Goal: Task Accomplishment & Management: Manage account settings

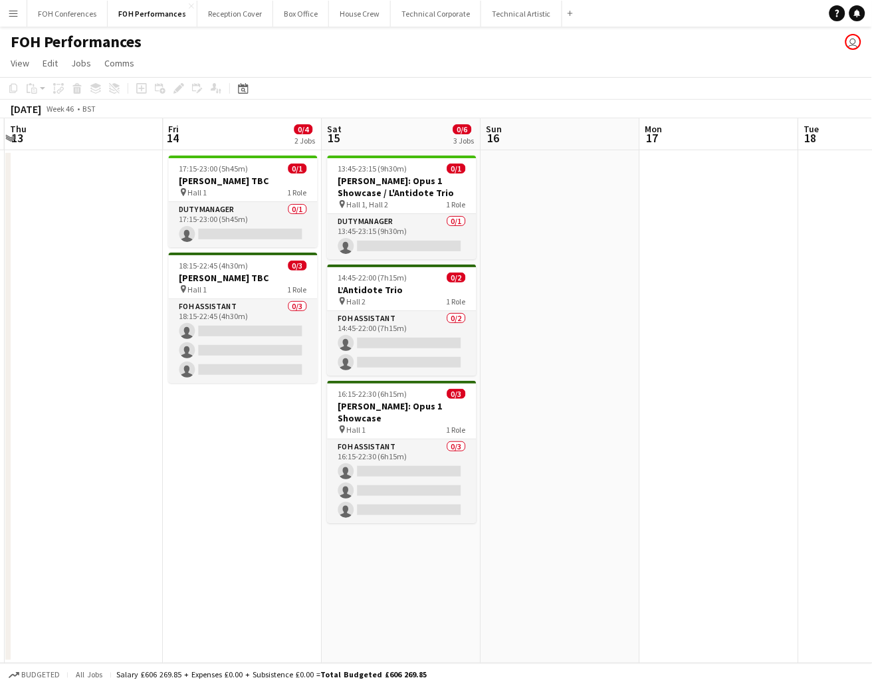
scroll to position [0, 476]
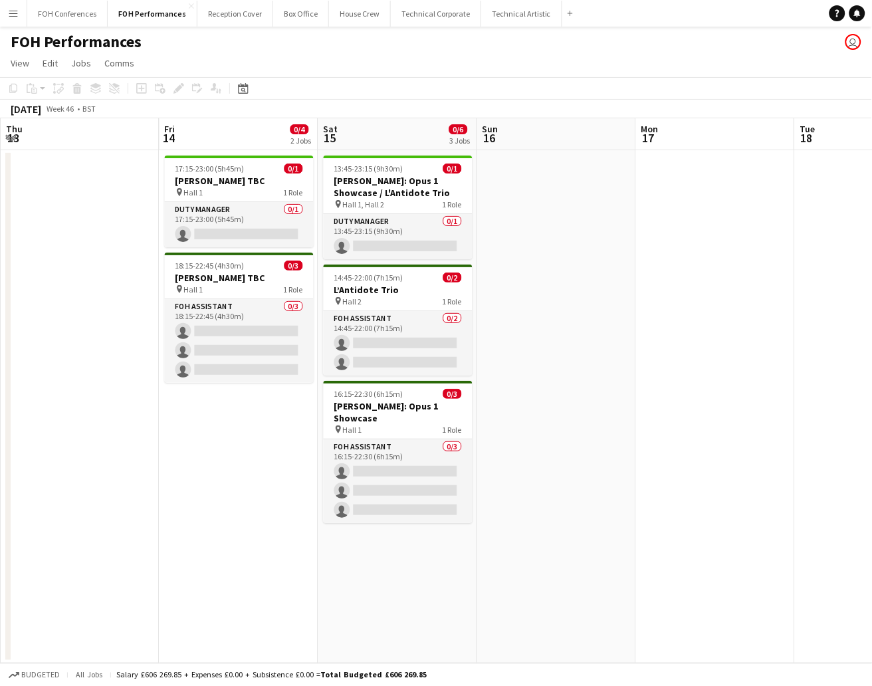
drag, startPoint x: 54, startPoint y: 136, endPoint x: 398, endPoint y: 350, distance: 405.2
click at [398, 350] on app-calendar-viewport "Mon 10 0/2 2 Jobs Tue 11 Wed 12 Thu 13 Fri 14 0/4 2 Jobs Sat 15 0/6 3 Jobs Sun …" at bounding box center [436, 390] width 872 height 545
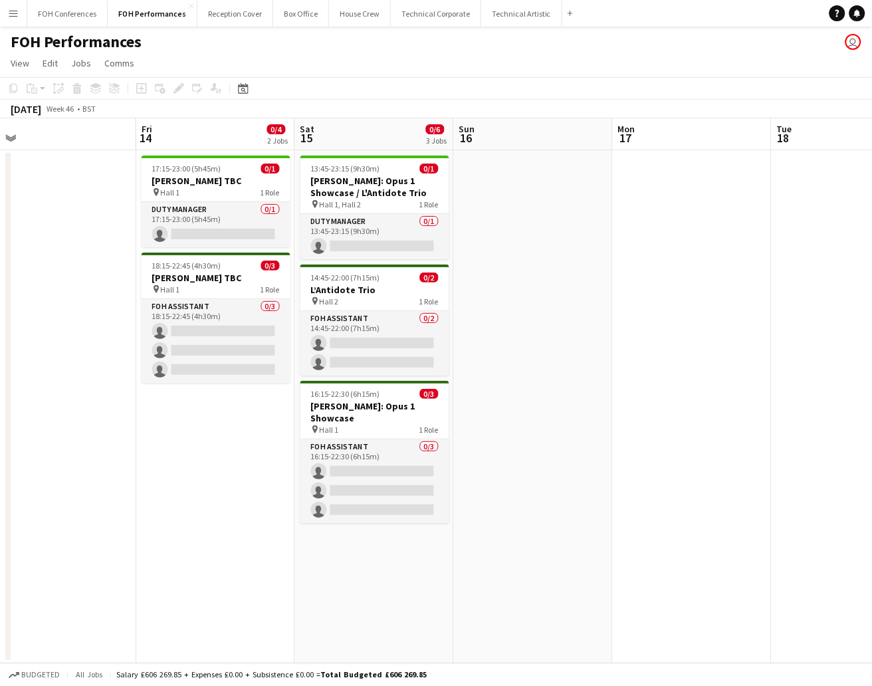
scroll to position [0, 413]
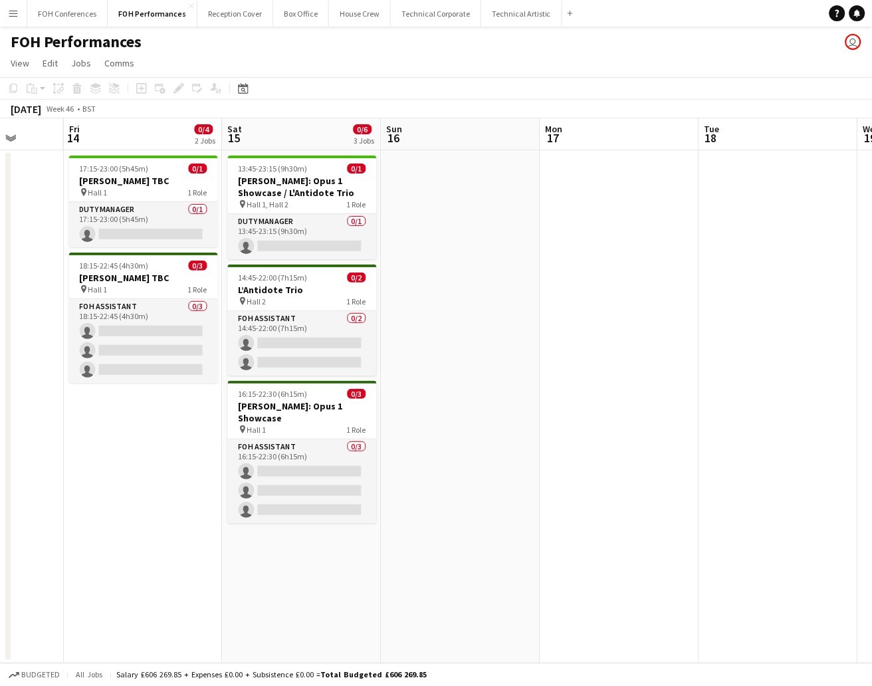
drag, startPoint x: 528, startPoint y: 143, endPoint x: 432, endPoint y: 146, distance: 95.8
click at [432, 146] on app-calendar-viewport "Tue 11 Wed 12 Thu 13 Fri 14 0/4 2 Jobs Sat 15 0/6 3 Jobs Sun 16 Mon 17 Tue 18 W…" at bounding box center [436, 390] width 872 height 545
click at [606, 85] on app-toolbar "Copy Paste Paste Ctrl+V Paste with crew Ctrl+Shift+V Paste linked Job [GEOGRAPH…" at bounding box center [436, 88] width 872 height 23
click at [588, 92] on app-toolbar "Copy Paste Paste Ctrl+V Paste with crew Ctrl+Shift+V Paste linked Job [GEOGRAPH…" at bounding box center [436, 88] width 872 height 23
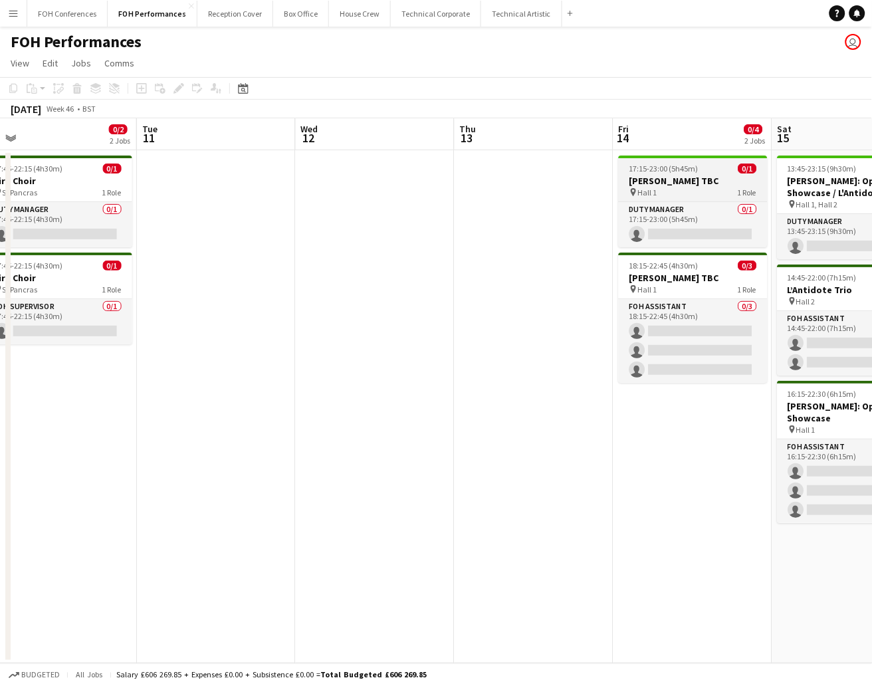
drag, startPoint x: 144, startPoint y: 145, endPoint x: 673, endPoint y: 197, distance: 531.7
click at [695, 197] on app-calendar-viewport "Sat 8 0/4 2 Jobs Sun 9 0/5 3 Jobs Mon 10 0/2 2 Jobs Tue 11 Wed 12 Thu 13 Fri 14…" at bounding box center [436, 390] width 872 height 545
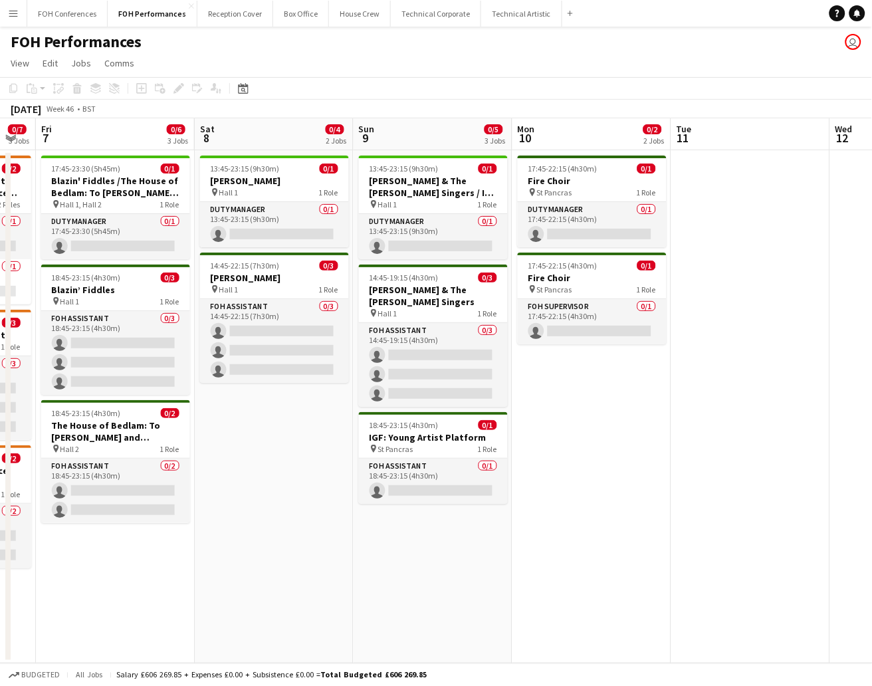
scroll to position [0, 275]
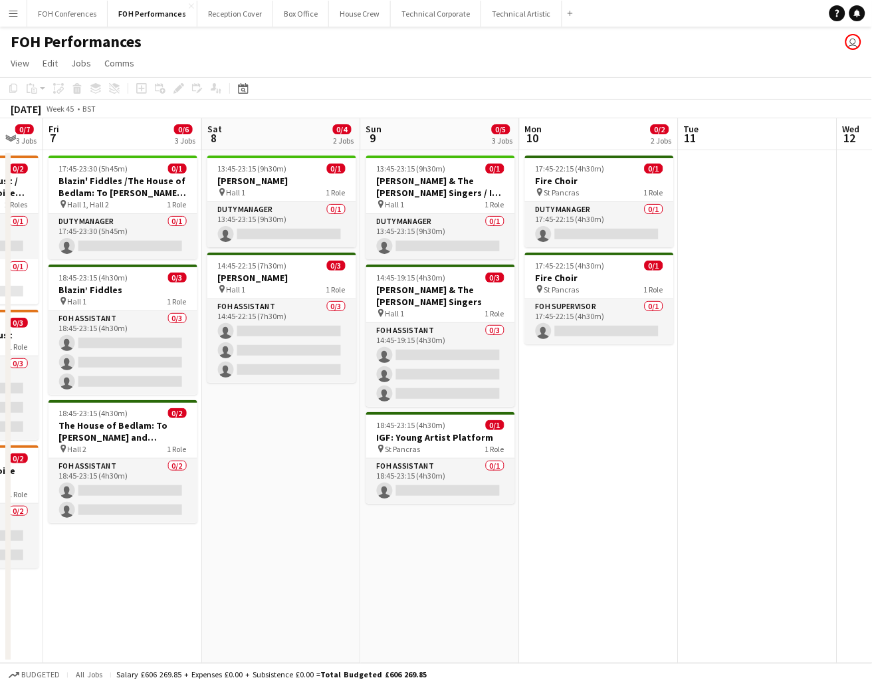
drag, startPoint x: 252, startPoint y: 141, endPoint x: 792, endPoint y: 225, distance: 547.0
click at [792, 225] on app-calendar-viewport "Wed 5 0/7 3 Jobs Thu 6 0/7 3 Jobs Fri 7 0/6 3 Jobs Sat 8 0/4 2 Jobs Sun 9 0/5 3…" at bounding box center [436, 390] width 872 height 545
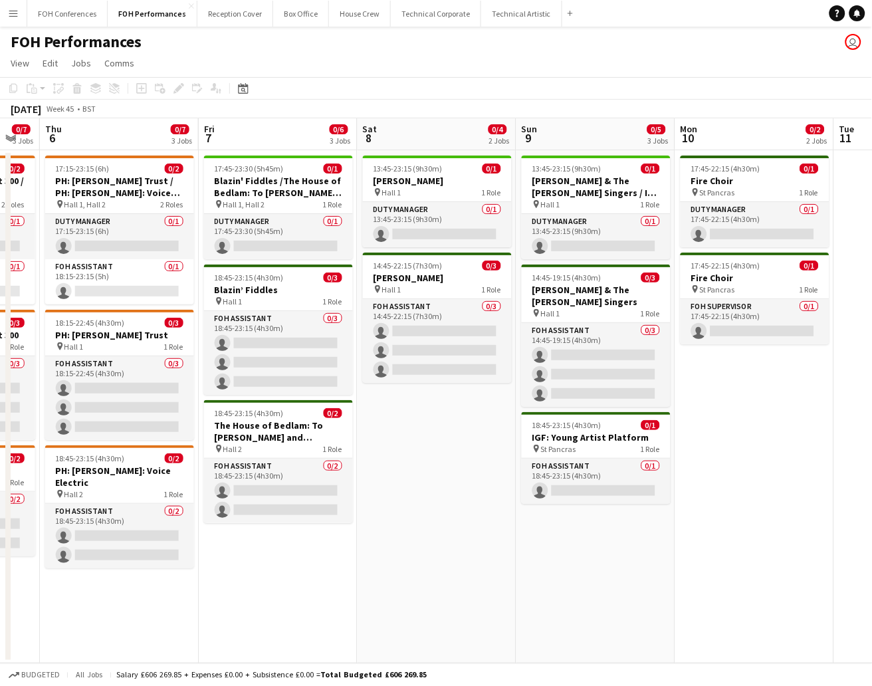
scroll to position [0, 397]
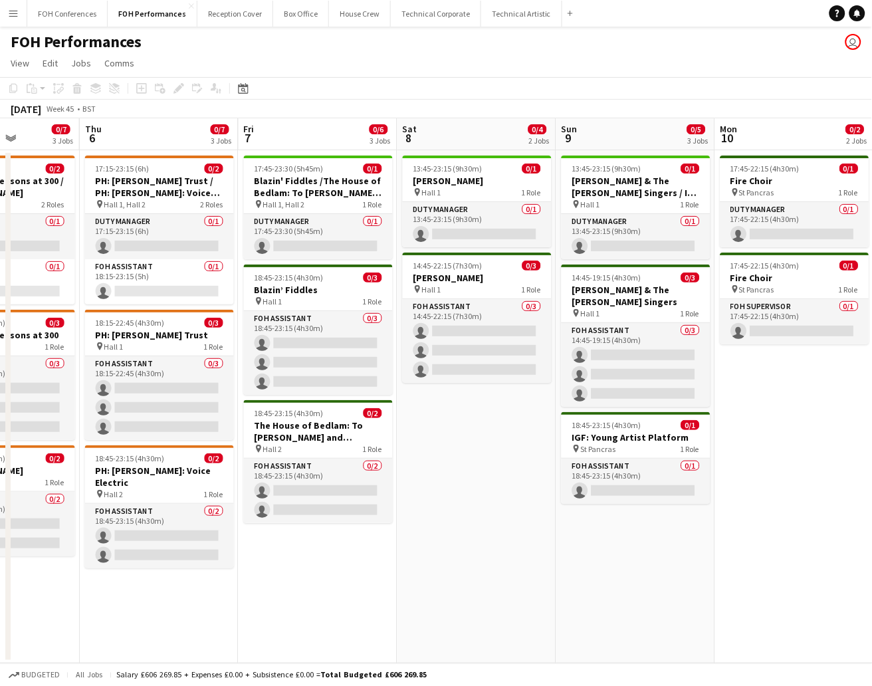
drag, startPoint x: 137, startPoint y: 126, endPoint x: 332, endPoint y: 175, distance: 201.4
click at [332, 175] on app-calendar-viewport "Mon 3 0/6 4 Jobs Tue 4 Wed 5 0/7 3 Jobs Thu 6 0/7 3 Jobs Fri 7 0/6 3 Jobs Sat 8…" at bounding box center [436, 390] width 872 height 545
click at [302, 190] on h3 "Blazin' Fiddles /The House of Bedlam: To [PERSON_NAME] and [PERSON_NAME]" at bounding box center [318, 187] width 149 height 24
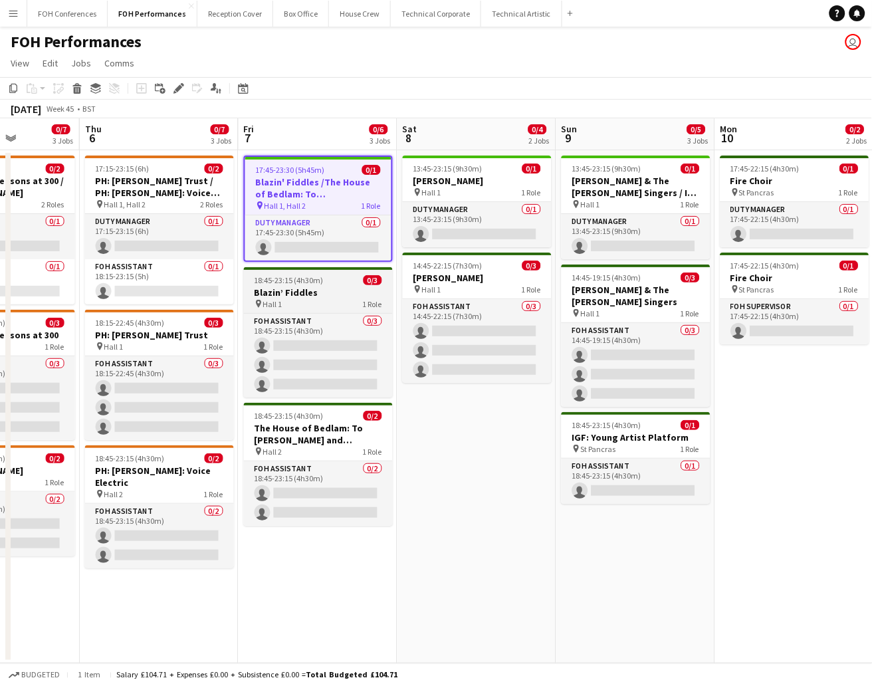
click at [302, 298] on div "pin Hall 1 1 Role" at bounding box center [318, 303] width 149 height 11
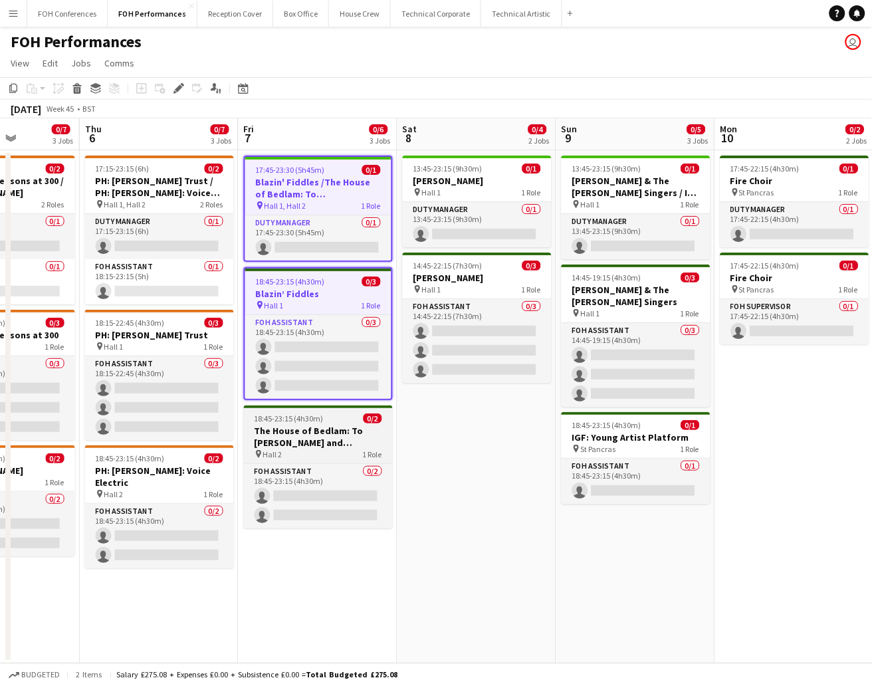
click at [302, 425] on h3 "The House of Bedlam: To [PERSON_NAME] and [PERSON_NAME]" at bounding box center [318, 437] width 149 height 24
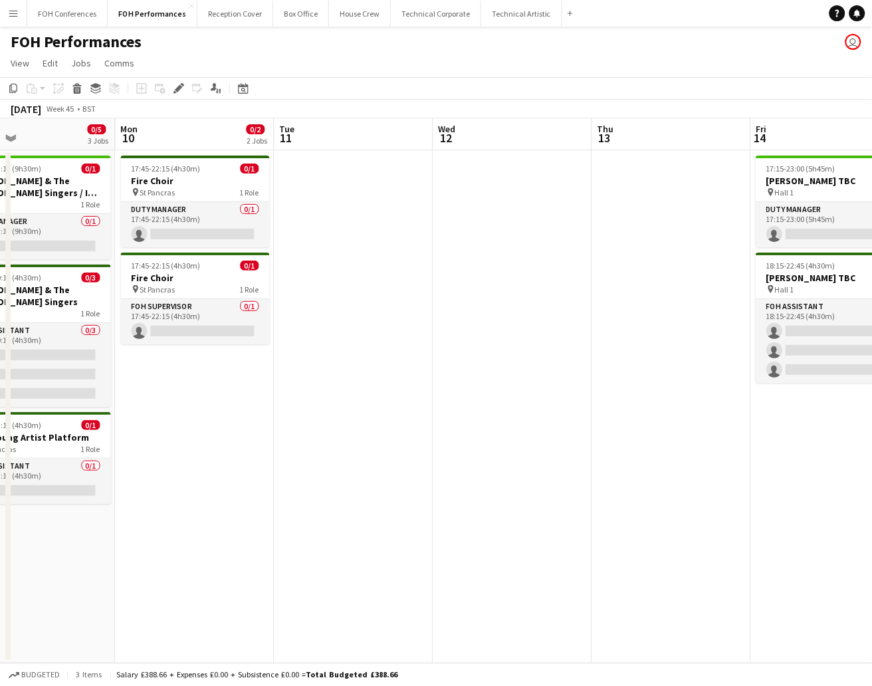
scroll to position [0, 403]
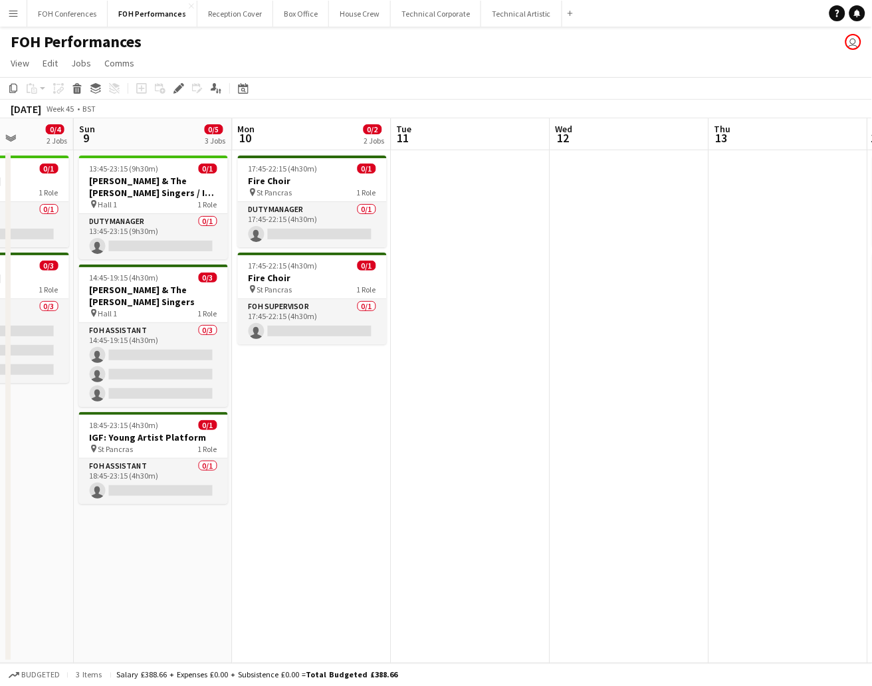
drag, startPoint x: 788, startPoint y: 139, endPoint x: 306, endPoint y: 122, distance: 482.9
click at [306, 122] on app-calendar-viewport "Thu 6 0/7 3 Jobs Fri 7 0/6 3 Jobs Sat 8 0/4 2 Jobs Sun 9 0/5 3 Jobs Mon 10 0/2 …" at bounding box center [436, 390] width 872 height 545
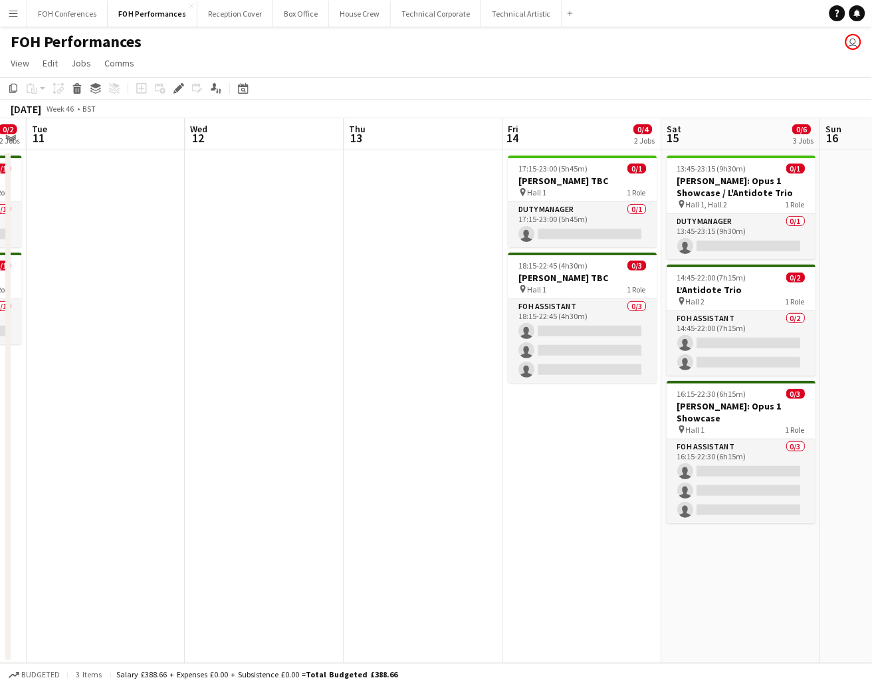
drag, startPoint x: 675, startPoint y: 149, endPoint x: 382, endPoint y: 154, distance: 293.2
click at [308, 134] on app-calendar-viewport "Sat 8 0/4 2 Jobs Sun 9 0/5 3 Jobs Mon 10 0/2 2 Jobs Tue 11 Wed 12 Thu 13 Fri 14…" at bounding box center [436, 390] width 872 height 545
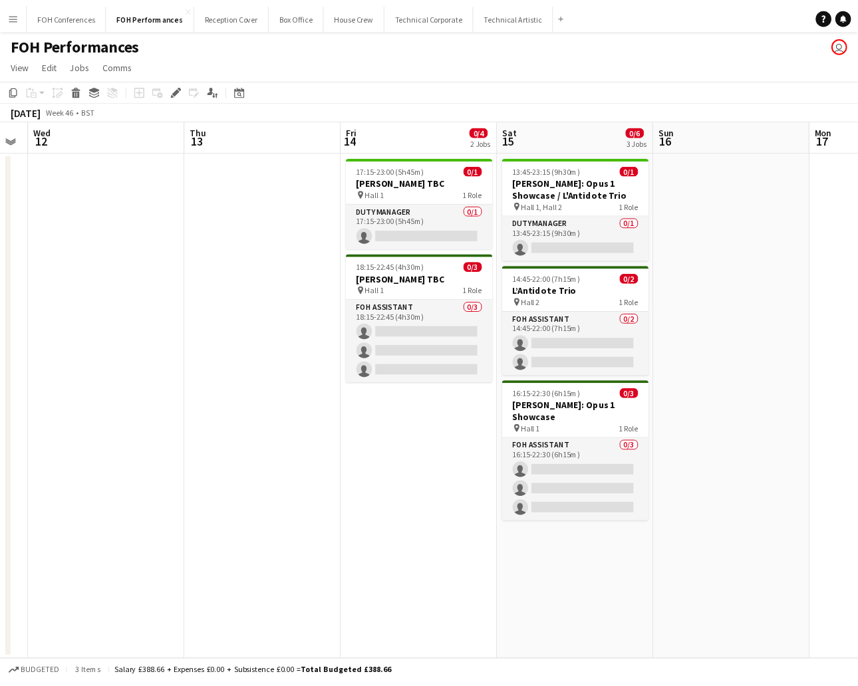
scroll to position [0, 487]
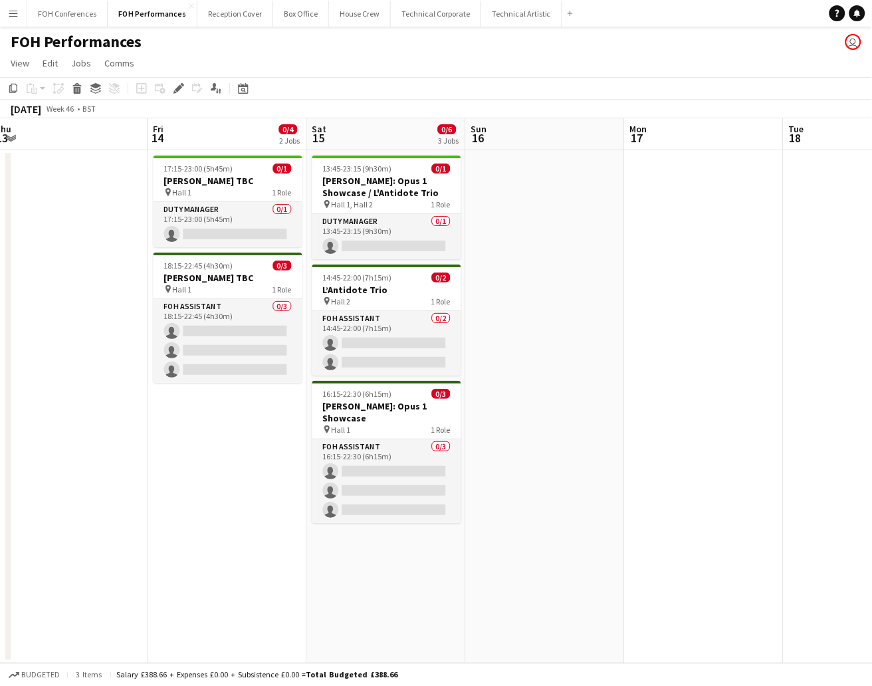
drag, startPoint x: 748, startPoint y: 138, endPoint x: 336, endPoint y: 116, distance: 412.1
click at [336, 116] on app-calendar "Copy Paste Paste Ctrl+V Paste with crew Ctrl+Shift+V Paste linked Job [GEOGRAPH…" at bounding box center [436, 370] width 872 height 586
click at [526, 197] on app-date-cell at bounding box center [545, 406] width 159 height 513
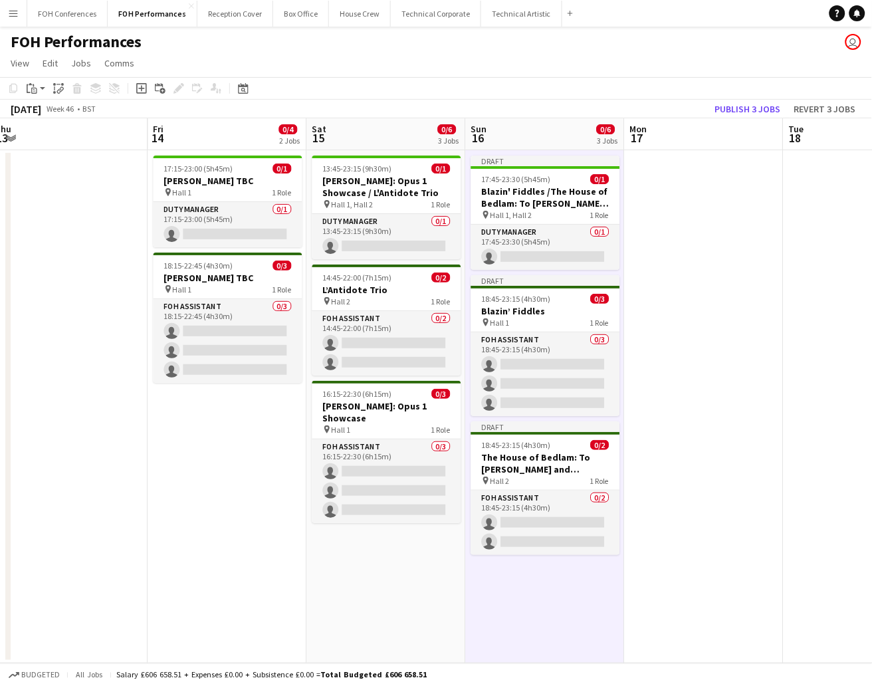
click at [589, 72] on app-page-menu "View Day view expanded Day view collapsed Month view Date picker Jump to [DATE]…" at bounding box center [436, 64] width 872 height 25
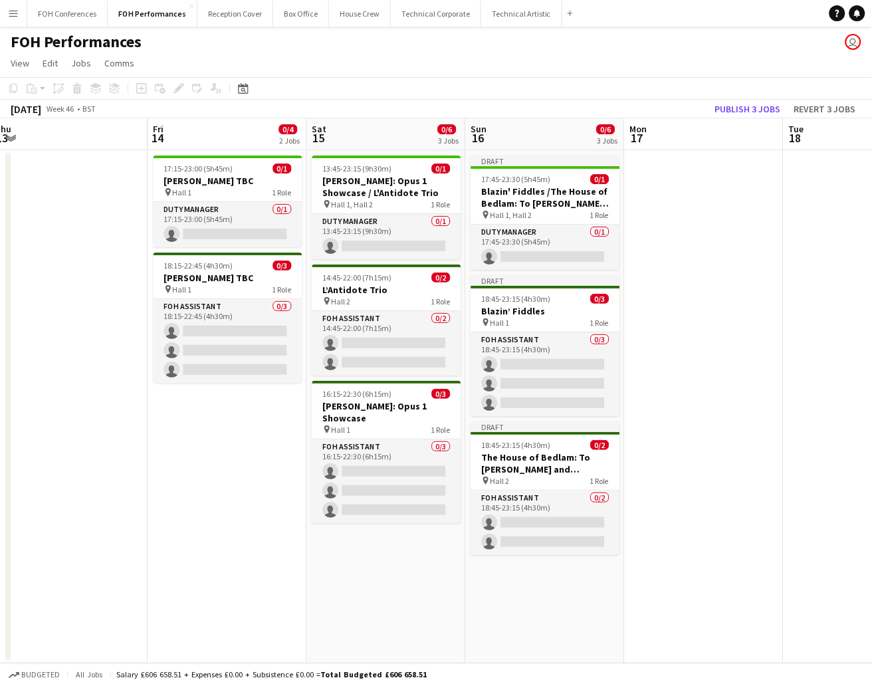
click at [588, 70] on app-page-menu "View Day view expanded Day view collapsed Month view Date picker Jump to [DATE]…" at bounding box center [436, 64] width 872 height 25
click at [544, 454] on h3 "The House of Bedlam: To [PERSON_NAME] and [PERSON_NAME]" at bounding box center [545, 463] width 149 height 24
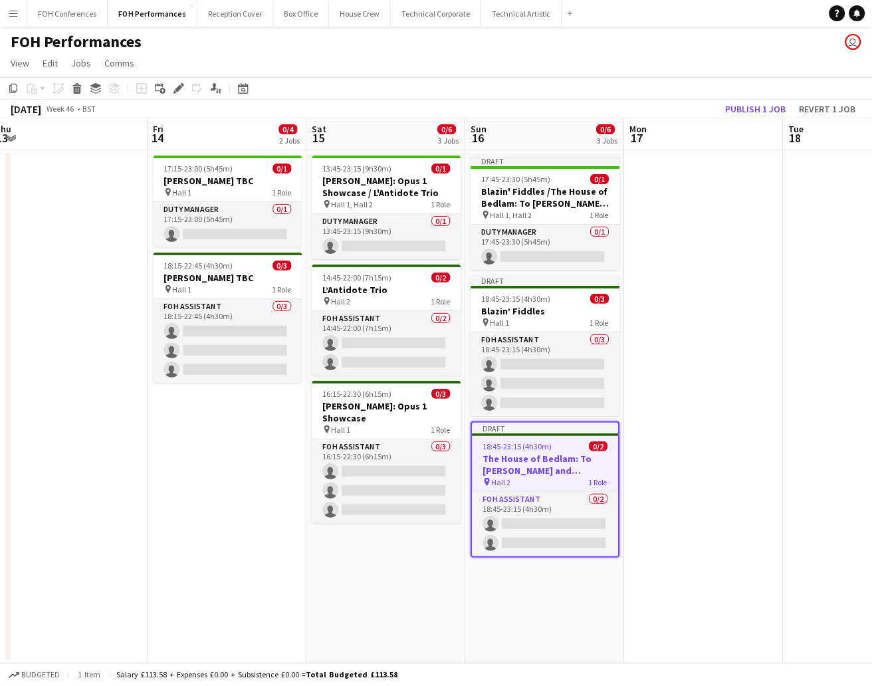
click at [544, 606] on app-date-cell "Draft 17:45-23:30 (5h45m) 0/1 Blazin' Fiddles /The House of Bedlam: To [PERSON_…" at bounding box center [545, 406] width 159 height 513
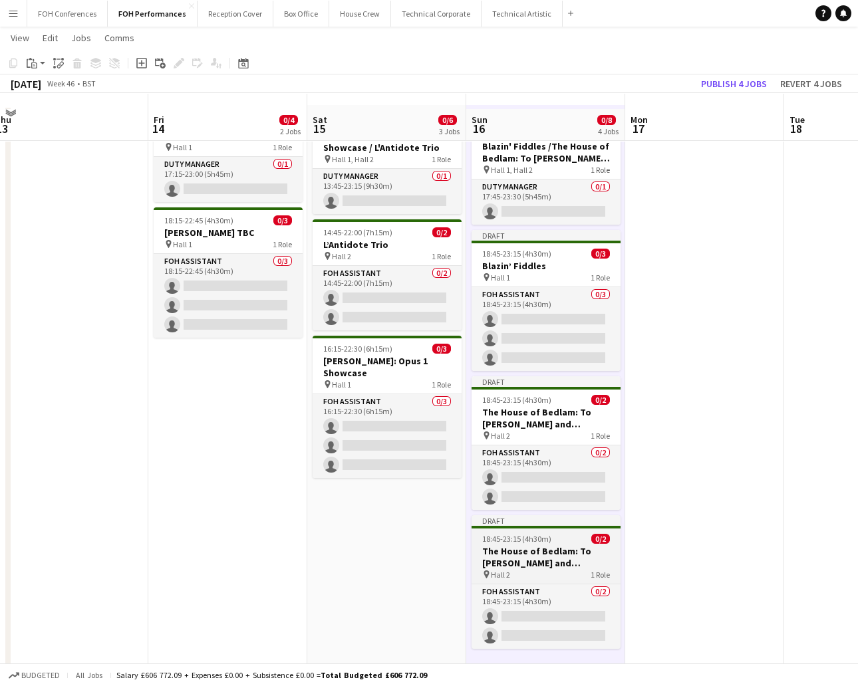
scroll to position [59, 0]
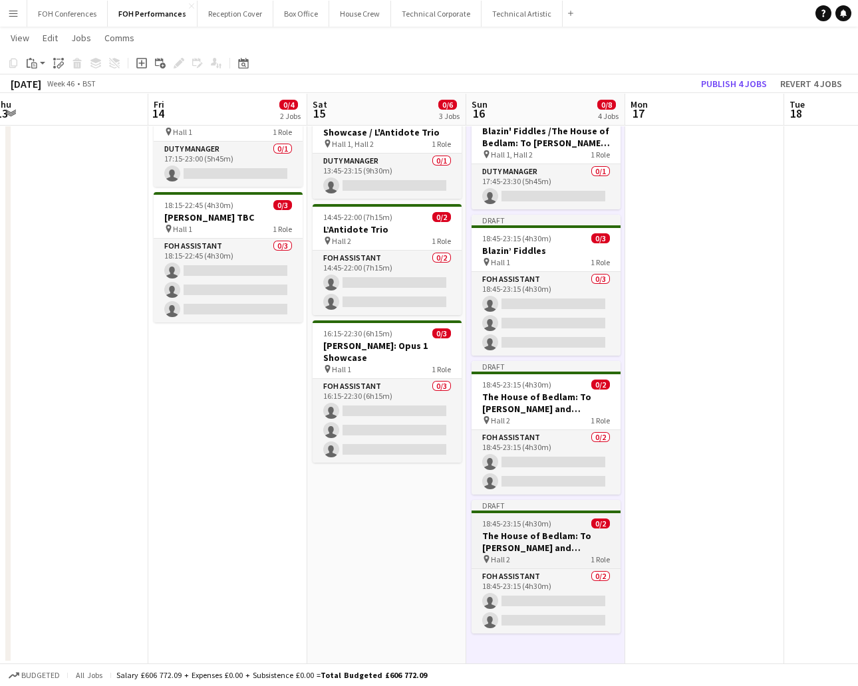
click at [520, 542] on h3 "The House of Bedlam: To [PERSON_NAME] and [PERSON_NAME]" at bounding box center [545, 542] width 149 height 24
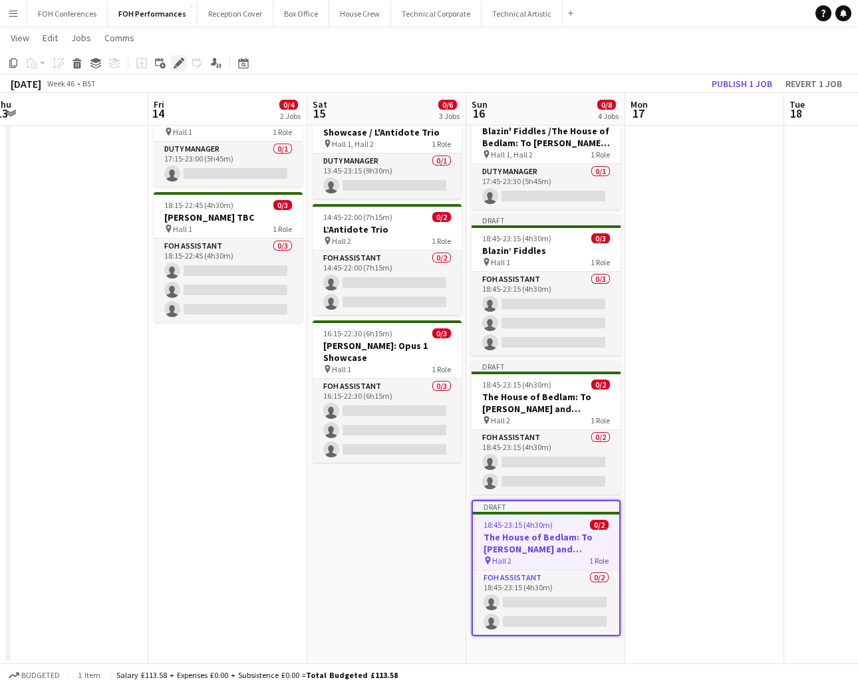
click at [181, 70] on div "Edit" at bounding box center [179, 63] width 16 height 16
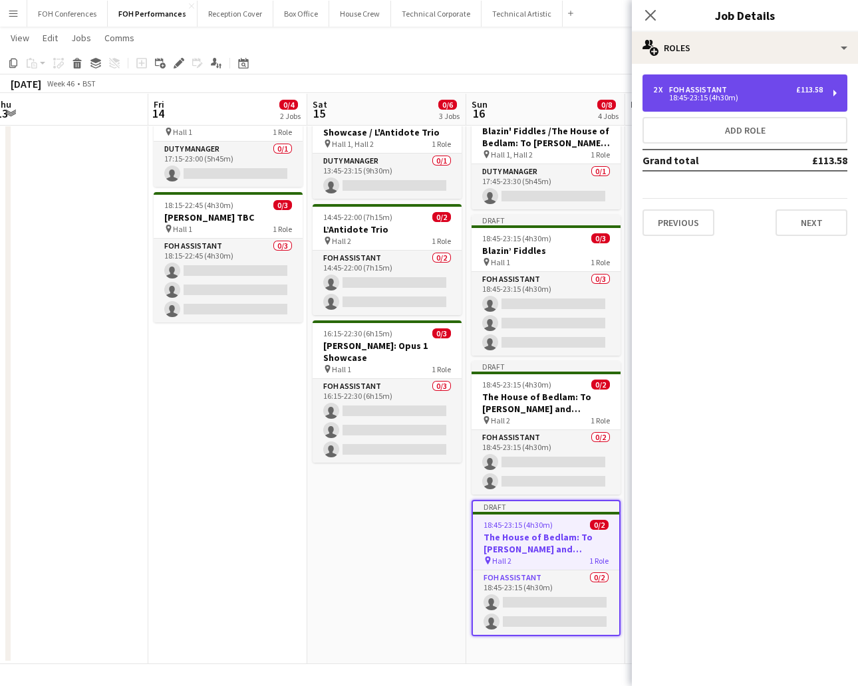
click at [785, 100] on div "18:45-23:15 (4h30m)" at bounding box center [738, 97] width 170 height 7
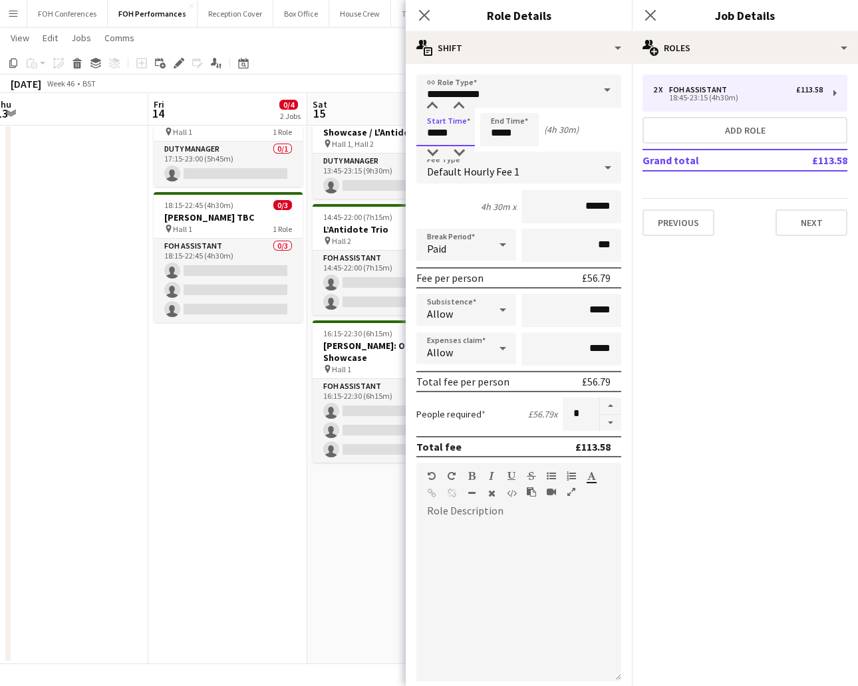
drag, startPoint x: 474, startPoint y: 133, endPoint x: 356, endPoint y: 107, distance: 120.5
click at [356, 107] on body "Menu Boards Boards Boards All jobs Status Workforce Workforce My Workforce Recr…" at bounding box center [429, 314] width 858 height 746
type input "*****"
drag, startPoint x: 527, startPoint y: 135, endPoint x: 480, endPoint y: 128, distance: 47.8
click at [480, 128] on input "*****" at bounding box center [509, 129] width 58 height 33
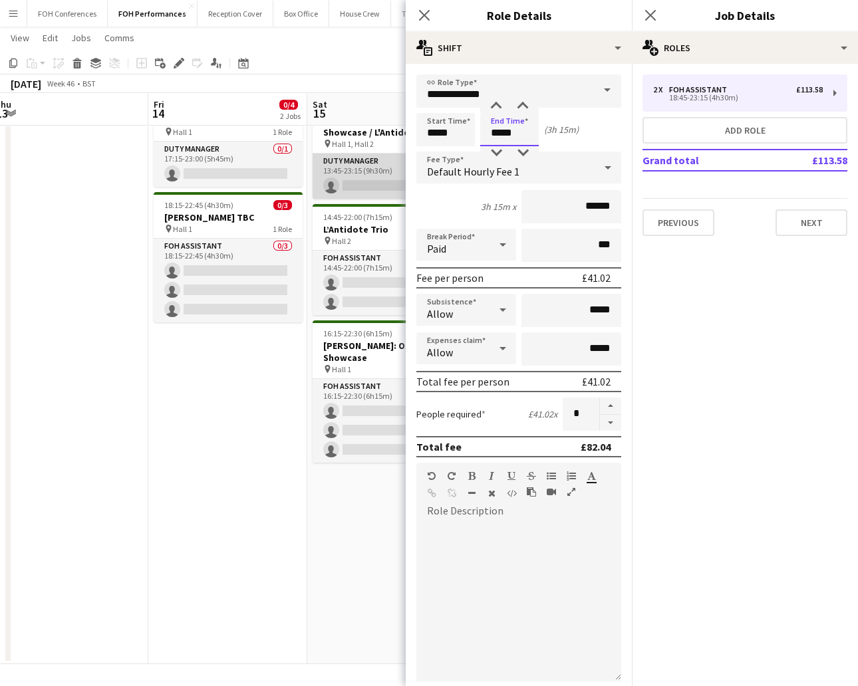
type input "*****"
click at [804, 219] on button "Next" at bounding box center [811, 222] width 72 height 27
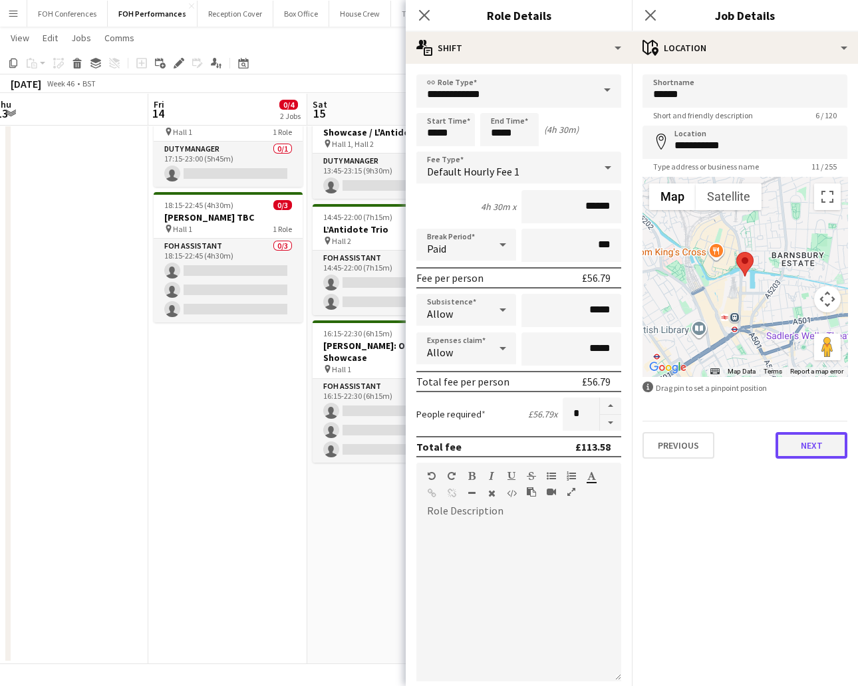
click at [815, 444] on button "Next" at bounding box center [811, 445] width 72 height 27
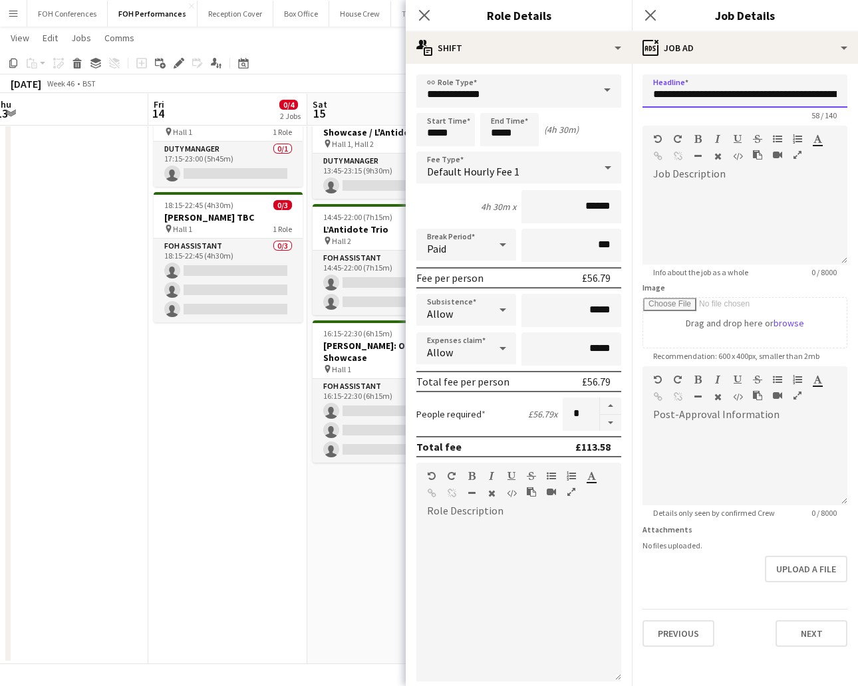
click at [651, 100] on input "**********" at bounding box center [744, 90] width 205 height 33
drag, startPoint x: 651, startPoint y: 91, endPoint x: 897, endPoint y: 173, distance: 259.2
click at [857, 173] on html "Menu Boards Boards Boards All jobs Status Workforce Workforce My Workforce Recr…" at bounding box center [429, 314] width 858 height 746
paste input "text"
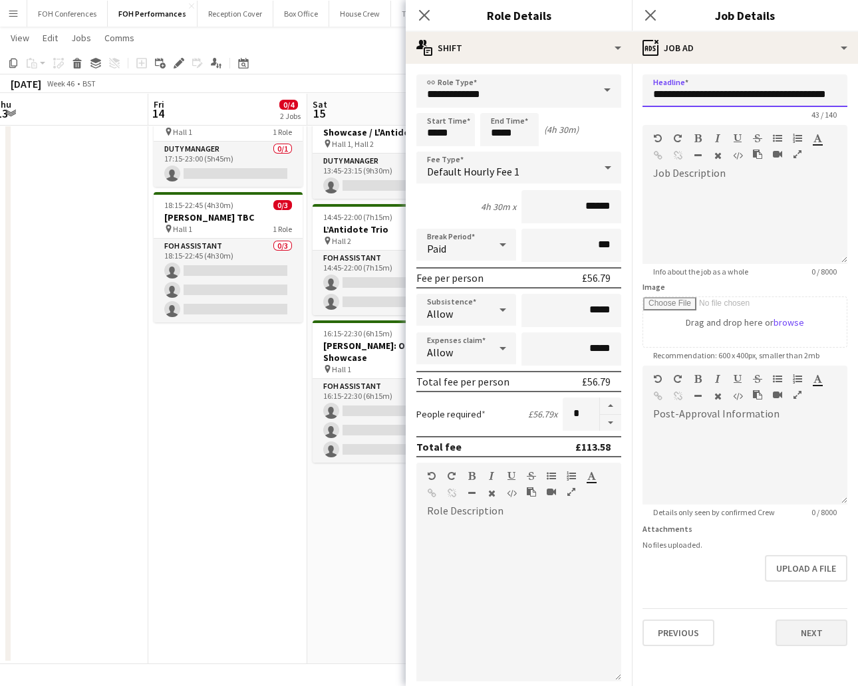
type input "**********"
click at [813, 628] on button "Next" at bounding box center [811, 633] width 72 height 27
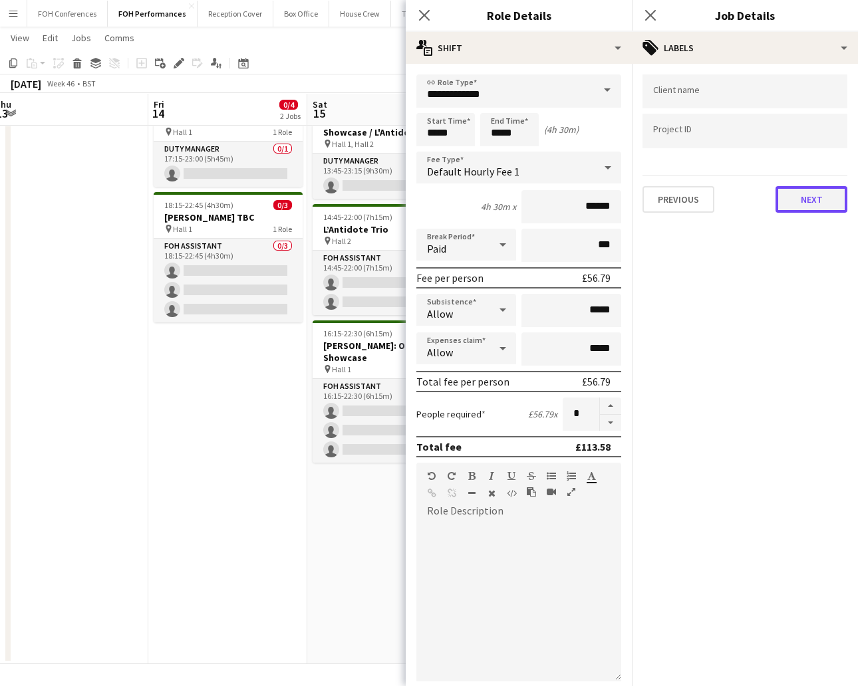
click at [811, 189] on button "Next" at bounding box center [811, 199] width 72 height 27
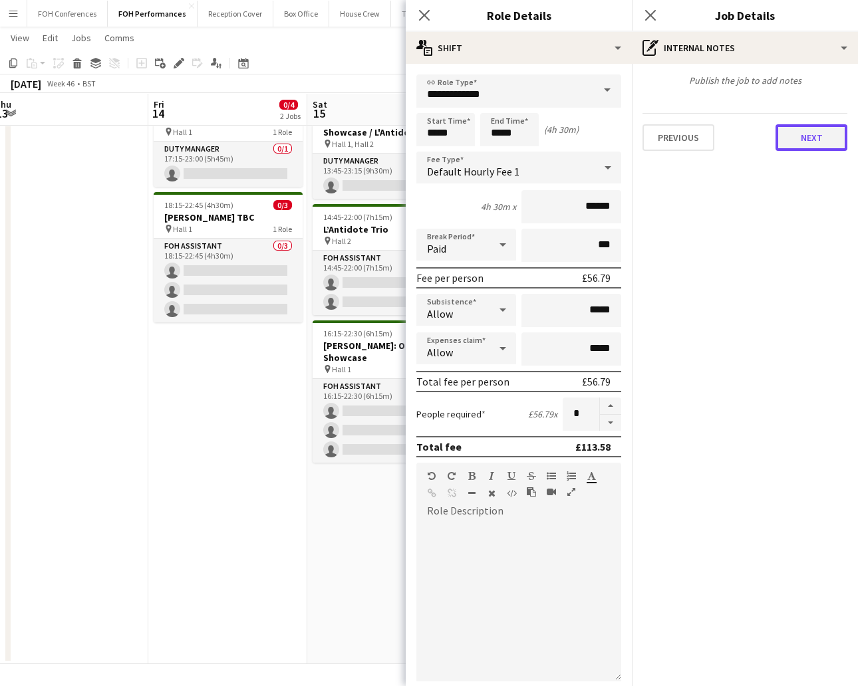
click at [815, 142] on button "Next" at bounding box center [811, 137] width 72 height 27
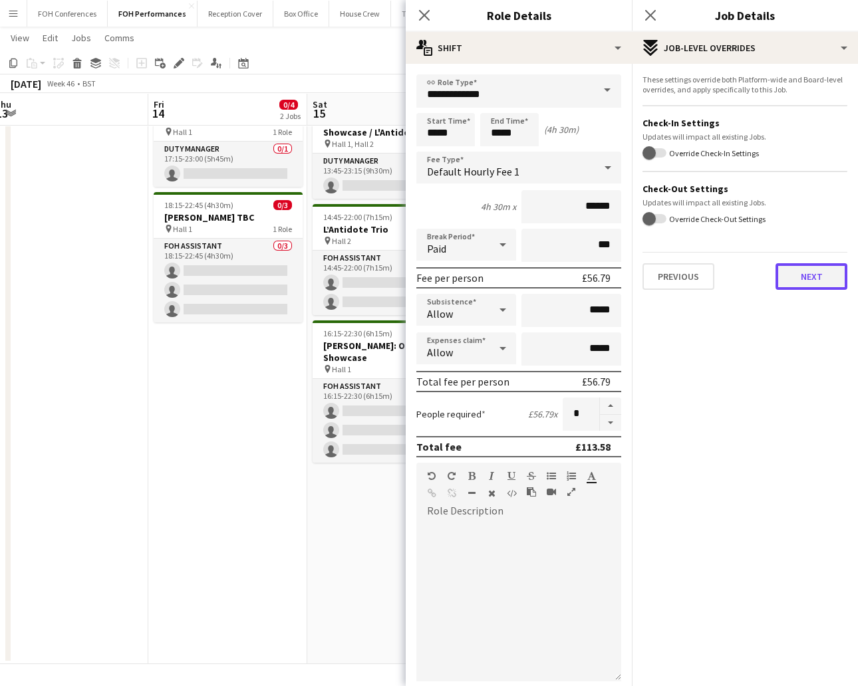
click at [797, 271] on button "Next" at bounding box center [811, 276] width 72 height 27
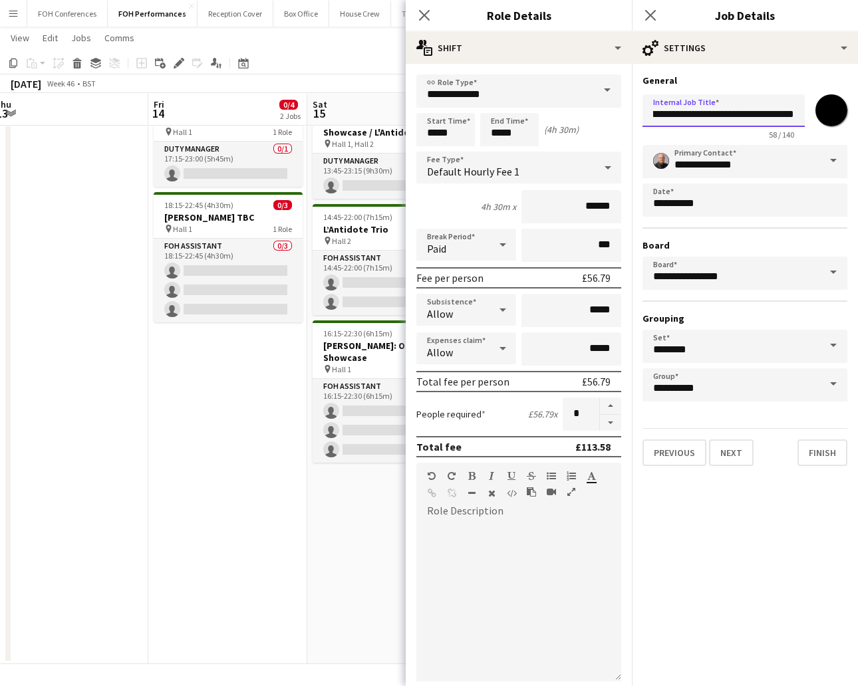
drag, startPoint x: 651, startPoint y: 120, endPoint x: 897, endPoint y: 146, distance: 247.4
click at [857, 146] on html "Menu Boards Boards Boards All jobs Status Workforce Workforce My Workforce Recr…" at bounding box center [429, 314] width 858 height 746
paste input "text"
type input "**********"
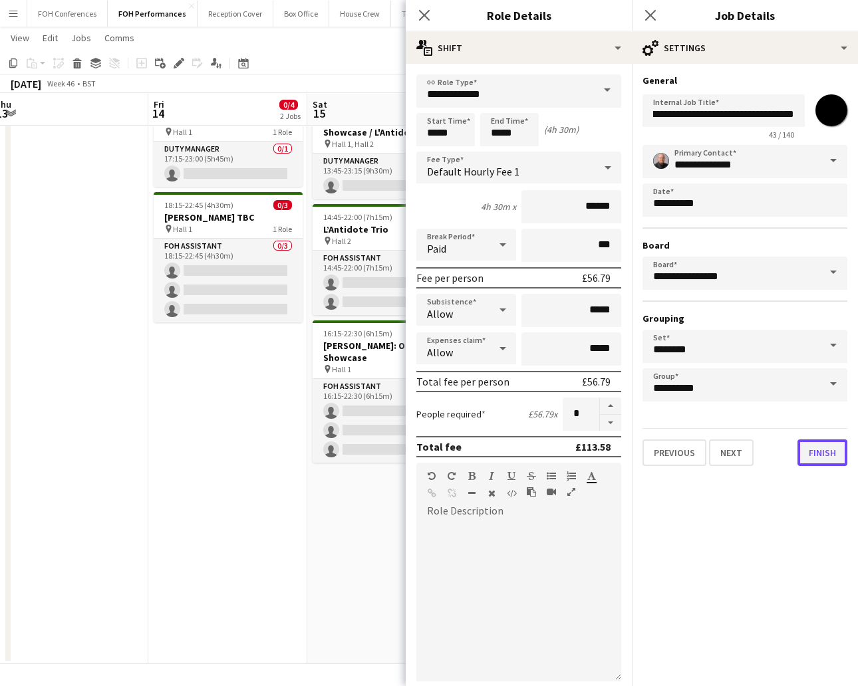
click at [819, 445] on button "Finish" at bounding box center [822, 452] width 50 height 27
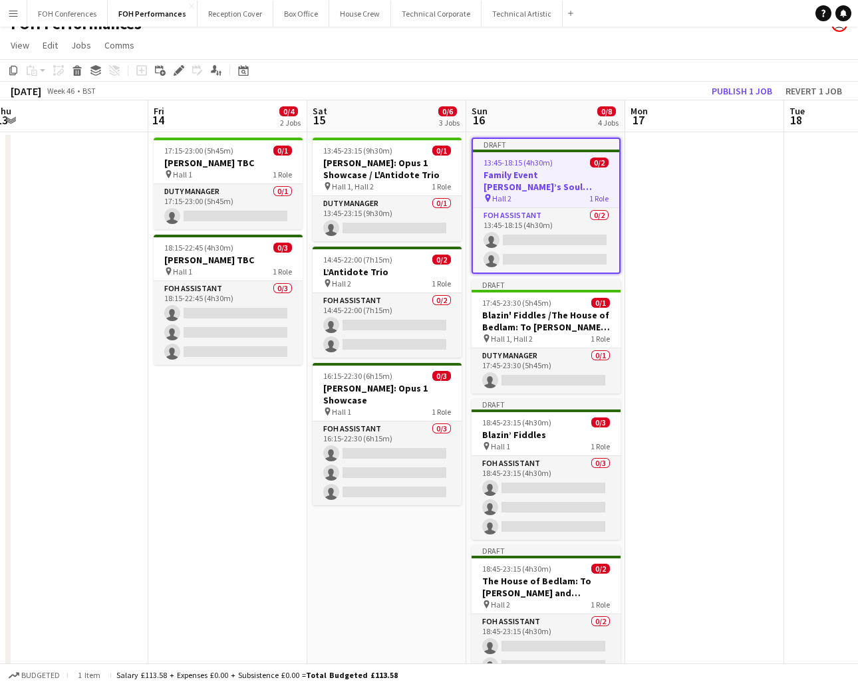
scroll to position [0, 0]
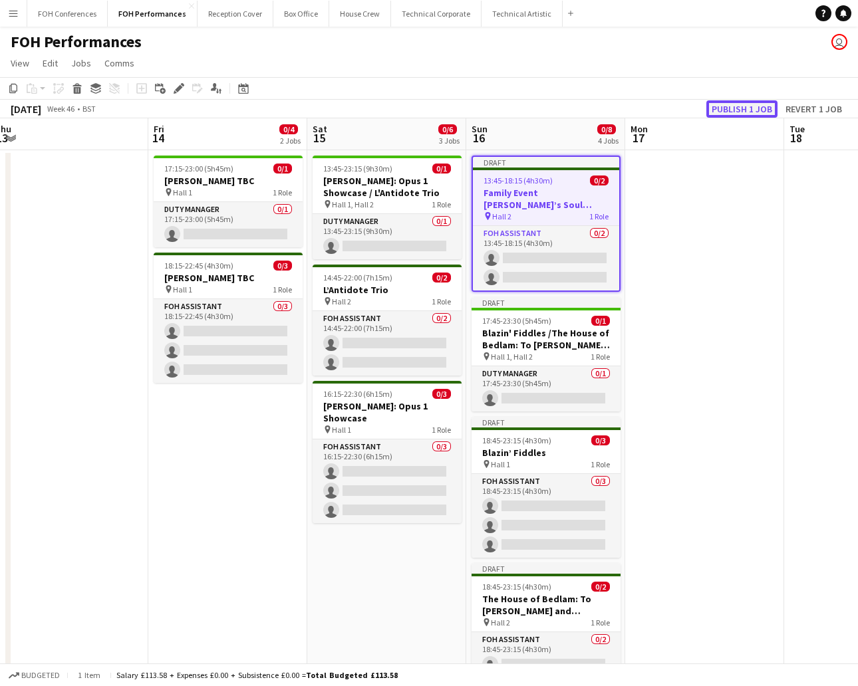
click at [740, 102] on button "Publish 1 job" at bounding box center [741, 108] width 71 height 17
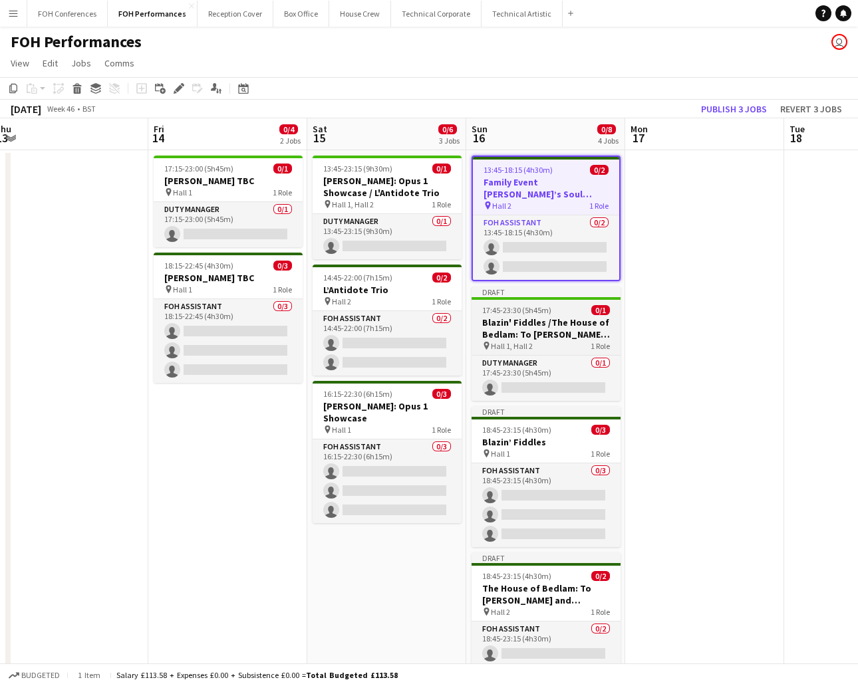
click at [536, 313] on span "17:45-23:30 (5h45m)" at bounding box center [516, 310] width 69 height 10
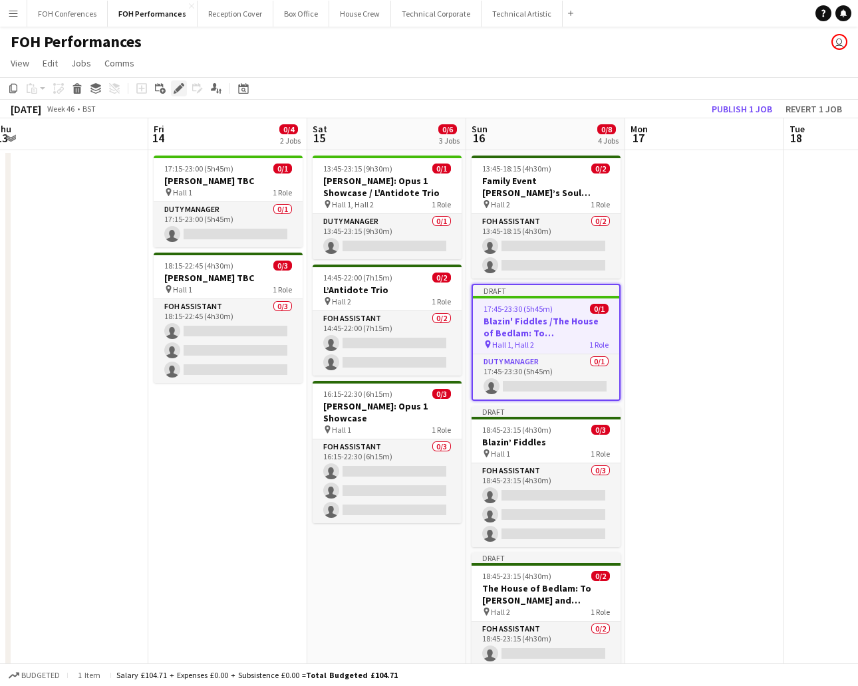
click at [177, 86] on icon at bounding box center [178, 88] width 7 height 7
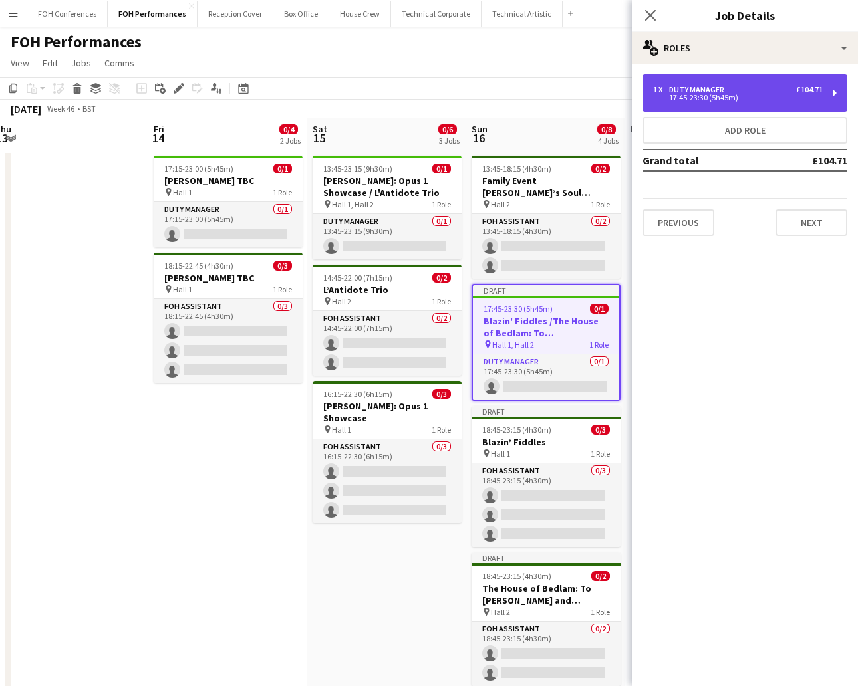
click at [831, 88] on div "1 x Duty Manager £104.71 17:45-23:30 (5h45m)" at bounding box center [744, 92] width 205 height 37
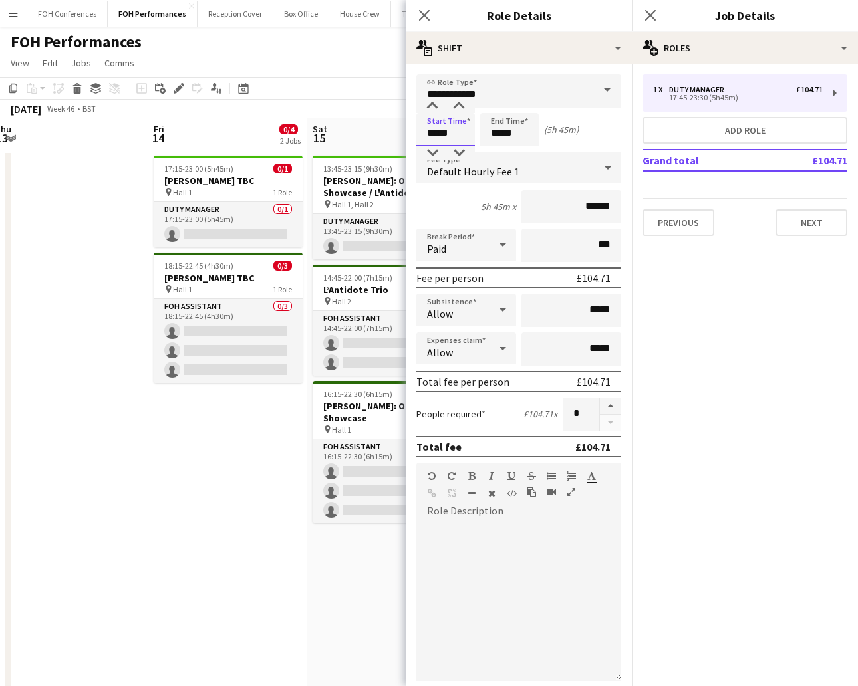
drag, startPoint x: 468, startPoint y: 128, endPoint x: 316, endPoint y: 106, distance: 153.7
click at [320, 106] on body "Menu Boards Boards Boards All jobs Status Workforce Workforce My Workforce Recr…" at bounding box center [429, 368] width 858 height 737
type input "*****"
click at [799, 218] on button "Next" at bounding box center [811, 222] width 72 height 27
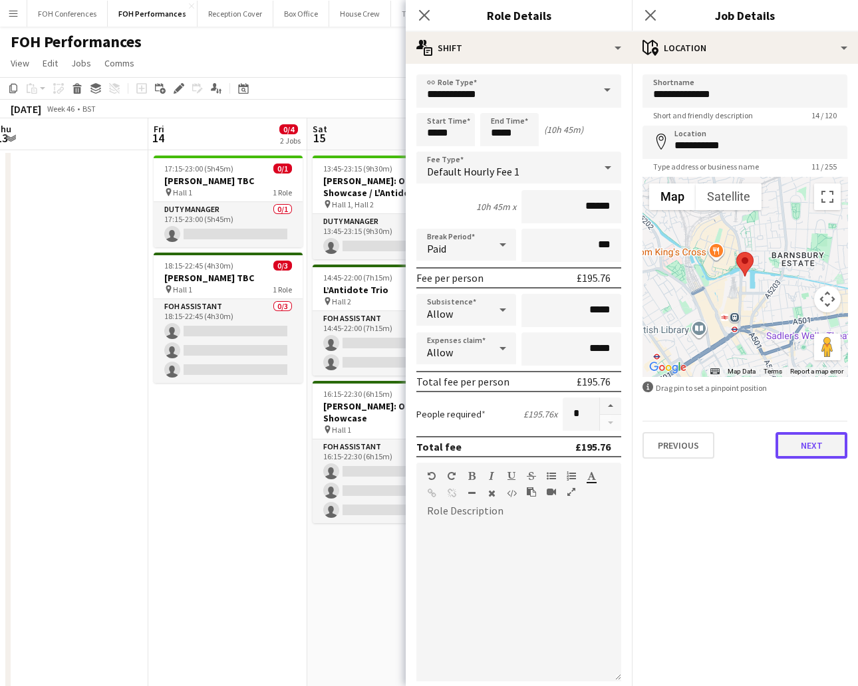
click at [817, 440] on button "Next" at bounding box center [811, 445] width 72 height 27
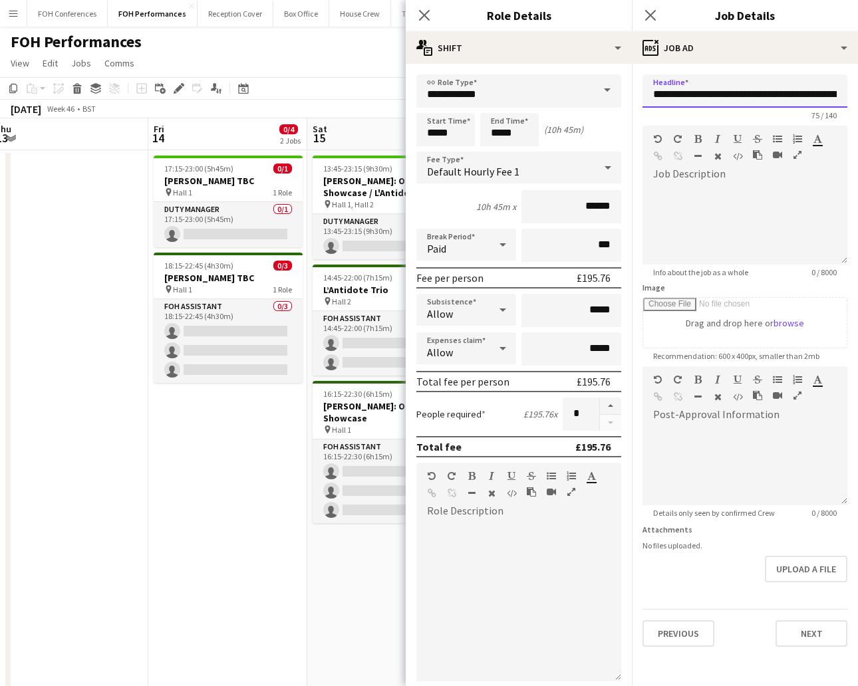
scroll to position [0, 172]
drag, startPoint x: 652, startPoint y: 95, endPoint x: 897, endPoint y: 159, distance: 252.8
click at [857, 159] on html "Menu Boards Boards Boards All jobs Status Workforce Workforce My Workforce Recr…" at bounding box center [429, 368] width 858 height 737
paste input "text"
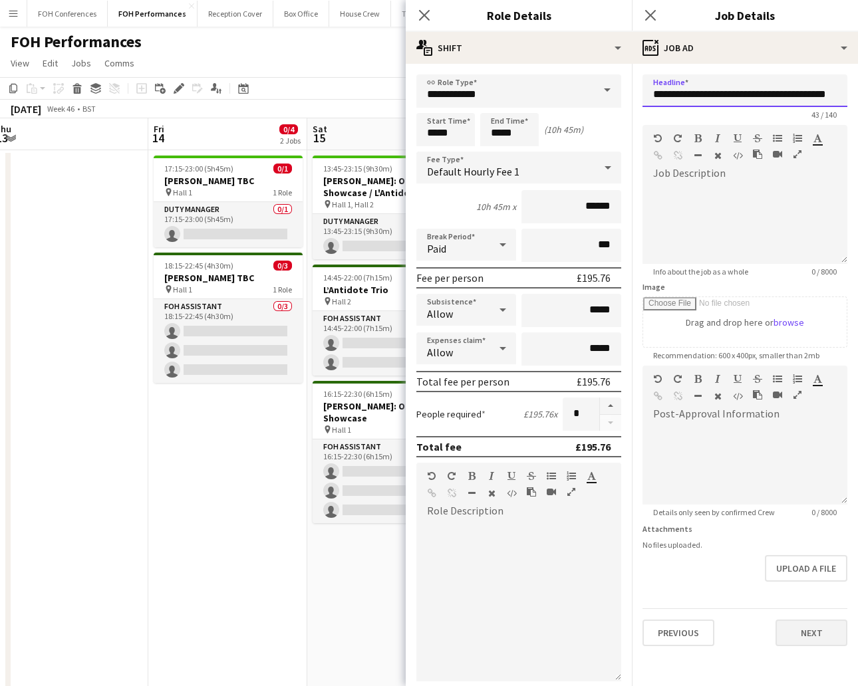
type input "**********"
click at [816, 626] on button "Next" at bounding box center [811, 633] width 72 height 27
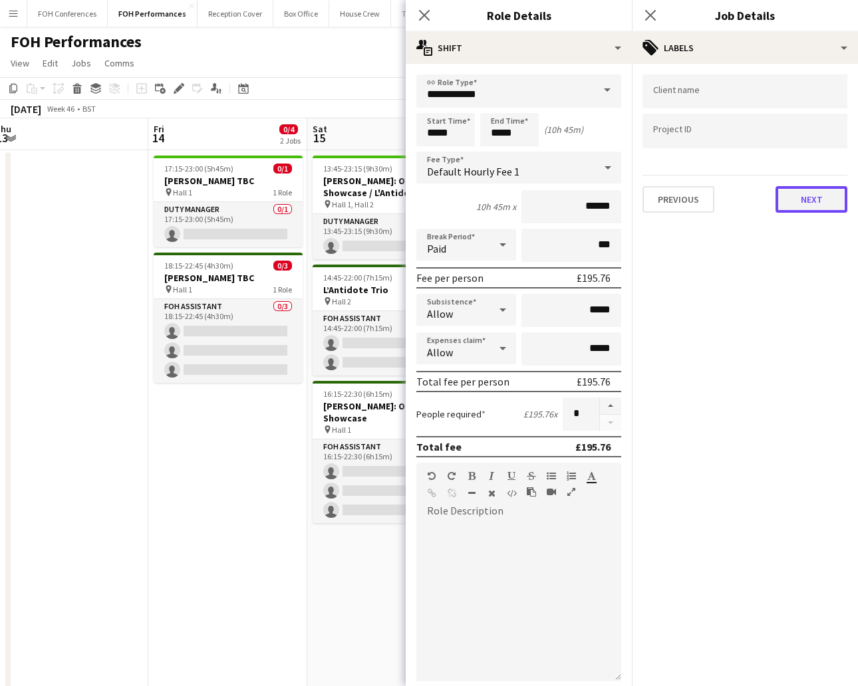
click at [817, 189] on button "Next" at bounding box center [811, 199] width 72 height 27
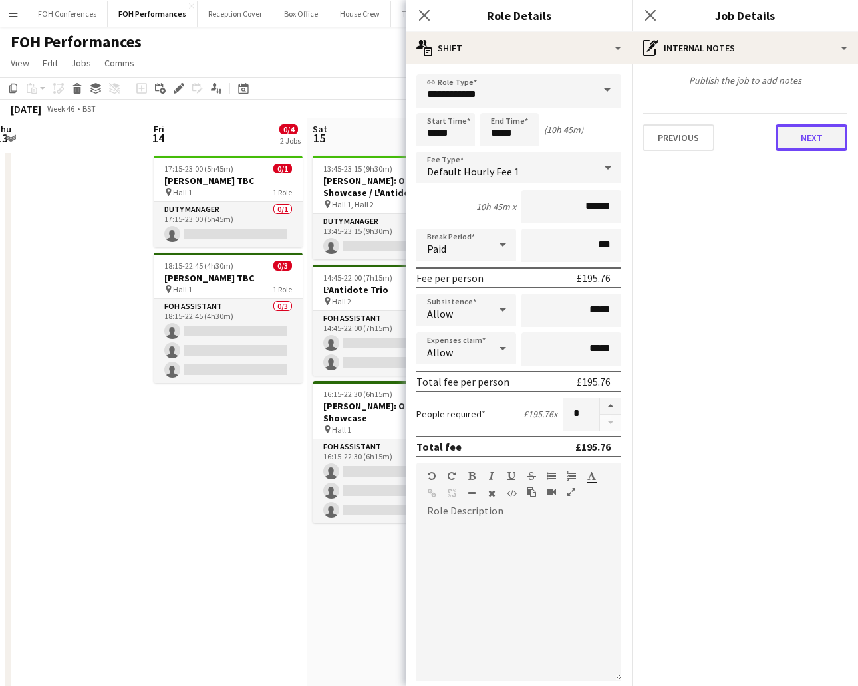
click at [801, 144] on button "Next" at bounding box center [811, 137] width 72 height 27
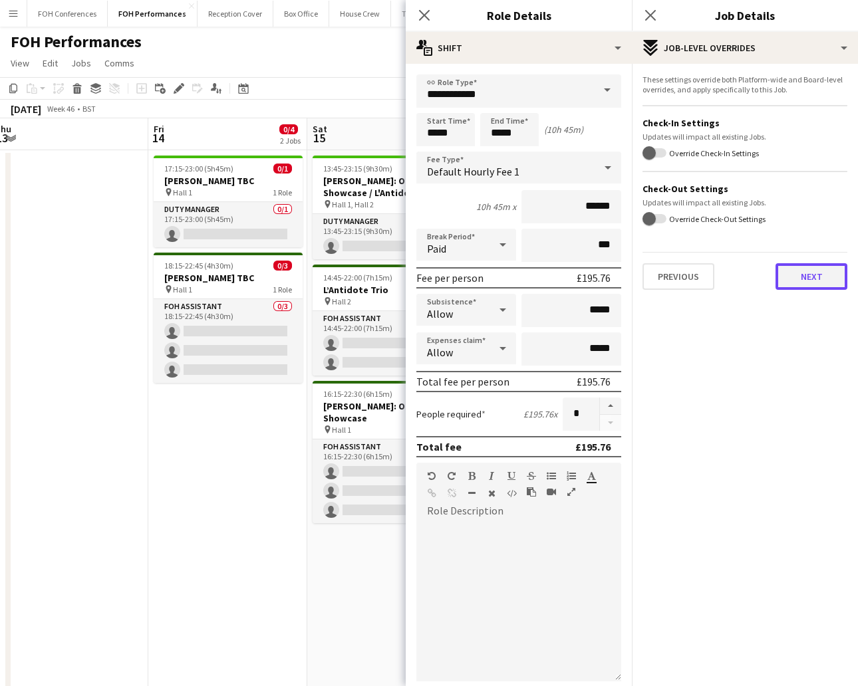
click at [819, 271] on button "Next" at bounding box center [811, 276] width 72 height 27
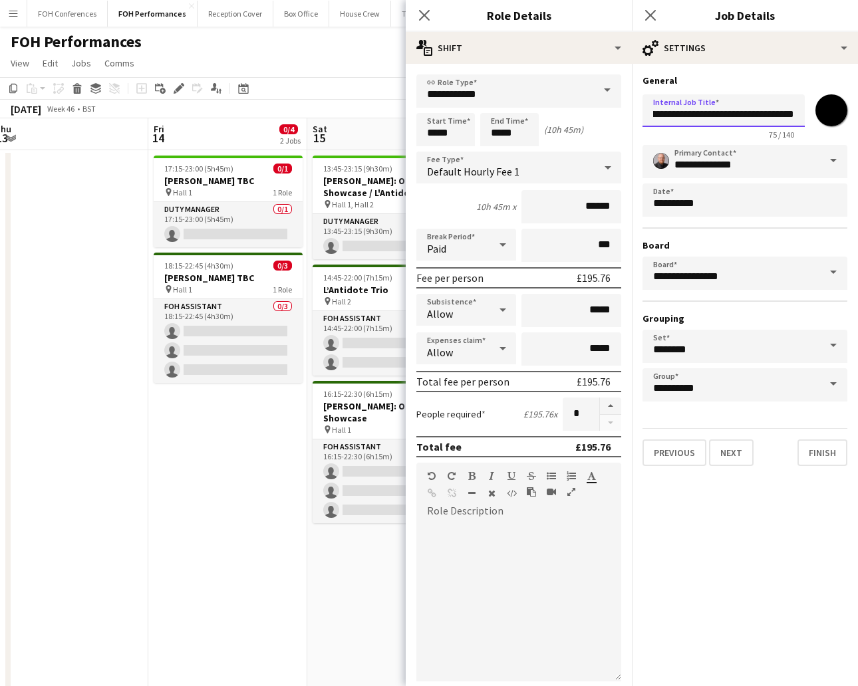
drag, startPoint x: 649, startPoint y: 121, endPoint x: 897, endPoint y: 211, distance: 263.1
click at [857, 211] on html "Menu Boards Boards Boards All jobs Status Workforce Workforce My Workforce Recr…" at bounding box center [429, 368] width 858 height 737
paste input "text"
type input "**********"
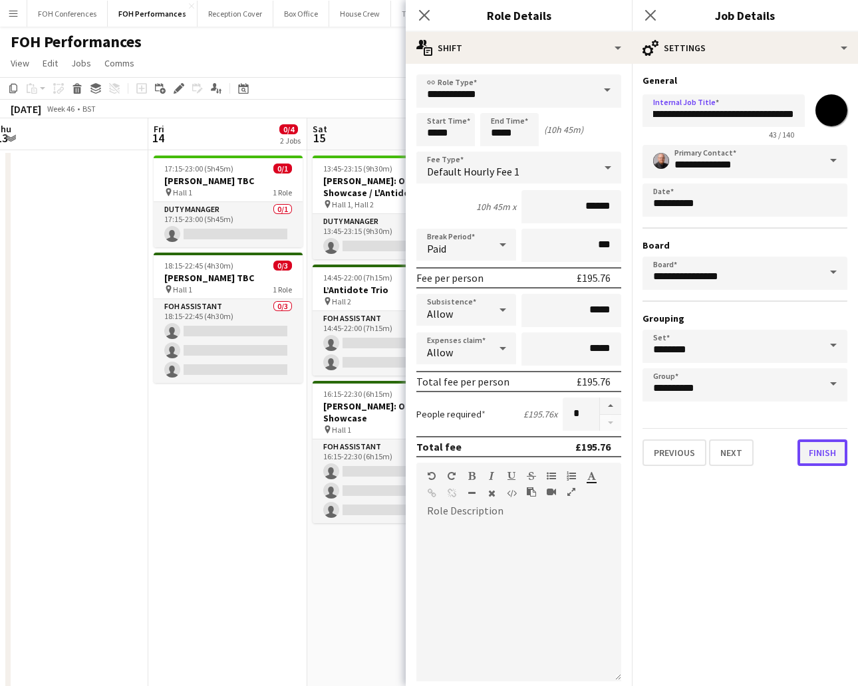
scroll to position [0, 0]
click at [818, 451] on button "Finish" at bounding box center [822, 452] width 50 height 27
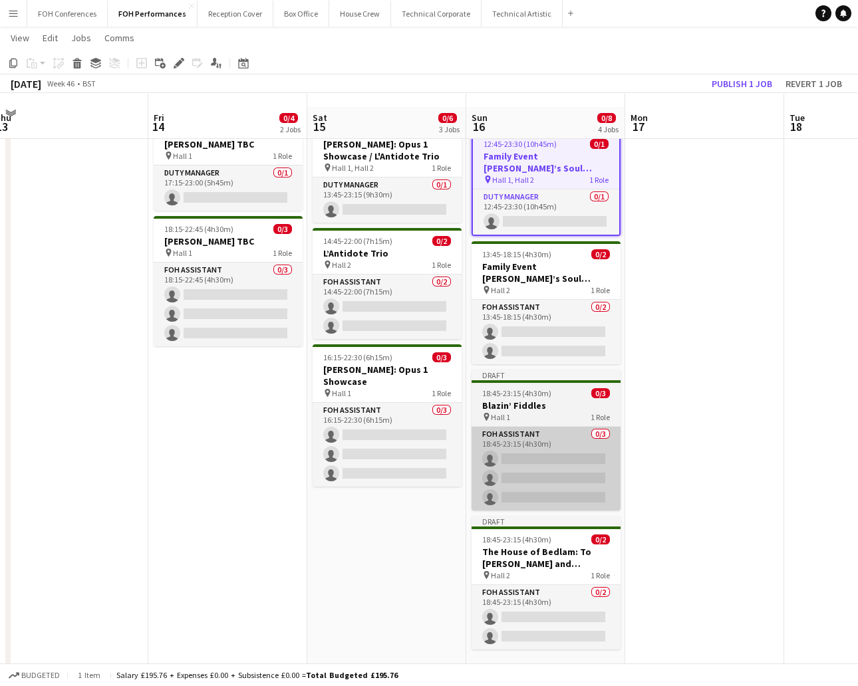
scroll to position [49, 0]
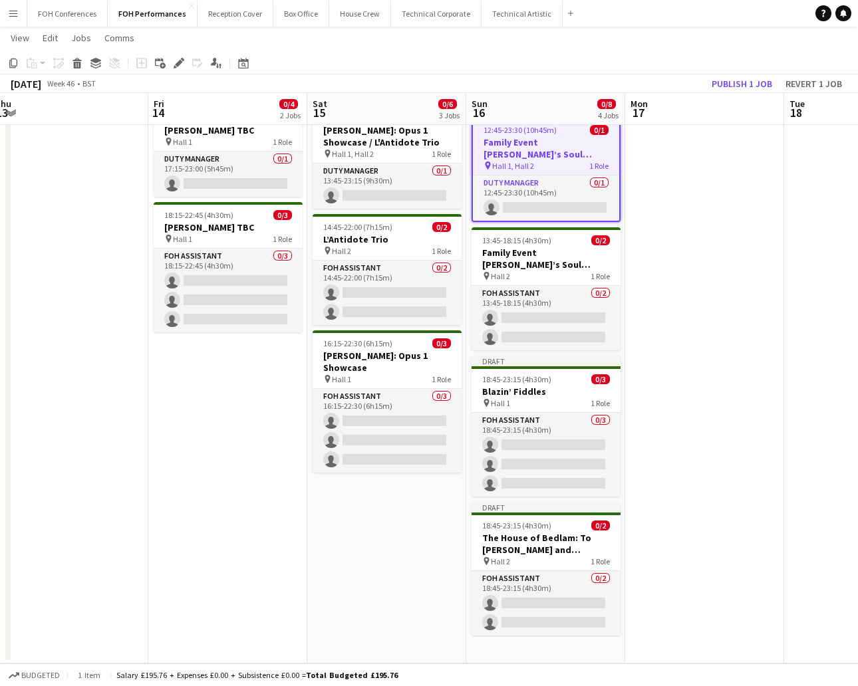
click at [669, 300] on app-date-cell at bounding box center [704, 382] width 159 height 564
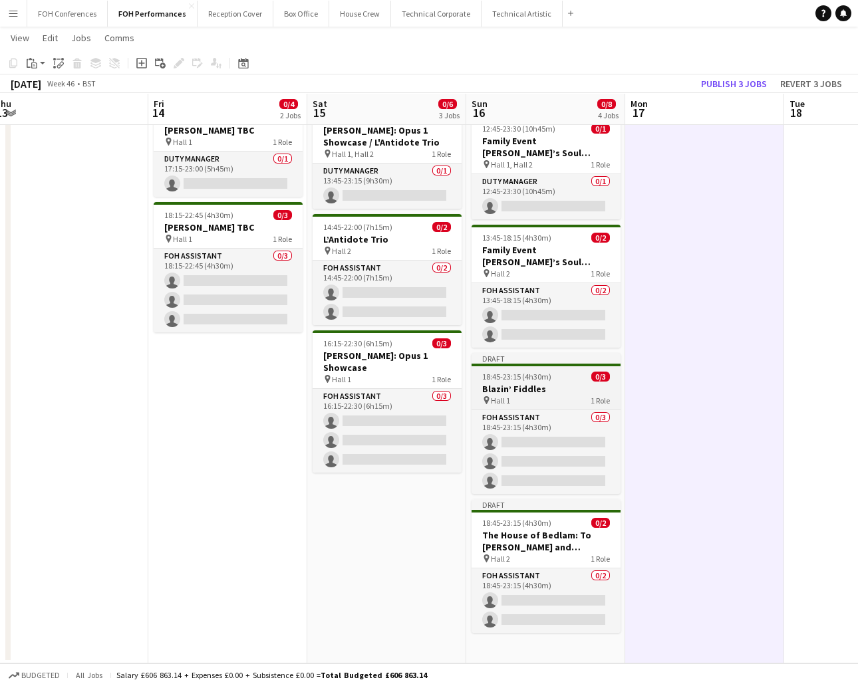
click at [520, 385] on h3 "Blazin’ Fiddles" at bounding box center [545, 389] width 149 height 12
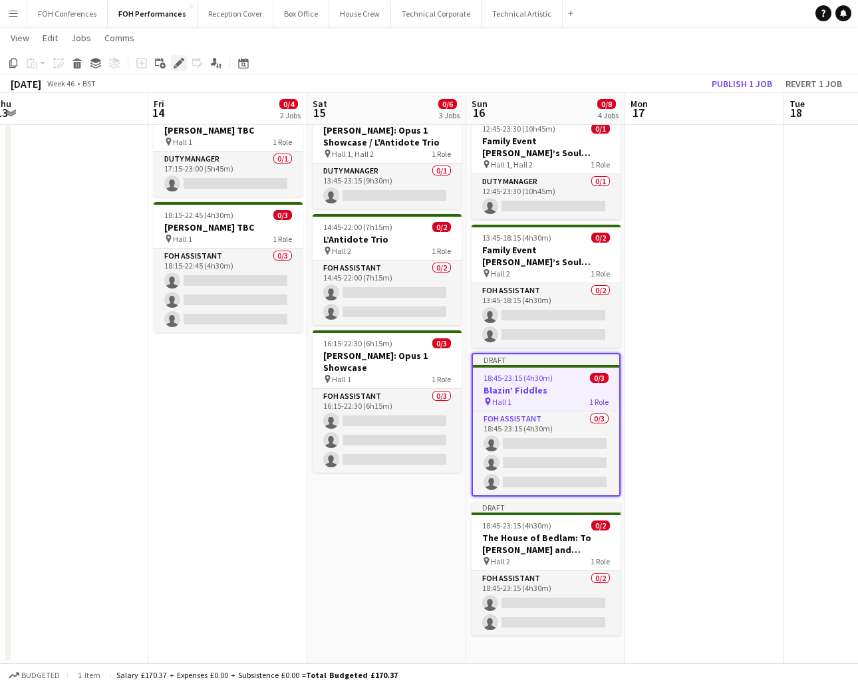
click at [181, 66] on icon "Edit" at bounding box center [178, 63] width 11 height 11
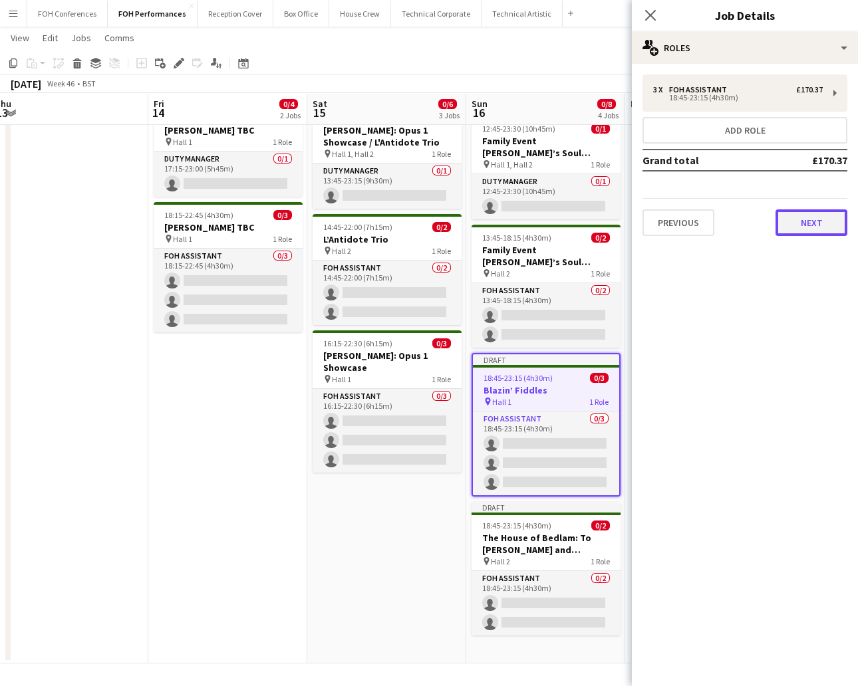
click at [816, 223] on button "Next" at bounding box center [811, 222] width 72 height 27
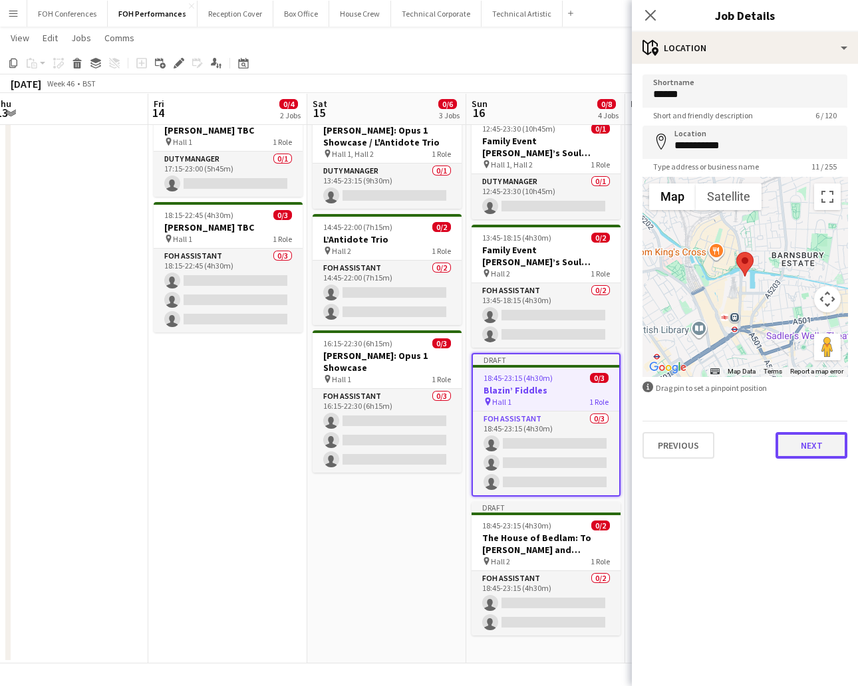
click at [817, 437] on button "Next" at bounding box center [811, 445] width 72 height 27
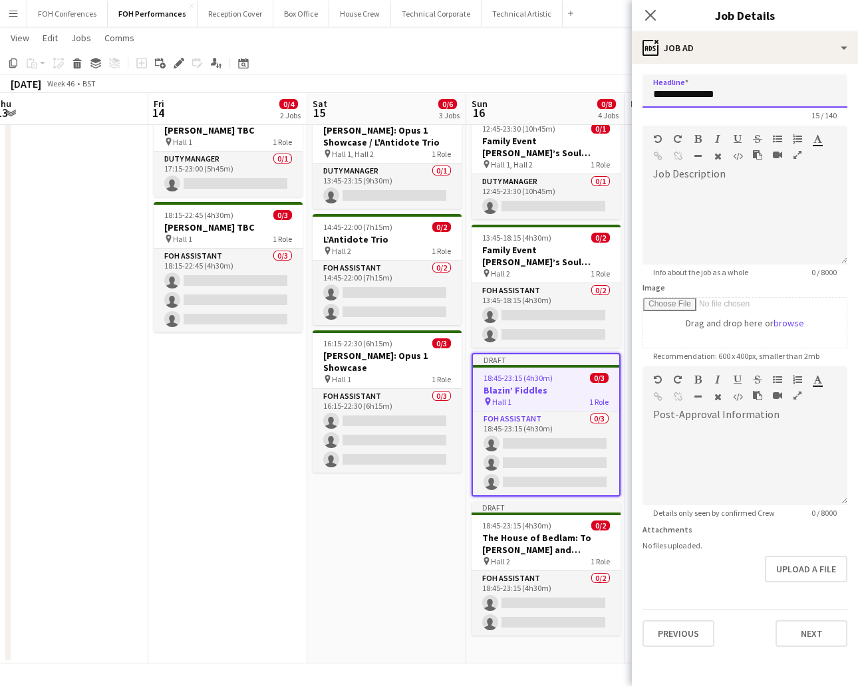
drag, startPoint x: 758, startPoint y: 93, endPoint x: 338, endPoint y: -8, distance: 432.1
click at [338, 0] on html "Menu Boards Boards Boards All jobs Status Workforce Workforce My Workforce Recr…" at bounding box center [429, 318] width 858 height 735
paste input "**********"
type input "**********"
click at [805, 631] on button "Next" at bounding box center [811, 633] width 72 height 27
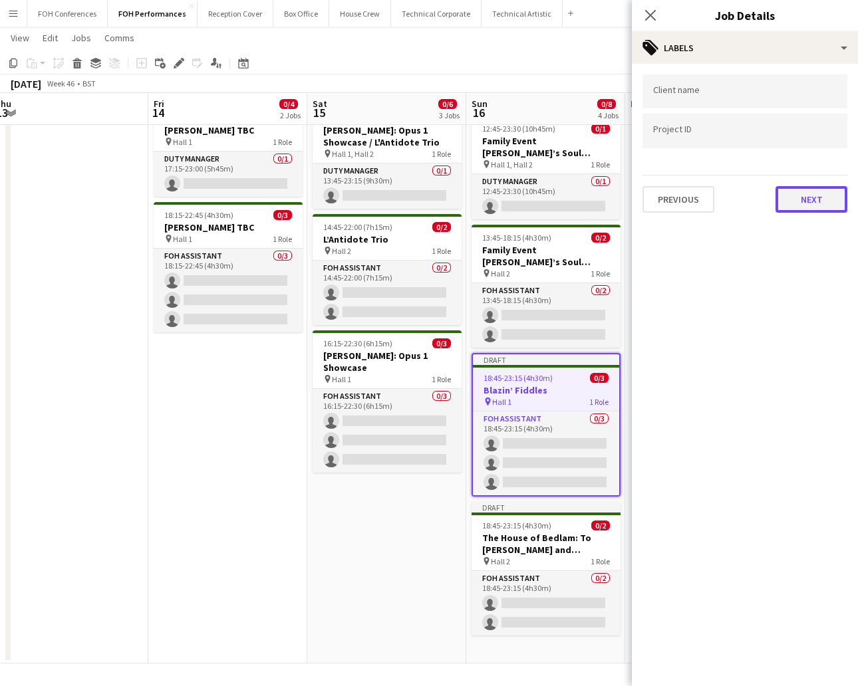
click at [806, 191] on button "Next" at bounding box center [811, 199] width 72 height 27
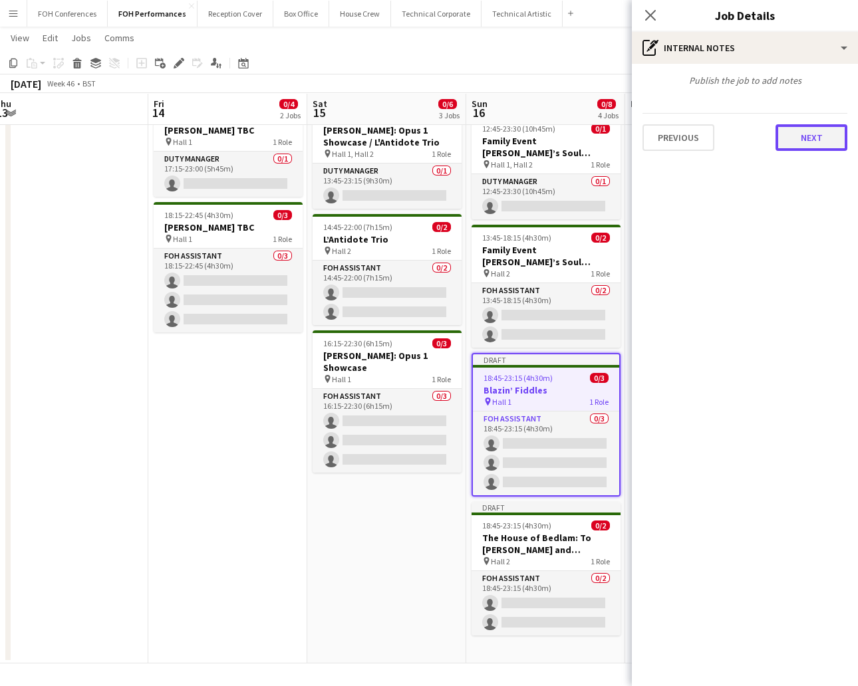
click at [824, 126] on button "Next" at bounding box center [811, 137] width 72 height 27
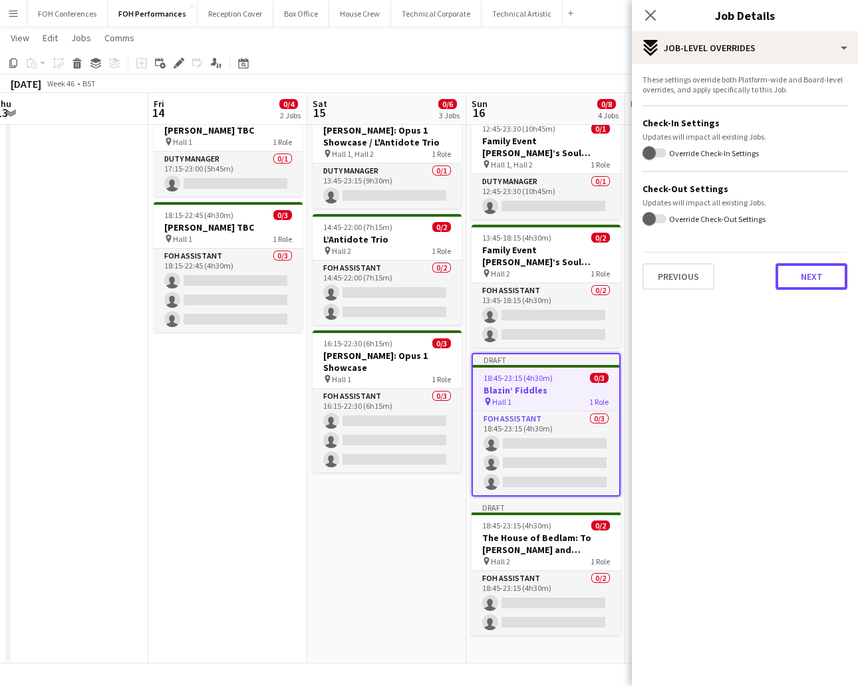
click at [823, 275] on button "Next" at bounding box center [811, 276] width 72 height 27
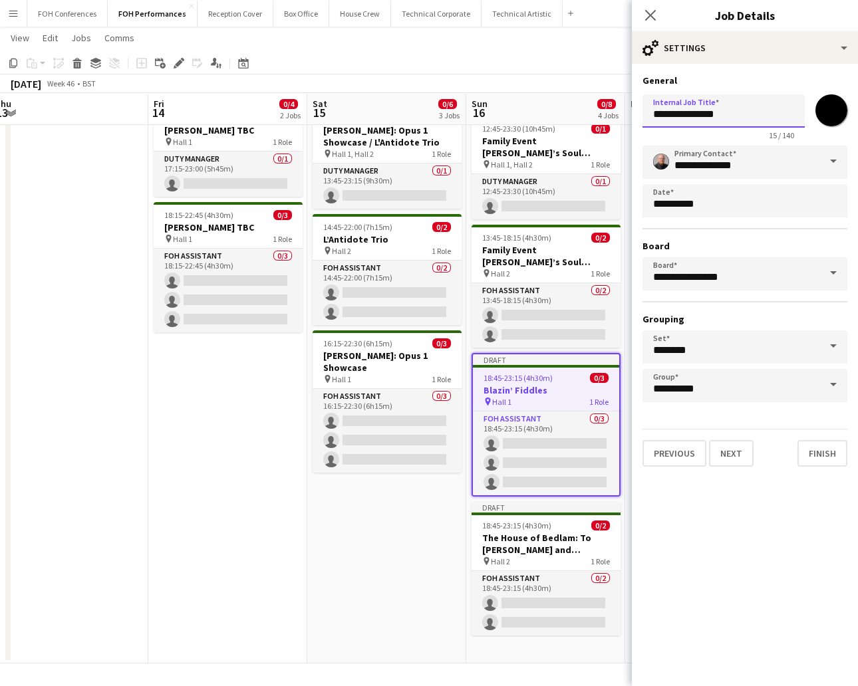
drag, startPoint x: 743, startPoint y: 103, endPoint x: 556, endPoint y: 86, distance: 187.6
click at [556, 86] on body "Menu Boards Boards Boards All jobs Status Workforce Workforce My Workforce Recr…" at bounding box center [429, 318] width 858 height 735
paste input "**********"
type input "**********"
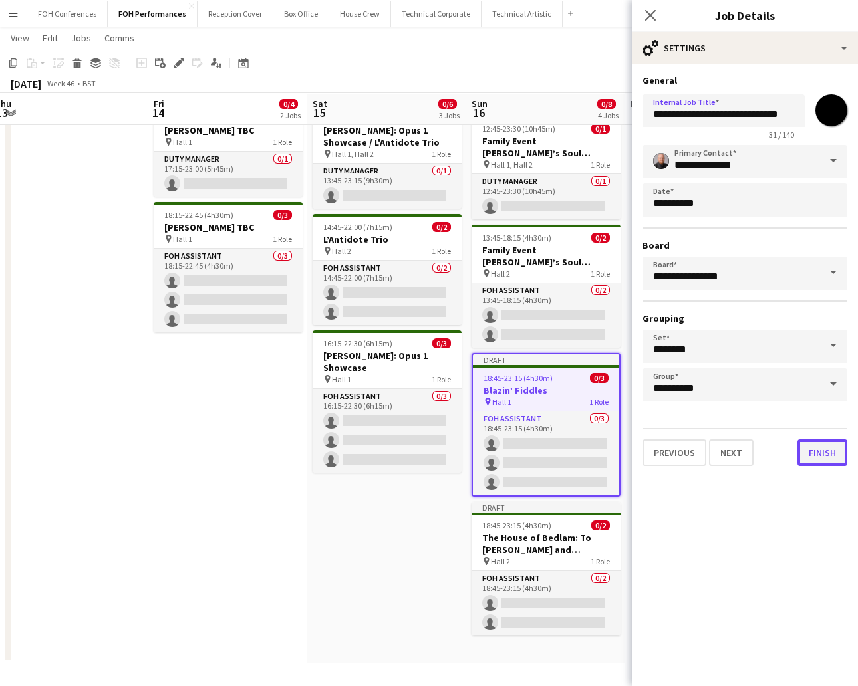
scroll to position [0, 0]
click at [814, 449] on button "Finish" at bounding box center [822, 452] width 50 height 27
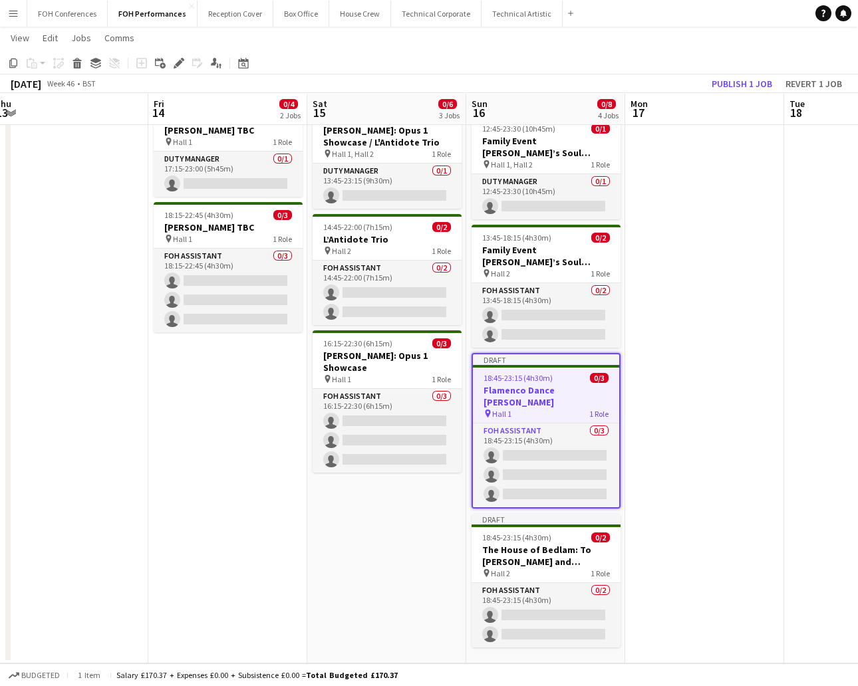
click at [716, 46] on app-page-menu "View Day view expanded Day view collapsed Month view Date picker Jump to [DATE]…" at bounding box center [429, 39] width 858 height 25
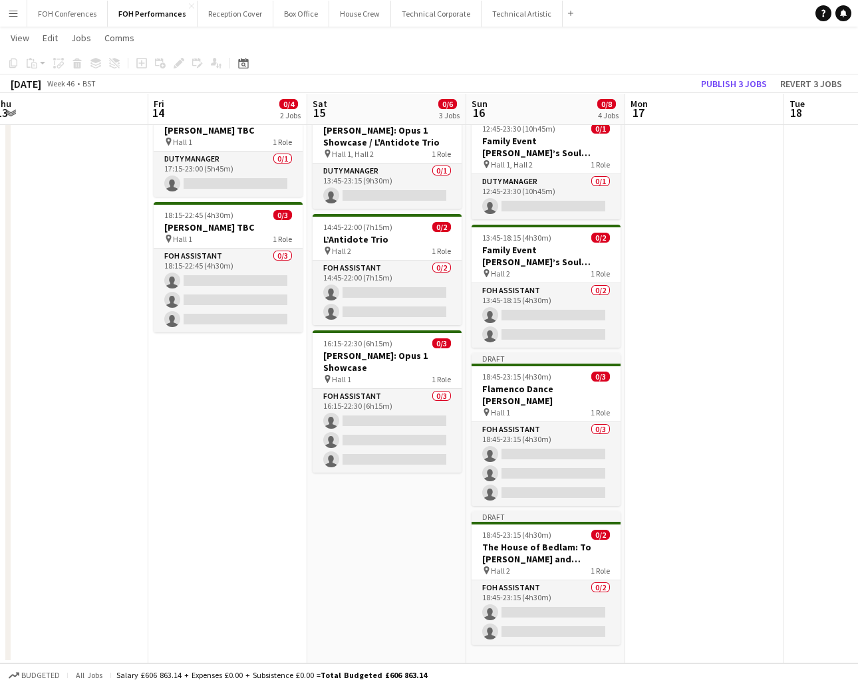
click at [691, 386] on app-date-cell at bounding box center [704, 382] width 159 height 564
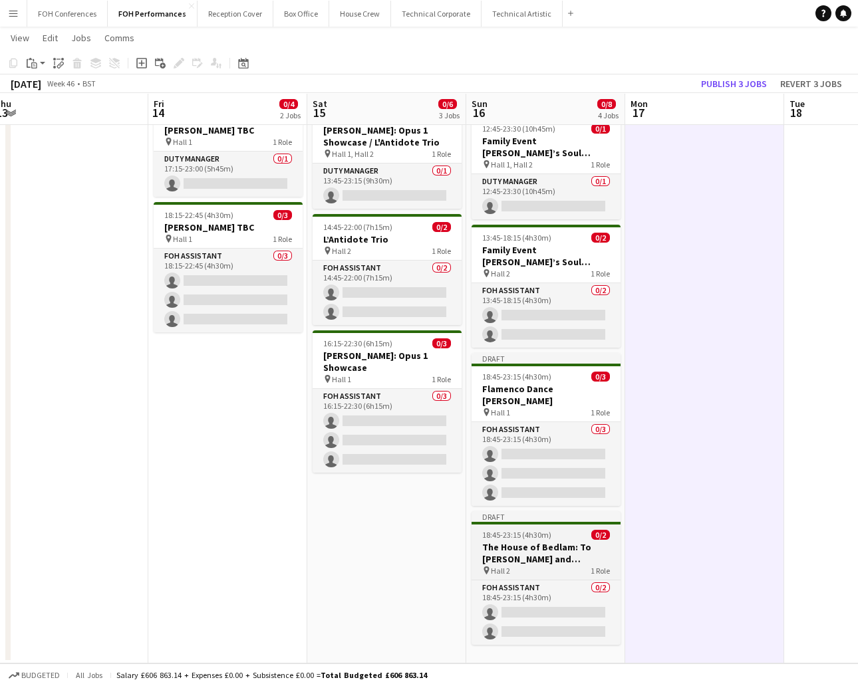
click at [533, 536] on span "18:45-23:15 (4h30m)" at bounding box center [516, 535] width 69 height 10
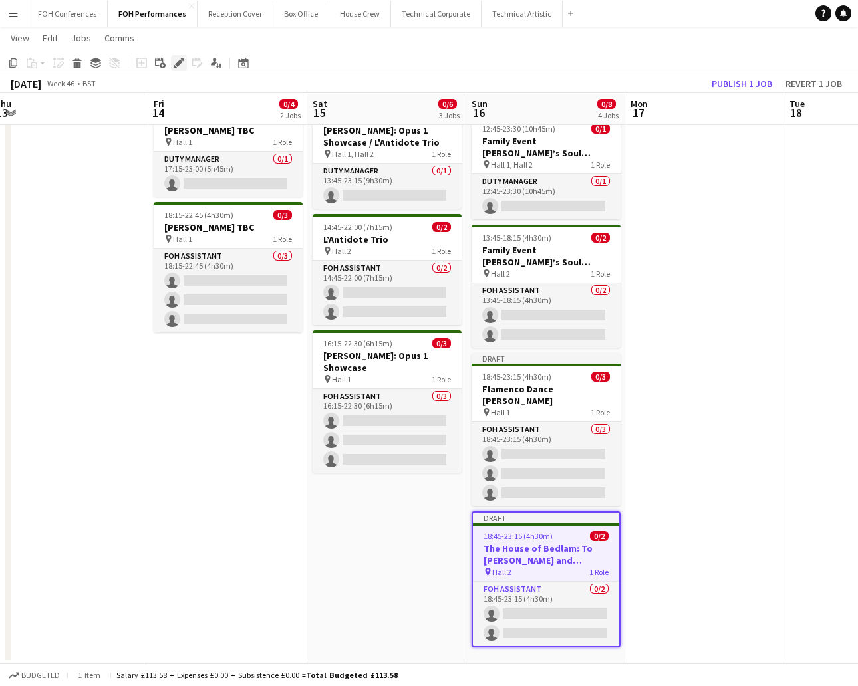
click at [183, 63] on icon "Edit" at bounding box center [178, 63] width 11 height 11
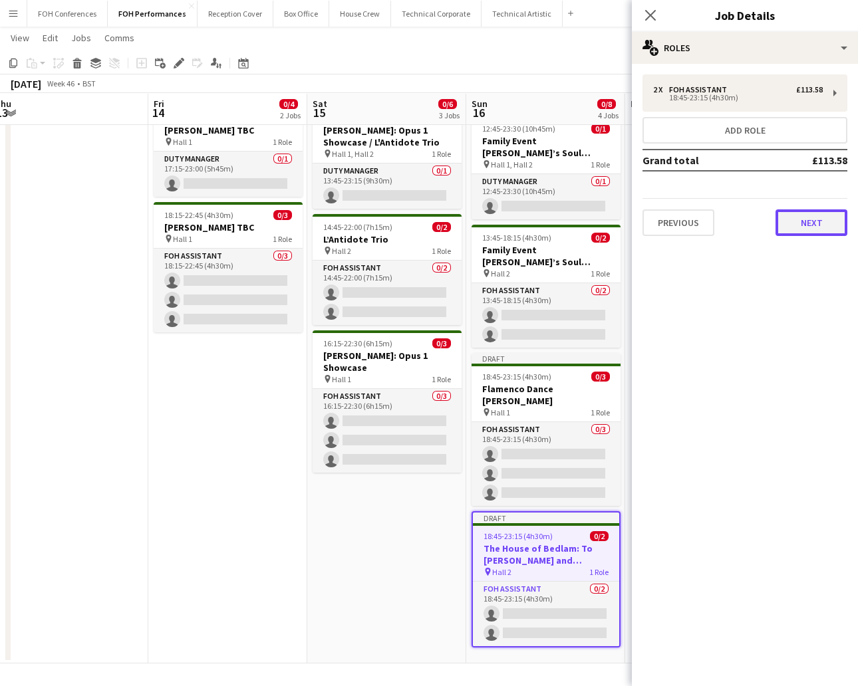
click at [804, 217] on button "Next" at bounding box center [811, 222] width 72 height 27
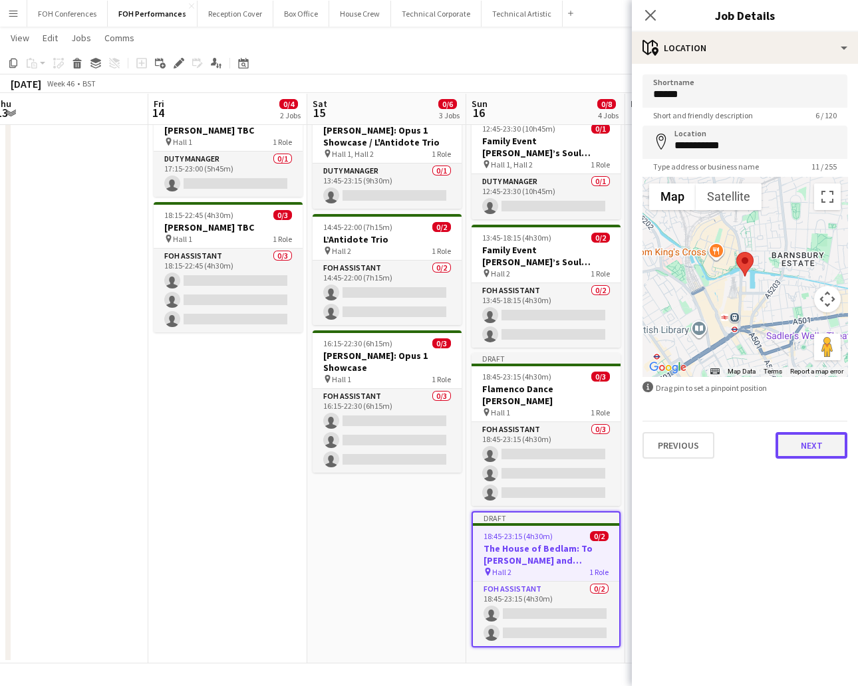
click at [799, 441] on button "Next" at bounding box center [811, 445] width 72 height 27
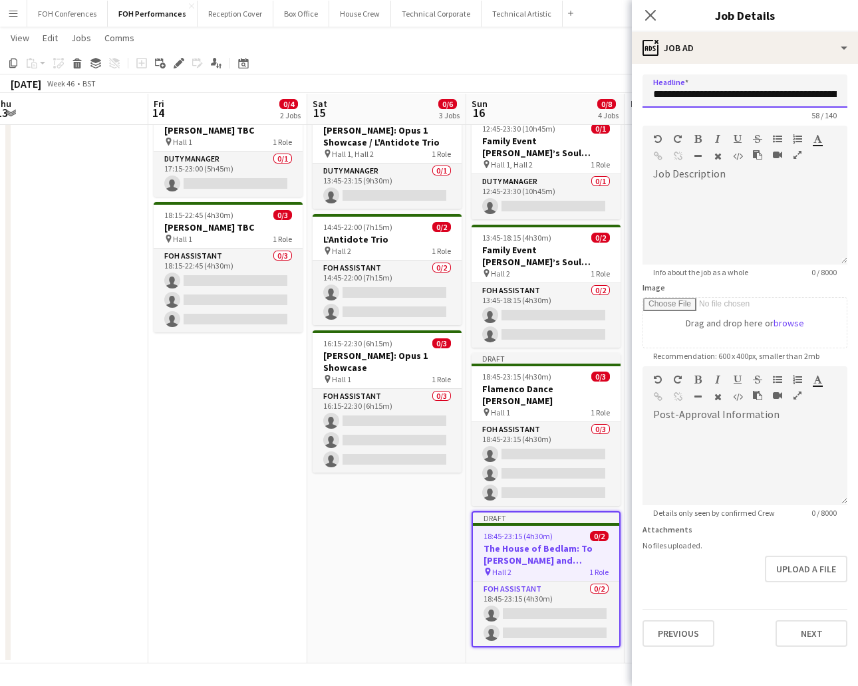
scroll to position [0, 101]
drag, startPoint x: 655, startPoint y: 94, endPoint x: 897, endPoint y: 145, distance: 247.3
click at [857, 145] on html "Menu Boards Boards Boards All jobs Status Workforce Workforce My Workforce Recr…" at bounding box center [429, 318] width 858 height 735
paste input "text"
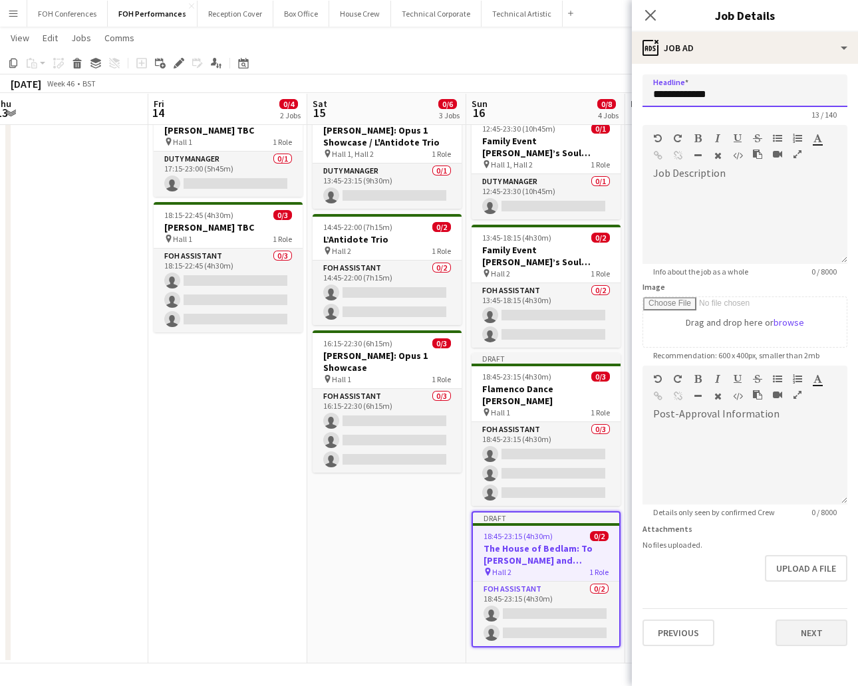
type input "**********"
click at [816, 636] on button "Next" at bounding box center [811, 633] width 72 height 27
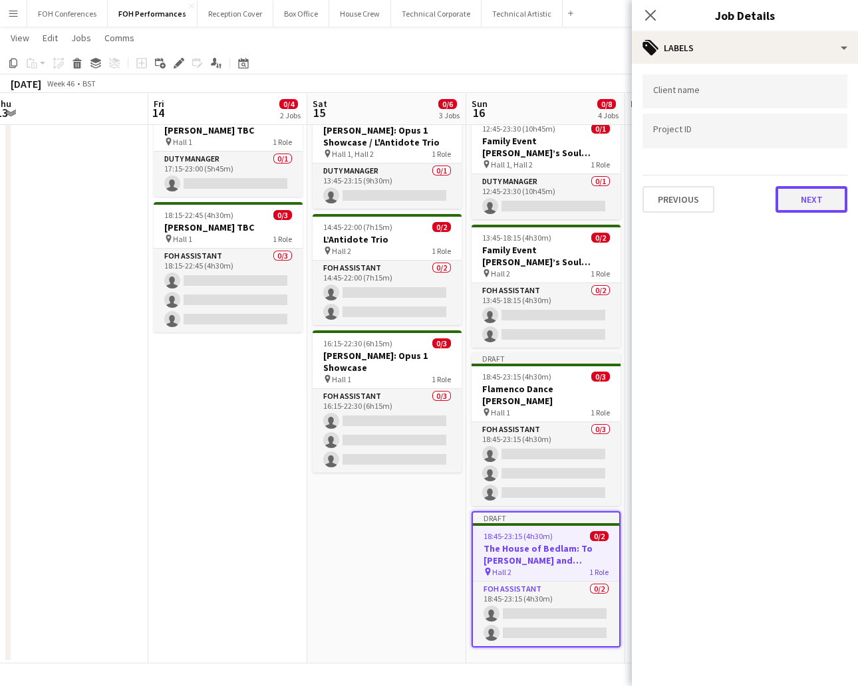
click at [804, 207] on button "Next" at bounding box center [811, 199] width 72 height 27
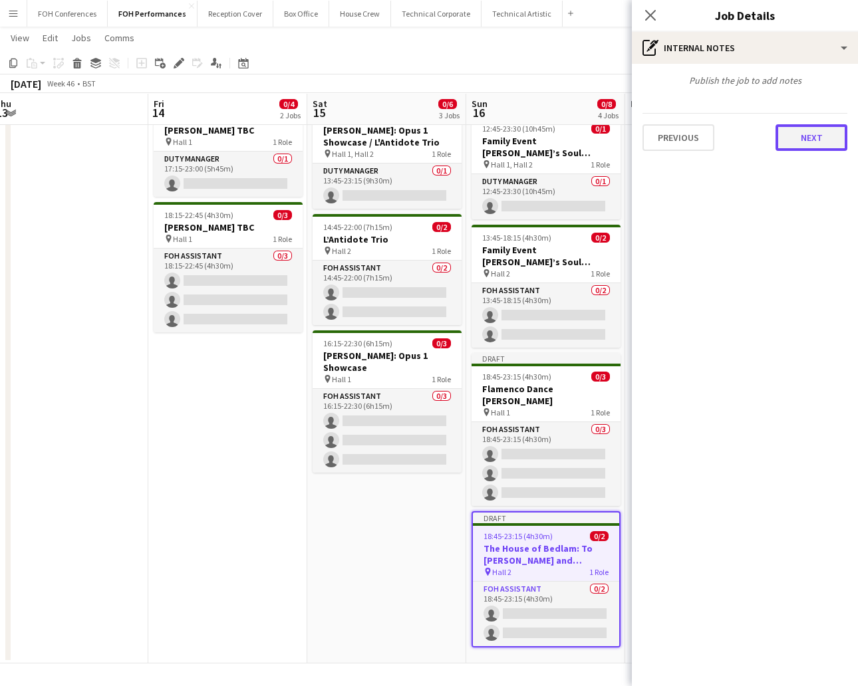
click at [821, 134] on button "Next" at bounding box center [811, 137] width 72 height 27
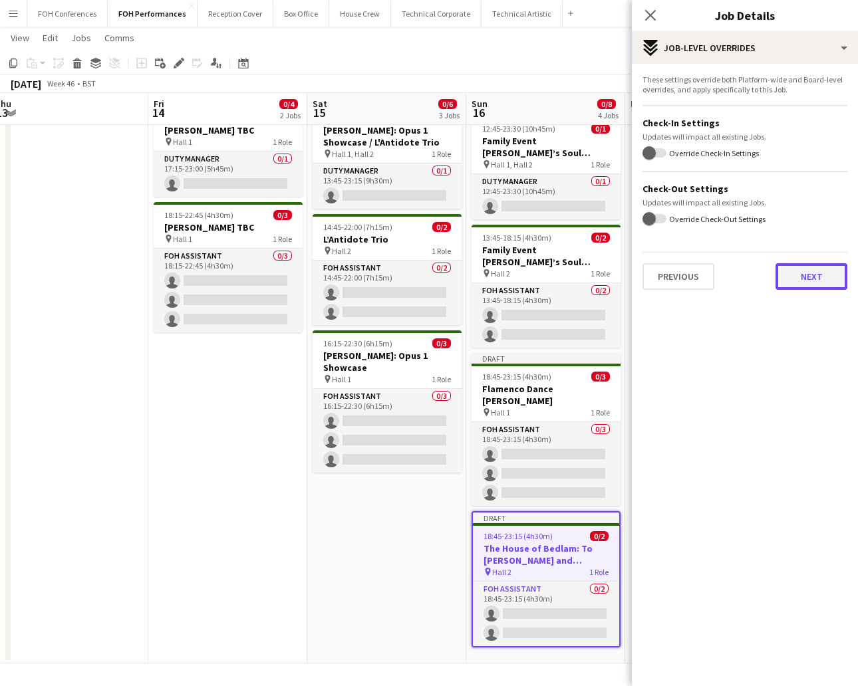
click at [828, 282] on button "Next" at bounding box center [811, 276] width 72 height 27
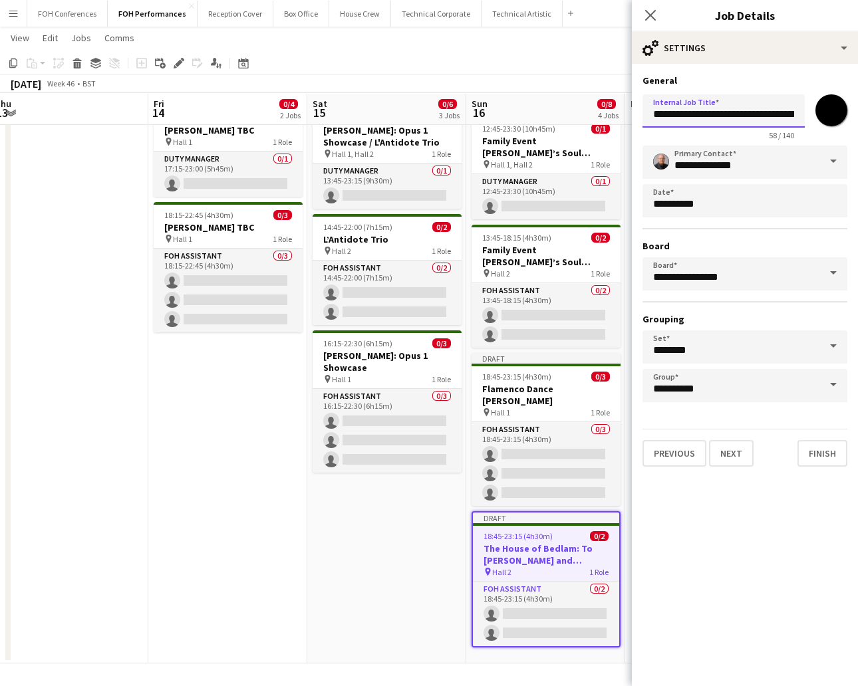
scroll to position [0, 128]
drag, startPoint x: 648, startPoint y: 114, endPoint x: 897, endPoint y: 134, distance: 249.4
click at [857, 134] on html "Menu Boards Boards Boards All jobs Status Workforce Workforce My Workforce Recr…" at bounding box center [429, 318] width 858 height 735
paste input "text"
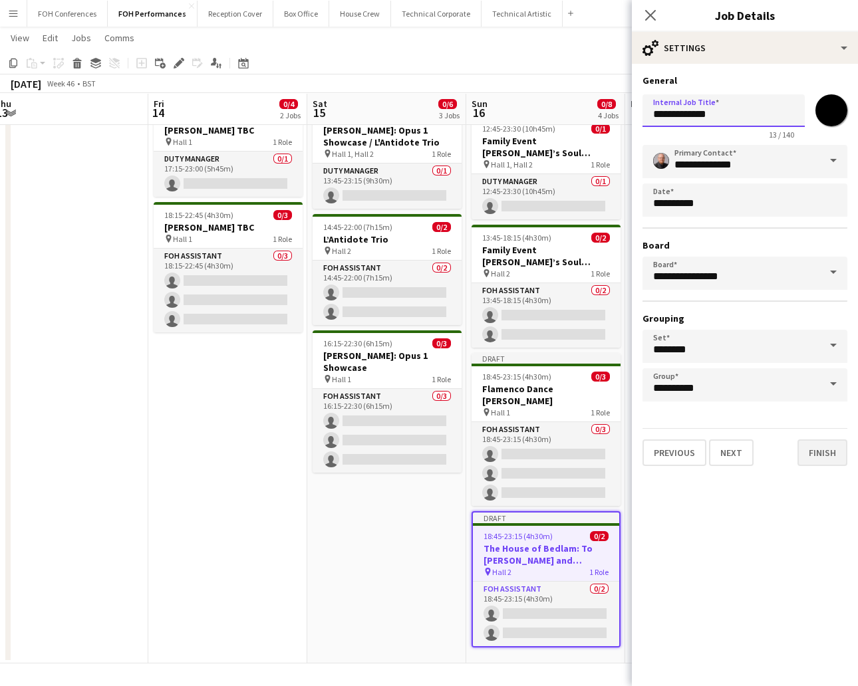
type input "**********"
click at [825, 448] on button "Finish" at bounding box center [822, 452] width 50 height 27
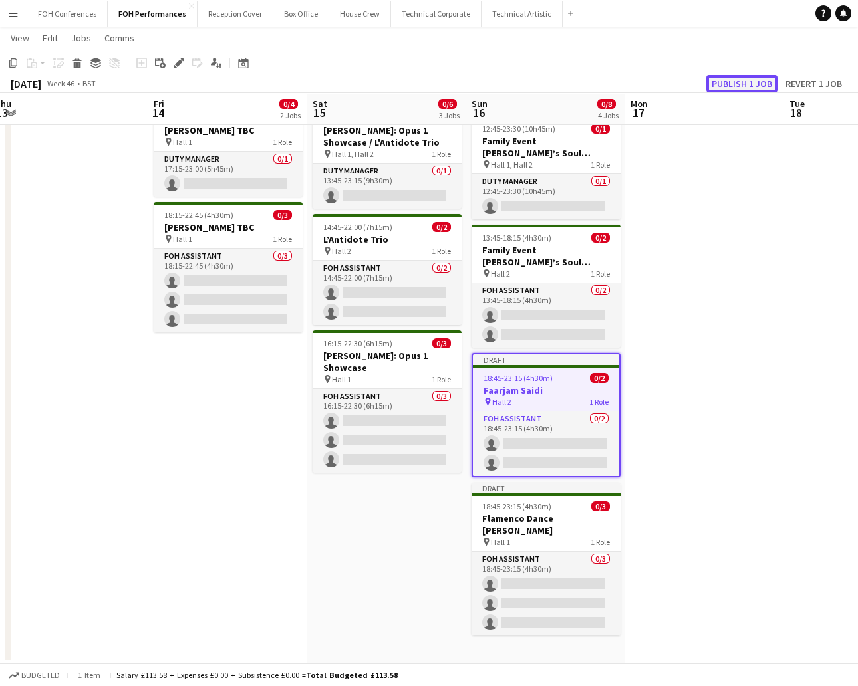
click at [733, 81] on button "Publish 1 job" at bounding box center [741, 83] width 71 height 17
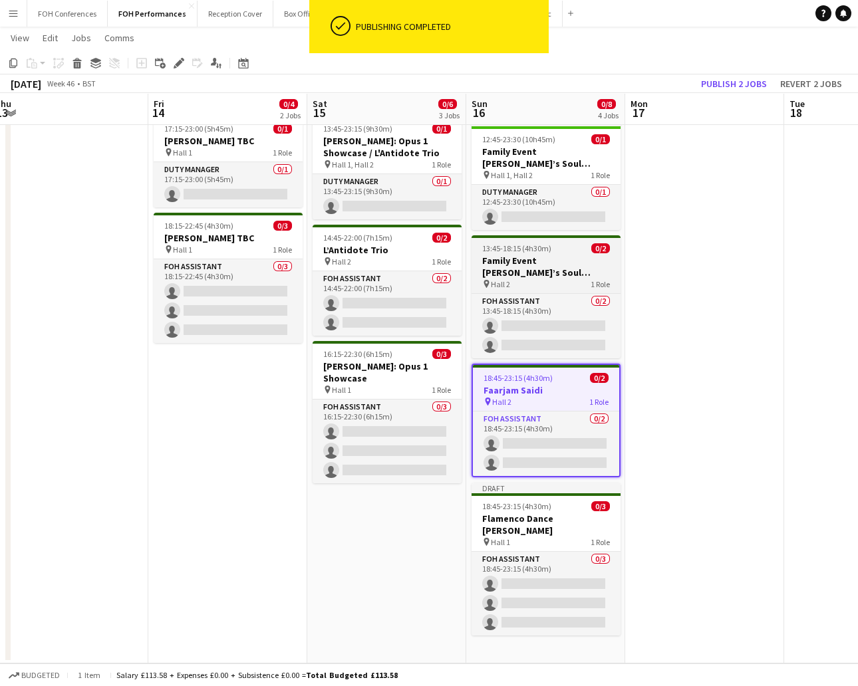
scroll to position [38, 0]
click at [541, 390] on h3 "Faarjam Saidi" at bounding box center [546, 391] width 146 height 12
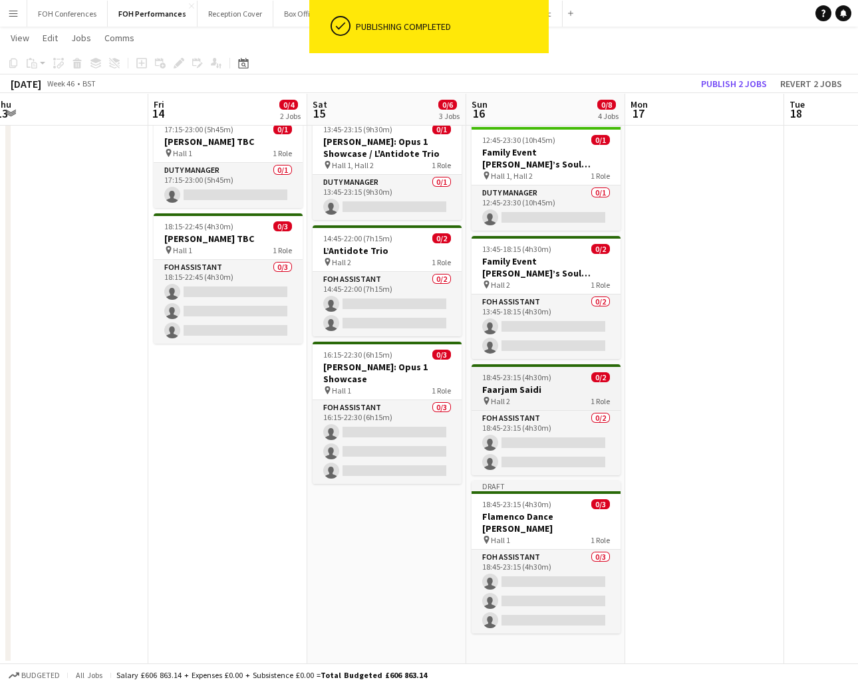
click at [544, 394] on h3 "Faarjam Saidi" at bounding box center [545, 390] width 149 height 12
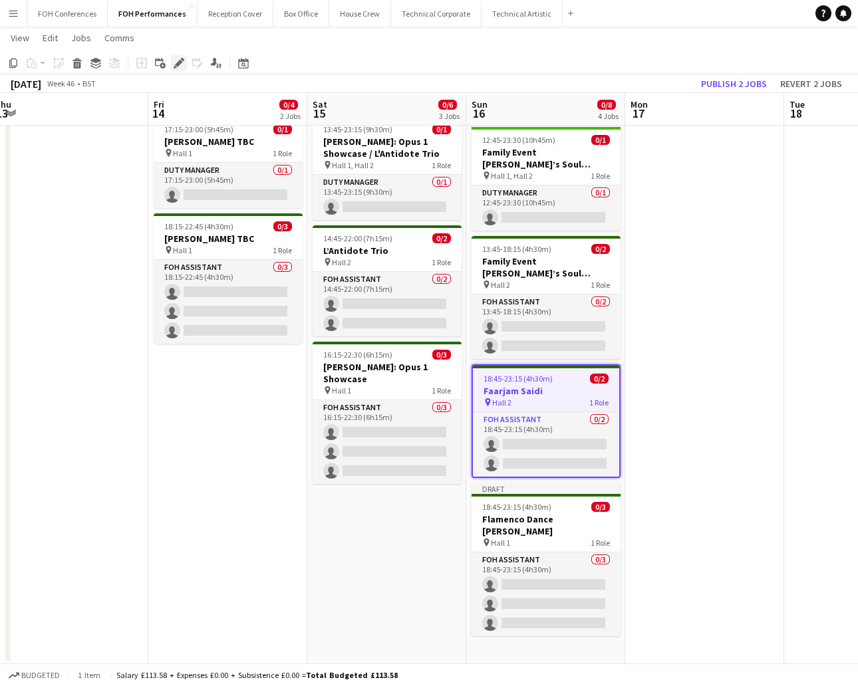
click at [180, 64] on icon "Edit" at bounding box center [178, 63] width 11 height 11
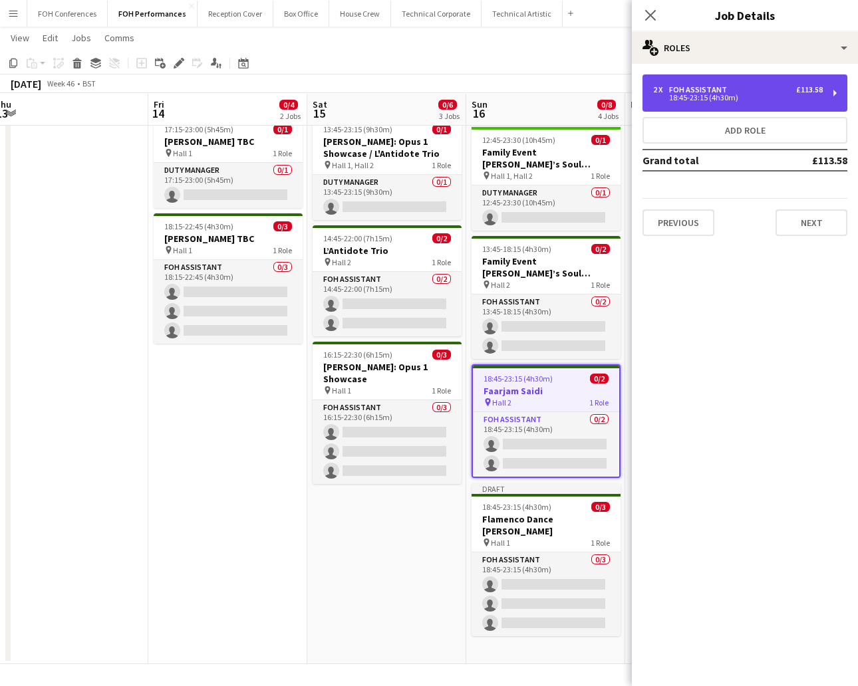
click at [752, 89] on div "2 x FOH Assistant £113.58" at bounding box center [738, 89] width 170 height 9
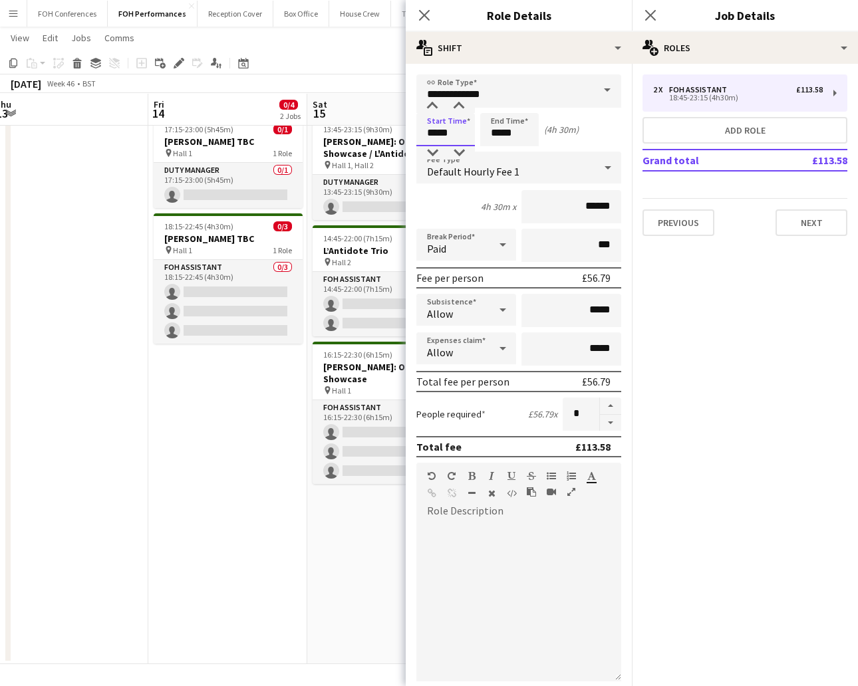
drag, startPoint x: 468, startPoint y: 137, endPoint x: 348, endPoint y: 106, distance: 123.5
click at [348, 106] on body "Menu Boards Boards Boards All jobs Status Workforce Workforce My Workforce Recr…" at bounding box center [429, 324] width 858 height 725
type input "*****"
drag, startPoint x: 522, startPoint y: 132, endPoint x: 451, endPoint y: 118, distance: 71.7
click at [451, 118] on div "Start Time ***** End Time ***** (5h)" at bounding box center [518, 129] width 205 height 33
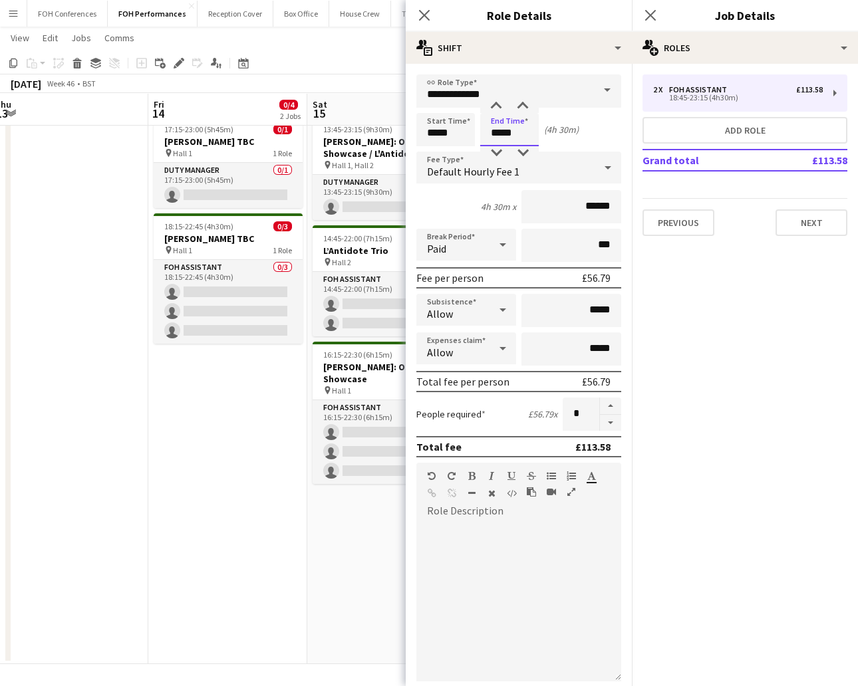
type input "*****"
click at [388, 53] on app-toolbar "Copy Paste Paste Ctrl+V Paste with crew Ctrl+Shift+V Paste linked Job [GEOGRAPH…" at bounding box center [429, 63] width 858 height 23
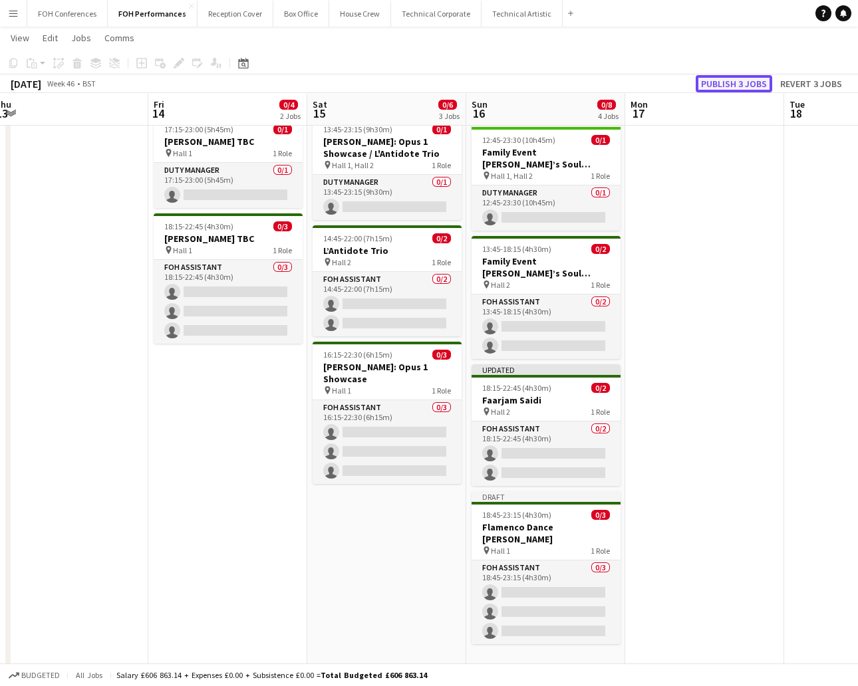
click at [727, 82] on button "Publish 3 jobs" at bounding box center [733, 83] width 76 height 17
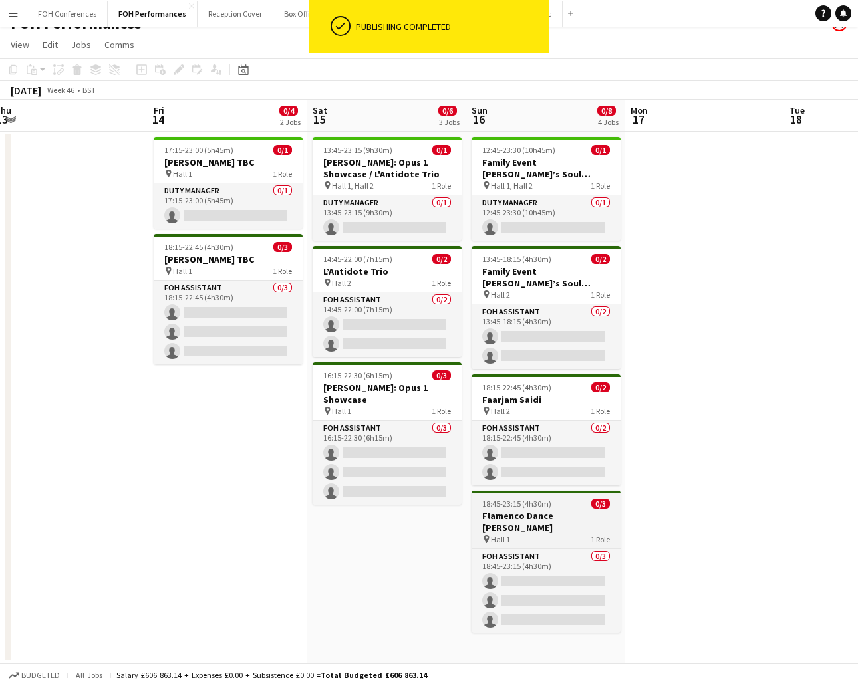
scroll to position [17, 0]
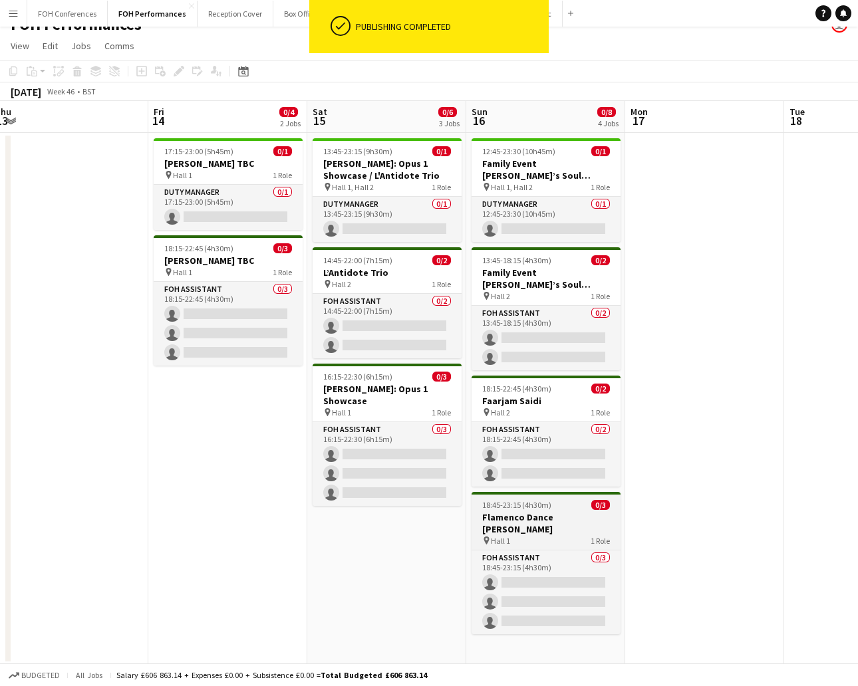
click at [540, 514] on h3 "Flamenco Dance [PERSON_NAME]" at bounding box center [545, 523] width 149 height 24
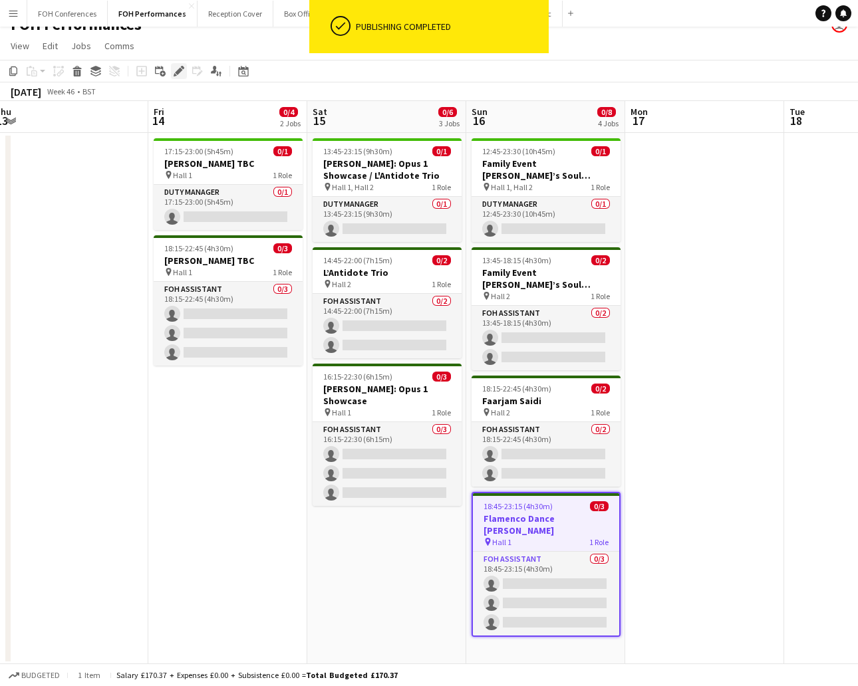
click at [179, 70] on icon at bounding box center [178, 71] width 7 height 7
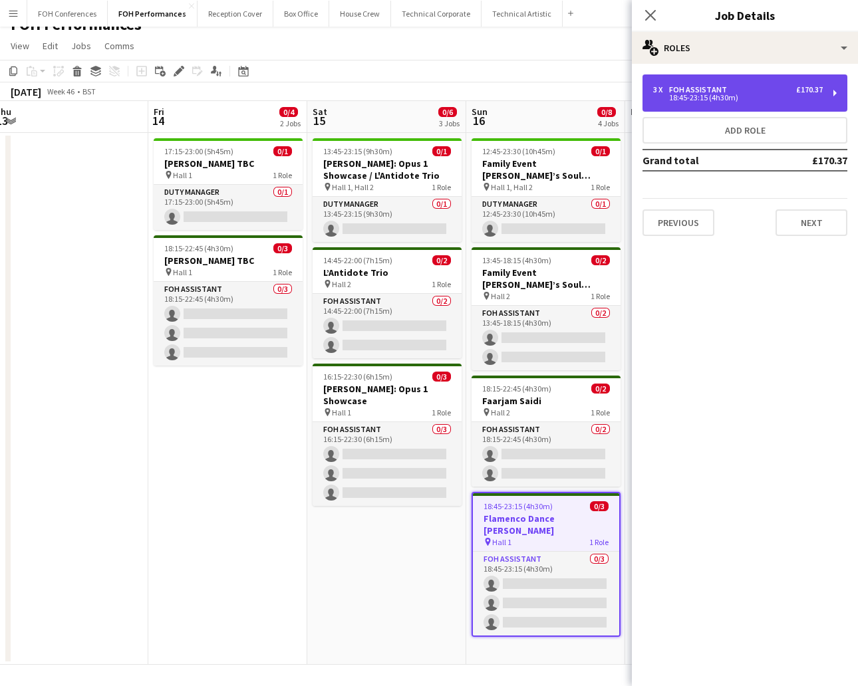
click at [804, 97] on div "18:45-23:15 (4h30m)" at bounding box center [738, 97] width 170 height 7
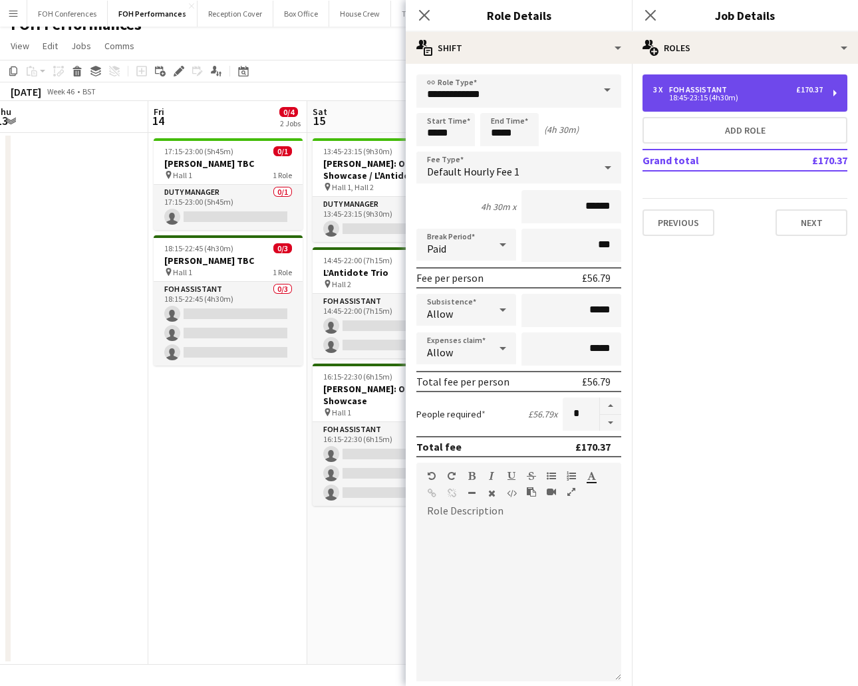
click at [784, 106] on div "3 x FOH Assistant £170.37 18:45-23:15 (4h30m)" at bounding box center [744, 92] width 205 height 37
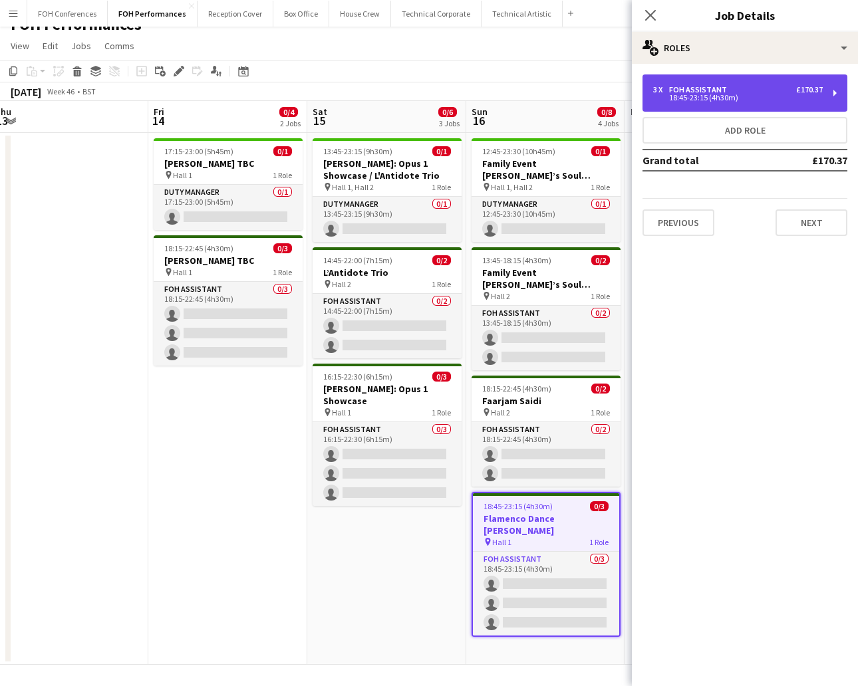
click at [784, 106] on div "3 x FOH Assistant £170.37 18:45-23:15 (4h30m)" at bounding box center [744, 92] width 205 height 37
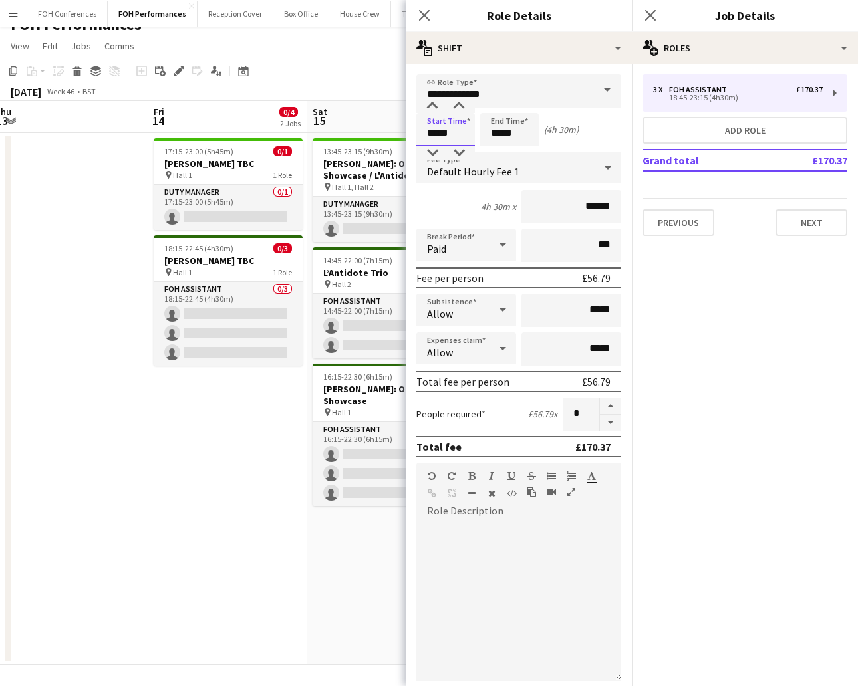
drag, startPoint x: 475, startPoint y: 136, endPoint x: 414, endPoint y: 124, distance: 62.3
click at [414, 124] on form "**********" at bounding box center [518, 453] width 226 height 758
type input "*****"
drag, startPoint x: 515, startPoint y: 125, endPoint x: 457, endPoint y: 122, distance: 58.6
click at [457, 122] on div "Start Time ***** End Time ***** (5h)" at bounding box center [518, 129] width 205 height 33
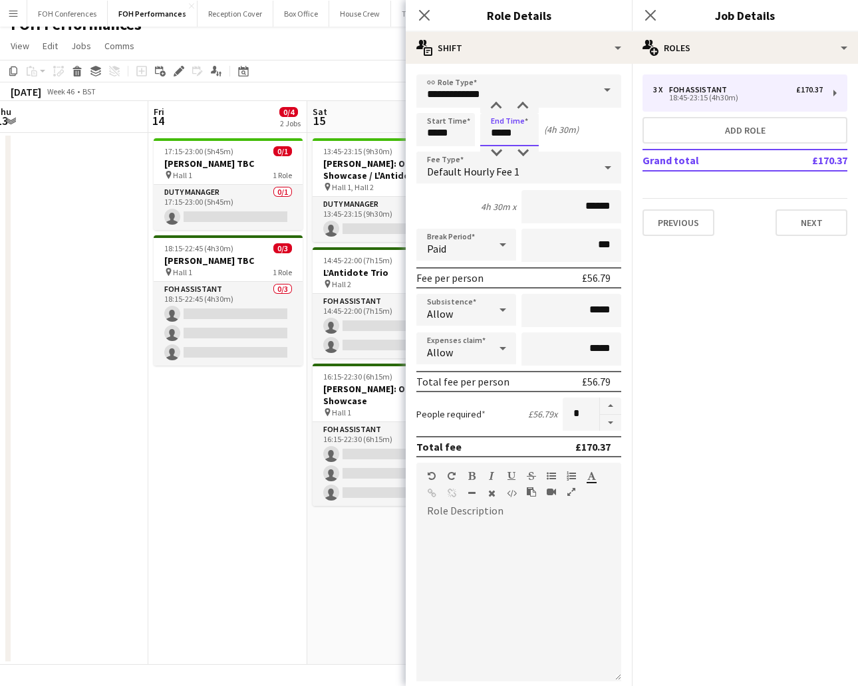
type input "*****"
click at [396, 66] on app-toolbar "Copy Paste Paste Ctrl+V Paste with crew Ctrl+Shift+V Paste linked Job [GEOGRAPH…" at bounding box center [429, 71] width 858 height 23
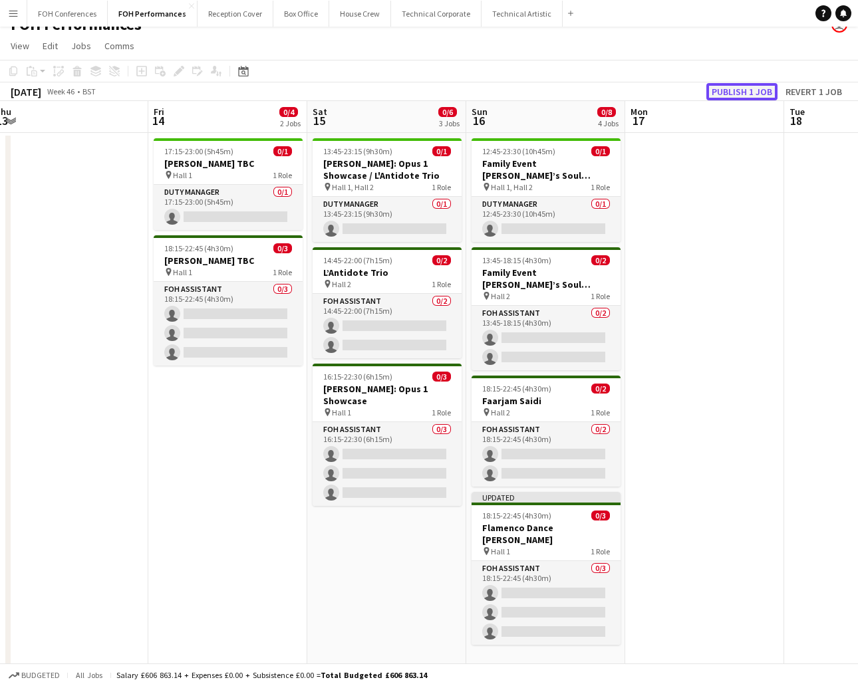
click at [752, 93] on button "Publish 1 job" at bounding box center [741, 91] width 71 height 17
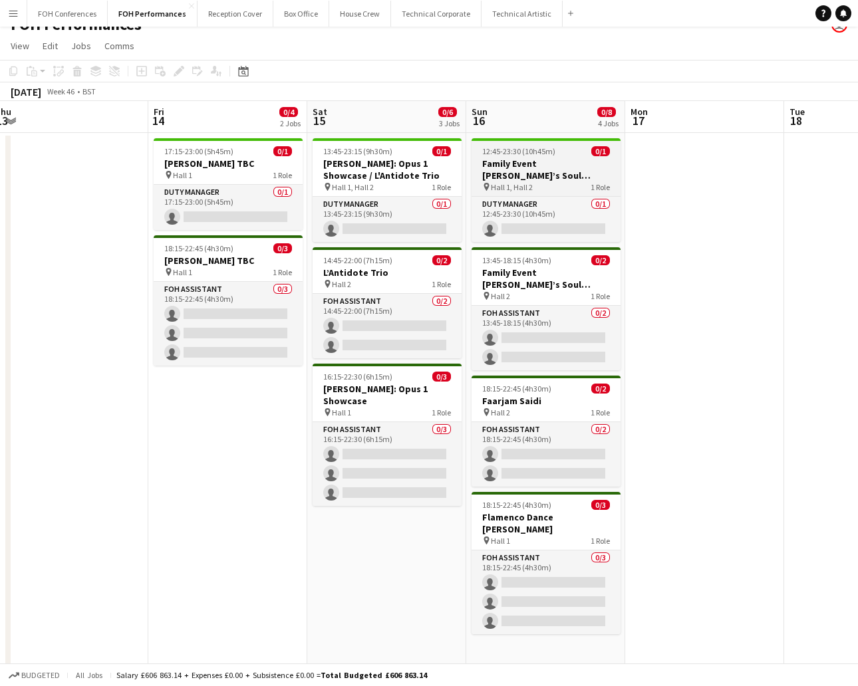
click at [500, 173] on h3 "Family Event [PERSON_NAME]’s Soul Assembly" at bounding box center [545, 170] width 149 height 24
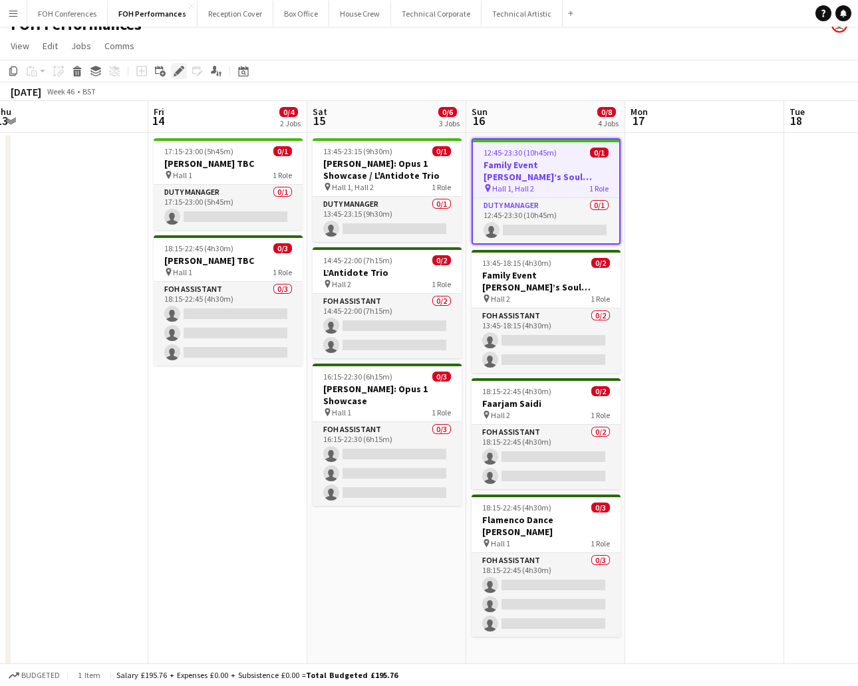
click at [179, 69] on icon at bounding box center [178, 71] width 7 height 7
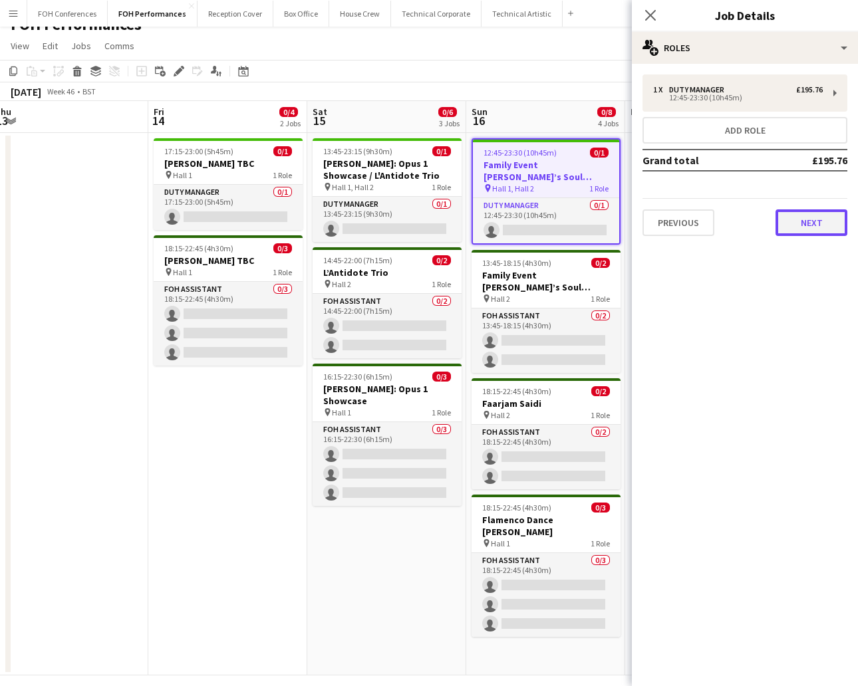
click at [812, 215] on button "Next" at bounding box center [811, 222] width 72 height 27
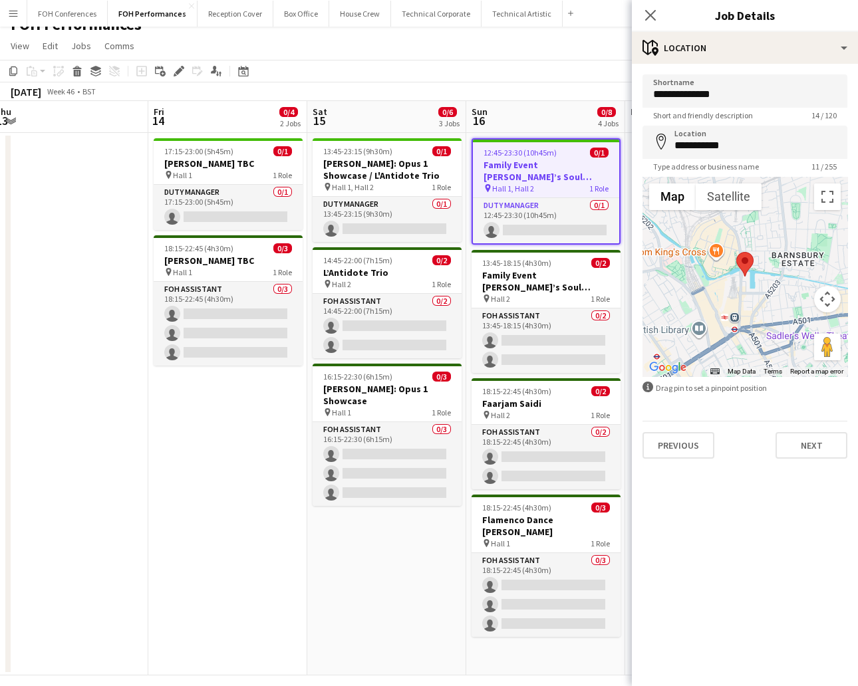
click at [785, 429] on div "Previous Next" at bounding box center [744, 440] width 205 height 38
click at [809, 452] on button "Next" at bounding box center [811, 445] width 72 height 27
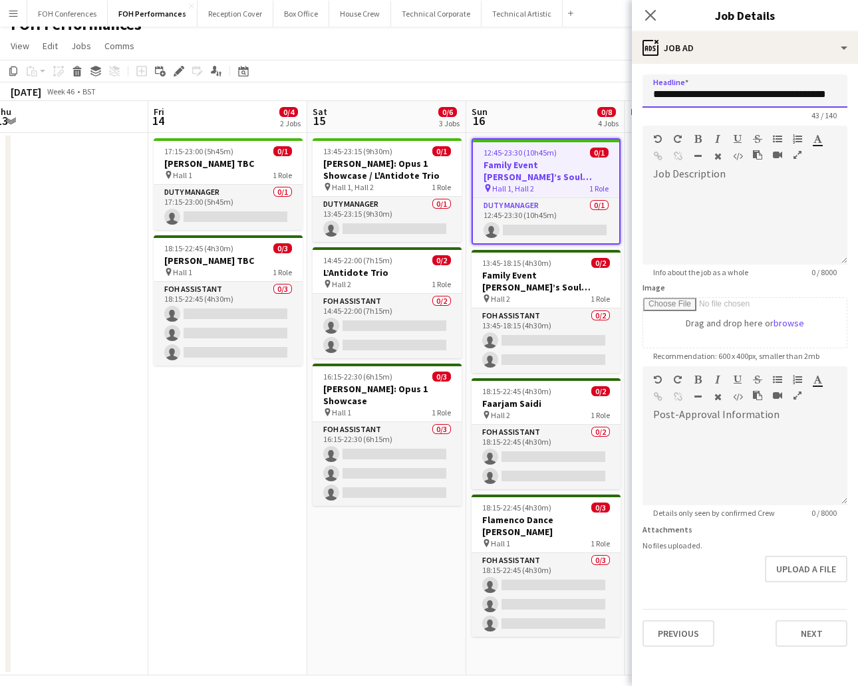
scroll to position [0, 37]
drag, startPoint x: 757, startPoint y: 98, endPoint x: 897, endPoint y: 135, distance: 144.5
click at [857, 135] on html "Menu Boards Boards Boards All jobs Status Workforce Workforce My Workforce Recr…" at bounding box center [429, 340] width 858 height 715
click at [816, 92] on input "**********" at bounding box center [736, 90] width 189 height 33
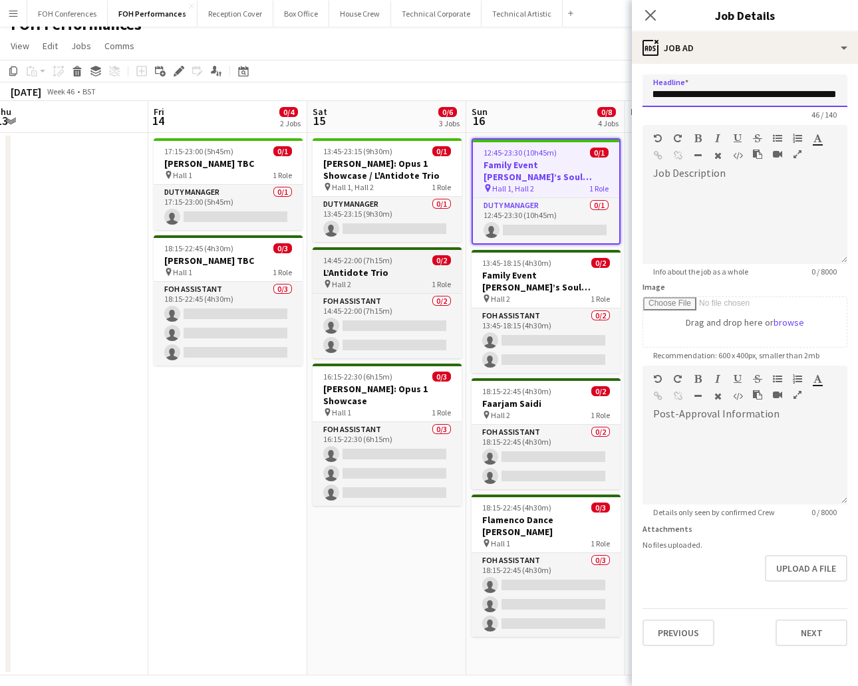
paste input "**********"
click at [776, 96] on input "**********" at bounding box center [744, 90] width 205 height 33
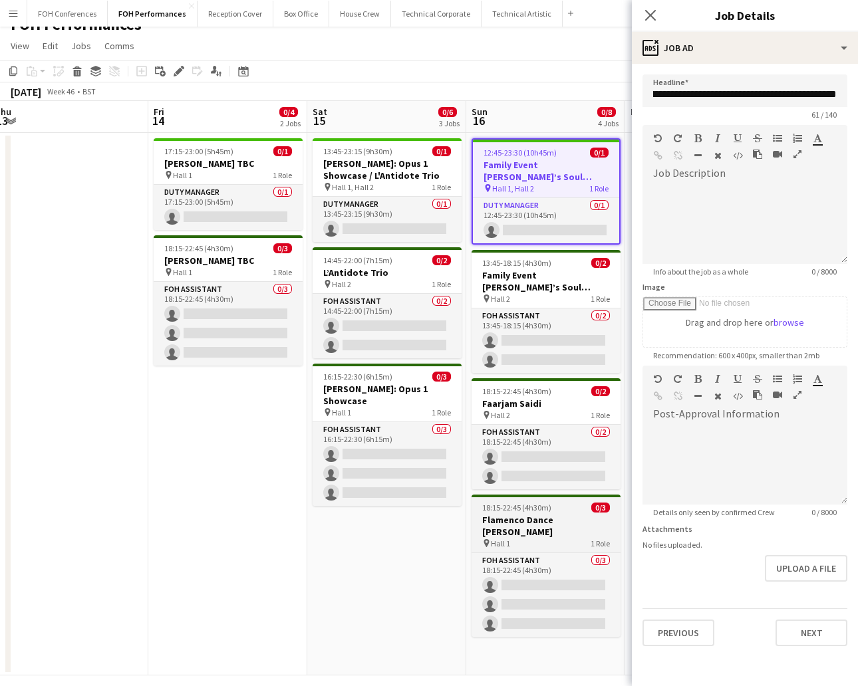
click at [515, 514] on h3 "Flamenco Dance [PERSON_NAME]" at bounding box center [545, 526] width 149 height 24
type input "**********"
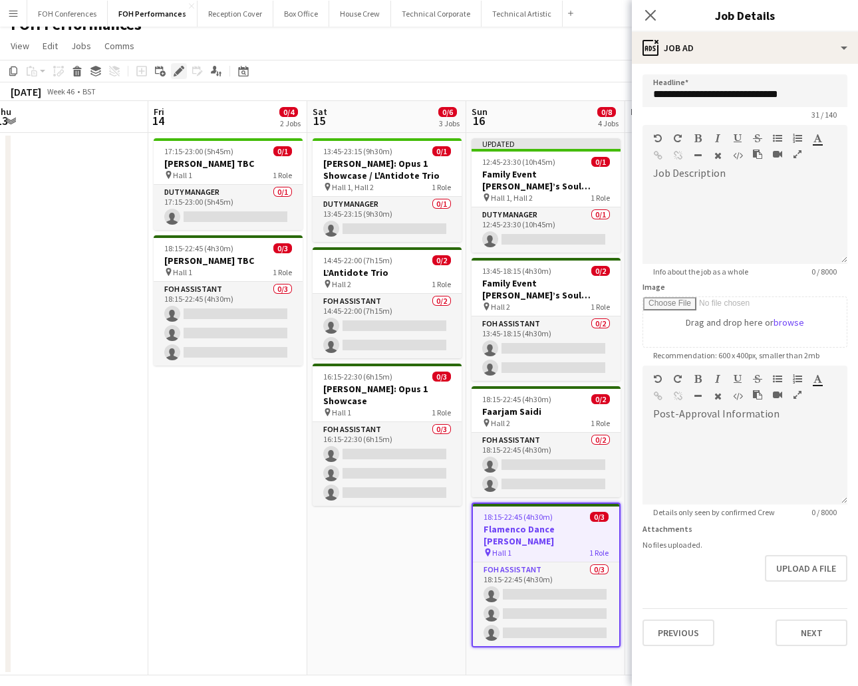
click at [177, 71] on icon at bounding box center [178, 71] width 7 height 7
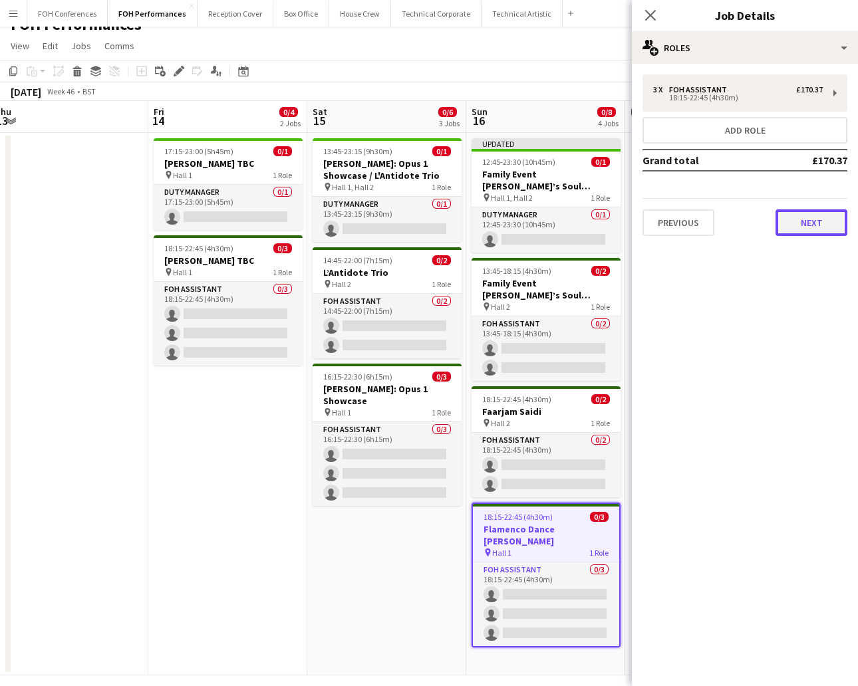
click at [801, 229] on button "Next" at bounding box center [811, 222] width 72 height 27
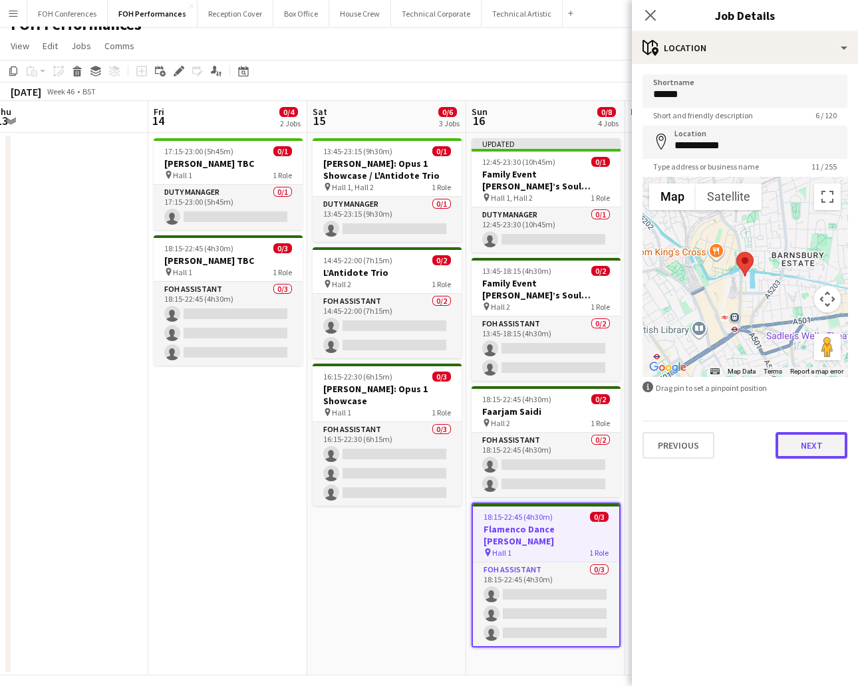
click at [802, 441] on button "Next" at bounding box center [811, 445] width 72 height 27
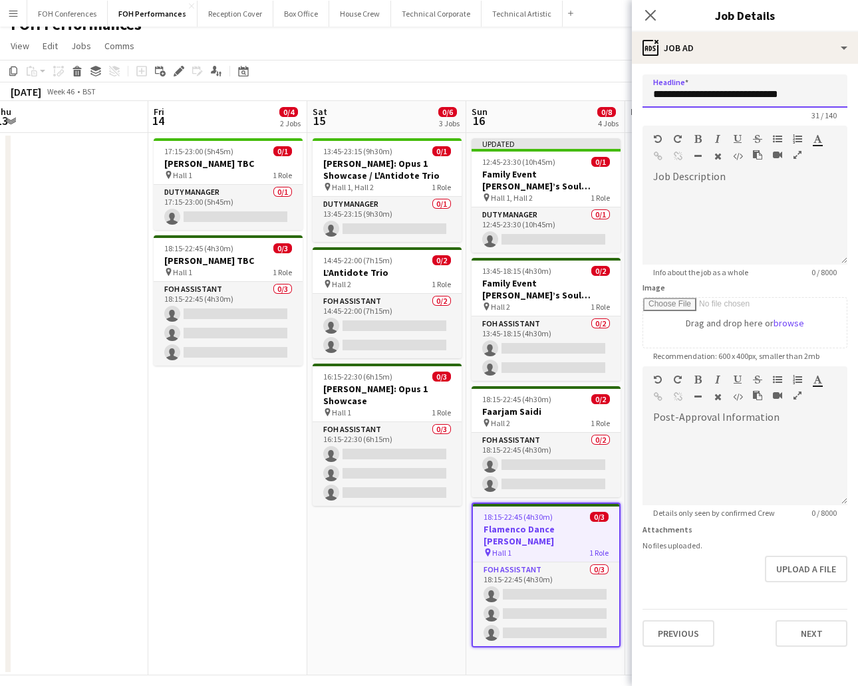
drag, startPoint x: 804, startPoint y: 95, endPoint x: 608, endPoint y: 62, distance: 198.8
click at [608, 62] on body "Menu Boards Boards Boards All jobs Status Workforce Workforce My Workforce Recr…" at bounding box center [429, 340] width 858 height 715
click at [816, 639] on button "Next" at bounding box center [811, 633] width 72 height 27
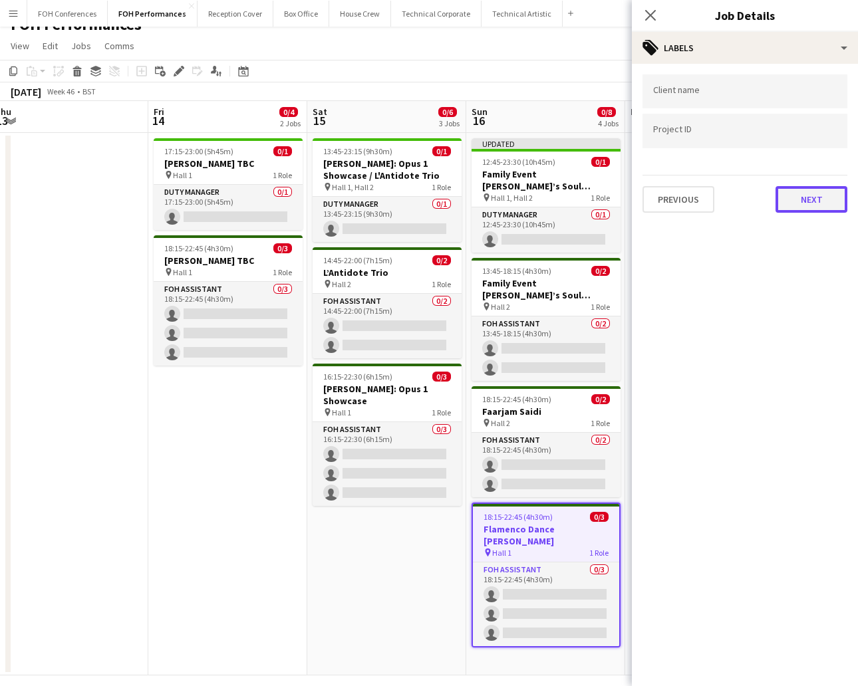
click at [804, 199] on button "Next" at bounding box center [811, 199] width 72 height 27
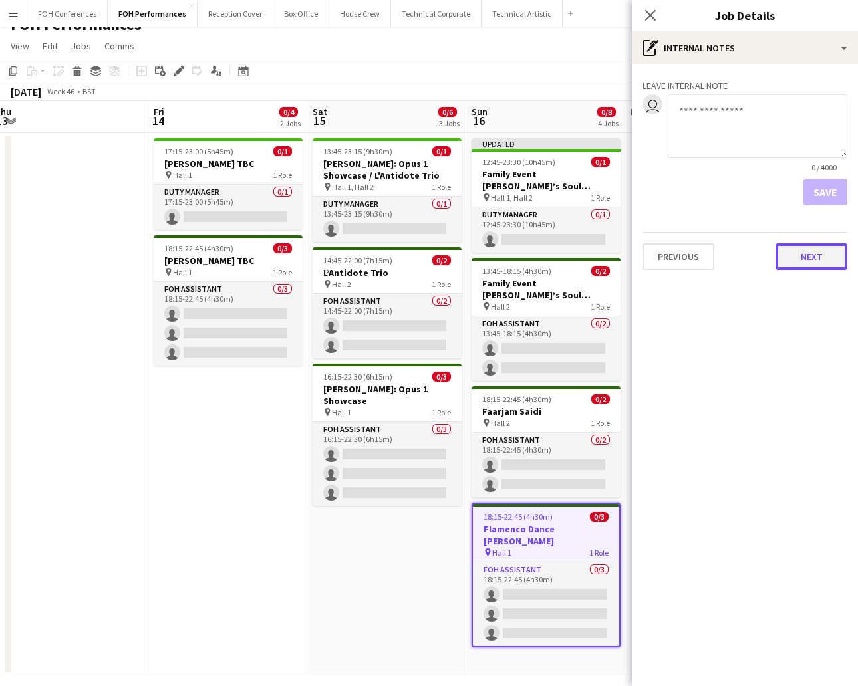
click at [796, 257] on button "Next" at bounding box center [811, 256] width 72 height 27
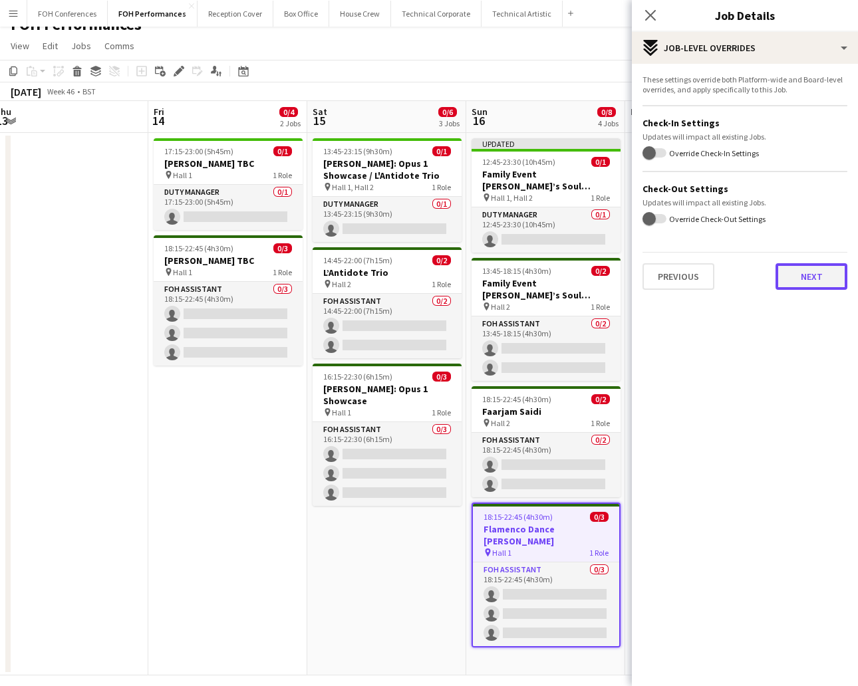
click at [812, 283] on button "Next" at bounding box center [811, 276] width 72 height 27
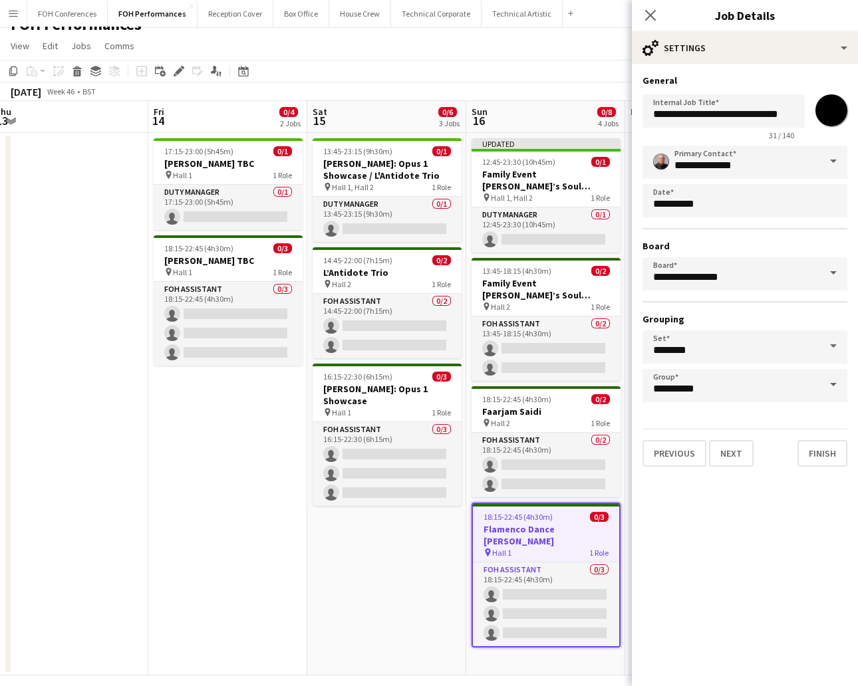
click at [582, 53] on app-page-menu "View Day view expanded Day view collapsed Month view Date picker Jump to [DATE]…" at bounding box center [429, 47] width 858 height 25
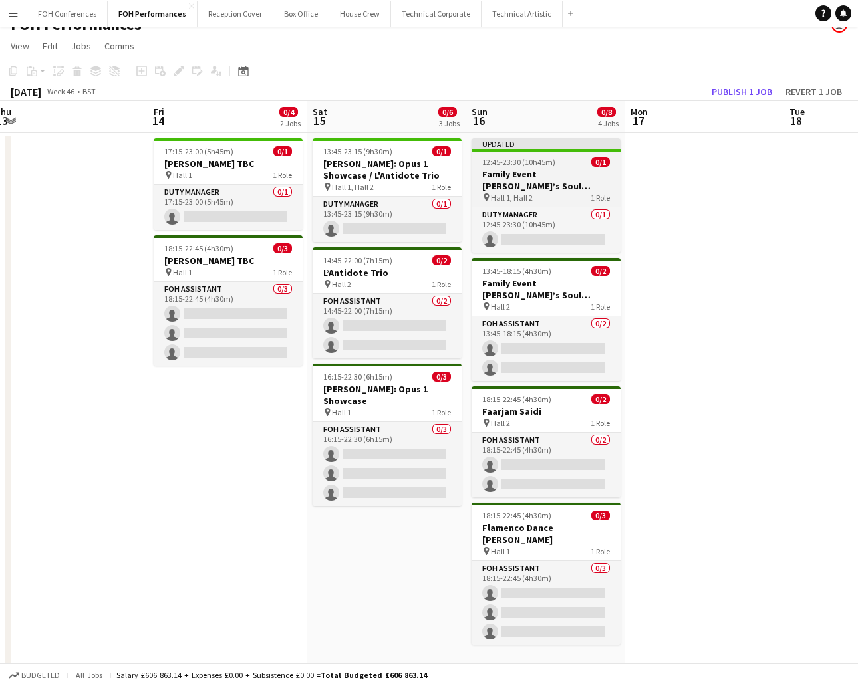
click at [532, 186] on h3 "Family Event [PERSON_NAME]’s Soul Assembly" at bounding box center [545, 180] width 149 height 24
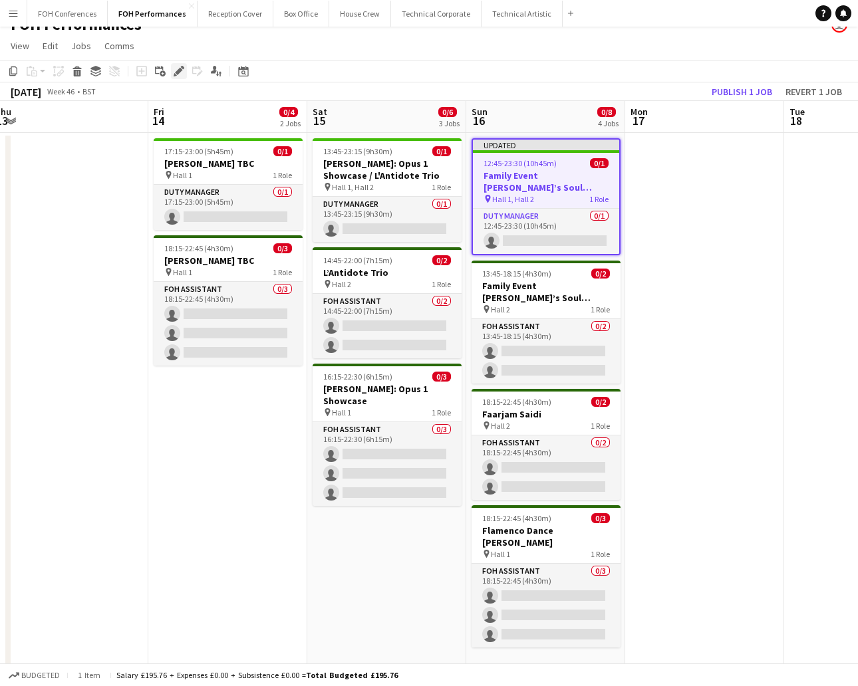
click at [174, 69] on icon "Edit" at bounding box center [178, 71] width 11 height 11
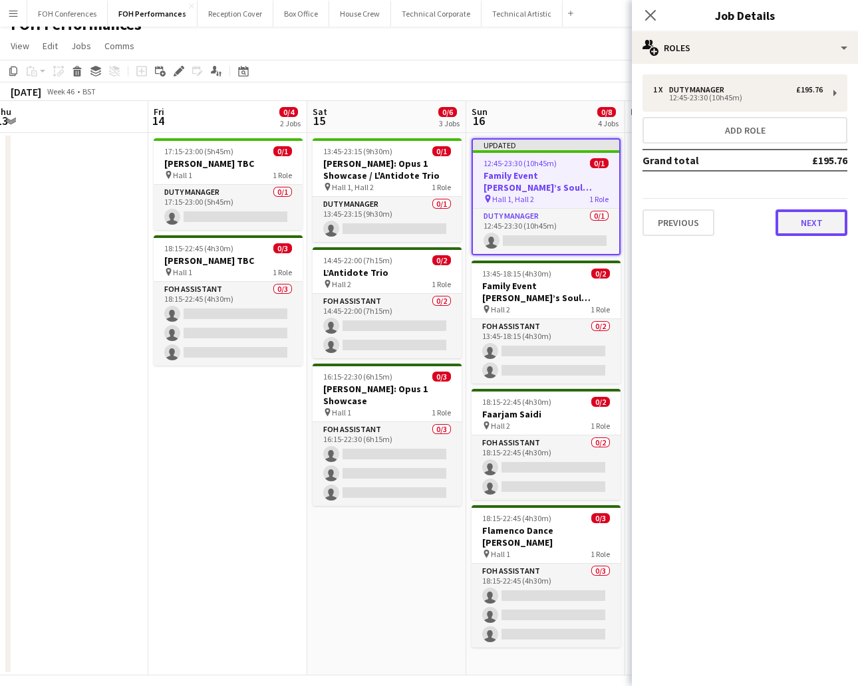
click at [798, 223] on button "Next" at bounding box center [811, 222] width 72 height 27
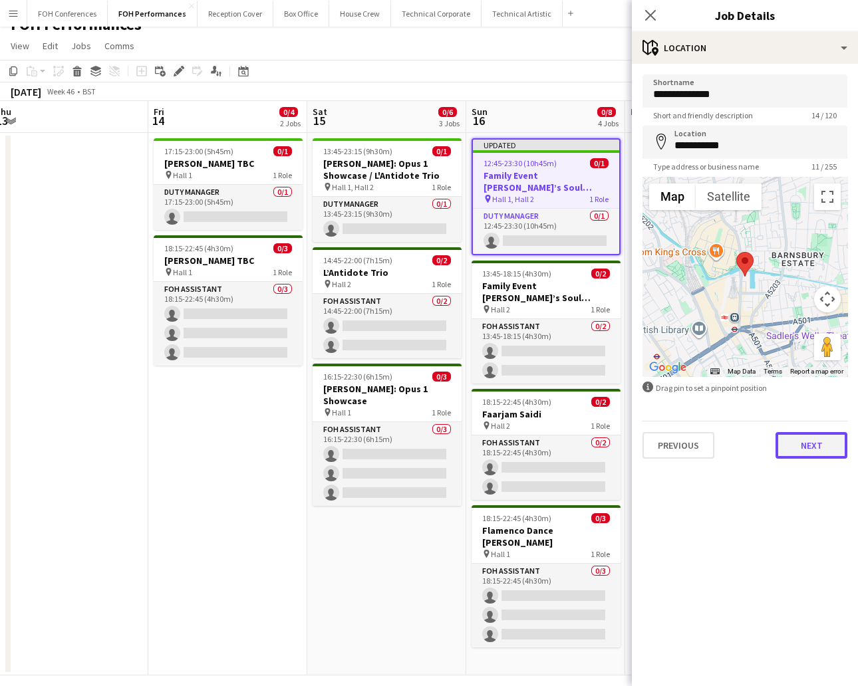
click at [804, 433] on button "Next" at bounding box center [811, 445] width 72 height 27
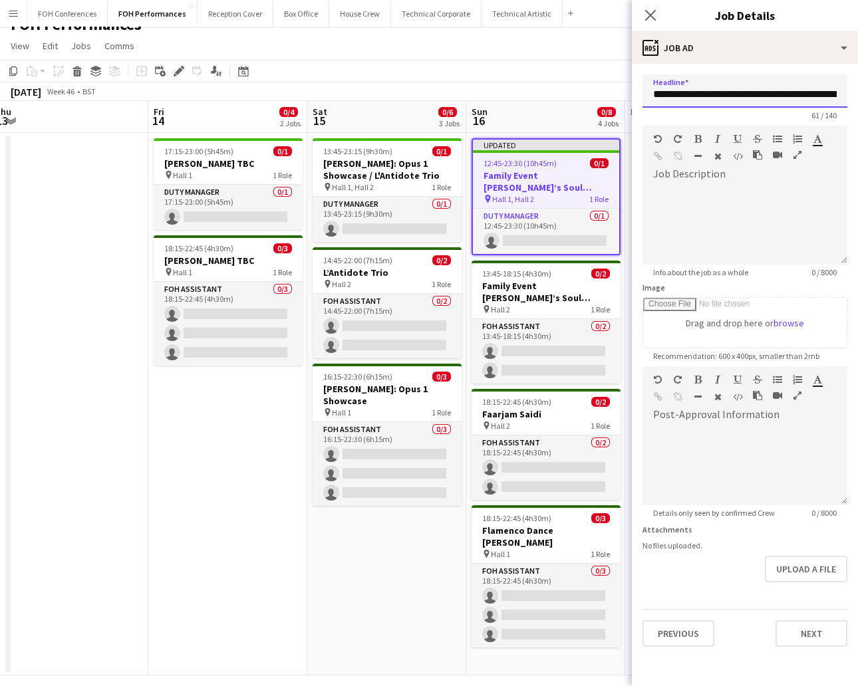
scroll to position [0, 110]
drag, startPoint x: 697, startPoint y: 93, endPoint x: 897, endPoint y: 127, distance: 202.3
click at [857, 127] on html "Menu Boards Boards Boards All jobs Status Workforce Workforce My Workforce Recr…" at bounding box center [429, 340] width 858 height 715
click at [751, 95] on input "**********" at bounding box center [736, 90] width 189 height 33
paste input "**********"
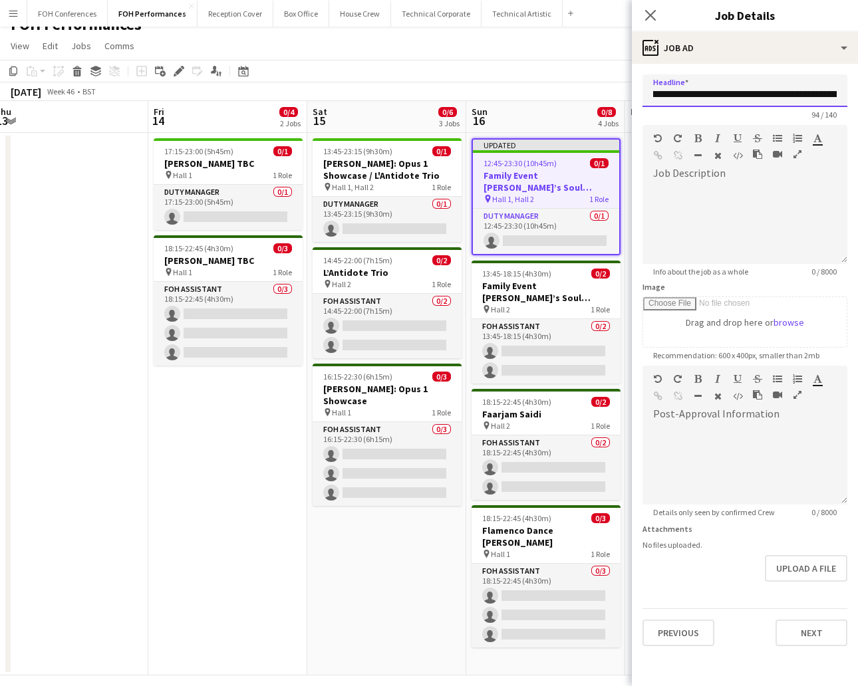
scroll to position [0, 0]
drag, startPoint x: 667, startPoint y: 98, endPoint x: 581, endPoint y: 92, distance: 86.6
click at [581, 92] on body "Menu Boards Boards Boards All jobs Status Workforce Workforce My Workforce Recr…" at bounding box center [429, 340] width 858 height 715
click at [653, 86] on input "**********" at bounding box center [744, 90] width 205 height 33
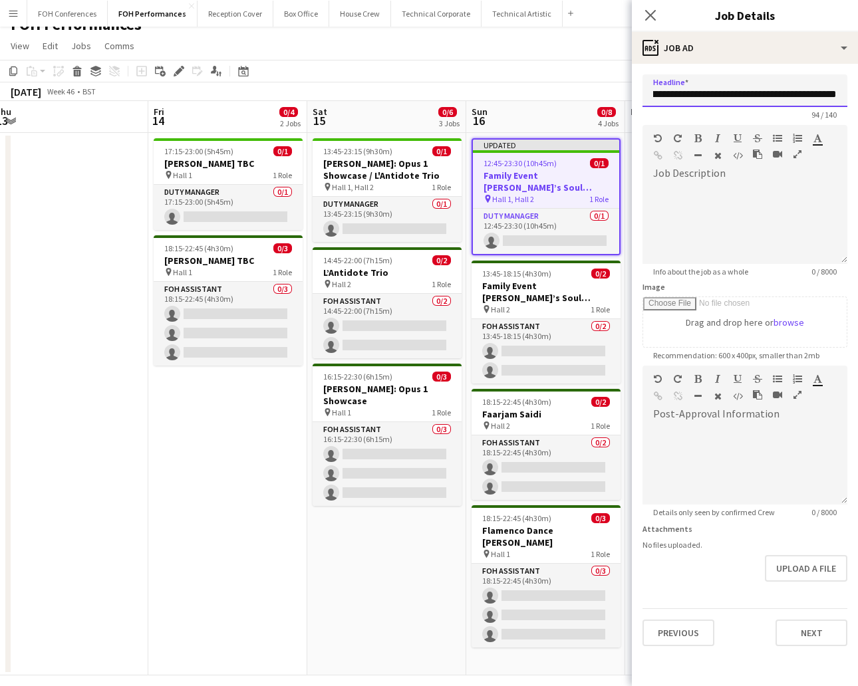
drag, startPoint x: 652, startPoint y: 94, endPoint x: 897, endPoint y: 162, distance: 253.8
click at [857, 162] on html "Menu Boards Boards Boards All jobs Status Workforce Workforce My Workforce Recr…" at bounding box center [429, 340] width 858 height 715
type input "**********"
click at [800, 630] on button "Next" at bounding box center [811, 633] width 72 height 27
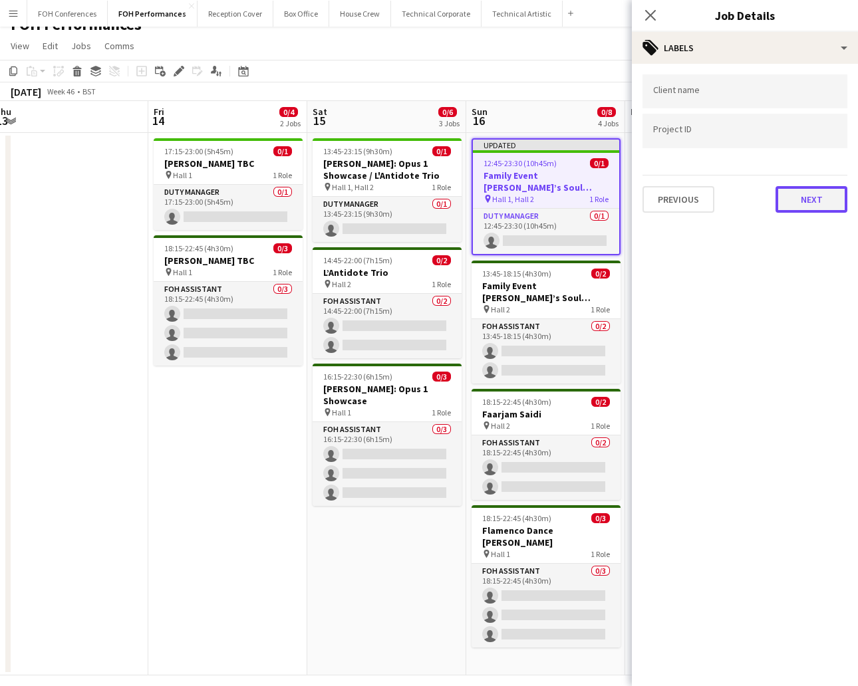
click at [817, 186] on button "Next" at bounding box center [811, 199] width 72 height 27
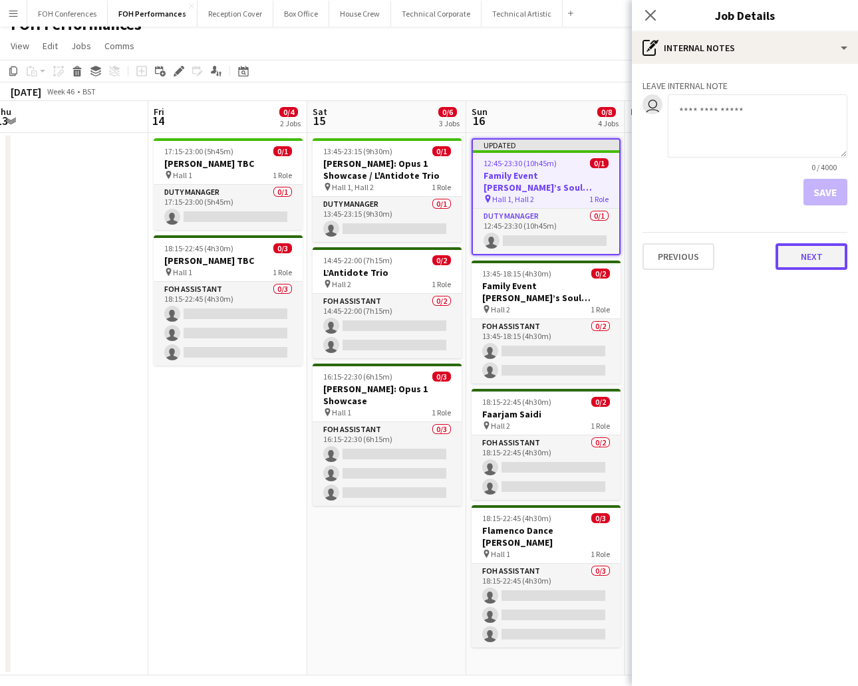
click at [800, 261] on button "Next" at bounding box center [811, 256] width 72 height 27
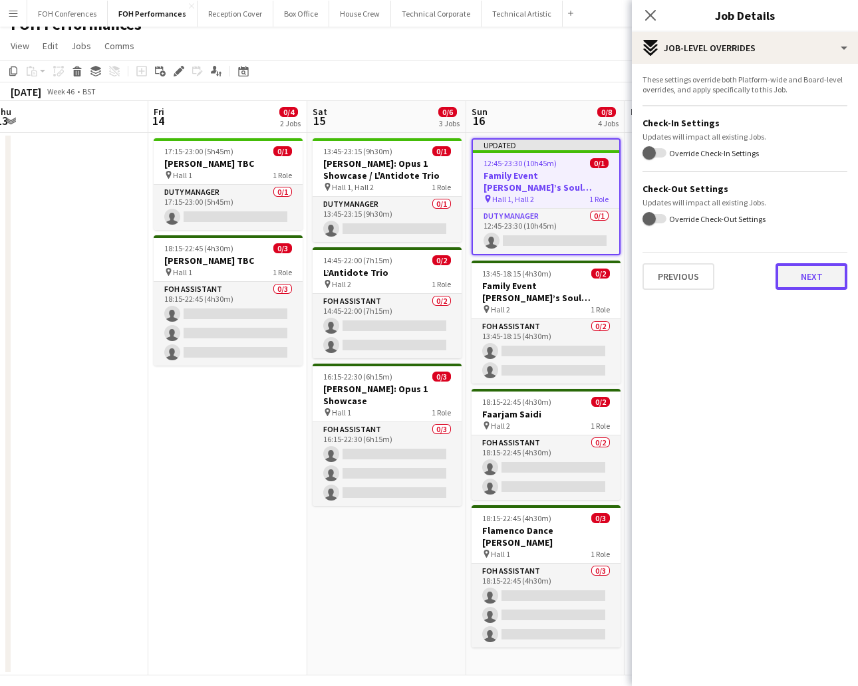
click at [800, 274] on button "Next" at bounding box center [811, 276] width 72 height 27
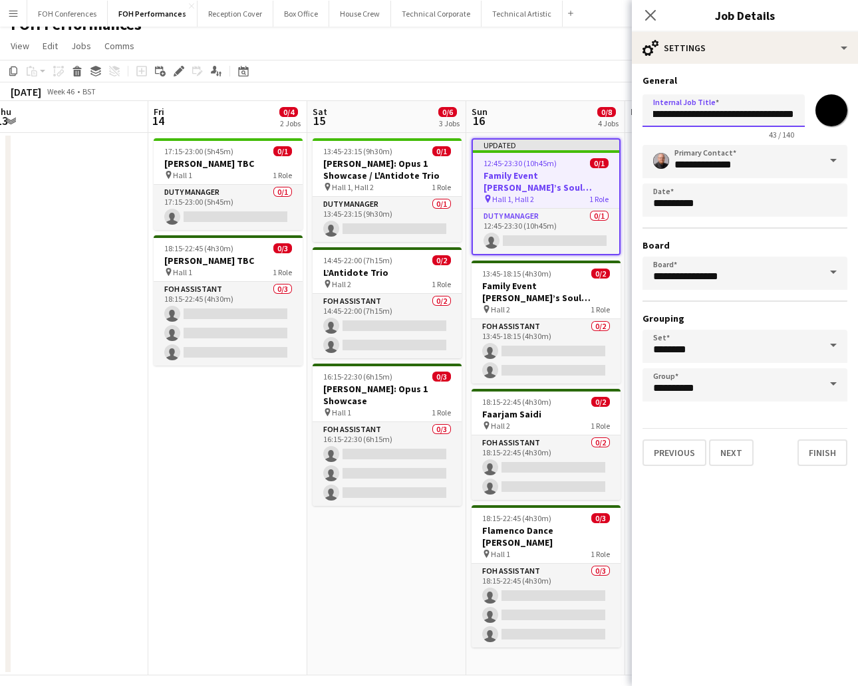
drag, startPoint x: 644, startPoint y: 114, endPoint x: 897, endPoint y: 221, distance: 274.3
click at [857, 221] on html "Menu Boards Boards Boards All jobs Status Workforce Workforce My Workforce Recr…" at bounding box center [429, 340] width 858 height 715
paste input "**********"
type input "**********"
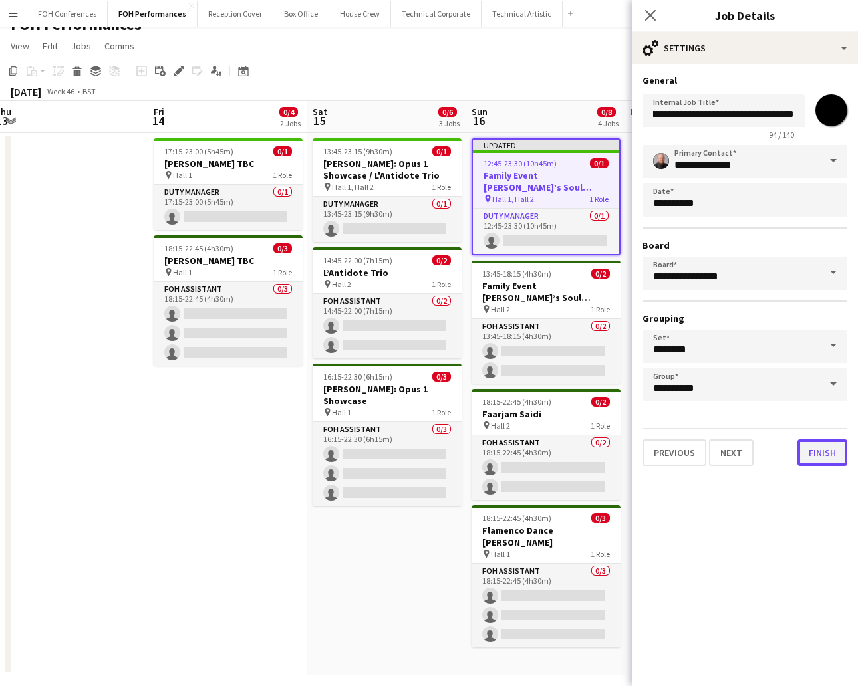
click at [812, 442] on button "Finish" at bounding box center [822, 452] width 50 height 27
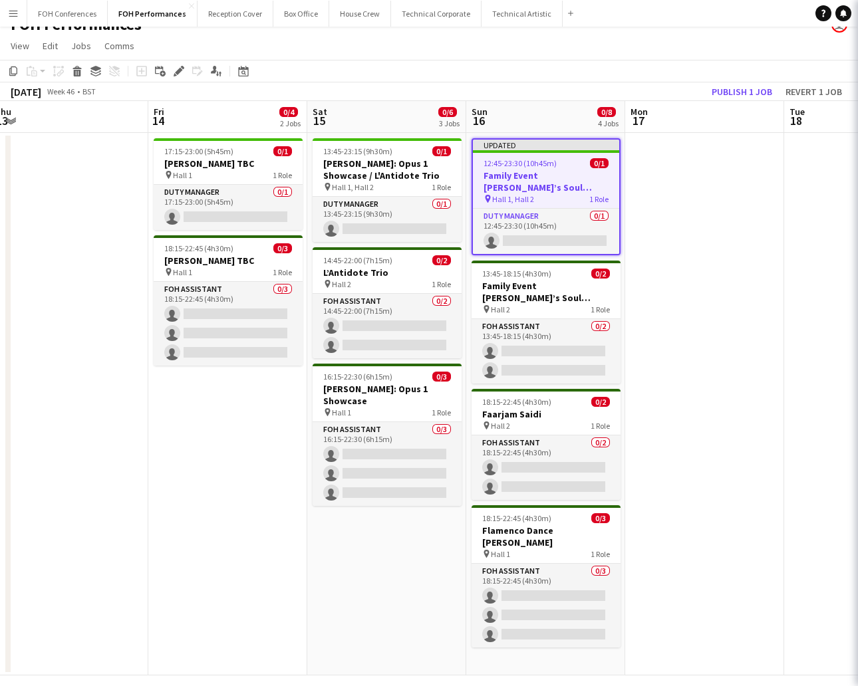
scroll to position [0, 0]
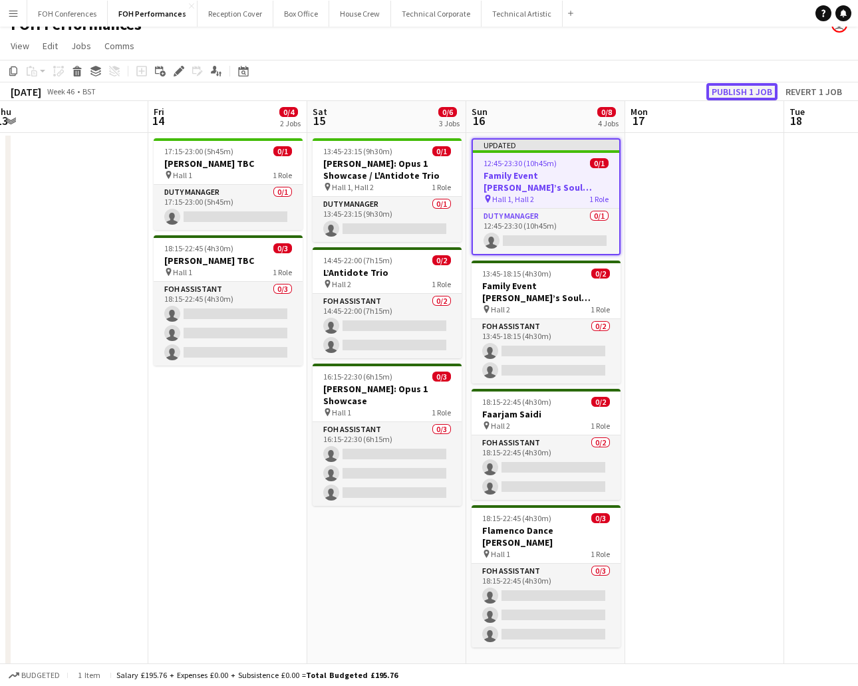
click at [733, 89] on button "Publish 1 job" at bounding box center [741, 91] width 71 height 17
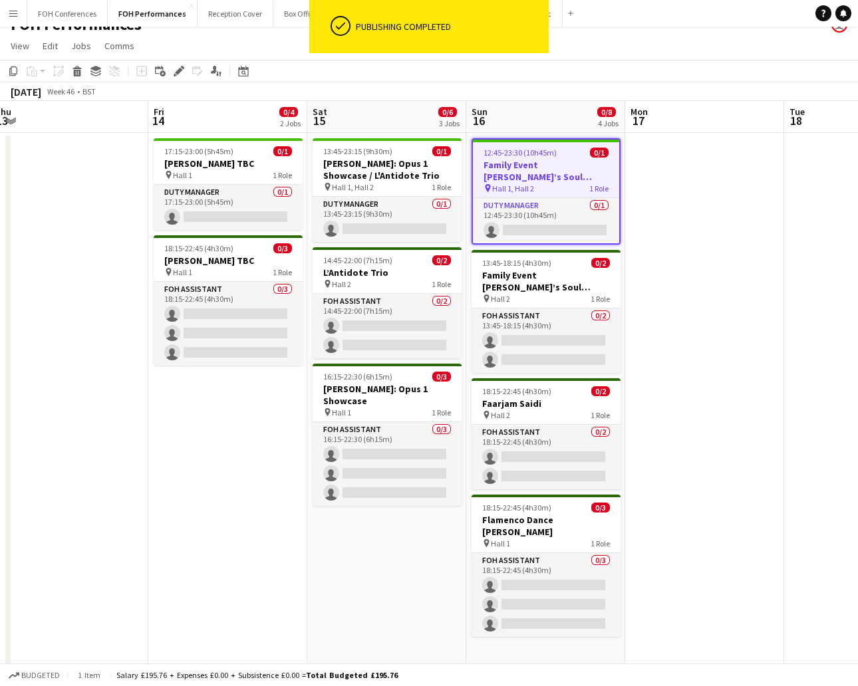
click at [619, 60] on app-toolbar "Copy Paste Paste Ctrl+V Paste with crew Ctrl+Shift+V Paste linked Job [GEOGRAPH…" at bounding box center [429, 71] width 858 height 23
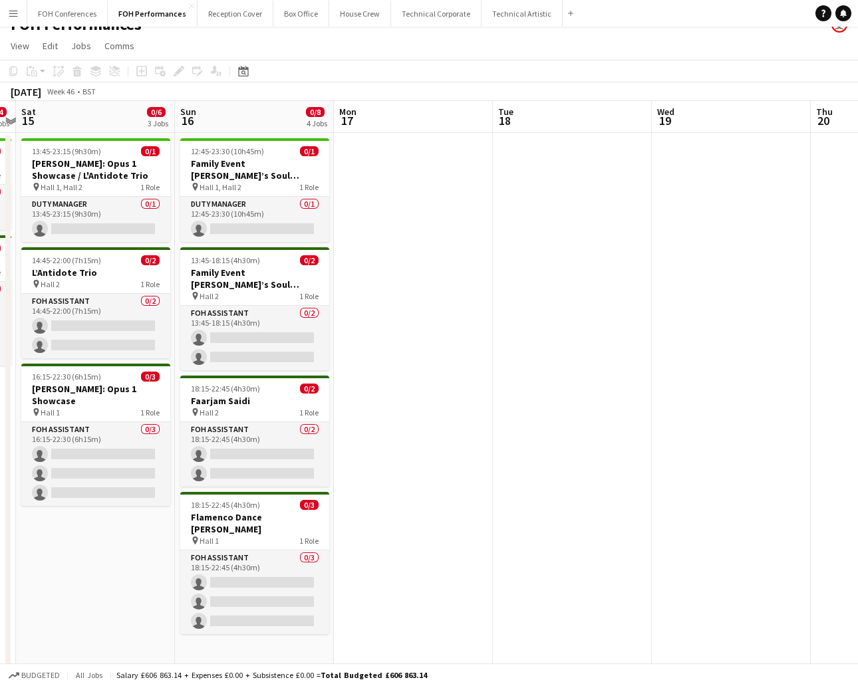
scroll to position [0, 620]
drag, startPoint x: 729, startPoint y: 120, endPoint x: 437, endPoint y: 123, distance: 291.8
click at [437, 123] on app-calendar-viewport "Tue 11 Wed 12 Thu 13 Fri 14 0/4 2 Jobs Sat 15 0/6 3 Jobs Sun 16 0/8 4 Jobs Mon …" at bounding box center [429, 388] width 858 height 574
click at [693, 50] on app-page-menu "View Day view expanded Day view collapsed Month view Date picker Jump to [DATE]…" at bounding box center [429, 47] width 858 height 25
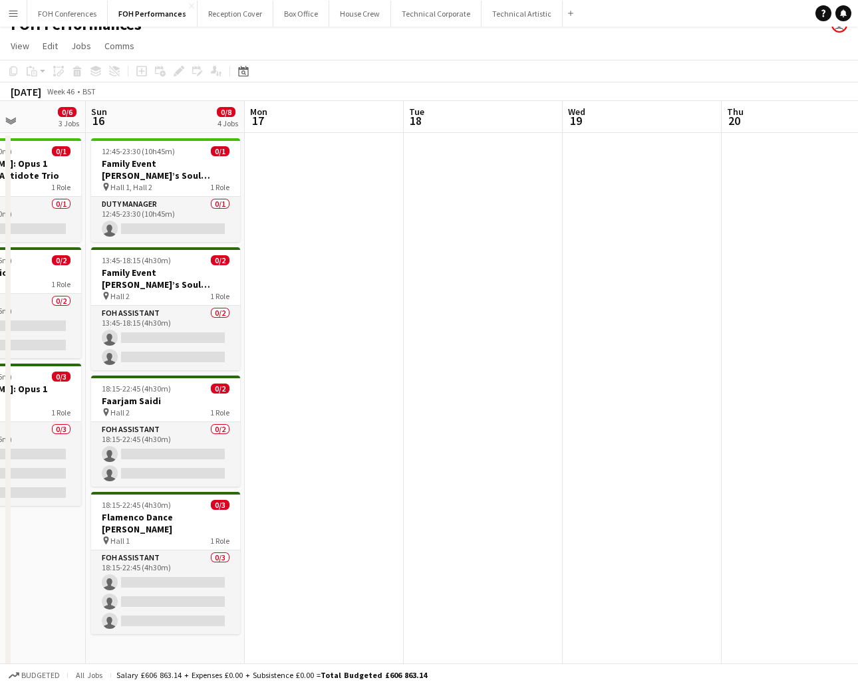
scroll to position [0, 504]
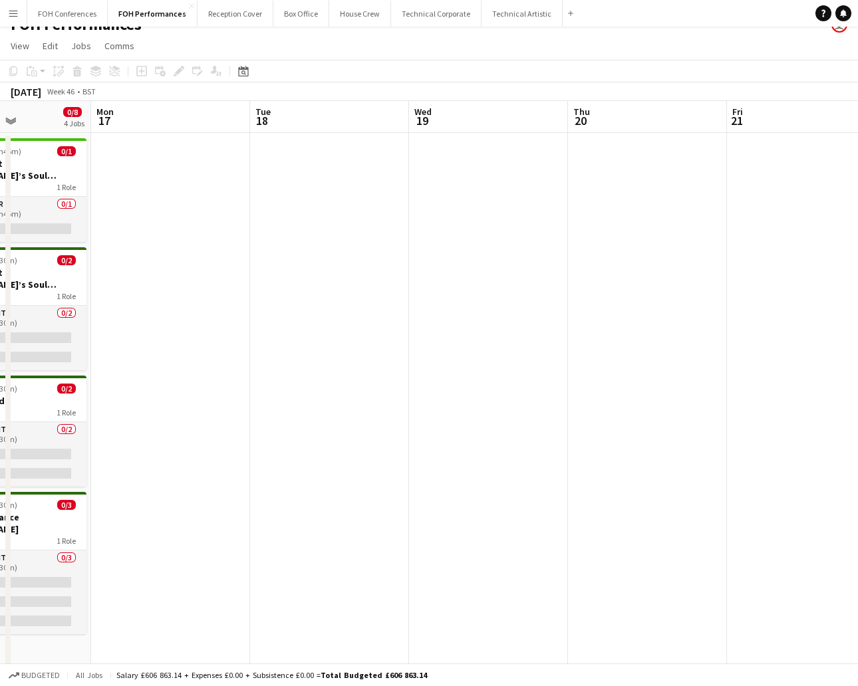
drag, startPoint x: 426, startPoint y: 124, endPoint x: 195, endPoint y: 134, distance: 231.6
click at [185, 134] on app-calendar-viewport "Fri 14 0/4 2 Jobs Sat 15 0/6 3 Jobs Sun 16 0/8 4 Jobs Mon 17 Tue 18 Wed 19 Thu …" at bounding box center [429, 388] width 858 height 574
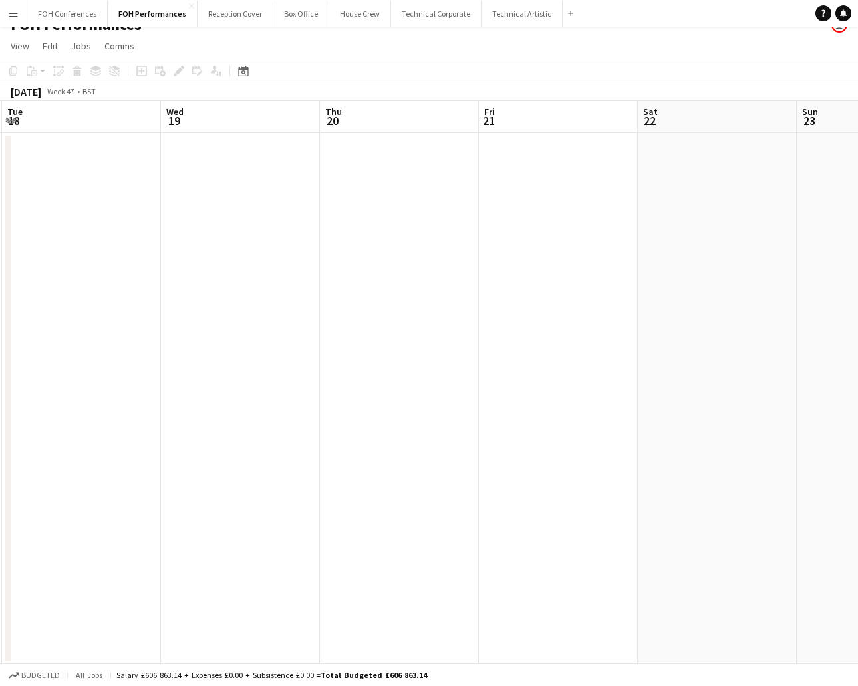
scroll to position [0, 344]
drag, startPoint x: 437, startPoint y: 128, endPoint x: 158, endPoint y: 149, distance: 280.0
click at [158, 149] on app-calendar-viewport "Sun 16 0/8 4 Jobs Mon 17 Tue 18 Wed 19 Thu 20 Fri 21 Sat 22 Sun 23 Mon 24 0/2 2…" at bounding box center [429, 383] width 858 height 564
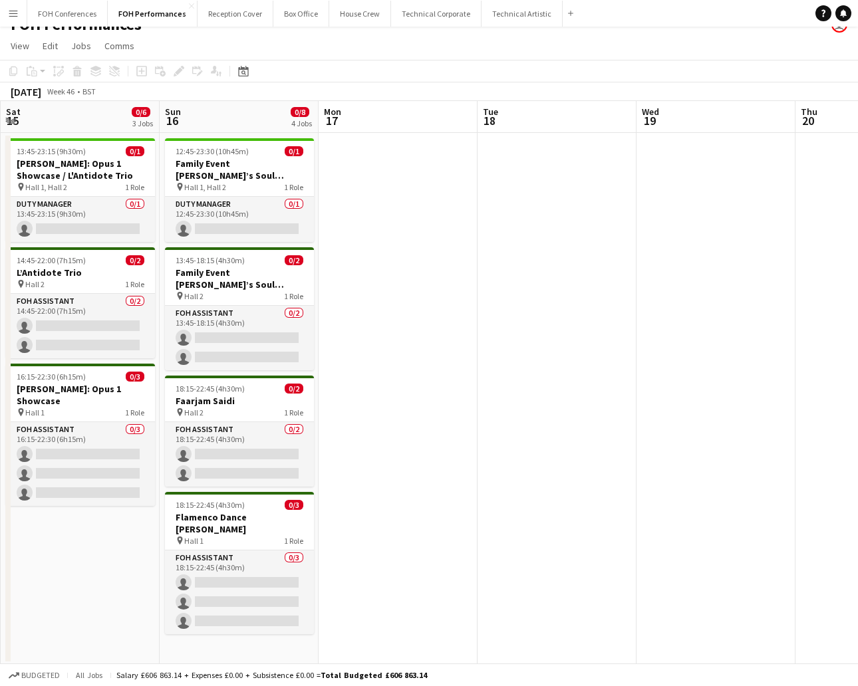
drag, startPoint x: 100, startPoint y: 125, endPoint x: 401, endPoint y: 130, distance: 300.5
click at [707, 165] on app-calendar-viewport "Thu 13 Fri 14 0/4 2 Jobs Sat 15 0/6 3 Jobs Sun 16 0/8 4 Jobs Mon 17 Tue 18 Wed …" at bounding box center [429, 383] width 858 height 564
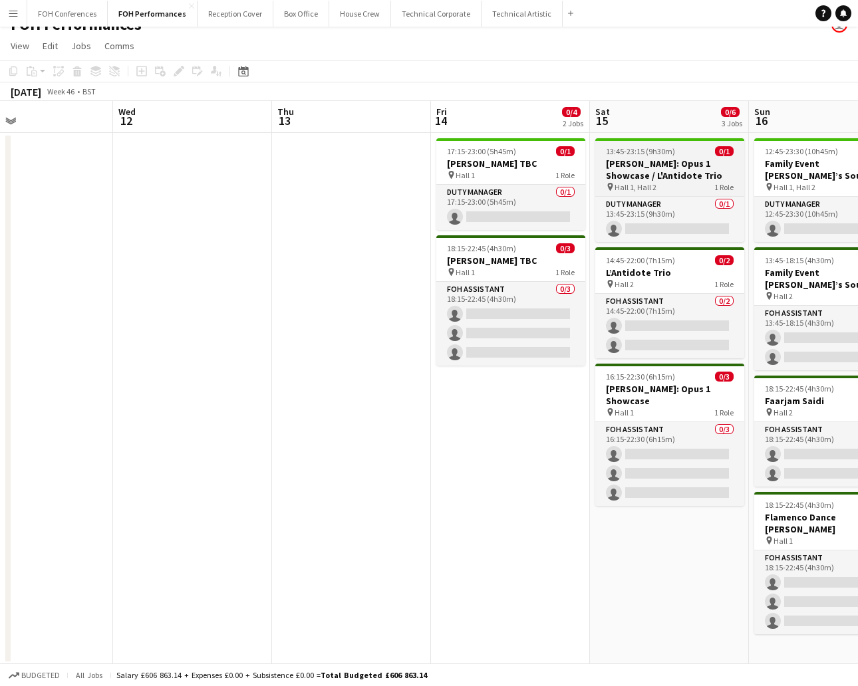
drag, startPoint x: 150, startPoint y: 104, endPoint x: 641, endPoint y: 144, distance: 492.9
click at [637, 144] on app-calendar-viewport "Sun 9 0/5 3 Jobs Mon 10 0/2 2 Jobs Tue 11 Wed 12 Thu 13 Fri 14 0/4 2 Jobs Sat 1…" at bounding box center [429, 383] width 858 height 564
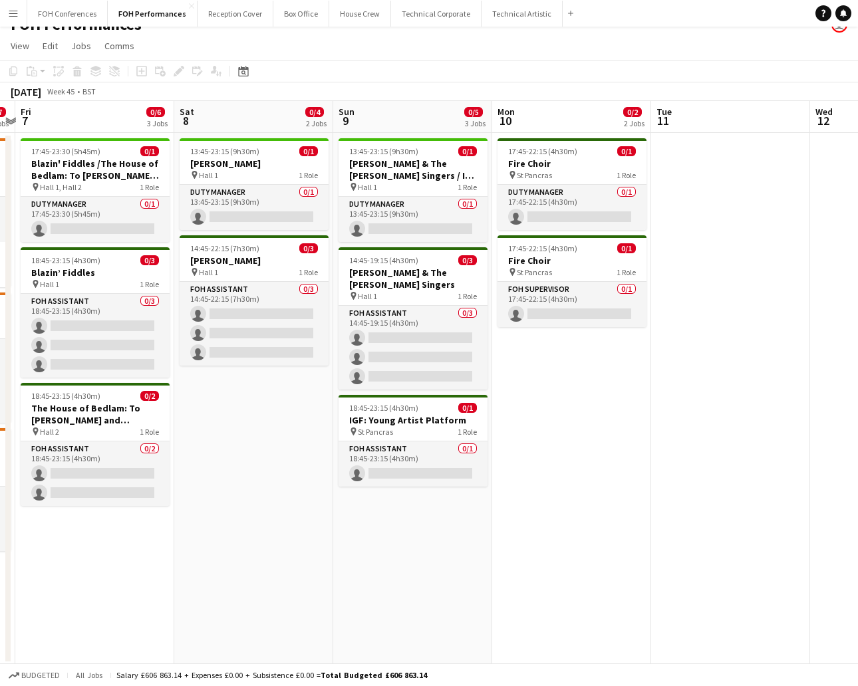
scroll to position [0, 361]
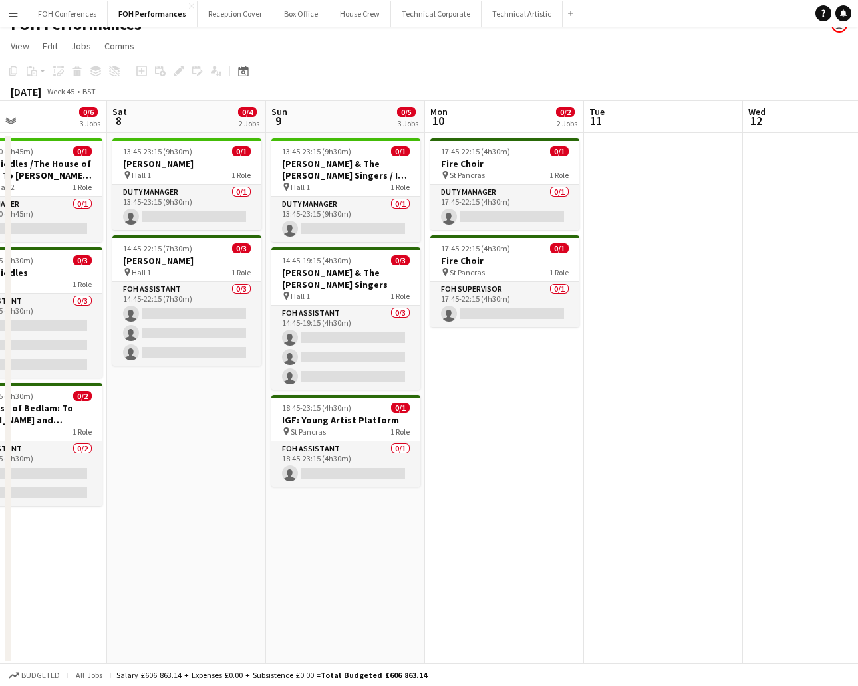
drag, startPoint x: 159, startPoint y: 114, endPoint x: 800, endPoint y: 170, distance: 644.0
click at [795, 170] on app-calendar-viewport "Wed 5 0/7 3 Jobs Thu 6 0/7 3 Jobs Fri 7 0/6 3 Jobs Sat 8 0/4 2 Jobs Sun 9 0/5 3…" at bounding box center [429, 383] width 858 height 564
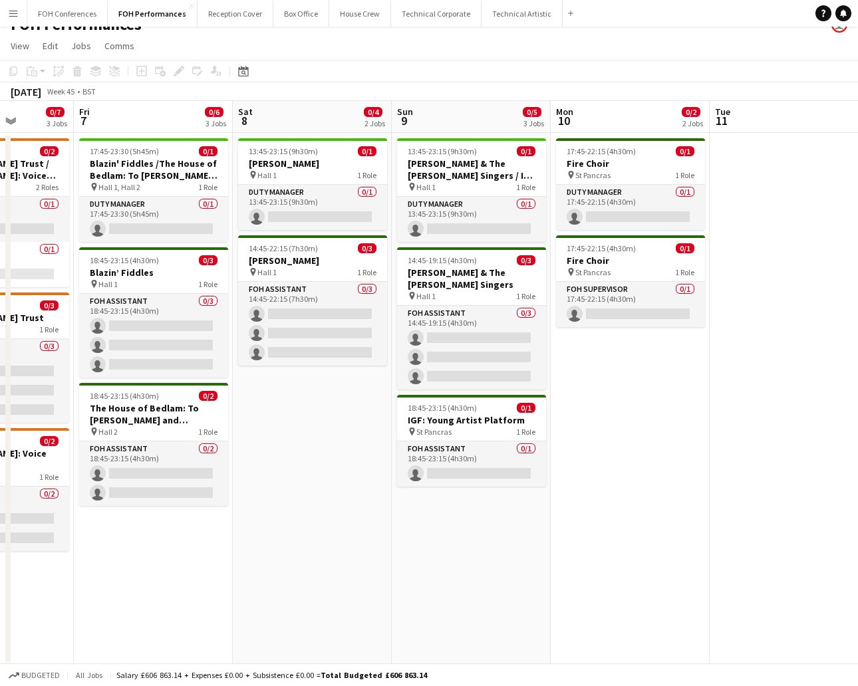
scroll to position [0, 400]
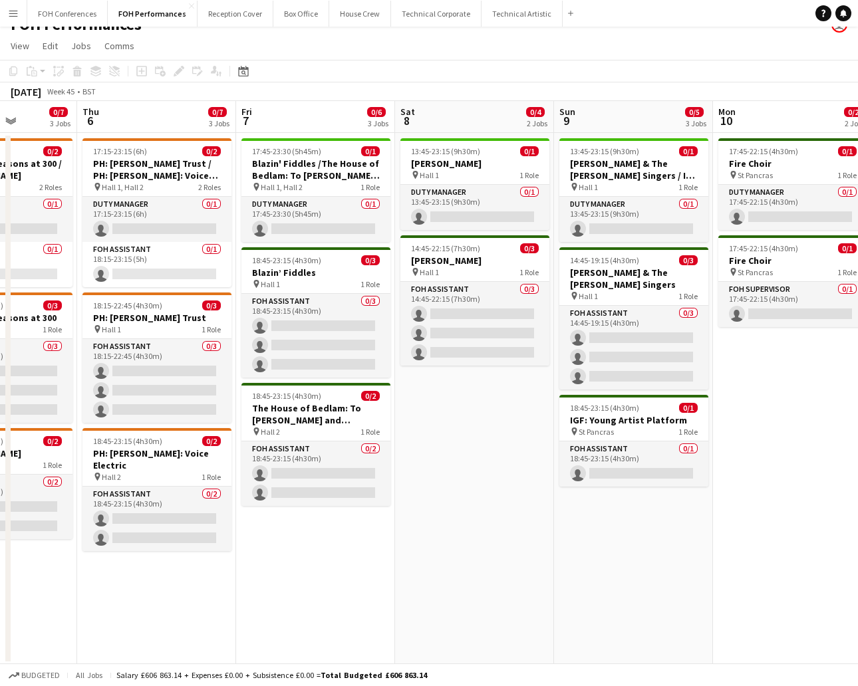
drag, startPoint x: 162, startPoint y: 119, endPoint x: 441, endPoint y: 130, distance: 279.4
click at [441, 130] on app-calendar-viewport "Mon 3 0/6 4 Jobs Tue 4 Wed 5 0/7 3 Jobs Thu 6 0/7 3 Jobs Fri 7 0/6 3 Jobs Sat 8…" at bounding box center [429, 383] width 858 height 564
click at [322, 155] on div "17:45-23:30 (5h45m) 0/1" at bounding box center [315, 151] width 149 height 10
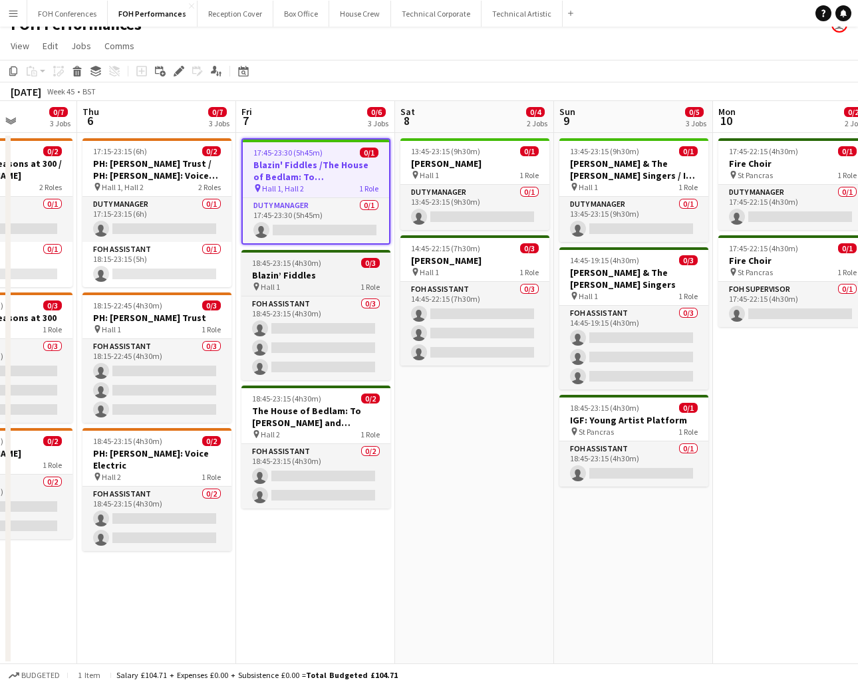
click at [261, 282] on span "Hall 1" at bounding box center [270, 287] width 19 height 10
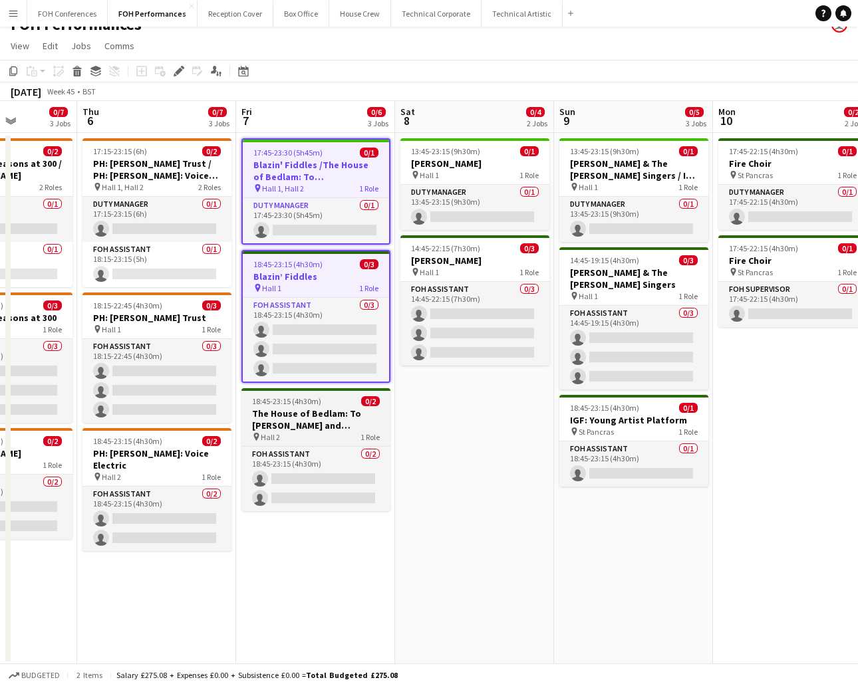
click at [259, 409] on h3 "The House of Bedlam: To [PERSON_NAME] and [PERSON_NAME]" at bounding box center [315, 419] width 149 height 24
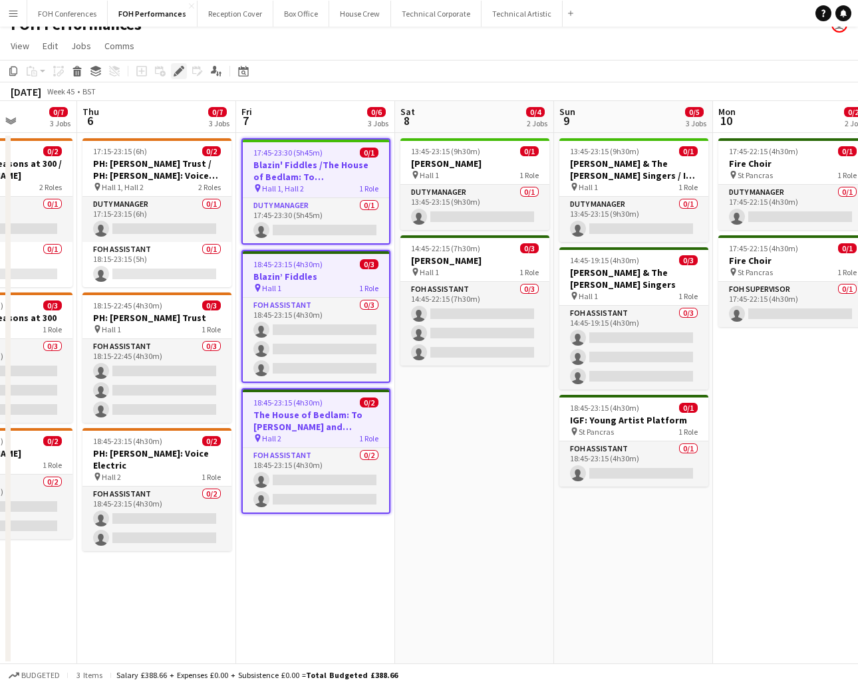
scroll to position [0, 473]
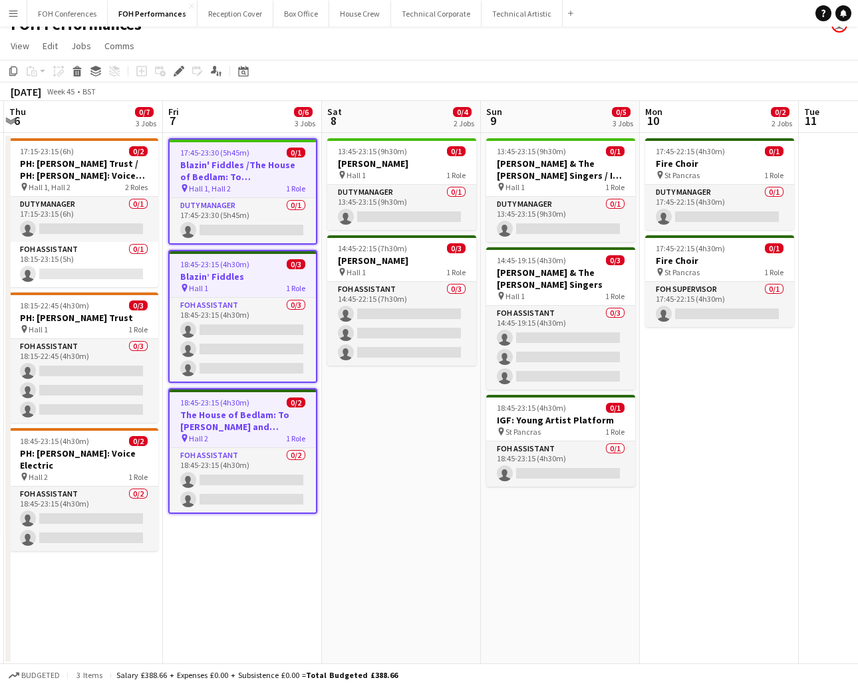
drag, startPoint x: 669, startPoint y: 123, endPoint x: 176, endPoint y: 129, distance: 493.3
click at [0, 98] on html "Menu Boards Boards Boards All jobs Status Workforce Workforce My Workforce Recr…" at bounding box center [429, 335] width 858 height 705
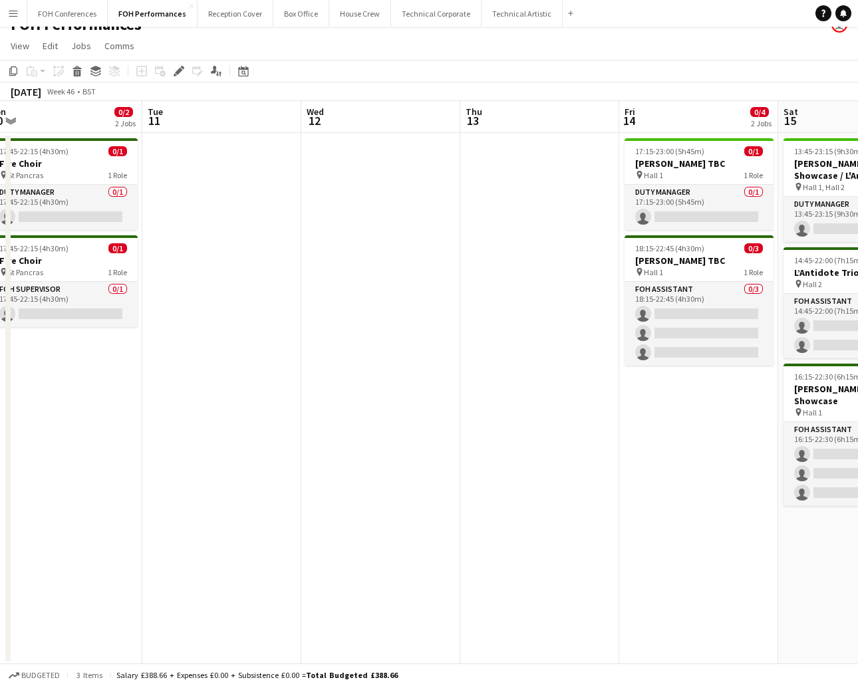
drag, startPoint x: 689, startPoint y: 122, endPoint x: 422, endPoint y: 156, distance: 268.7
click at [7, 159] on div "Sat 8 0/4 2 Jobs Sun 9 0/5 3 Jobs Mon 10 0/2 2 Jobs Tue 11 Wed 12 Thu 13 Fri 14…" at bounding box center [429, 383] width 858 height 564
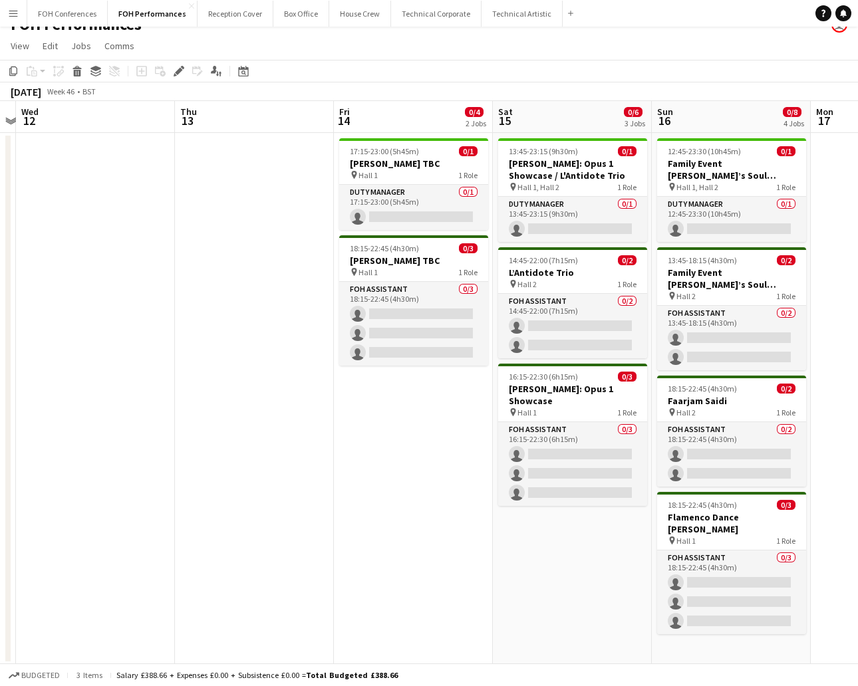
drag, startPoint x: 719, startPoint y: 126, endPoint x: 126, endPoint y: 150, distance: 592.8
click at [126, 150] on app-calendar-viewport "Sat 8 0/4 2 Jobs Sun 9 0/5 3 Jobs Mon 10 0/2 2 Jobs Tue 11 Wed 12 Thu 13 Fri 14…" at bounding box center [429, 383] width 858 height 564
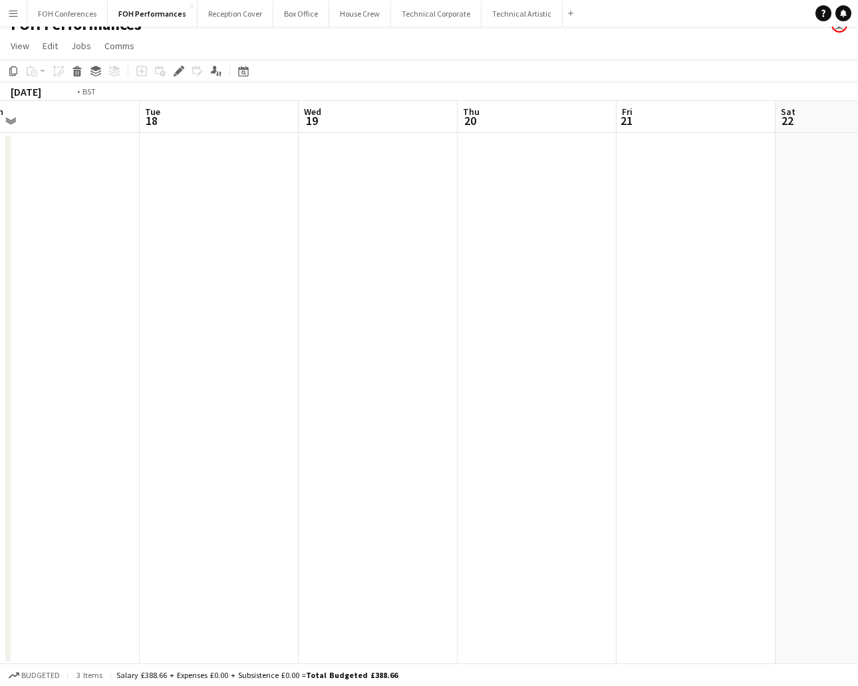
drag, startPoint x: 505, startPoint y: 122, endPoint x: 226, endPoint y: 122, distance: 279.2
click at [221, 122] on app-calendar-viewport "Fri 14 0/4 2 Jobs Sat 15 0/6 3 Jobs Sun 16 0/8 4 Jobs Mon 17 Tue 18 Wed 19 Thu …" at bounding box center [429, 383] width 858 height 564
click at [324, 157] on app-date-cell at bounding box center [377, 399] width 159 height 532
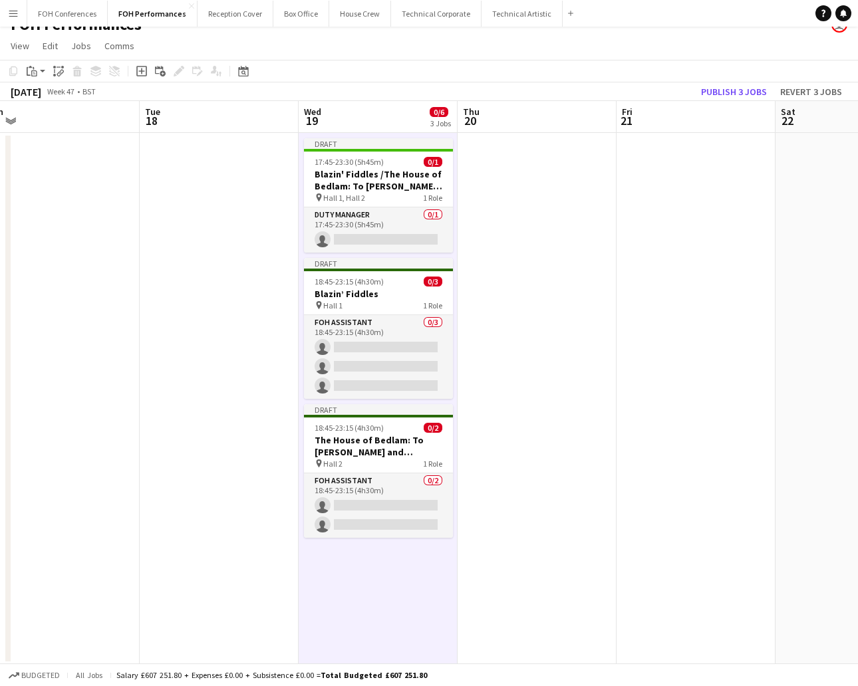
click at [737, 54] on app-page-menu "View Day view expanded Day view collapsed Month view Date picker Jump to [DATE]…" at bounding box center [429, 47] width 858 height 25
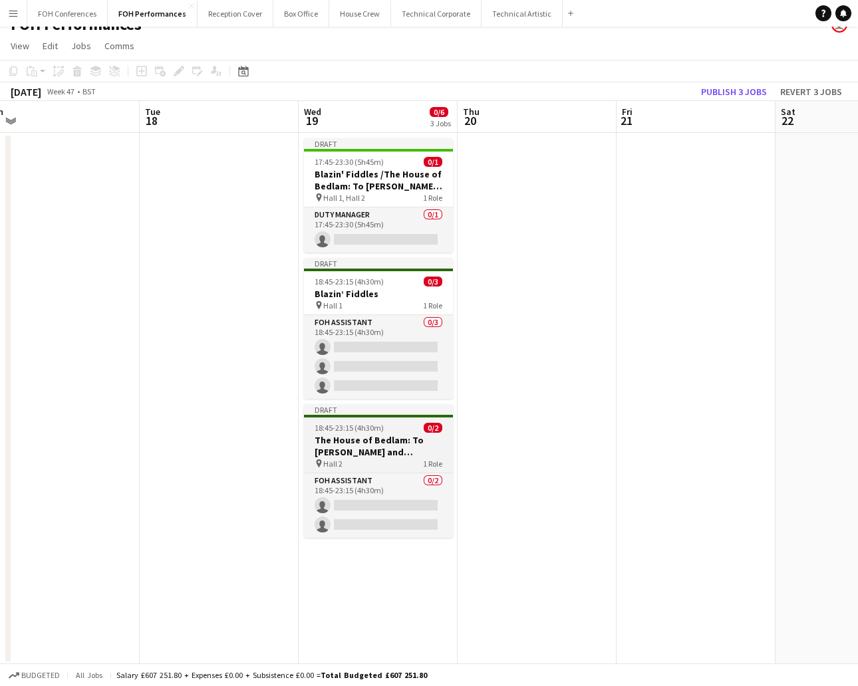
click at [365, 445] on h3 "The House of Bedlam: To [PERSON_NAME] and [PERSON_NAME]" at bounding box center [378, 446] width 149 height 24
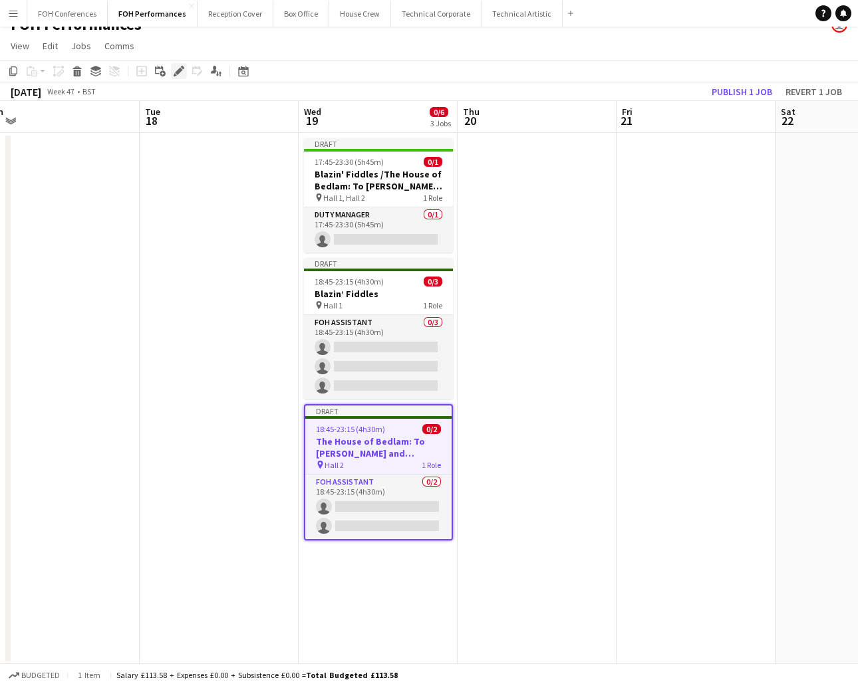
click at [182, 70] on icon "Edit" at bounding box center [178, 71] width 11 height 11
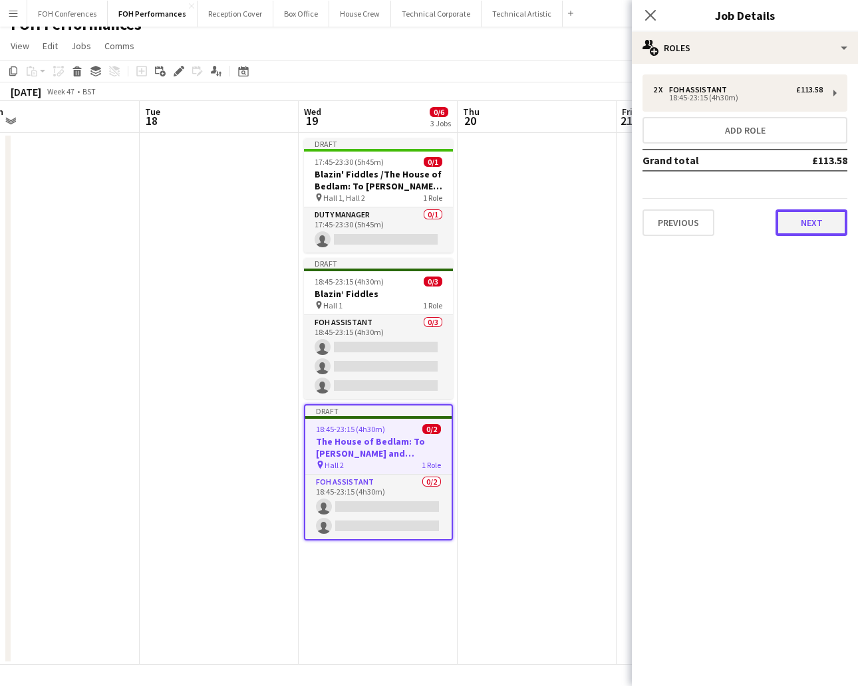
click at [794, 215] on button "Next" at bounding box center [811, 222] width 72 height 27
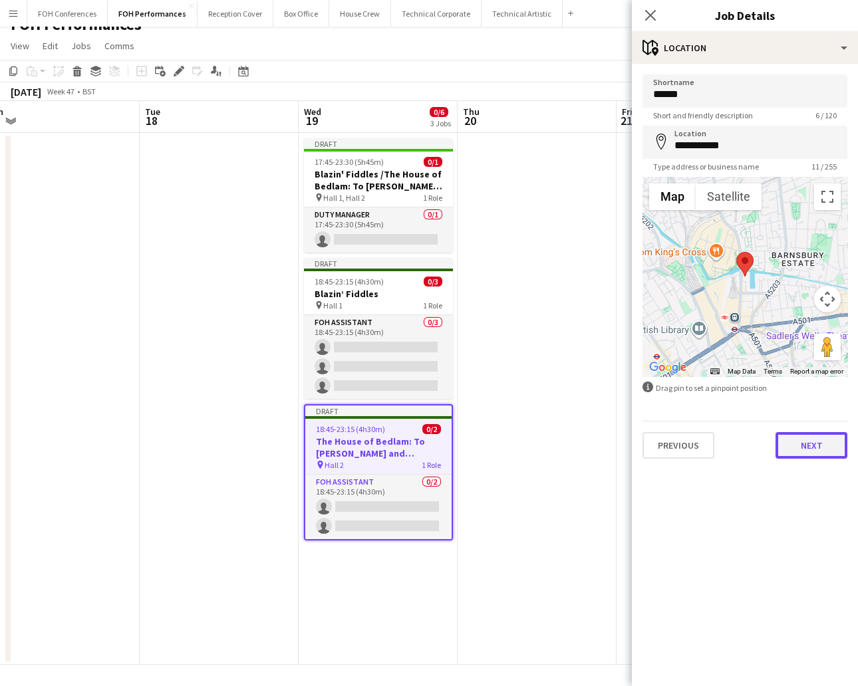
click at [802, 444] on button "Next" at bounding box center [811, 445] width 72 height 27
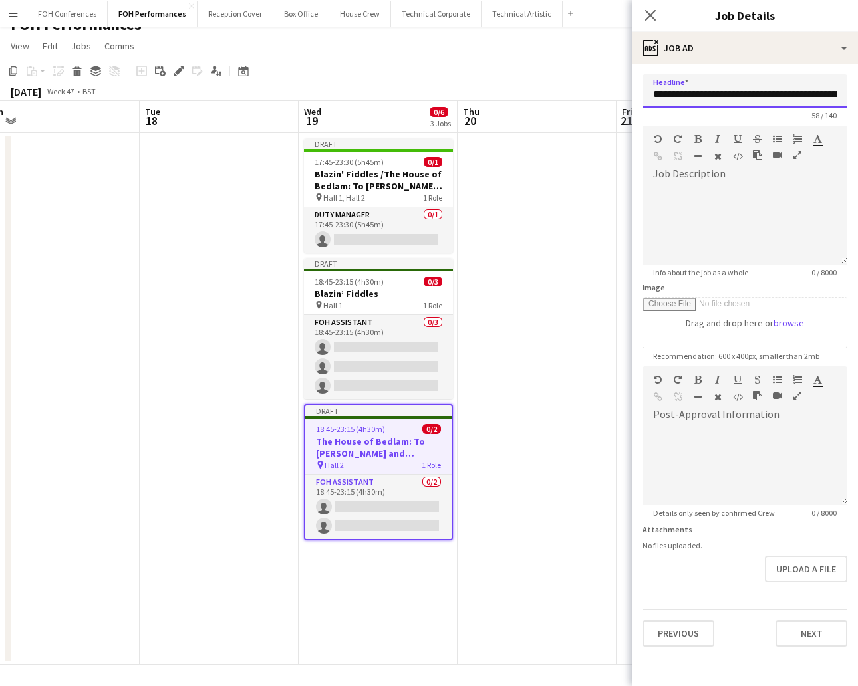
scroll to position [0, 101]
drag, startPoint x: 655, startPoint y: 94, endPoint x: 894, endPoint y: 101, distance: 239.4
click at [857, 101] on html "Menu Boards Boards Boards All jobs Status Workforce Workforce My Workforce Recr…" at bounding box center [429, 335] width 858 height 705
paste input "**********"
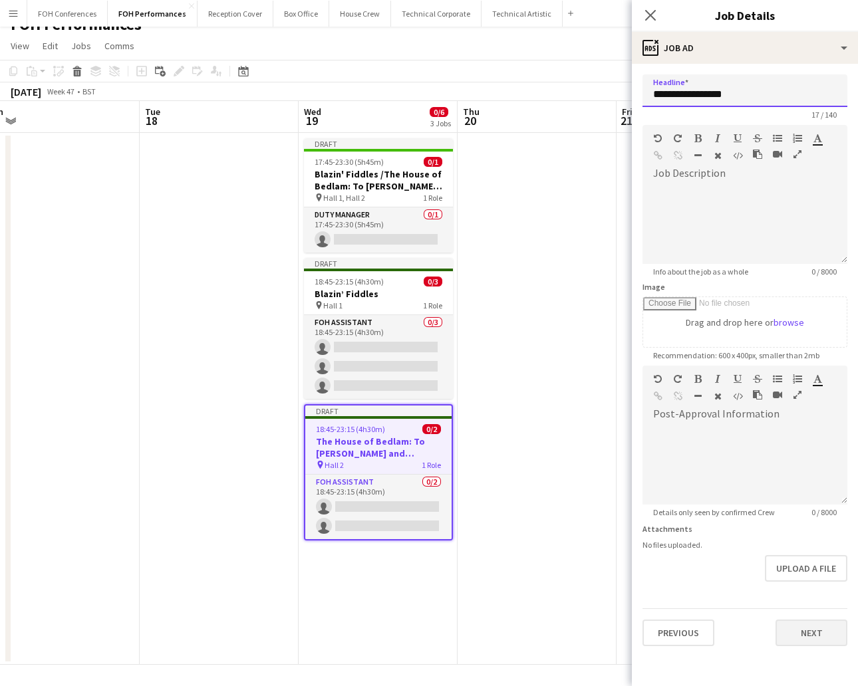
type input "**********"
click at [812, 631] on button "Next" at bounding box center [811, 633] width 72 height 27
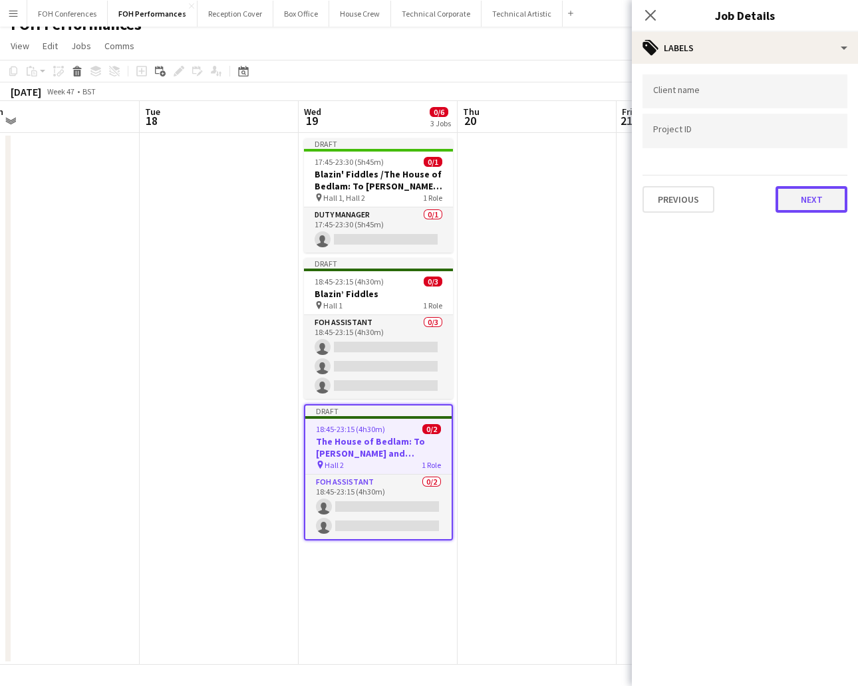
click at [828, 187] on button "Next" at bounding box center [811, 199] width 72 height 27
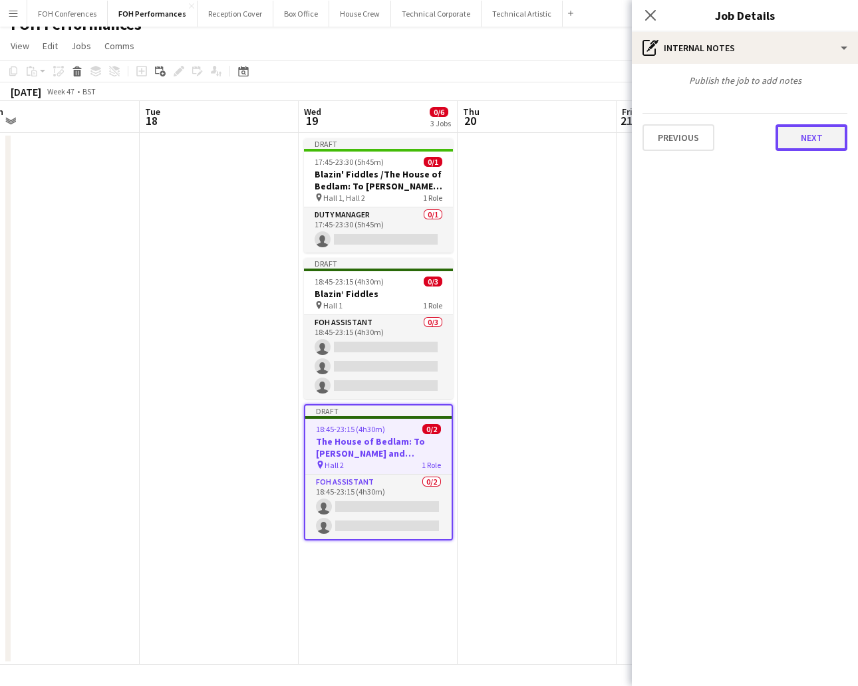
click at [812, 138] on button "Next" at bounding box center [811, 137] width 72 height 27
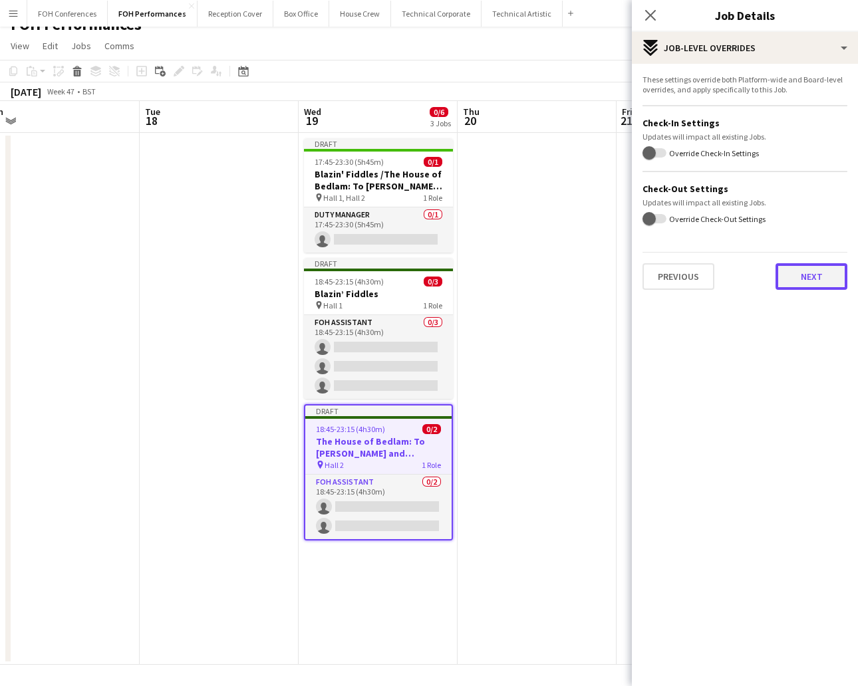
click at [806, 269] on button "Next" at bounding box center [811, 276] width 72 height 27
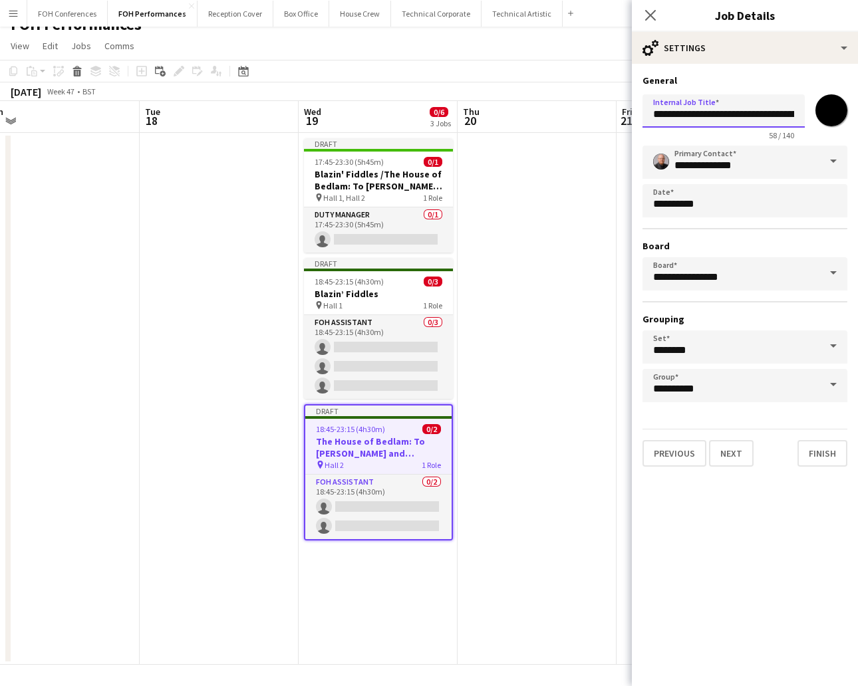
scroll to position [0, 128]
drag, startPoint x: 651, startPoint y: 114, endPoint x: 894, endPoint y: 161, distance: 247.2
click at [857, 161] on html "Menu Boards Boards Boards All jobs Status Workforce Workforce My Workforce Recr…" at bounding box center [429, 335] width 858 height 705
paste input "text"
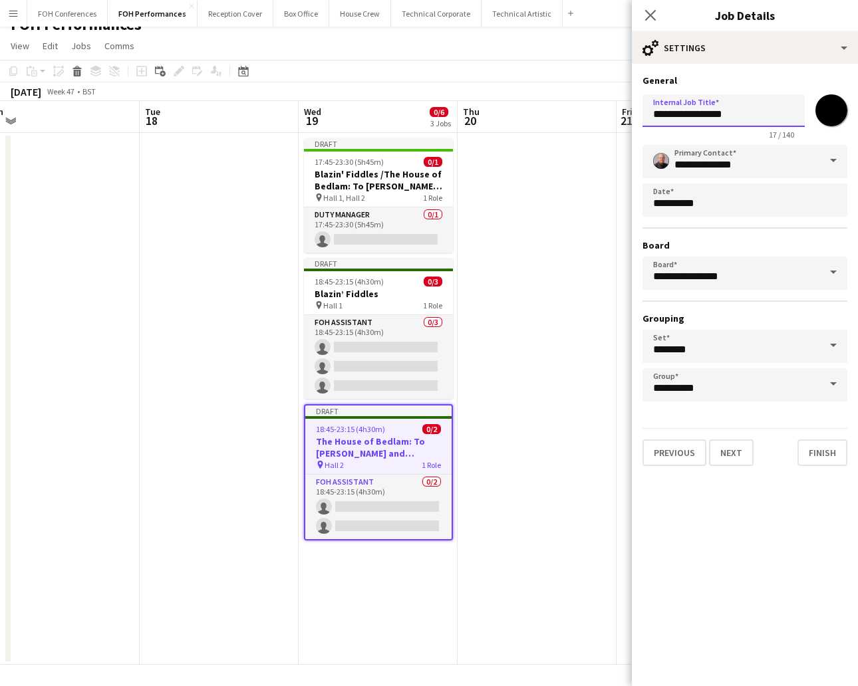
type input "**********"
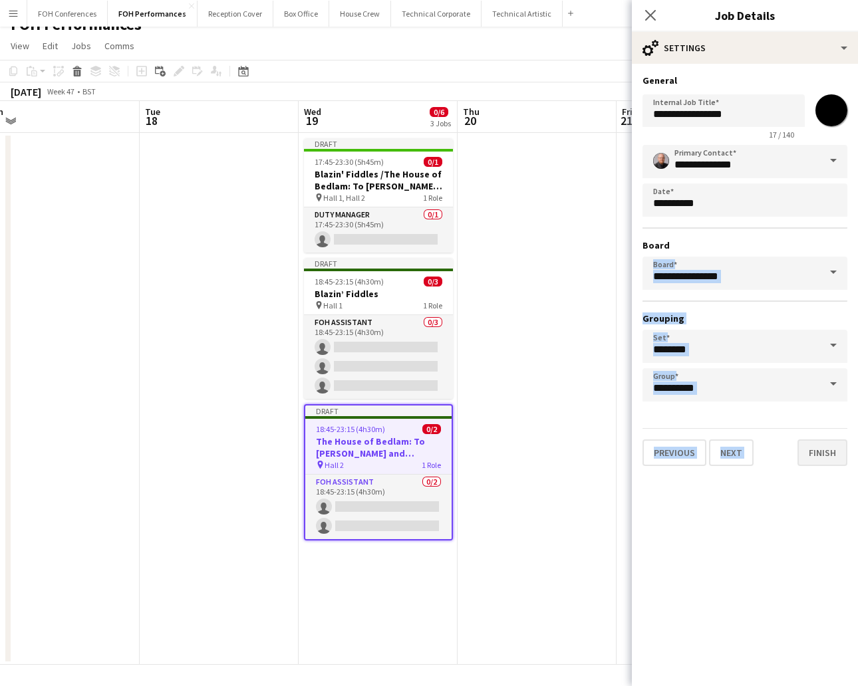
drag, startPoint x: 796, startPoint y: 372, endPoint x: 804, endPoint y: 447, distance: 75.0
click at [801, 437] on form "**********" at bounding box center [744, 270] width 226 height 392
drag, startPoint x: 804, startPoint y: 447, endPoint x: 828, endPoint y: 450, distance: 23.5
click at [828, 450] on button "Finish" at bounding box center [822, 452] width 50 height 27
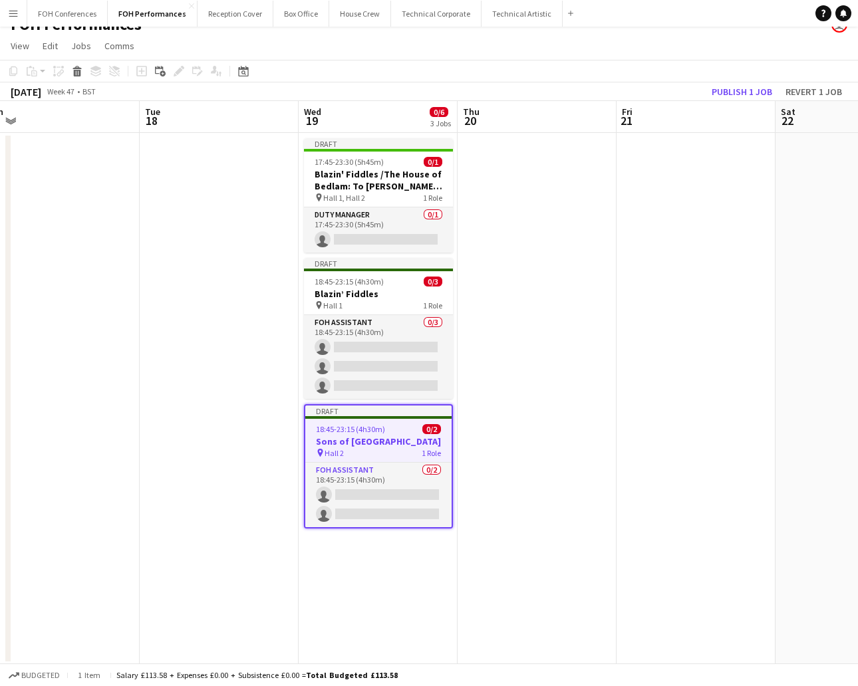
click at [716, 290] on app-date-cell at bounding box center [695, 399] width 159 height 532
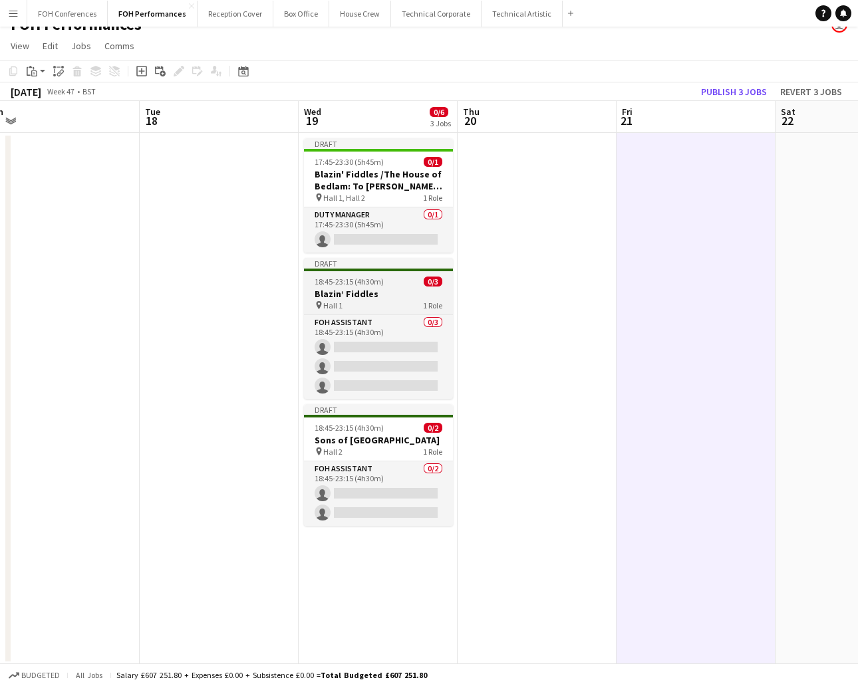
click at [345, 288] on h3 "Blazin’ Fiddles" at bounding box center [378, 294] width 149 height 12
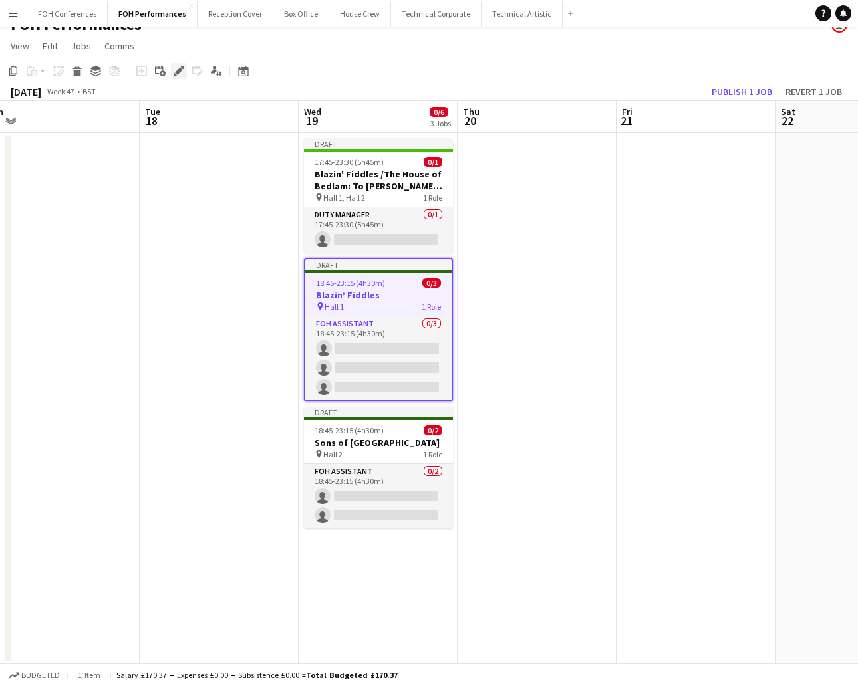
click at [171, 74] on div "Edit" at bounding box center [179, 71] width 16 height 16
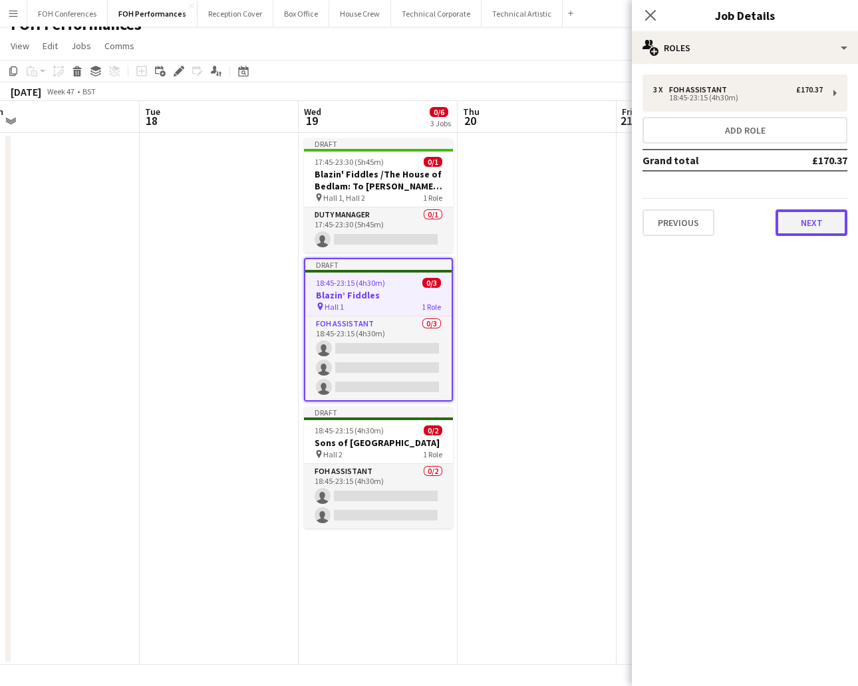
click at [813, 215] on button "Next" at bounding box center [811, 222] width 72 height 27
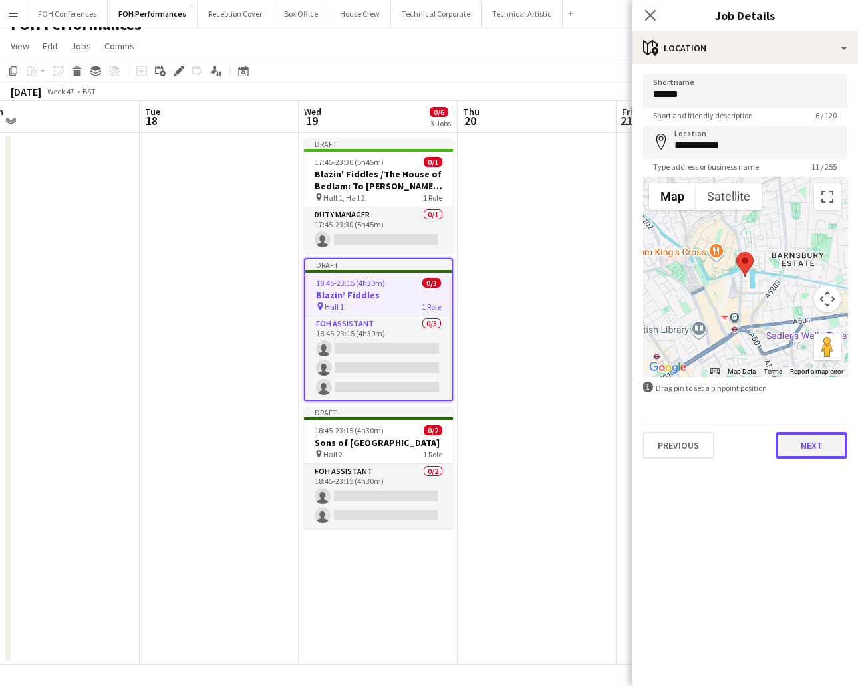
click at [813, 438] on button "Next" at bounding box center [811, 445] width 72 height 27
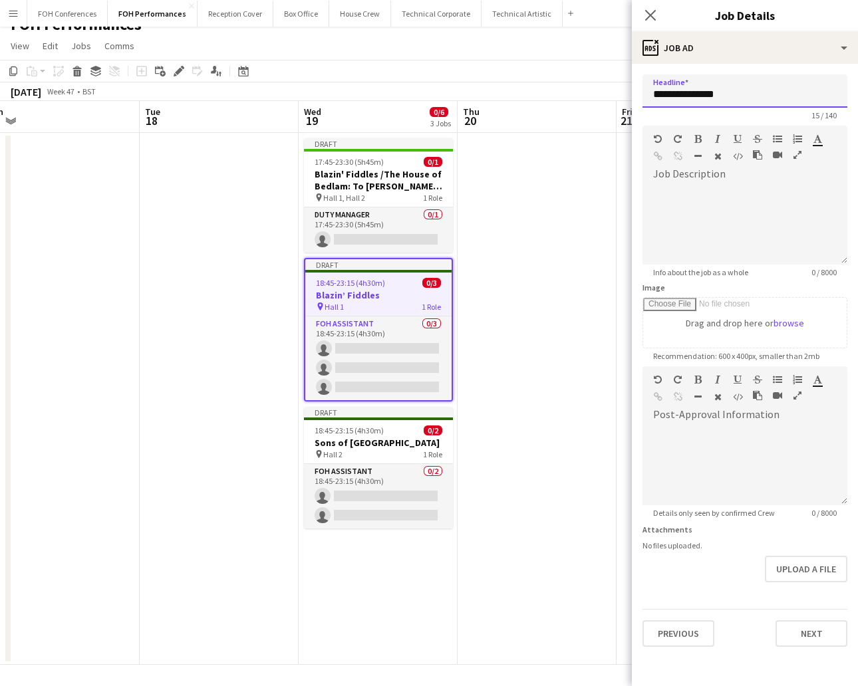
drag, startPoint x: 737, startPoint y: 94, endPoint x: 619, endPoint y: 93, distance: 117.7
click at [607, 93] on body "Menu Boards Boards Boards All jobs Status Workforce Workforce My Workforce Recr…" at bounding box center [429, 335] width 858 height 705
paste input "**********"
type input "**********"
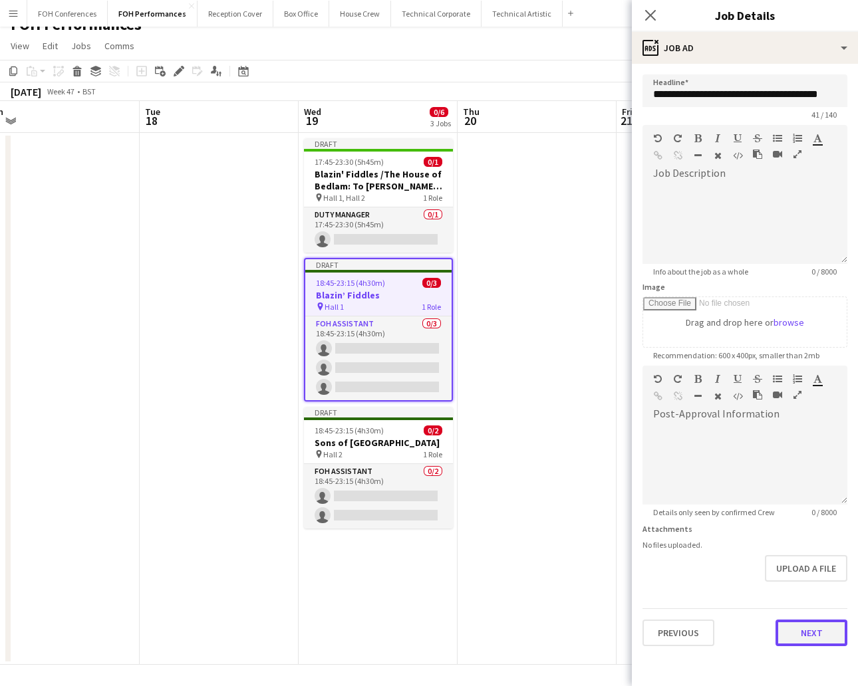
click at [825, 633] on button "Next" at bounding box center [811, 633] width 72 height 27
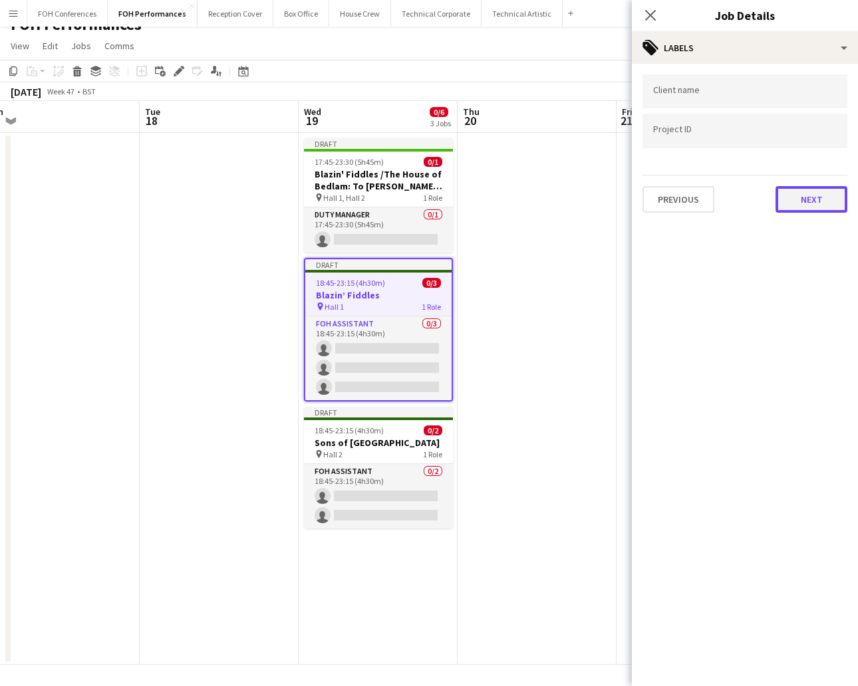
click at [787, 194] on button "Next" at bounding box center [811, 199] width 72 height 27
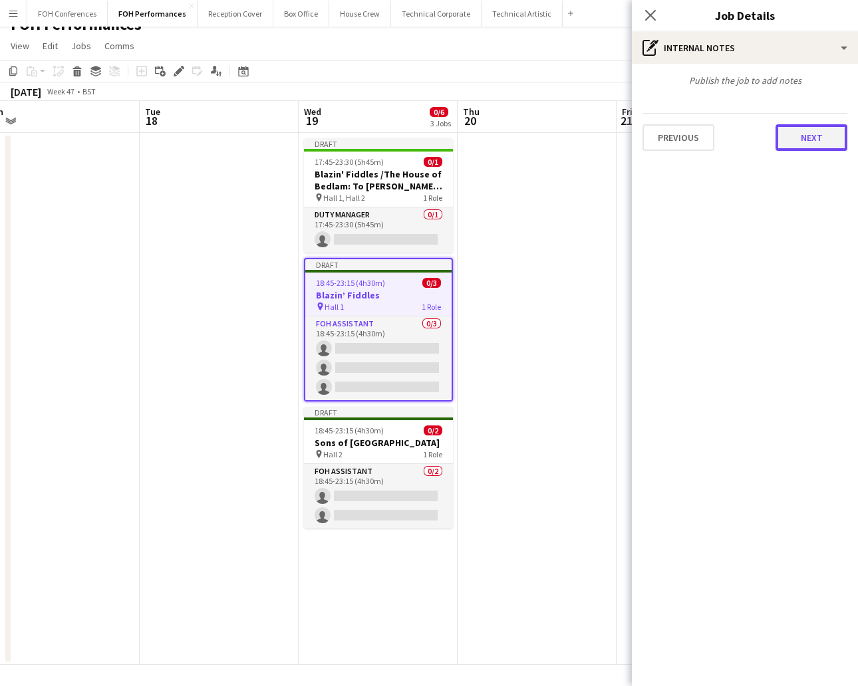
click at [806, 145] on button "Next" at bounding box center [811, 137] width 72 height 27
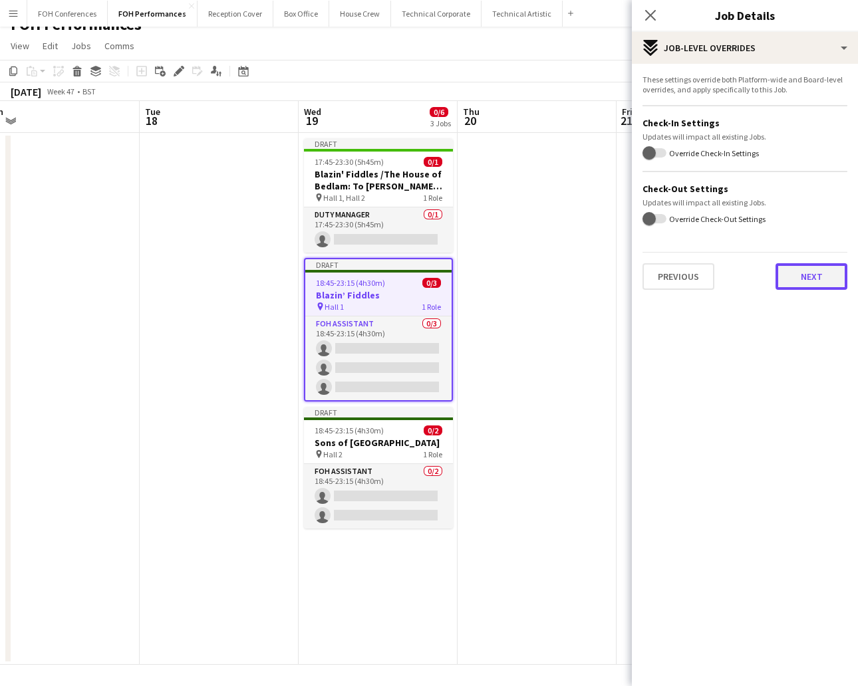
click at [808, 273] on button "Next" at bounding box center [811, 276] width 72 height 27
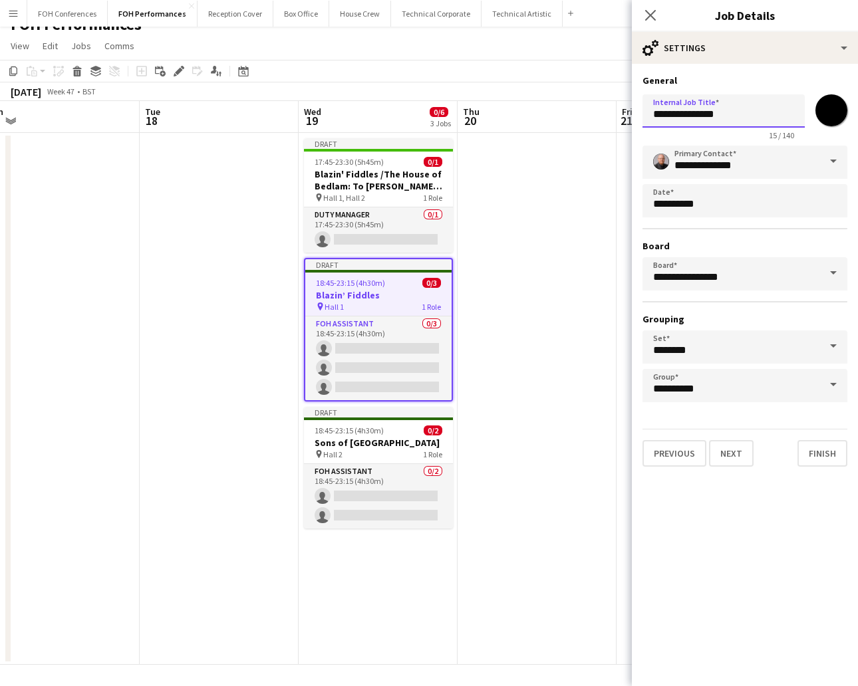
drag, startPoint x: 755, startPoint y: 118, endPoint x: 589, endPoint y: 74, distance: 171.9
click at [589, 74] on body "Menu Boards Boards Boards All jobs Status Workforce Workforce My Workforce Recr…" at bounding box center [429, 335] width 858 height 705
paste input "**********"
type input "**********"
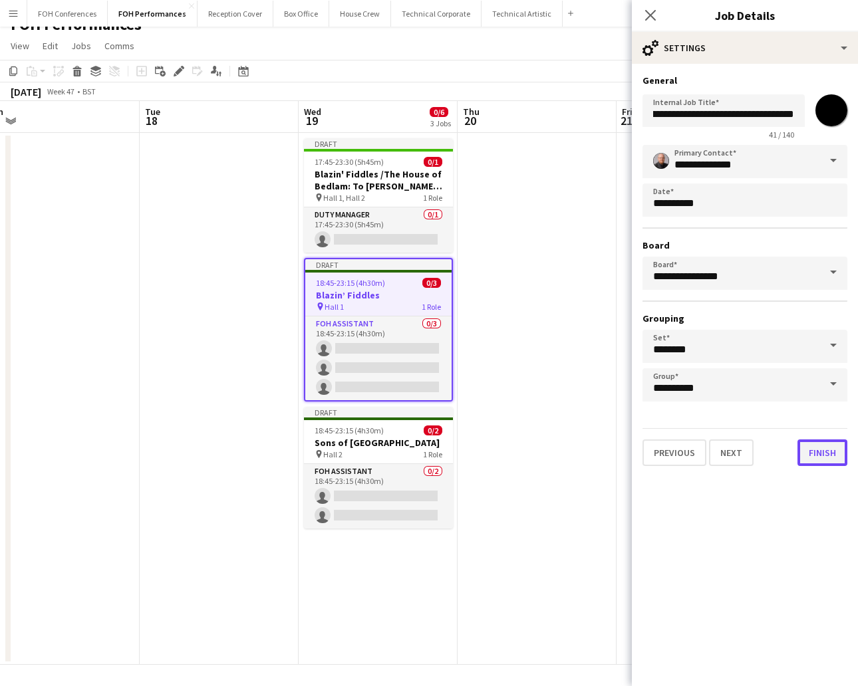
click at [827, 455] on button "Finish" at bounding box center [822, 452] width 50 height 27
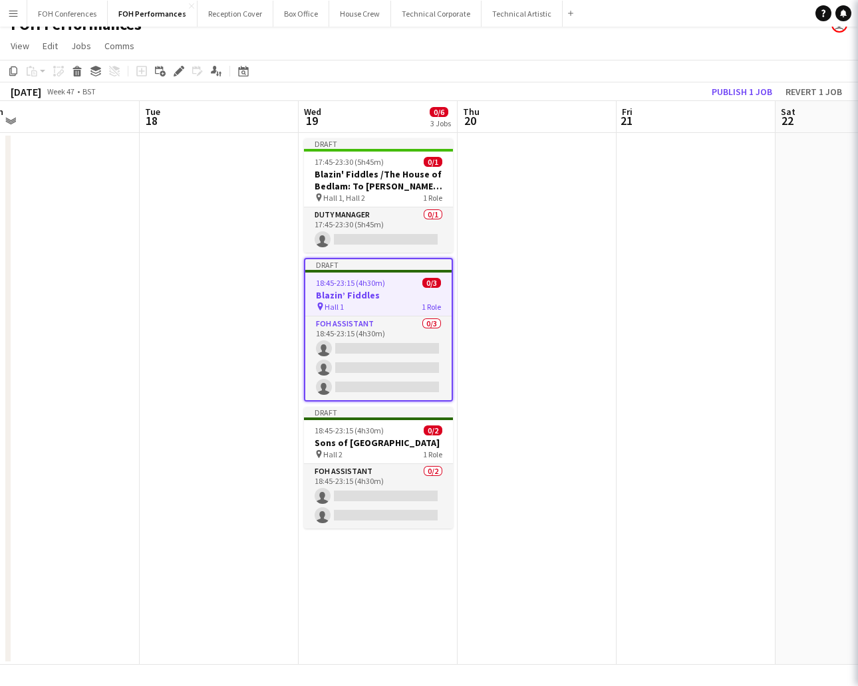
scroll to position [0, 0]
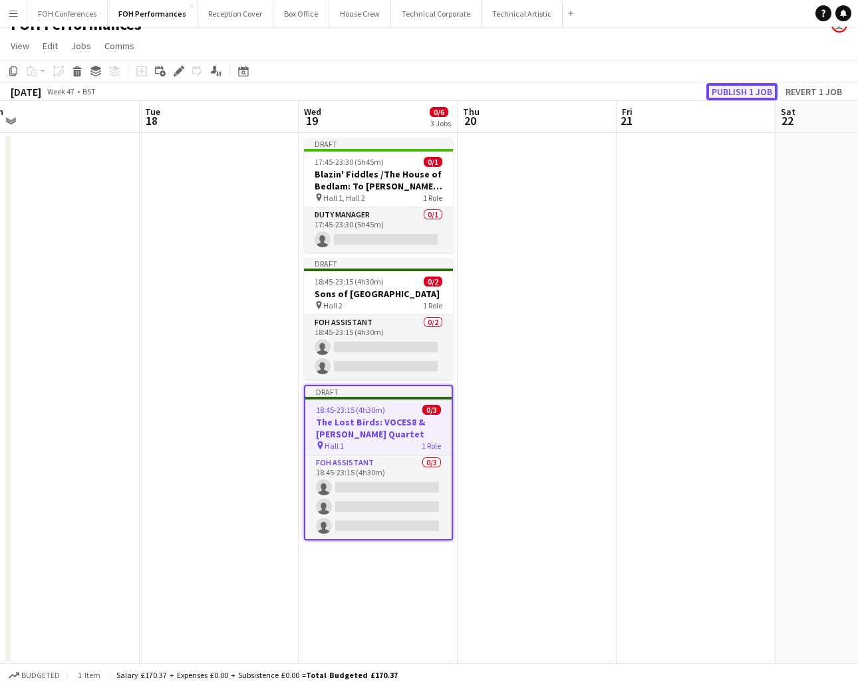
click at [747, 88] on button "Publish 1 job" at bounding box center [741, 91] width 71 height 17
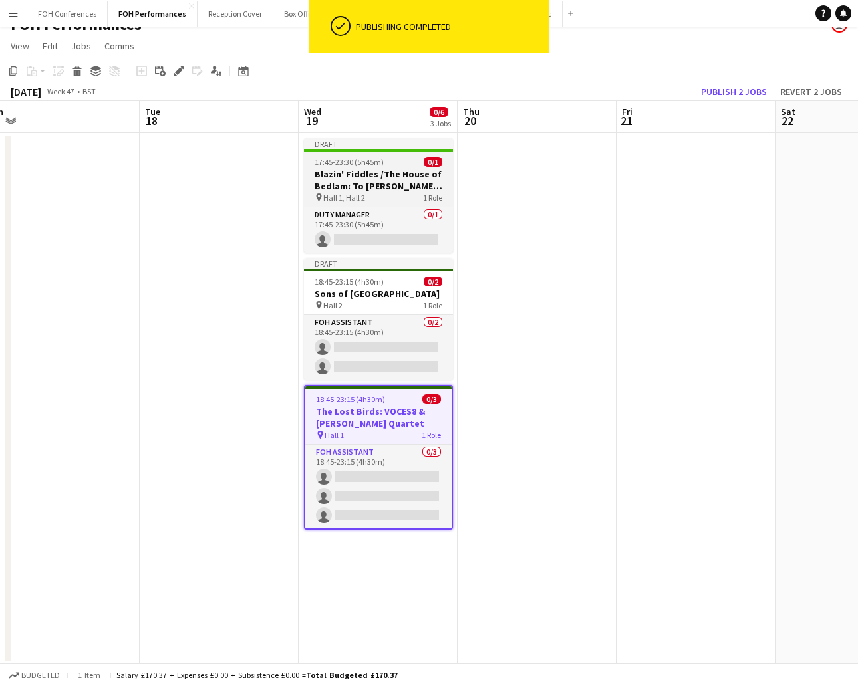
scroll to position [0, 497]
click at [384, 170] on h3 "Blazin' Fiddles /The House of Bedlam: To [PERSON_NAME] and [PERSON_NAME]" at bounding box center [377, 180] width 149 height 24
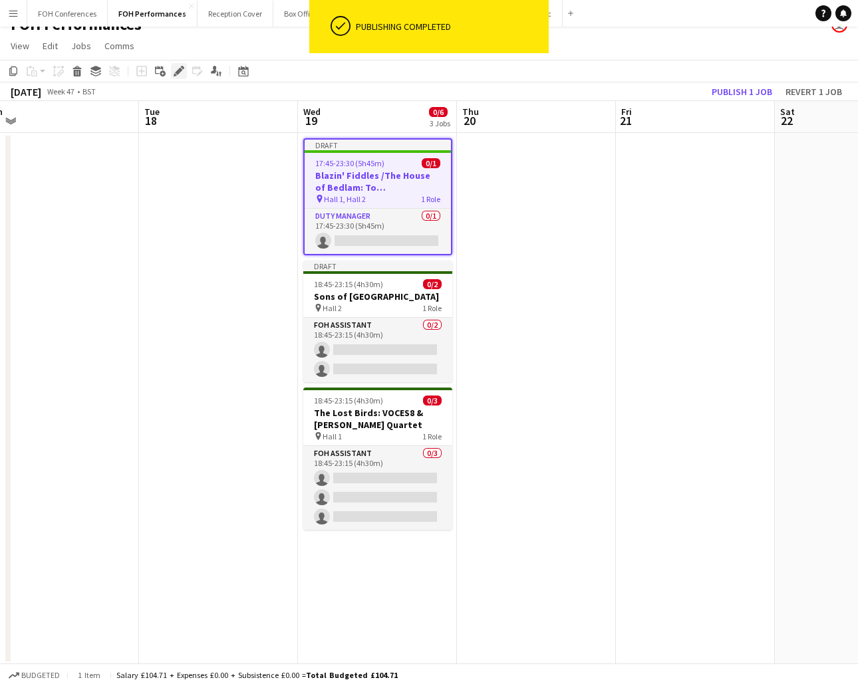
click at [171, 74] on div "Edit" at bounding box center [179, 71] width 16 height 16
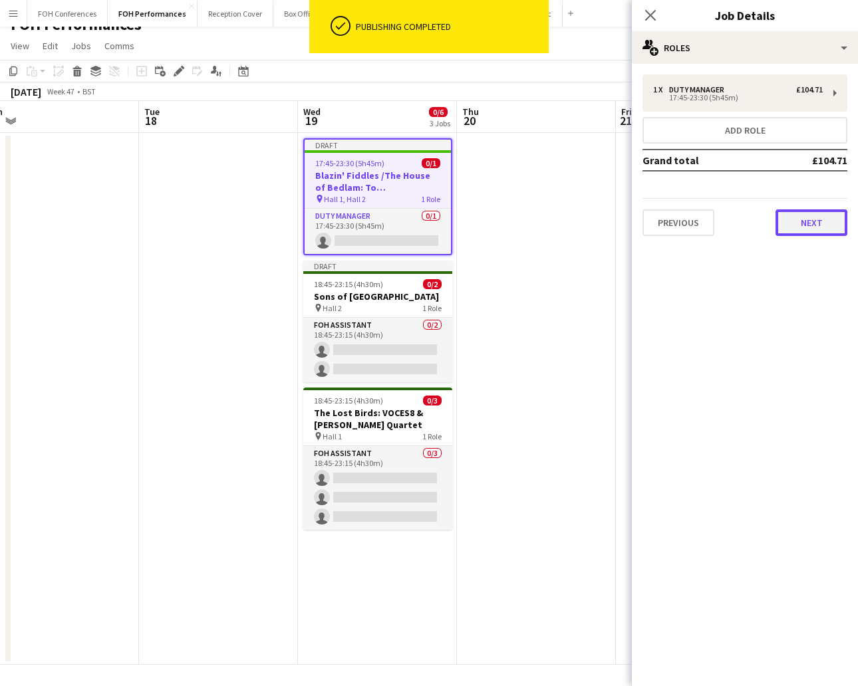
click at [797, 229] on button "Next" at bounding box center [811, 222] width 72 height 27
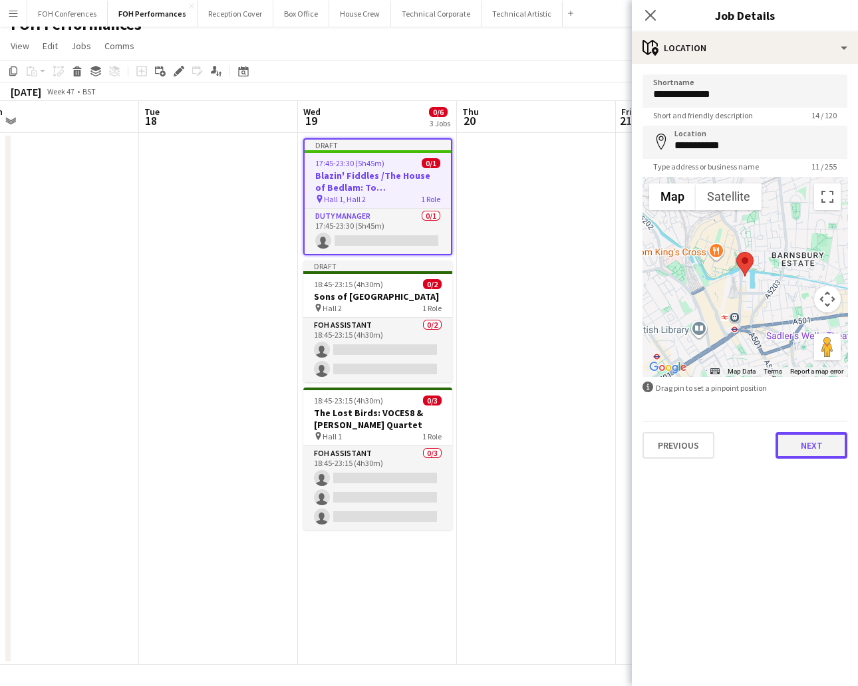
click at [803, 449] on button "Next" at bounding box center [811, 445] width 72 height 27
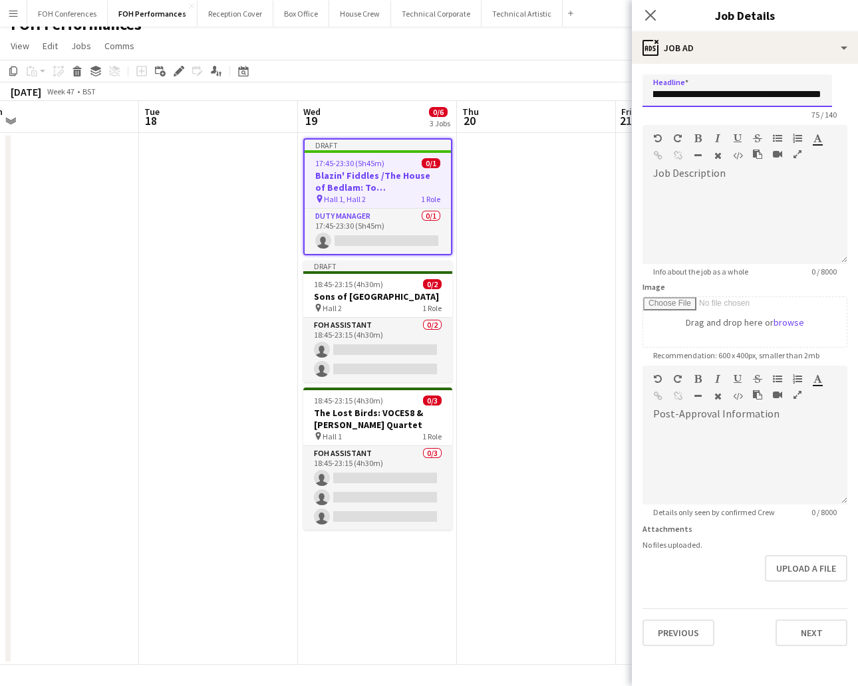
drag, startPoint x: 651, startPoint y: 91, endPoint x: 894, endPoint y: 98, distance: 242.7
click at [857, 98] on html "Menu Boards Boards Boards All jobs Status Workforce Workforce My Workforce Recr…" at bounding box center [429, 335] width 858 height 705
paste input "text"
click at [368, 291] on h3 "Sons of [GEOGRAPHIC_DATA]" at bounding box center [377, 296] width 149 height 12
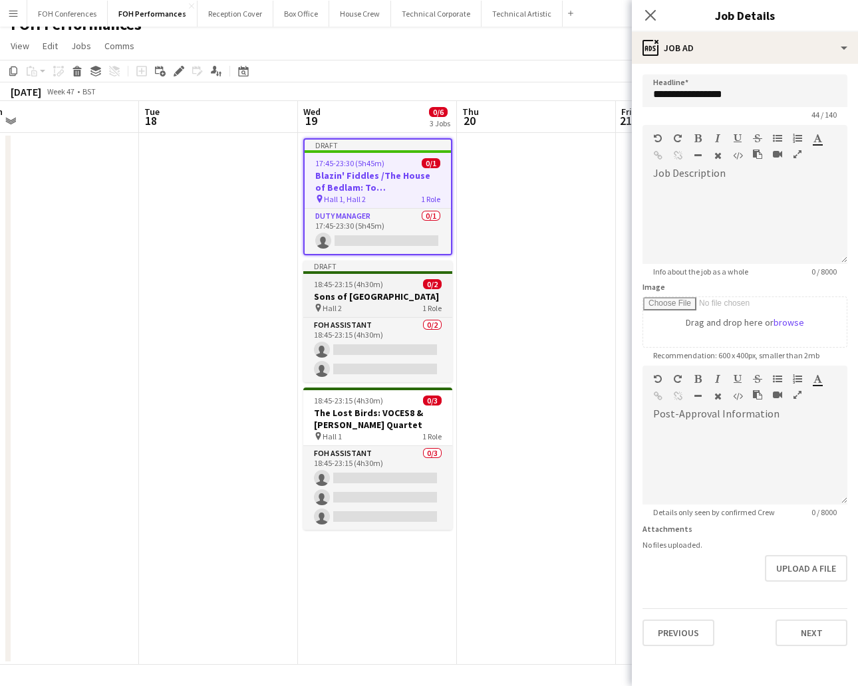
scroll to position [0, 0]
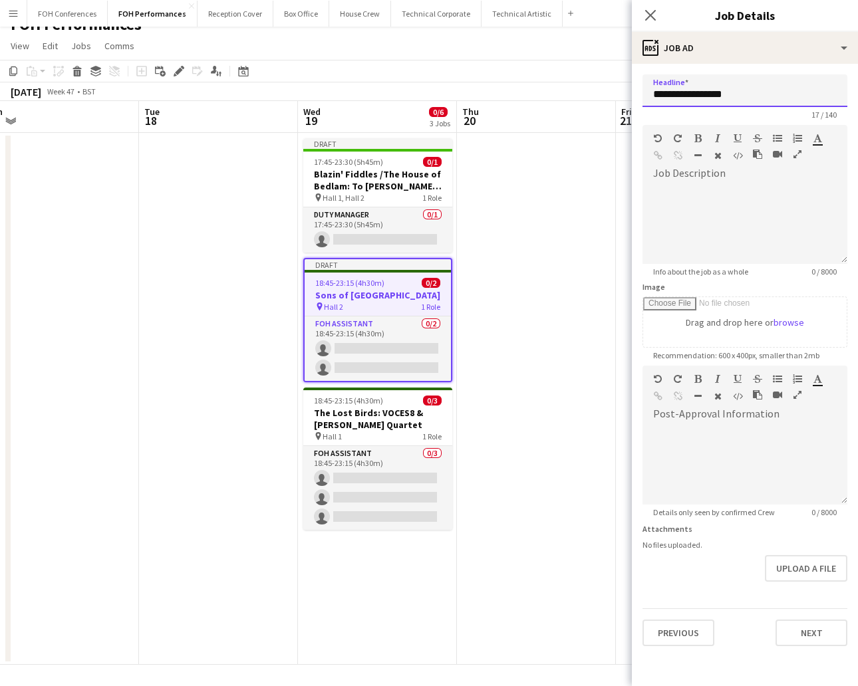
drag, startPoint x: 756, startPoint y: 92, endPoint x: 639, endPoint y: 91, distance: 116.3
click at [639, 91] on form "**********" at bounding box center [744, 360] width 226 height 572
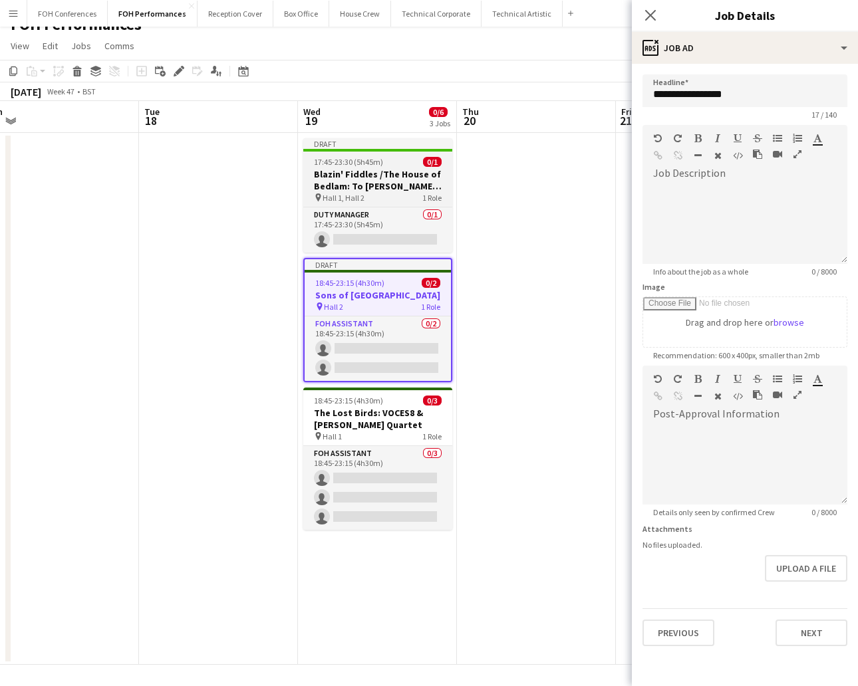
click at [338, 177] on h3 "Blazin' Fiddles /The House of Bedlam: To [PERSON_NAME] and [PERSON_NAME]" at bounding box center [377, 180] width 149 height 24
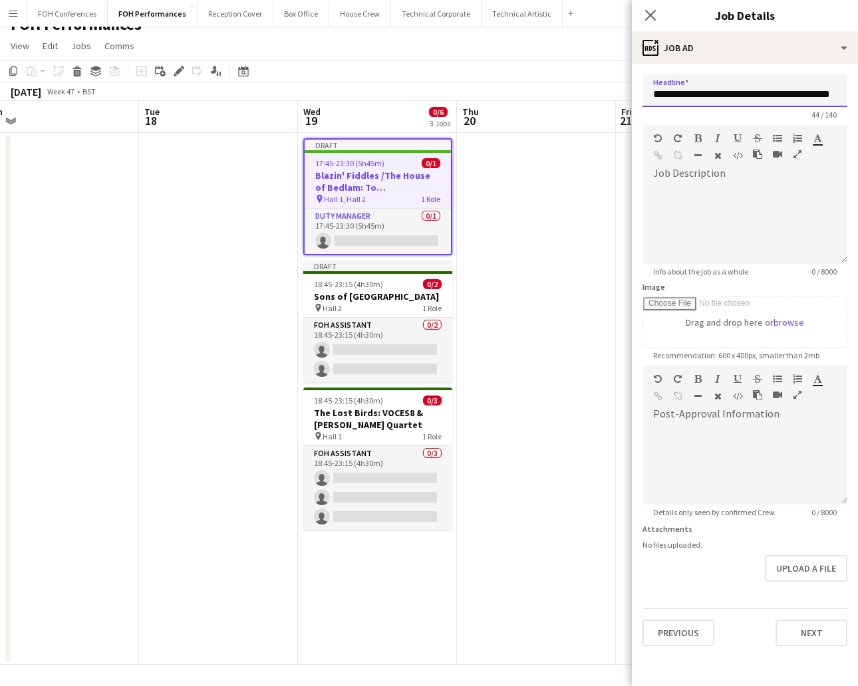
scroll to position [0, 13]
drag, startPoint x: 691, startPoint y: 96, endPoint x: 894, endPoint y: 126, distance: 205.0
click at [857, 126] on html "Menu Boards Boards Boards All jobs Status Workforce Workforce My Workforce Recr…" at bounding box center [429, 335] width 858 height 705
click at [842, 100] on input "**********" at bounding box center [744, 90] width 205 height 33
paste input "**********"
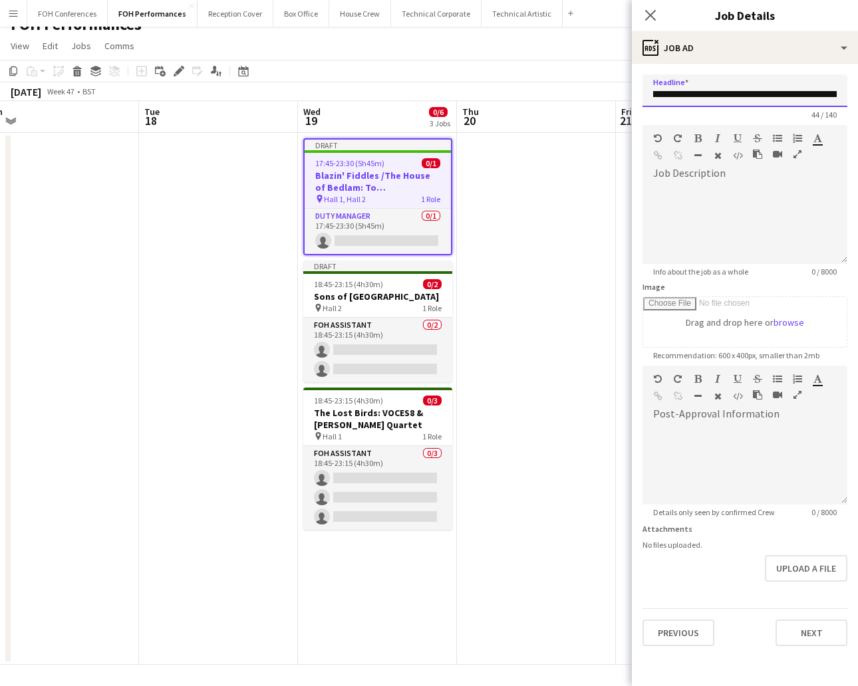
scroll to position [0, 92]
type input "**********"
drag, startPoint x: 822, startPoint y: 103, endPoint x: 816, endPoint y: 94, distance: 10.5
click at [816, 94] on app-form-group "**********" at bounding box center [744, 96] width 205 height 45
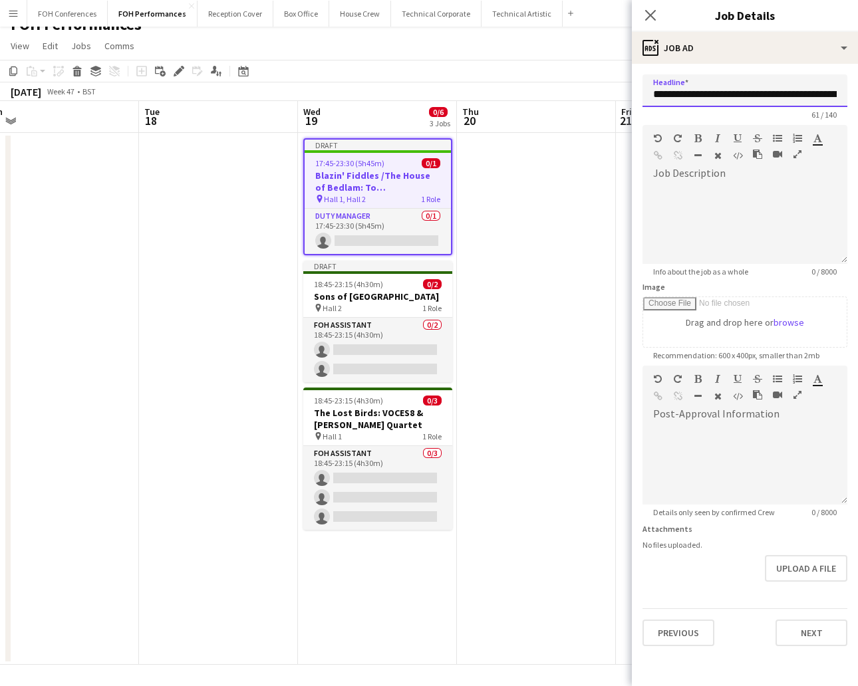
scroll to position [0, 92]
drag, startPoint x: 808, startPoint y: 90, endPoint x: 894, endPoint y: 90, distance: 86.4
click at [857, 90] on html "Menu Boards Boards Boards All jobs Status Workforce Workforce My Workforce Recr…" at bounding box center [429, 335] width 858 height 705
click at [836, 91] on input "**********" at bounding box center [744, 90] width 205 height 33
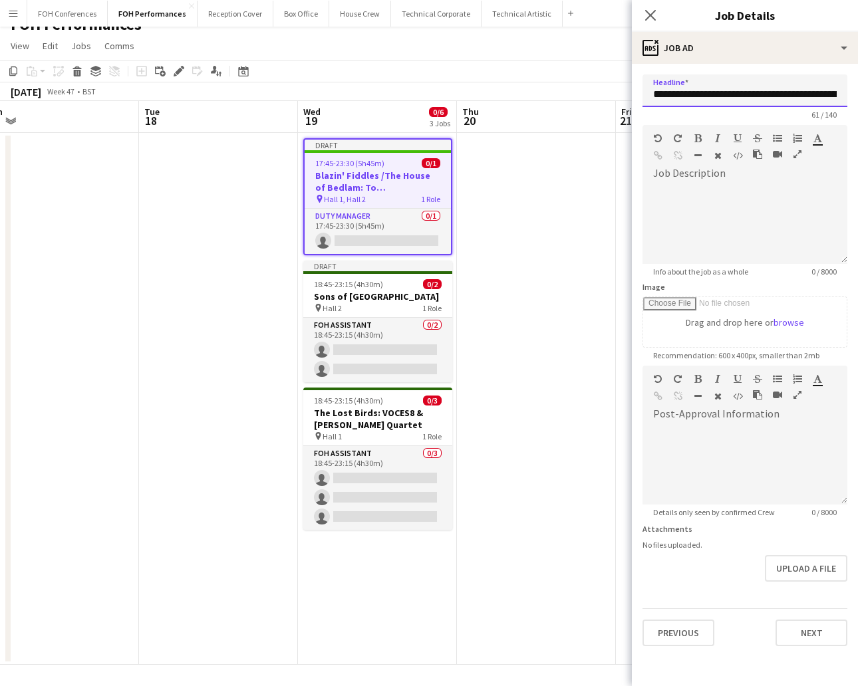
drag, startPoint x: 836, startPoint y: 94, endPoint x: 600, endPoint y: 66, distance: 238.2
click at [600, 66] on body "Menu Boards Boards Boards All jobs Status Workforce Workforce My Workforce Recr…" at bounding box center [429, 335] width 858 height 705
click at [821, 634] on button "Next" at bounding box center [811, 633] width 72 height 27
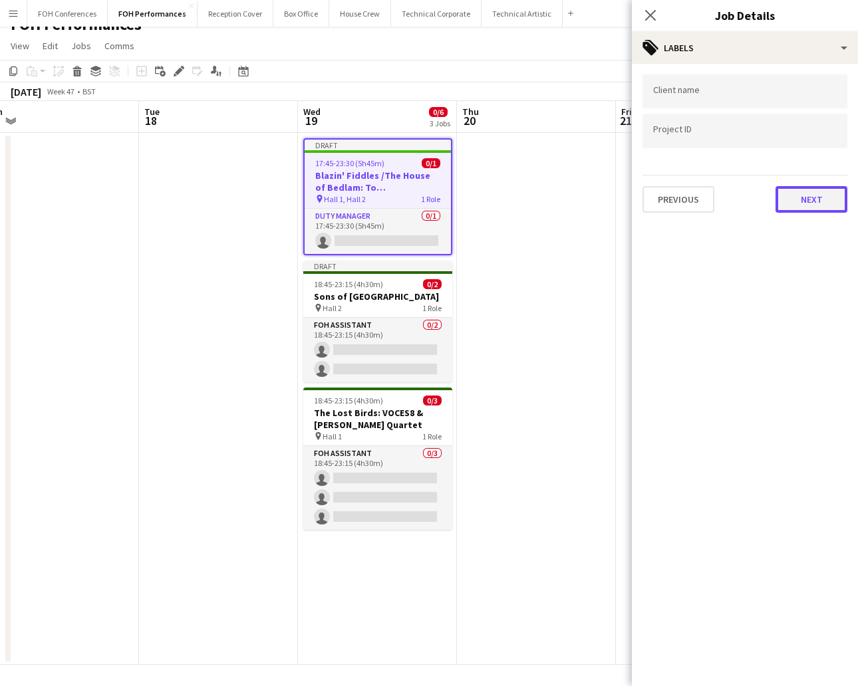
click at [809, 193] on button "Next" at bounding box center [811, 199] width 72 height 27
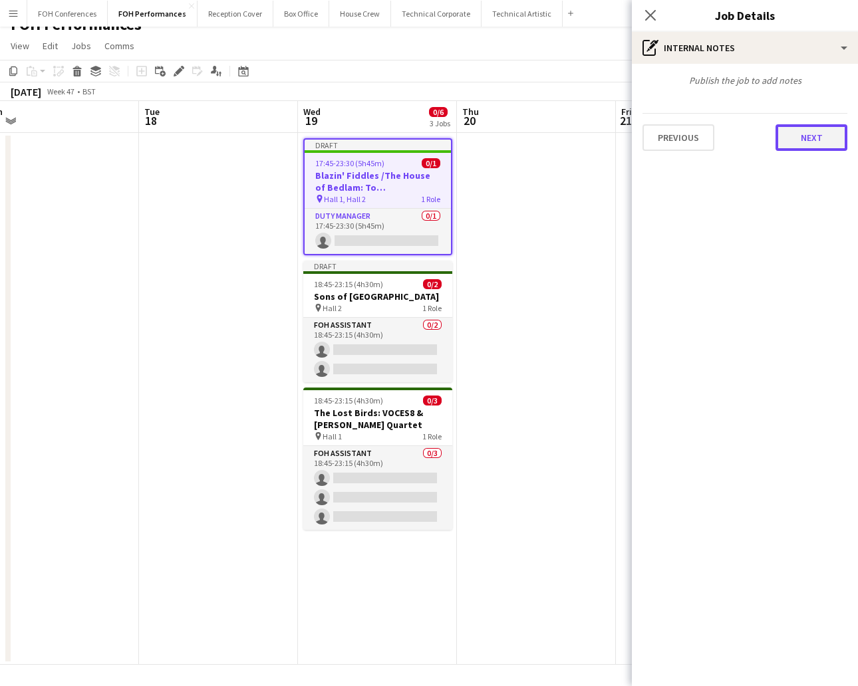
click at [807, 133] on button "Next" at bounding box center [811, 137] width 72 height 27
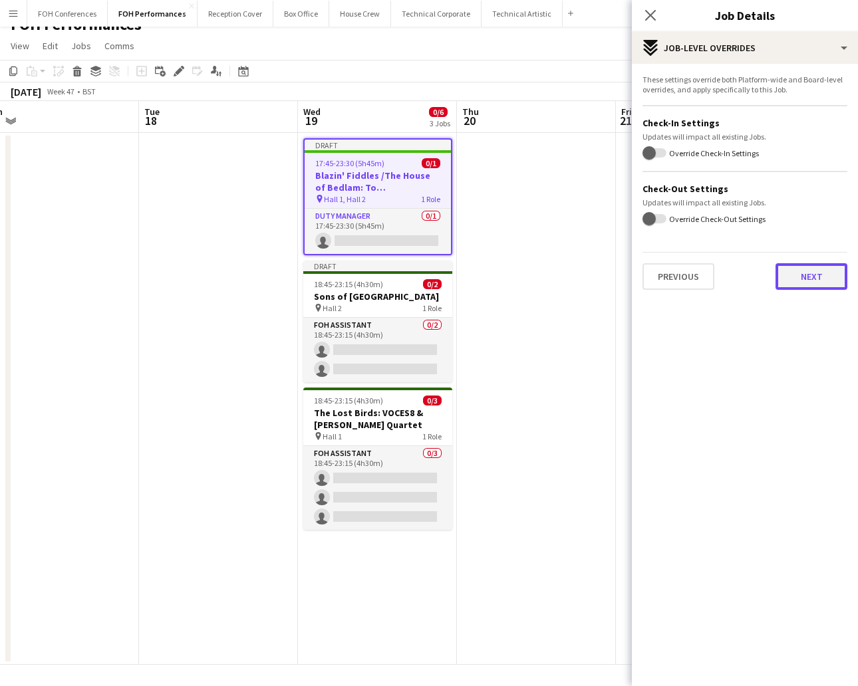
click at [810, 275] on button "Next" at bounding box center [811, 276] width 72 height 27
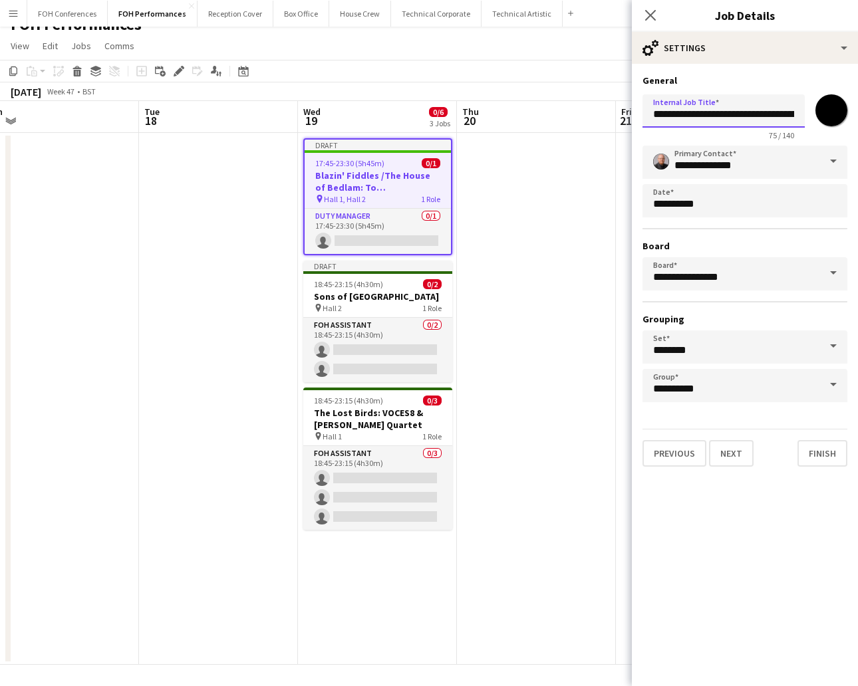
scroll to position [0, 198]
drag, startPoint x: 651, startPoint y: 114, endPoint x: 894, endPoint y: 136, distance: 244.2
click at [857, 136] on html "Menu Boards Boards Boards All jobs Status Workforce Workforce My Workforce Recr…" at bounding box center [429, 335] width 858 height 705
paste input "text"
type input "**********"
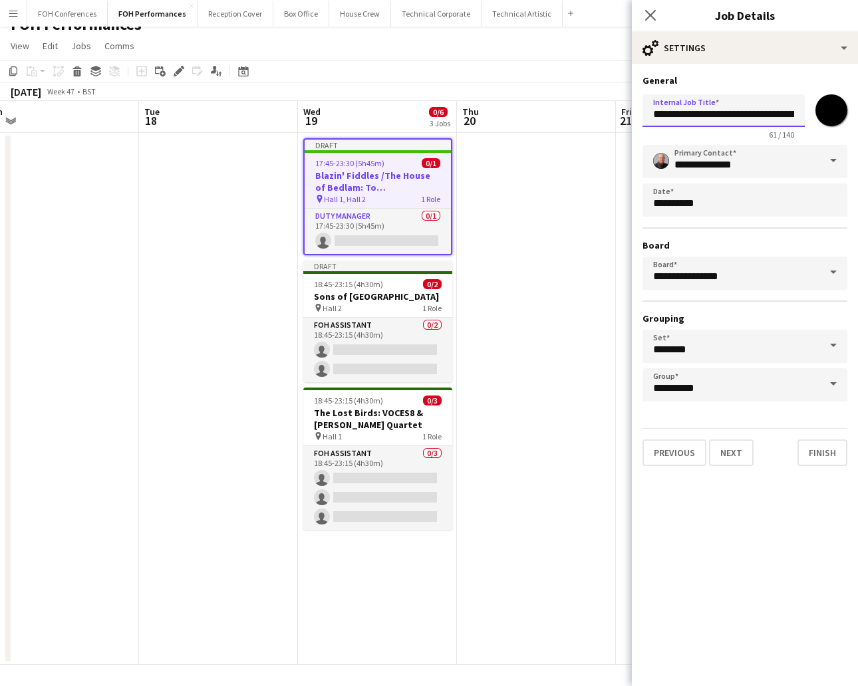
scroll to position [0, 134]
drag, startPoint x: 679, startPoint y: 110, endPoint x: 894, endPoint y: 149, distance: 218.1
click at [857, 149] on html "Menu Boards Boards Boards All jobs Status Workforce Workforce My Workforce Recr…" at bounding box center [429, 335] width 858 height 705
click at [816, 449] on button "Finish" at bounding box center [822, 452] width 50 height 27
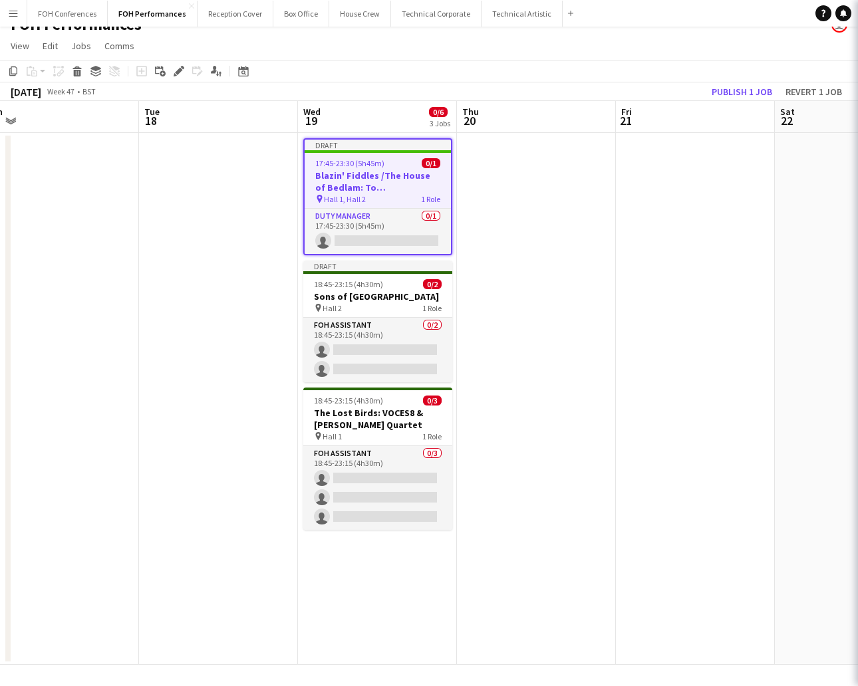
scroll to position [0, 0]
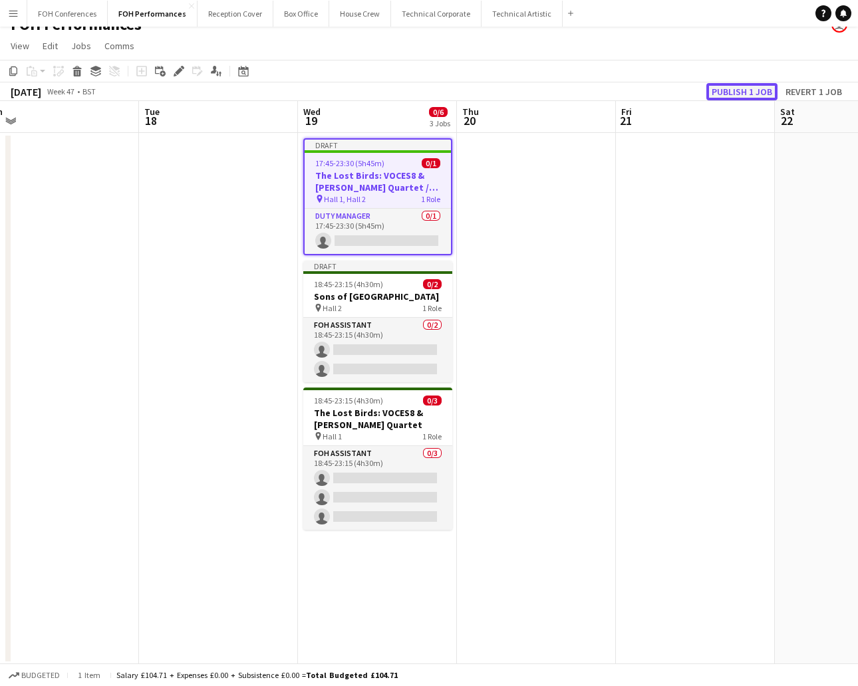
click at [754, 90] on button "Publish 1 job" at bounding box center [741, 91] width 71 height 17
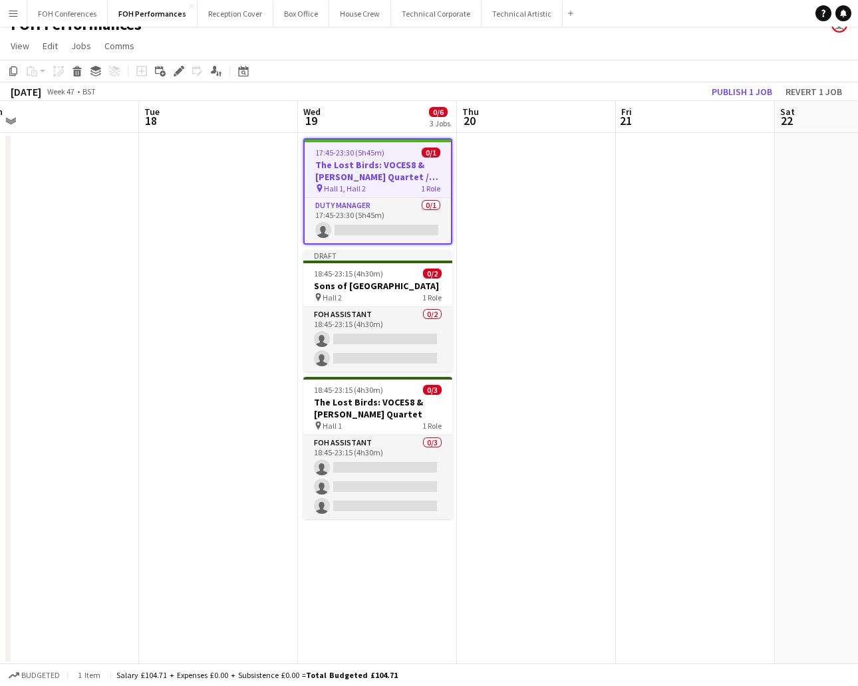
click at [628, 354] on app-date-cell at bounding box center [695, 399] width 159 height 532
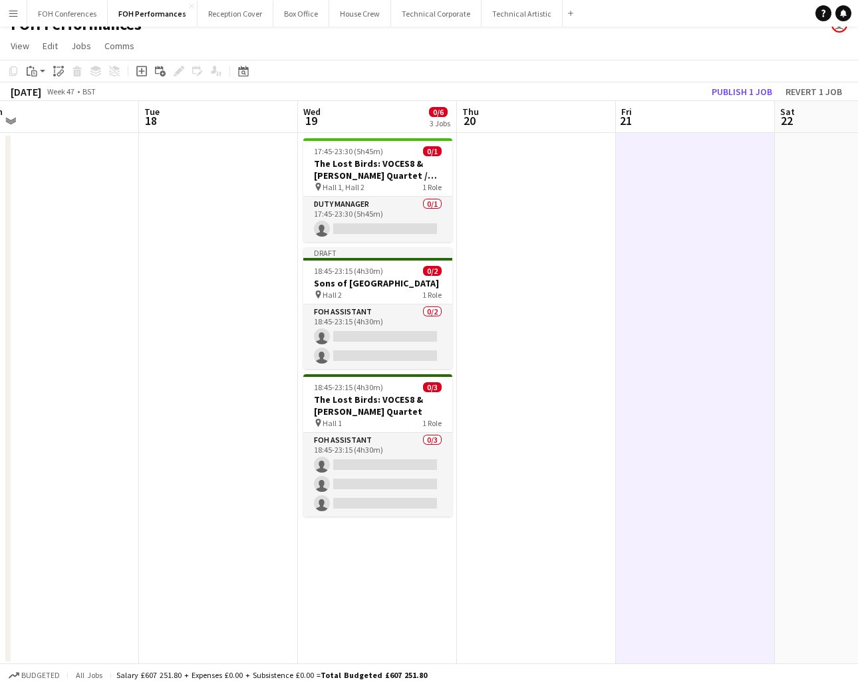
click at [201, 122] on app-board-header-date "Tue 18" at bounding box center [218, 117] width 159 height 32
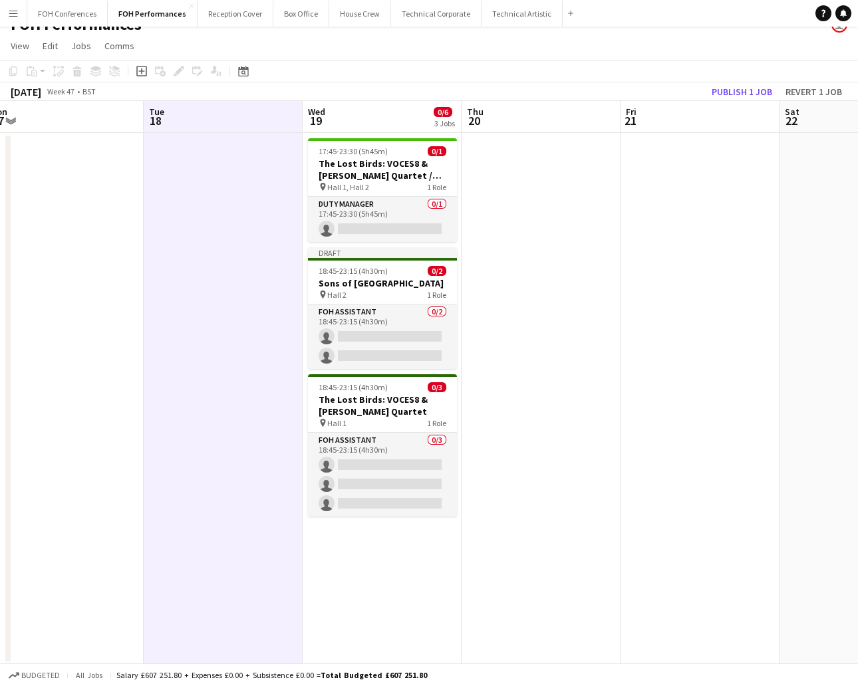
scroll to position [0, 488]
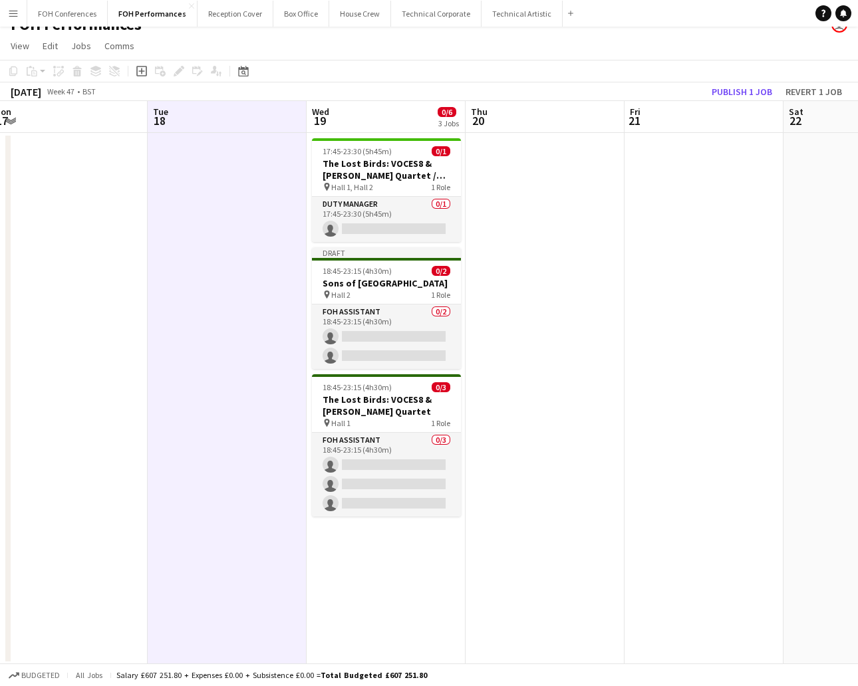
drag, startPoint x: 201, startPoint y: 122, endPoint x: 209, endPoint y: 122, distance: 8.6
click at [209, 122] on app-calendar-viewport "Fri 14 0/4 2 Jobs Sat 15 0/6 3 Jobs Sun 16 0/8 4 Jobs Mon 17 Tue 18 Wed 19 0/6 …" at bounding box center [429, 383] width 858 height 564
click at [652, 27] on div "FOH Performances user" at bounding box center [429, 21] width 858 height 25
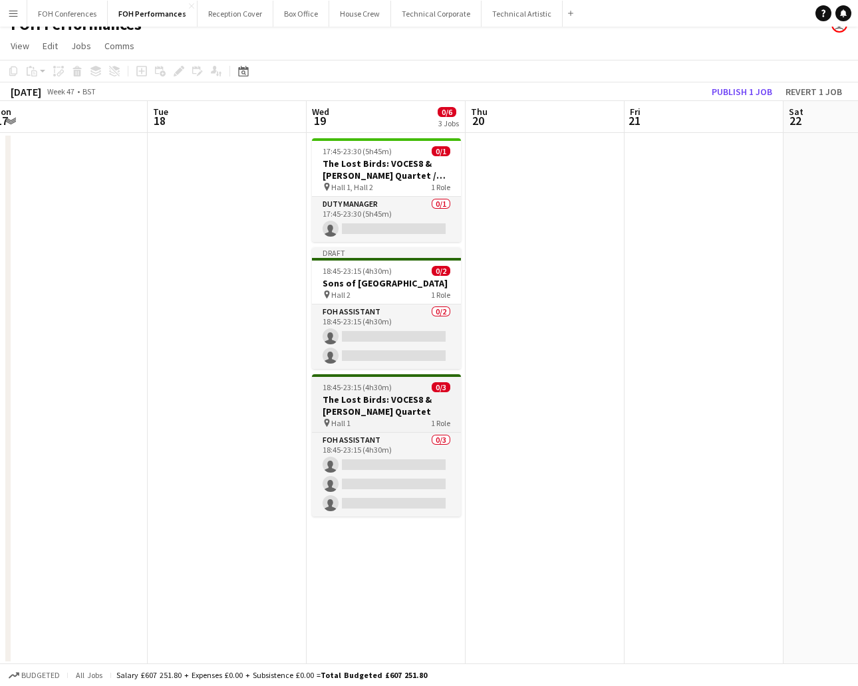
click at [390, 402] on h3 "The Lost Birds: VOCES8 & [PERSON_NAME] Quartet" at bounding box center [386, 406] width 149 height 24
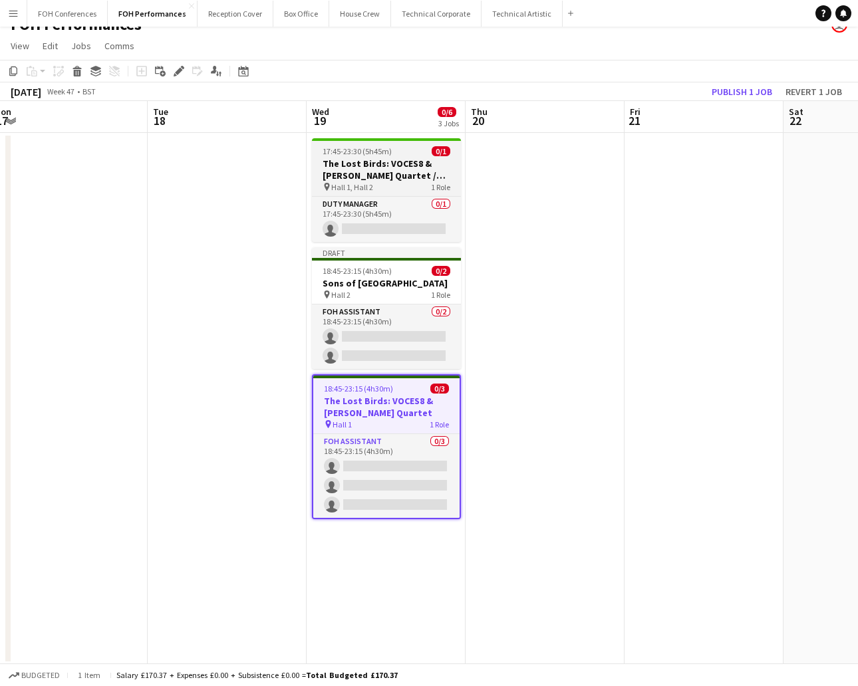
click at [390, 158] on h3 "The Lost Birds: VOCES8 & [PERSON_NAME] Quartet / Sons of [GEOGRAPHIC_DATA]" at bounding box center [386, 170] width 149 height 24
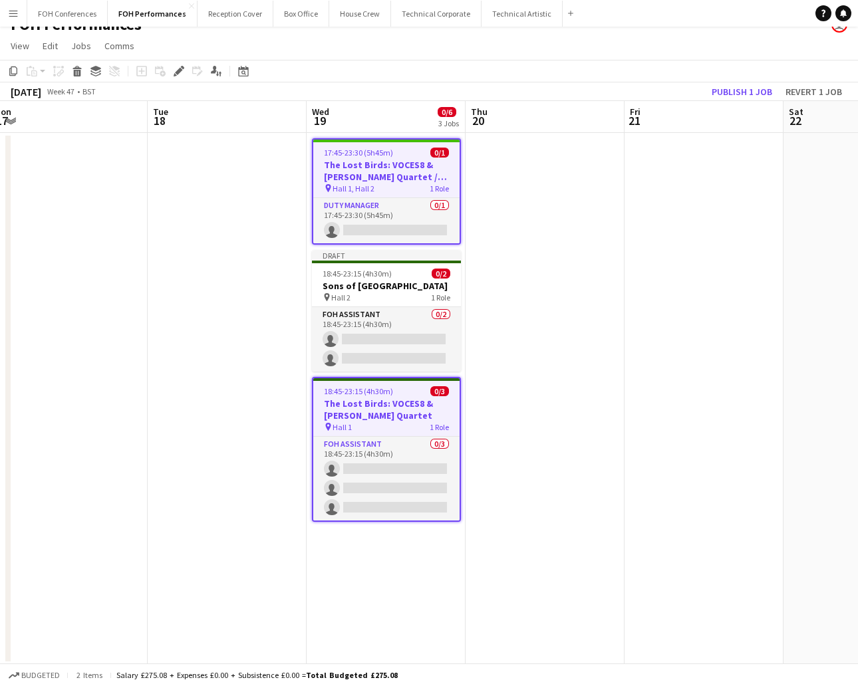
click at [703, 183] on app-date-cell at bounding box center [703, 399] width 159 height 532
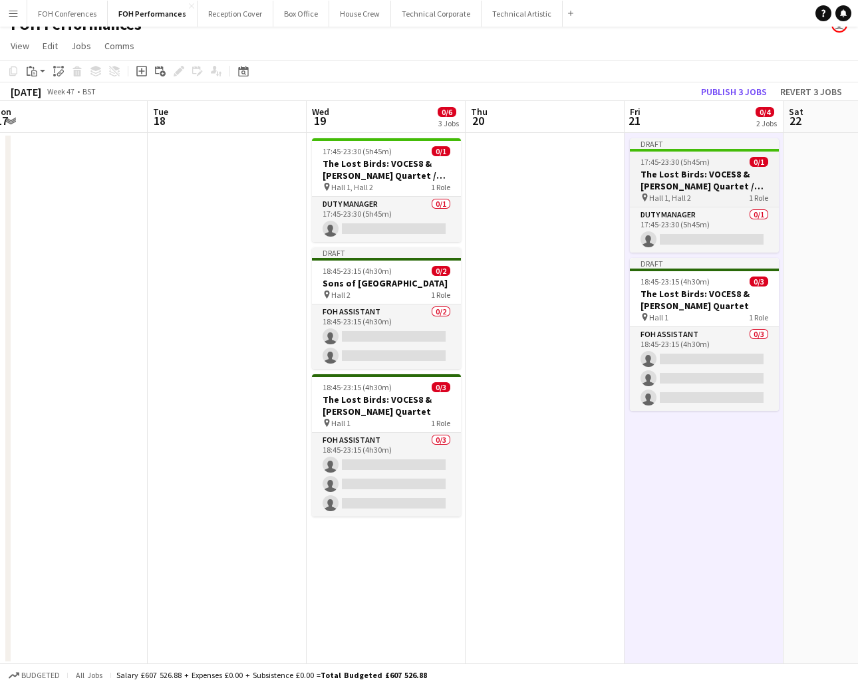
click at [697, 174] on h3 "The Lost Birds: VOCES8 & [PERSON_NAME] Quartet / Sons of [GEOGRAPHIC_DATA]" at bounding box center [704, 180] width 149 height 24
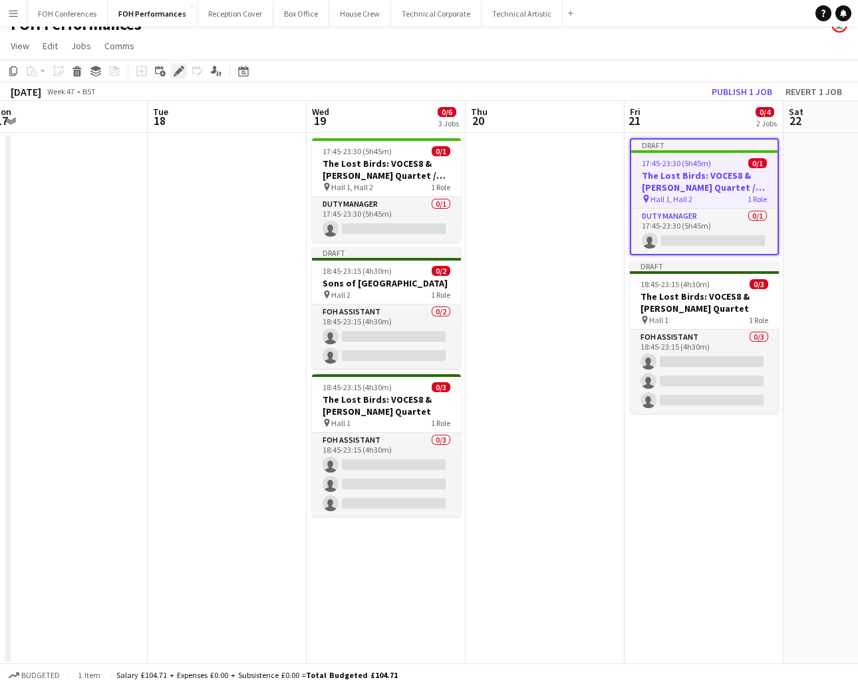
click at [178, 66] on icon "Edit" at bounding box center [178, 71] width 11 height 11
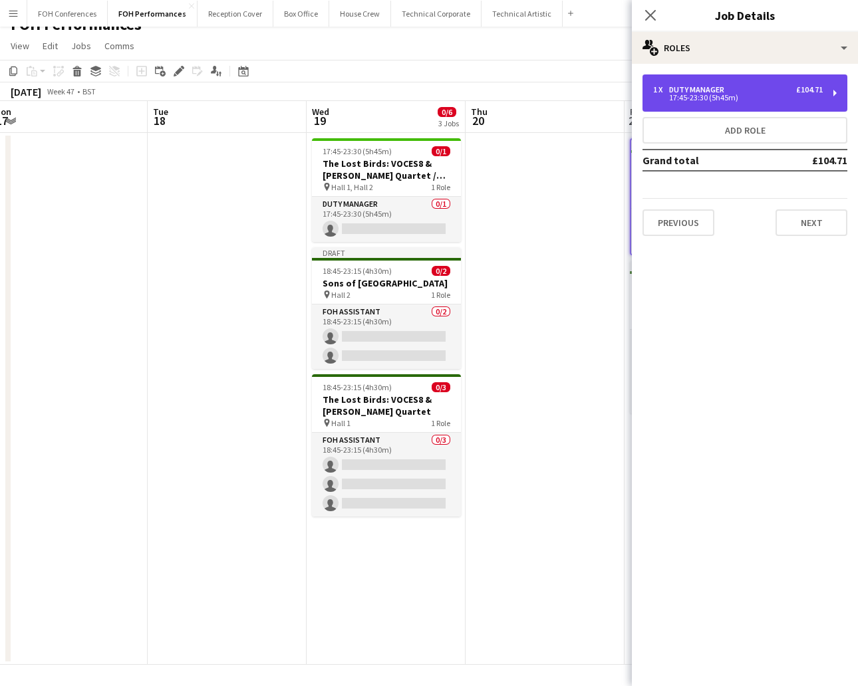
click at [803, 90] on div "£104.71" at bounding box center [809, 89] width 27 height 9
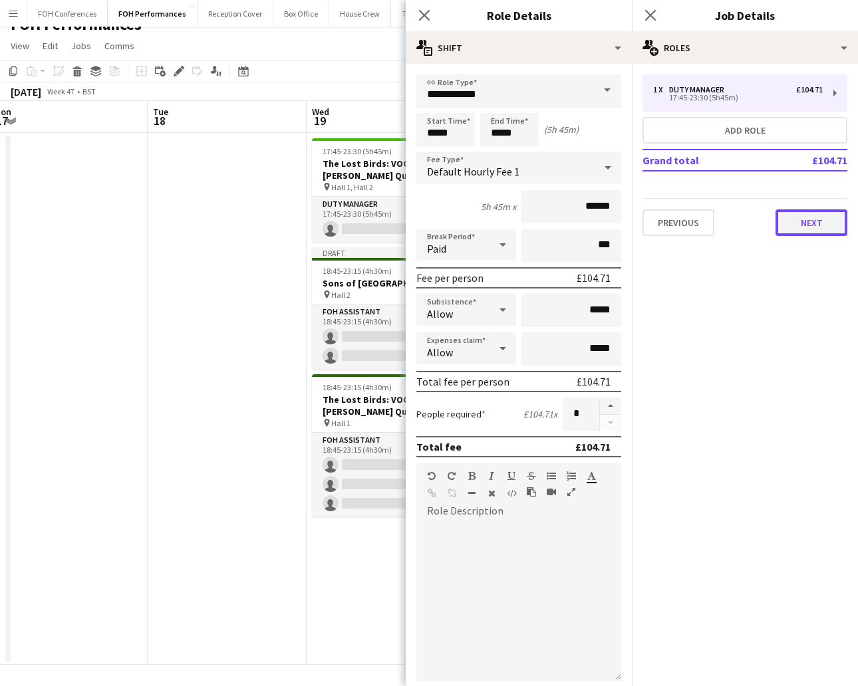
click at [809, 217] on button "Next" at bounding box center [811, 222] width 72 height 27
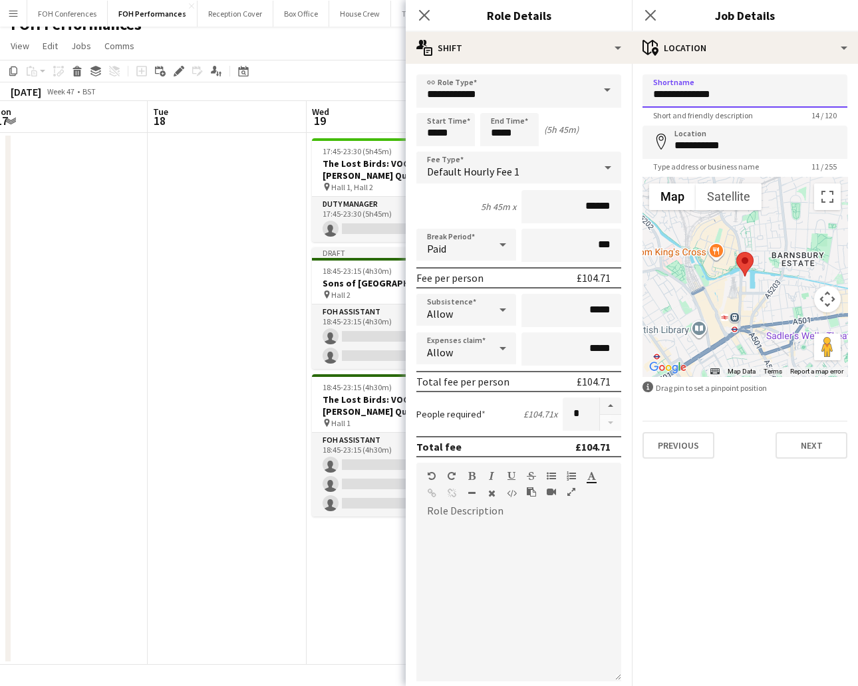
click at [751, 97] on input "**********" at bounding box center [744, 90] width 205 height 33
type input "******"
click at [525, 91] on input "**********" at bounding box center [518, 90] width 205 height 33
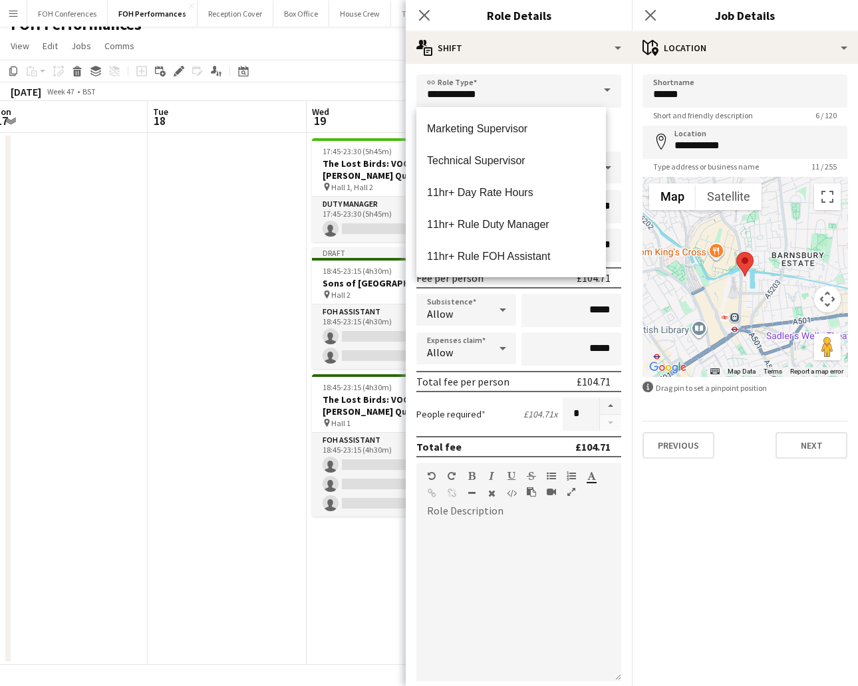
click at [326, 70] on app-toolbar "Copy Paste Paste Ctrl+V Paste with crew Ctrl+Shift+V Paste linked Job [GEOGRAPH…" at bounding box center [429, 71] width 858 height 23
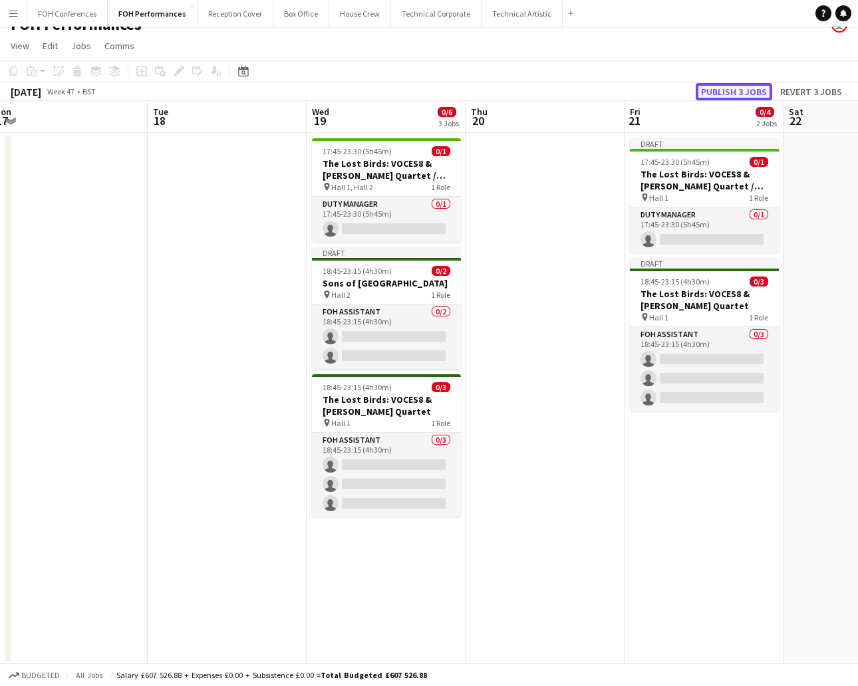
click at [732, 94] on button "Publish 3 jobs" at bounding box center [733, 91] width 76 height 17
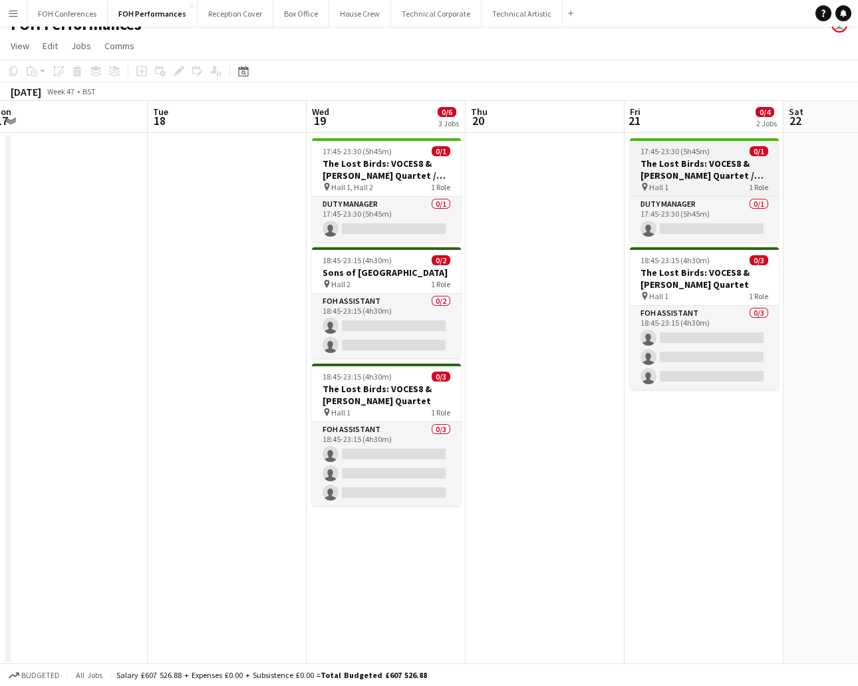
click at [691, 162] on h3 "The Lost Birds: VOCES8 & [PERSON_NAME] Quartet / Sons of [GEOGRAPHIC_DATA]" at bounding box center [704, 170] width 149 height 24
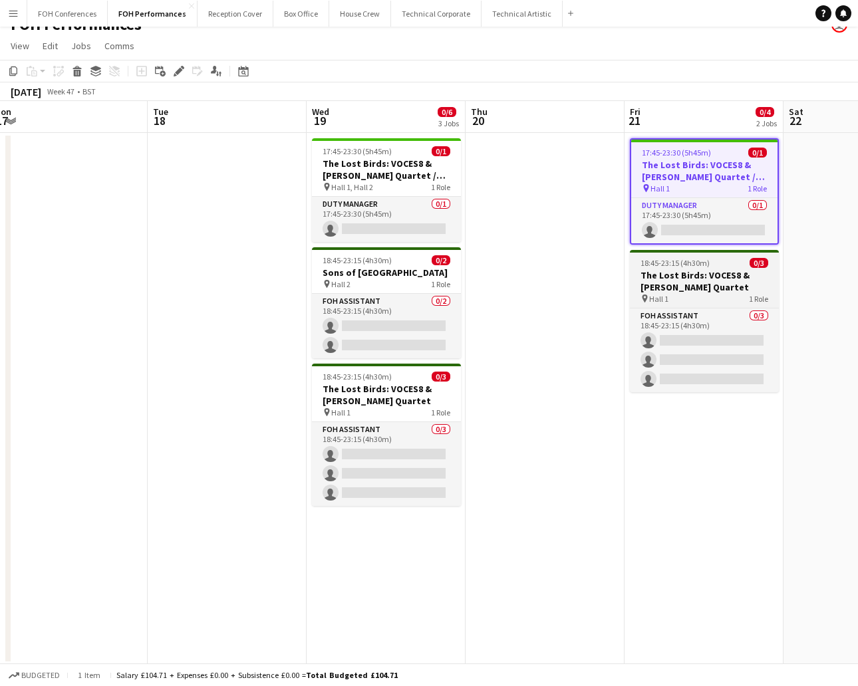
click at [692, 286] on h3 "The Lost Birds: VOCES8 & [PERSON_NAME] Quartet" at bounding box center [704, 281] width 149 height 24
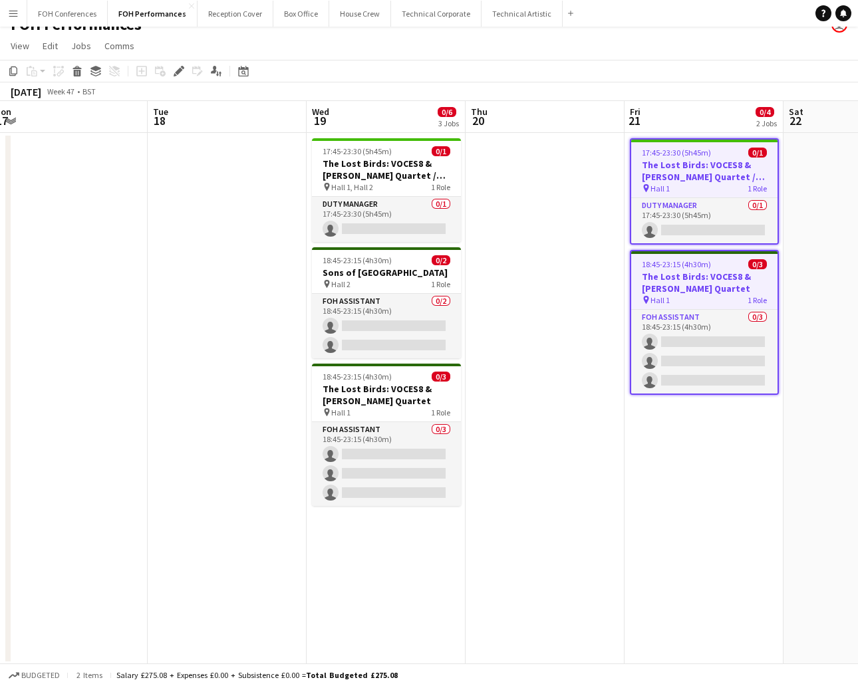
click at [725, 81] on app-toolbar "Copy Paste Paste Ctrl+V Paste with crew Ctrl+Shift+V Paste linked Job [GEOGRAPH…" at bounding box center [429, 71] width 858 height 23
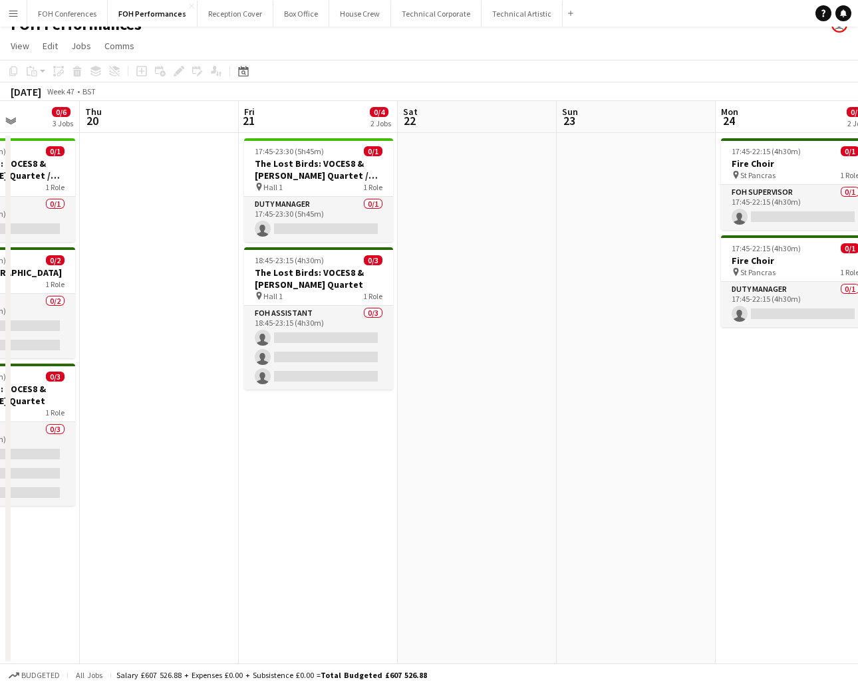
drag, startPoint x: 803, startPoint y: 117, endPoint x: 417, endPoint y: 117, distance: 385.5
click at [417, 117] on app-calendar-viewport "Sun 16 0/8 4 Jobs Mon 17 Tue 18 Wed 19 0/6 3 Jobs Thu 20 Fri 21 0/4 2 Jobs Sat …" at bounding box center [429, 383] width 858 height 564
click at [434, 189] on app-date-cell at bounding box center [477, 399] width 159 height 532
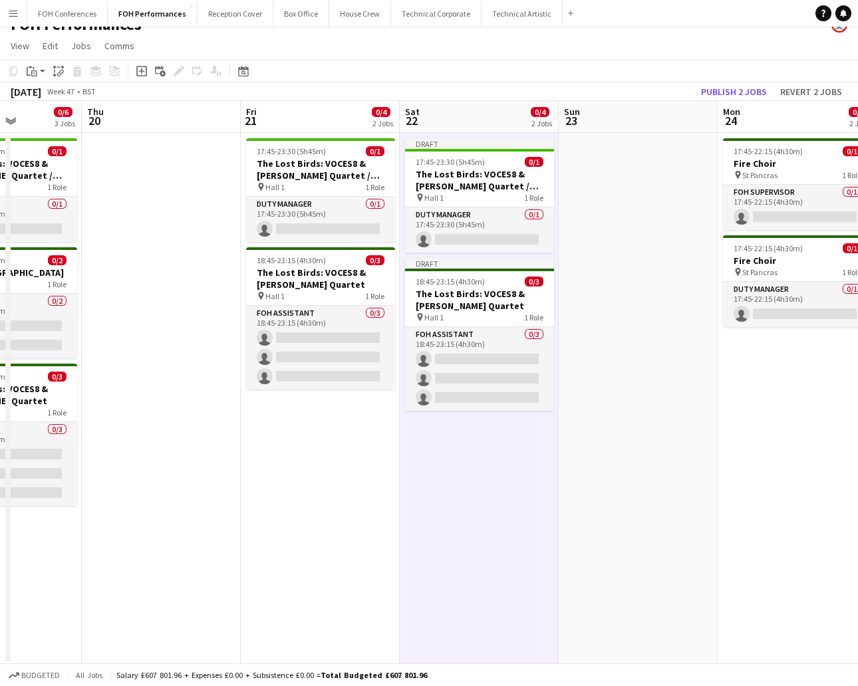
drag, startPoint x: 433, startPoint y: 187, endPoint x: 441, endPoint y: 215, distance: 29.5
click at [441, 215] on app-calendar-viewport "Sun 16 0/8 4 Jobs Mon 17 Tue 18 Wed 19 0/6 3 Jobs Thu 20 Fri 21 0/4 2 Jobs Sat …" at bounding box center [429, 383] width 858 height 564
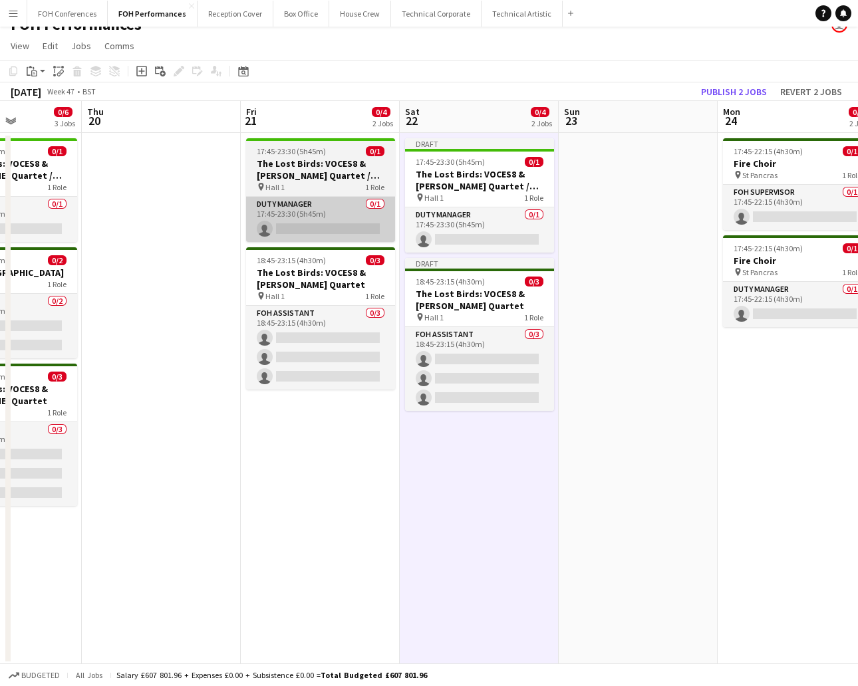
scroll to position [0, 547]
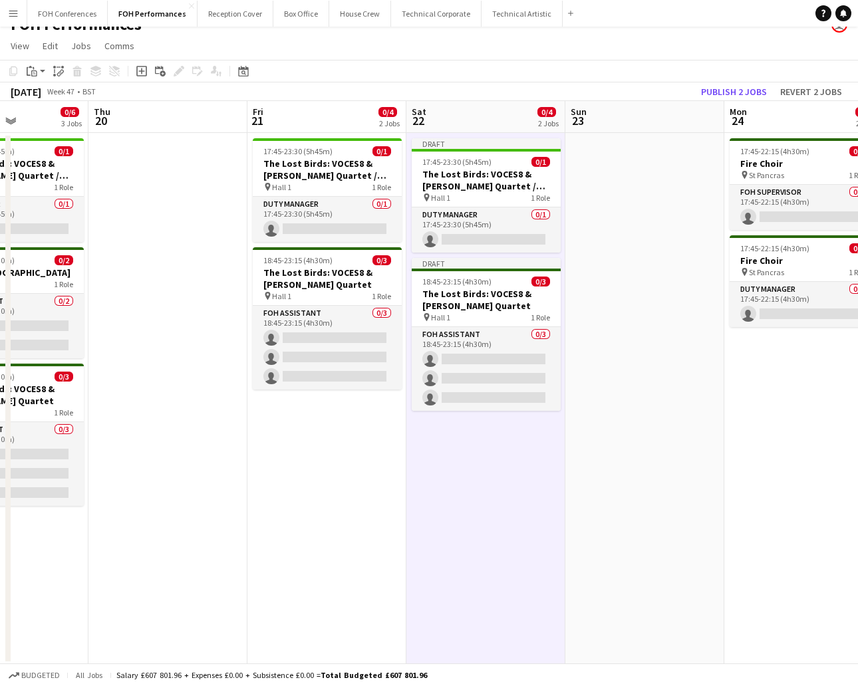
click at [665, 292] on app-date-cell at bounding box center [644, 399] width 159 height 532
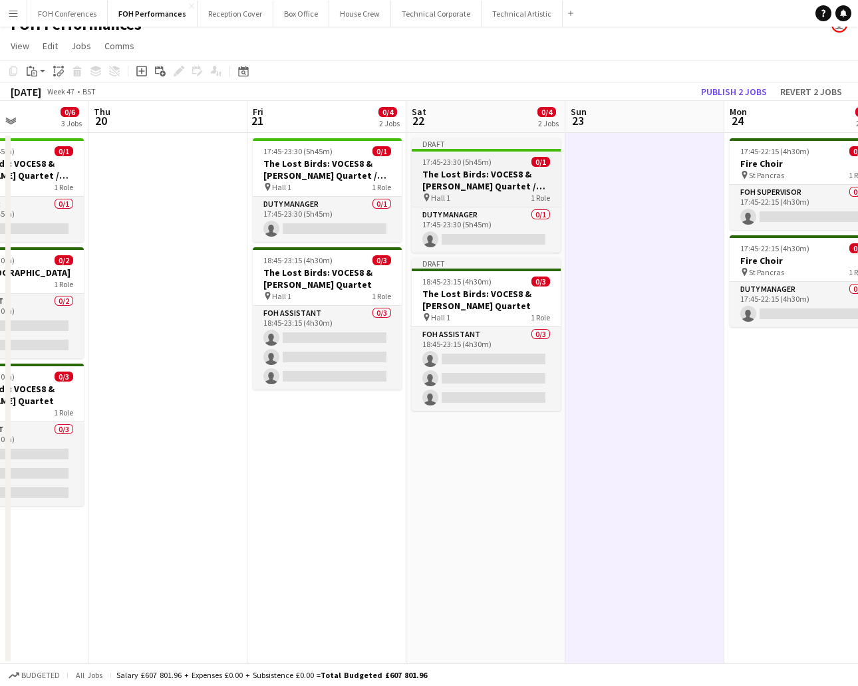
click at [430, 174] on h3 "The Lost Birds: VOCES8 & [PERSON_NAME] Quartet / Sons of [GEOGRAPHIC_DATA]" at bounding box center [485, 180] width 149 height 24
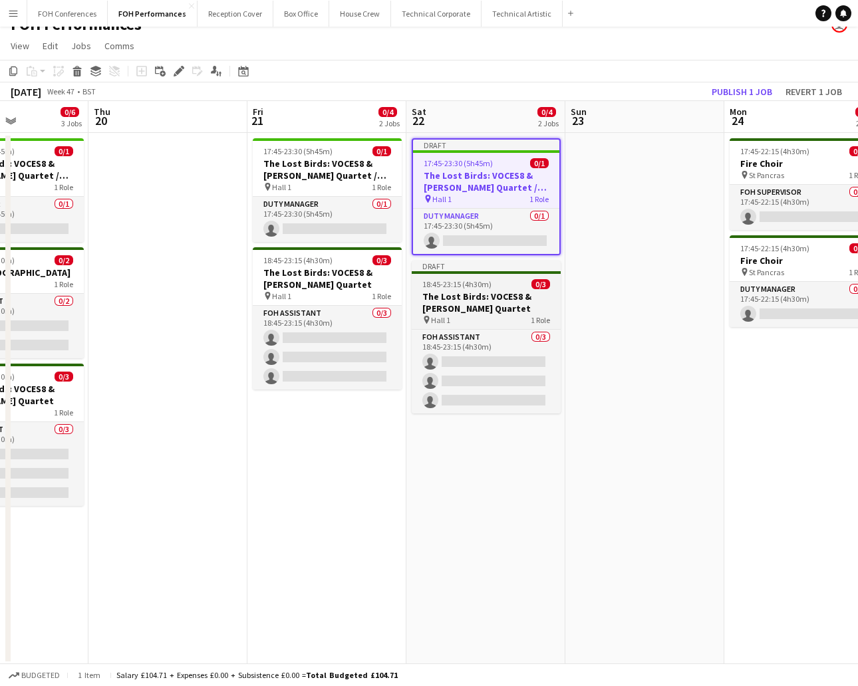
click at [441, 279] on span "18:45-23:15 (4h30m)" at bounding box center [456, 284] width 69 height 10
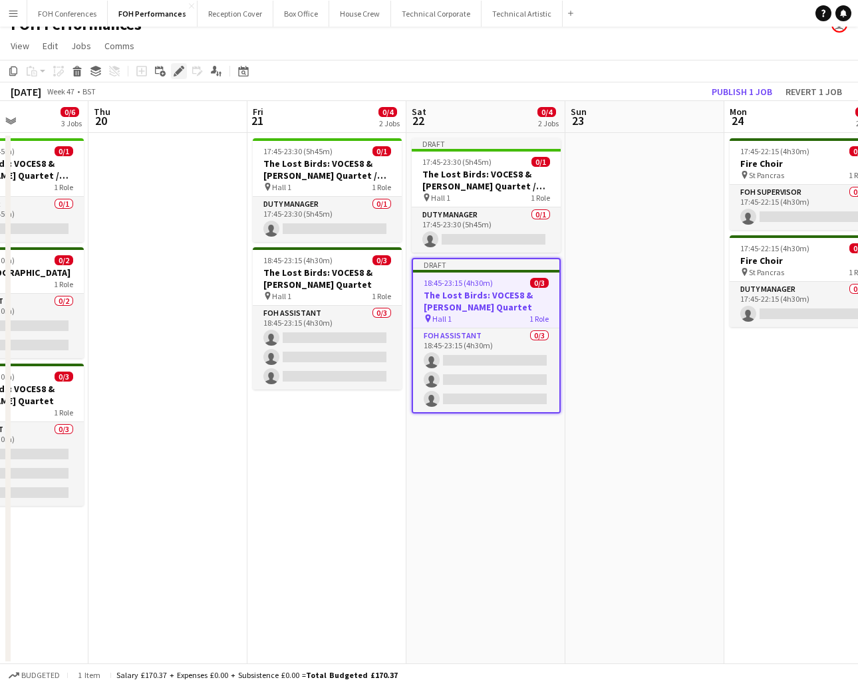
click at [181, 71] on icon "Edit" at bounding box center [178, 71] width 11 height 11
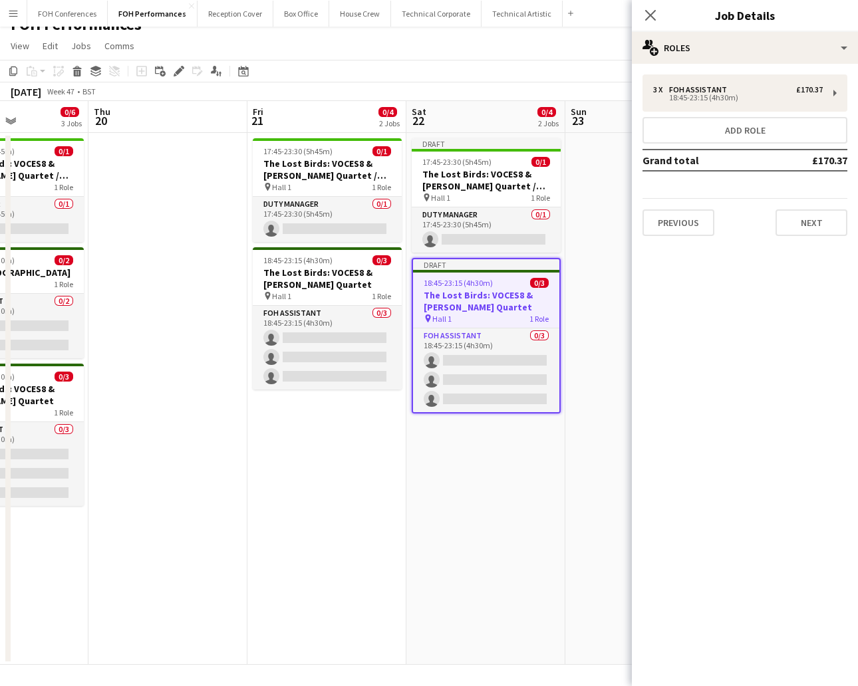
click at [703, 321] on mat-expansion-panel "pencil3 General details 3 x FOH Assistant £170.37 18:45-23:15 (4h30m) Add role …" at bounding box center [744, 375] width 226 height 622
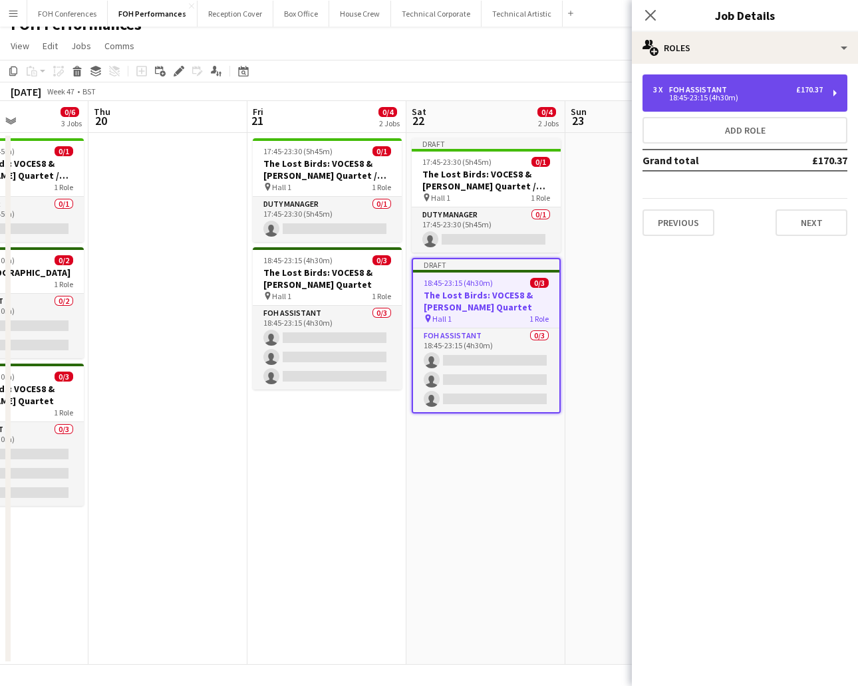
click at [792, 98] on div "18:45-23:15 (4h30m)" at bounding box center [738, 97] width 170 height 7
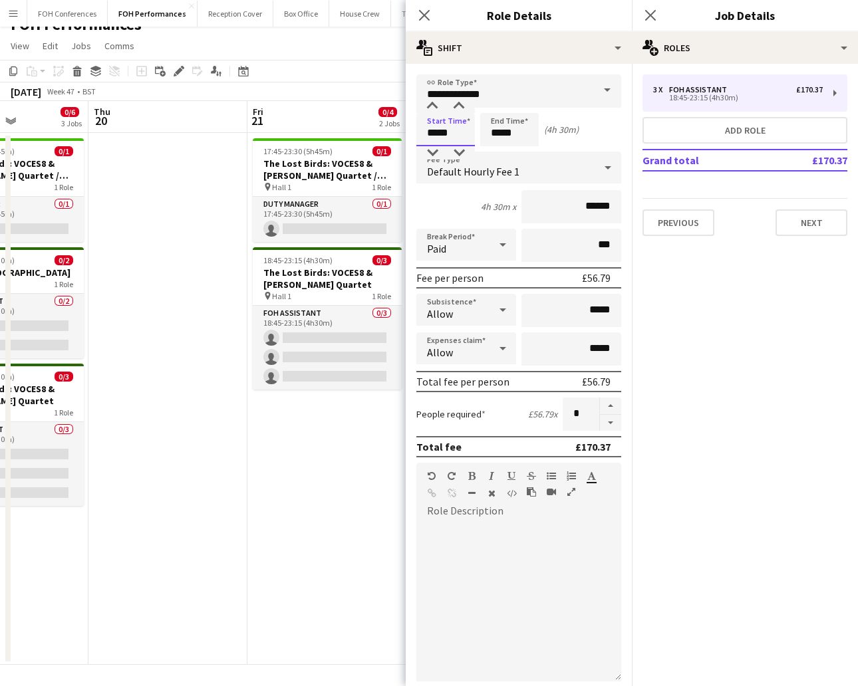
drag, startPoint x: 463, startPoint y: 126, endPoint x: 366, endPoint y: 126, distance: 97.7
click at [366, 126] on body "Menu Boards Boards Boards All jobs Status Workforce Workforce My Workforce Recr…" at bounding box center [429, 335] width 858 height 705
type input "*****"
drag, startPoint x: 526, startPoint y: 130, endPoint x: 417, endPoint y: 144, distance: 109.2
click at [427, 140] on div "Start Time ***** End Time ***** (5h 30m)" at bounding box center [518, 129] width 205 height 33
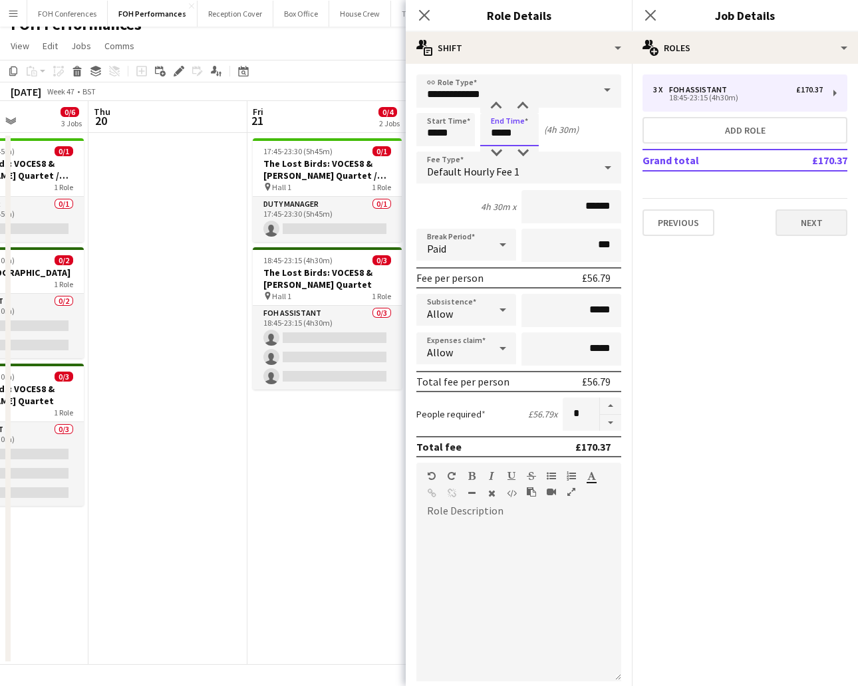
type input "*****"
click at [833, 225] on button "Next" at bounding box center [811, 222] width 72 height 27
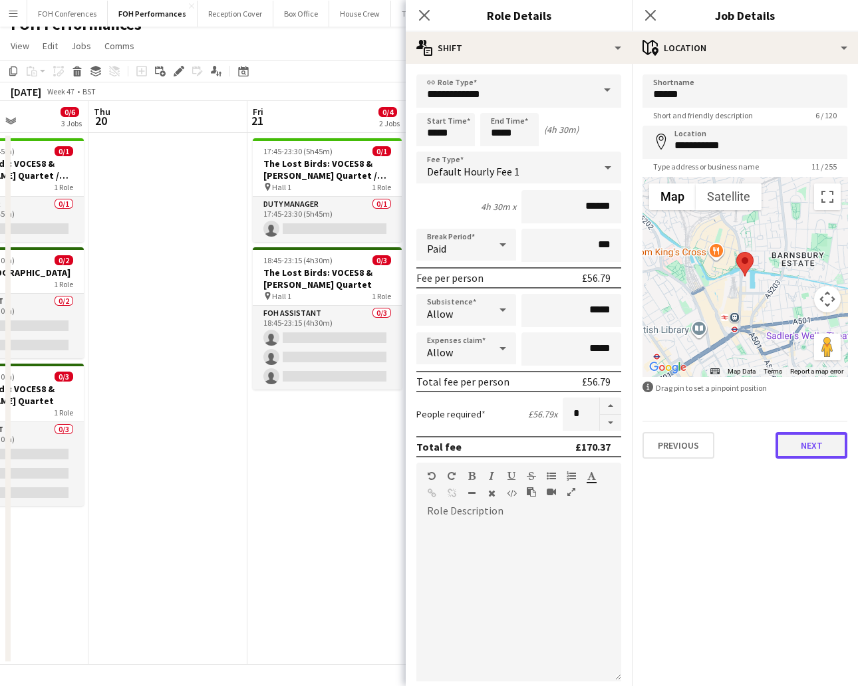
click at [807, 437] on button "Next" at bounding box center [811, 445] width 72 height 27
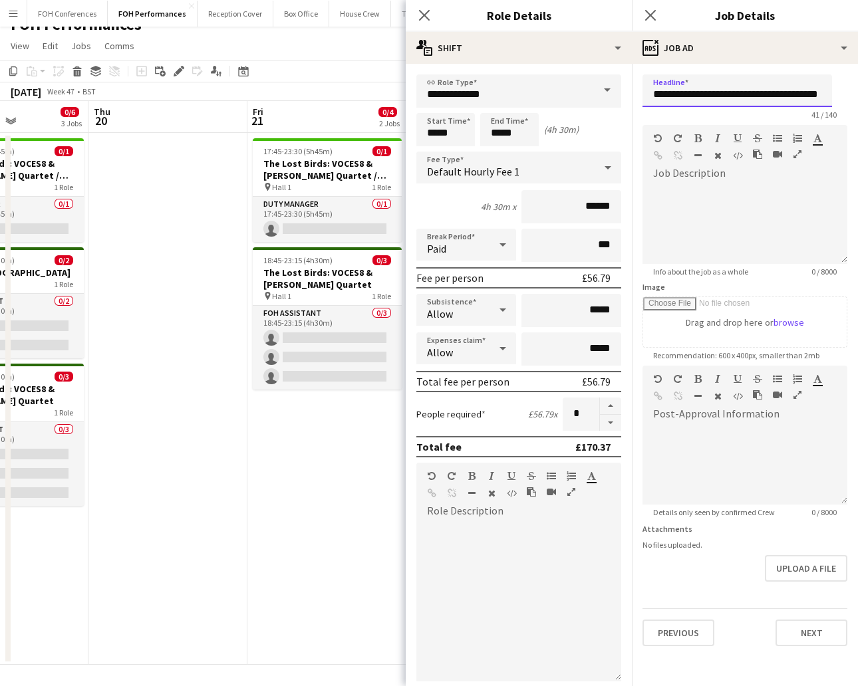
drag, startPoint x: 657, startPoint y: 94, endPoint x: 894, endPoint y: 143, distance: 242.4
click at [857, 143] on html "Menu Boards Boards Boards All jobs Status Workforce Workforce My Workforce Recr…" at bounding box center [429, 335] width 858 height 705
type input "*"
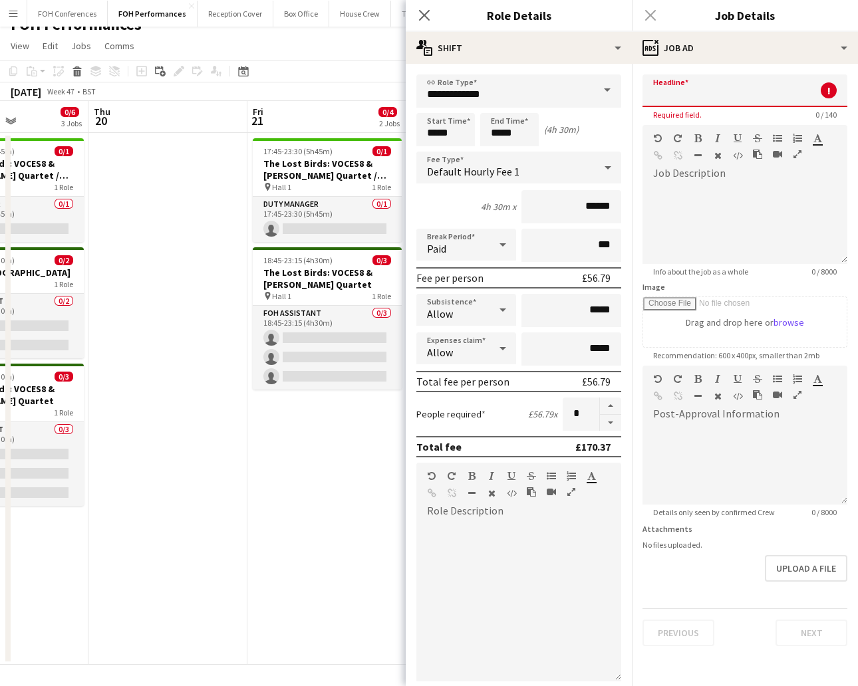
paste input "**********"
type input "**********"
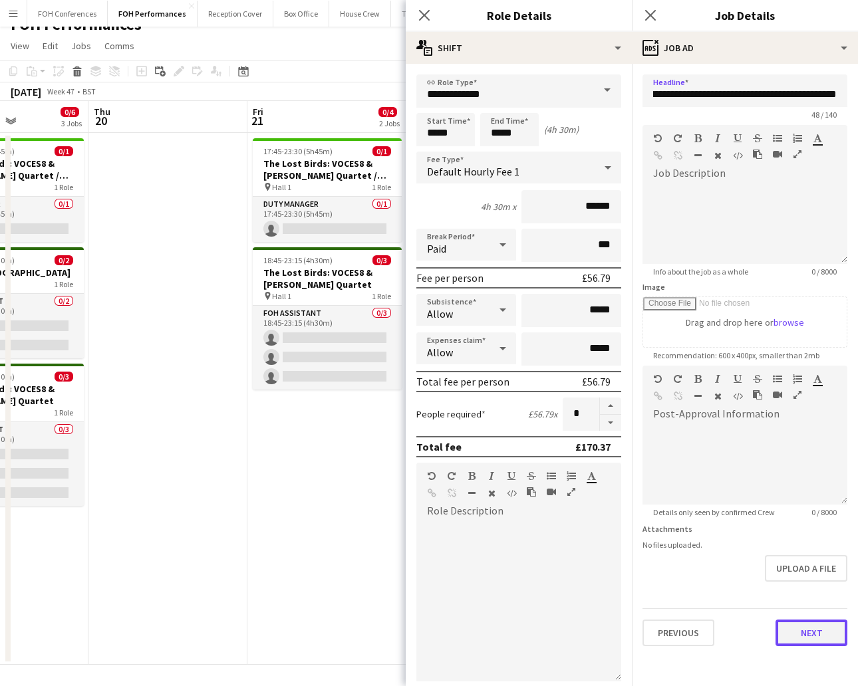
click at [816, 632] on button "Next" at bounding box center [811, 633] width 72 height 27
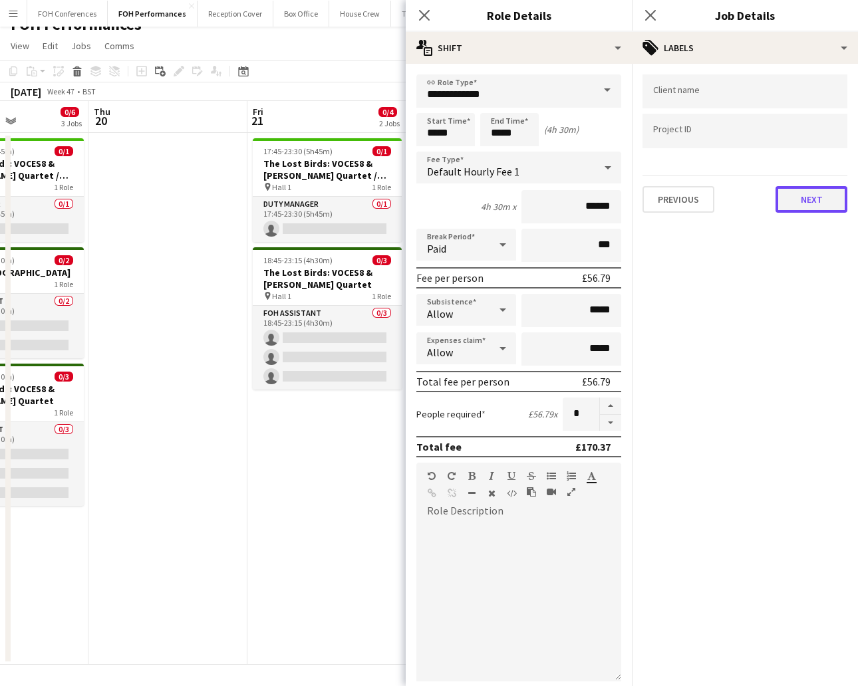
click at [784, 201] on button "Next" at bounding box center [811, 199] width 72 height 27
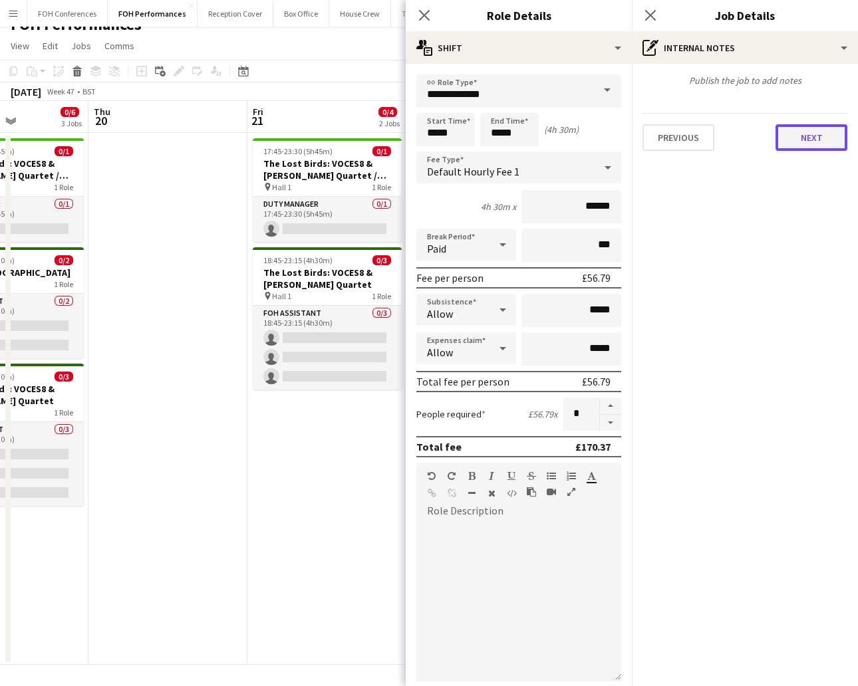
click at [800, 146] on button "Next" at bounding box center [811, 137] width 72 height 27
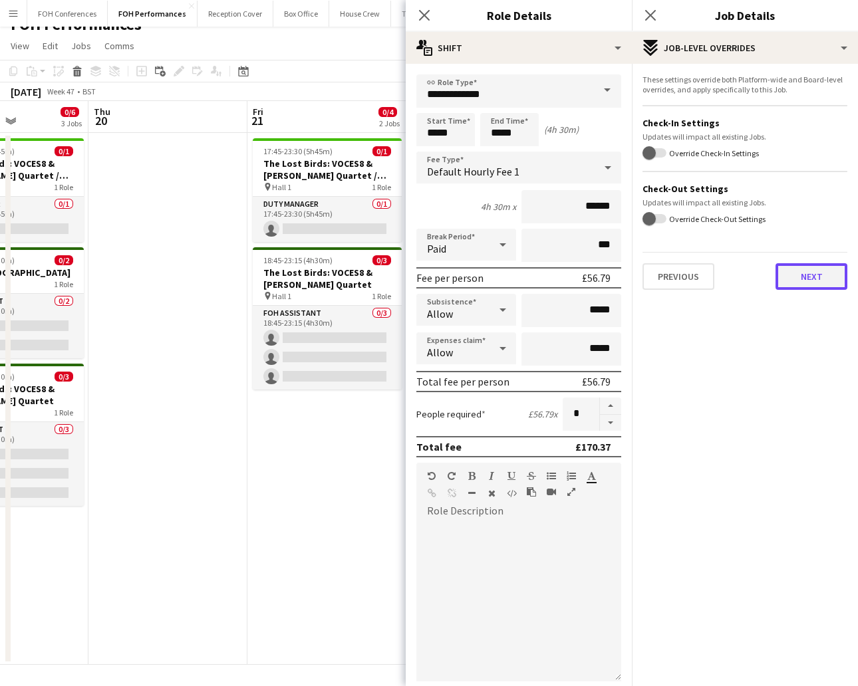
click at [820, 269] on button "Next" at bounding box center [811, 276] width 72 height 27
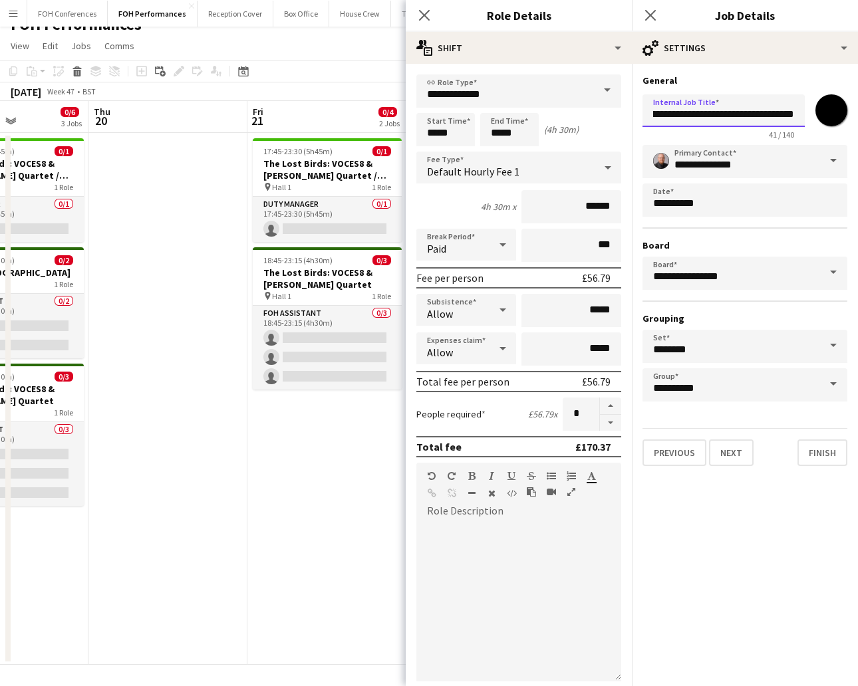
drag, startPoint x: 649, startPoint y: 118, endPoint x: 894, endPoint y: 125, distance: 245.4
click at [857, 125] on html "Menu Boards Boards Boards All jobs Status Workforce Workforce My Workforce Recr…" at bounding box center [429, 335] width 858 height 705
paste input "*******"
type input "**********"
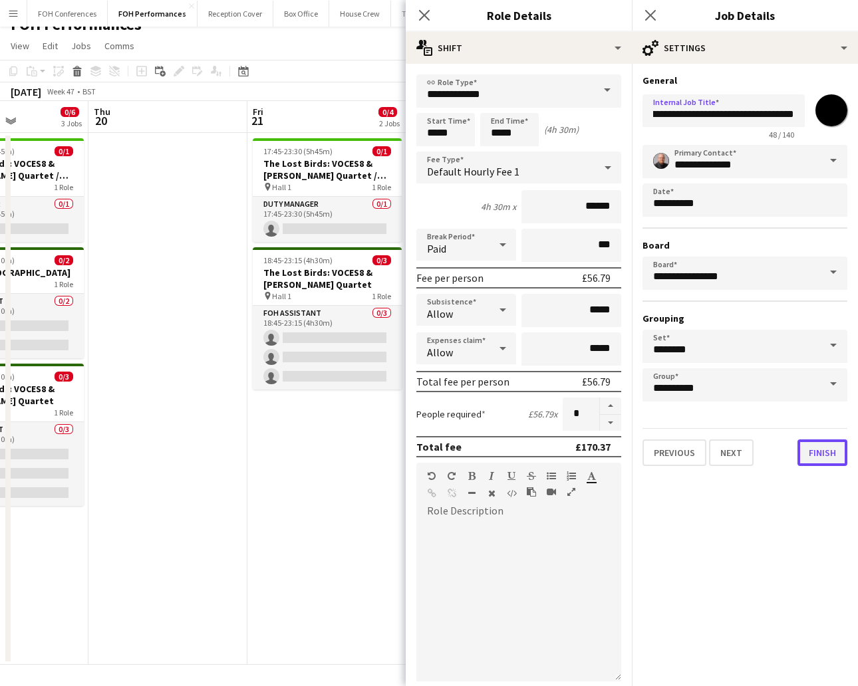
click at [831, 449] on button "Finish" at bounding box center [822, 452] width 50 height 27
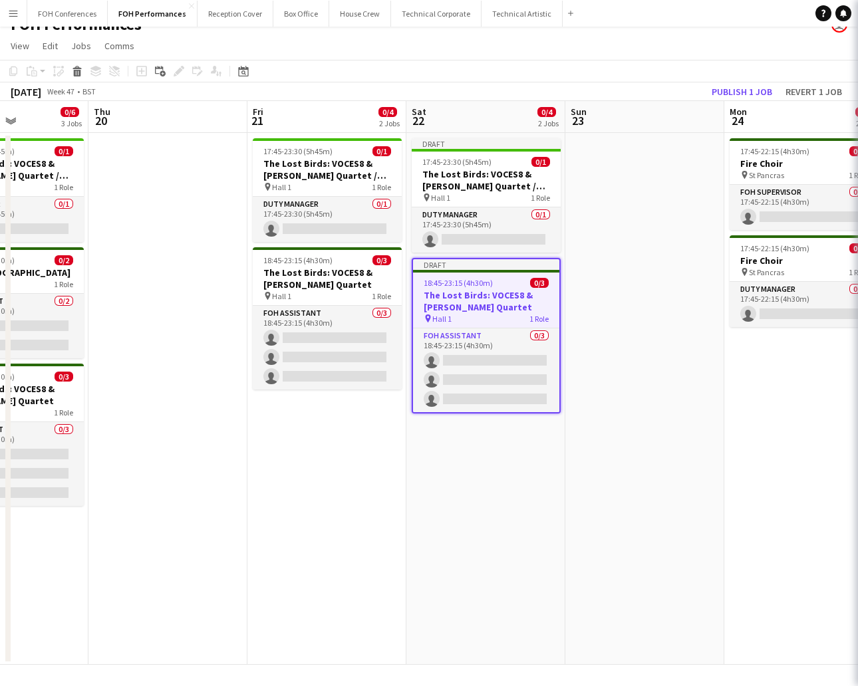
scroll to position [0, 0]
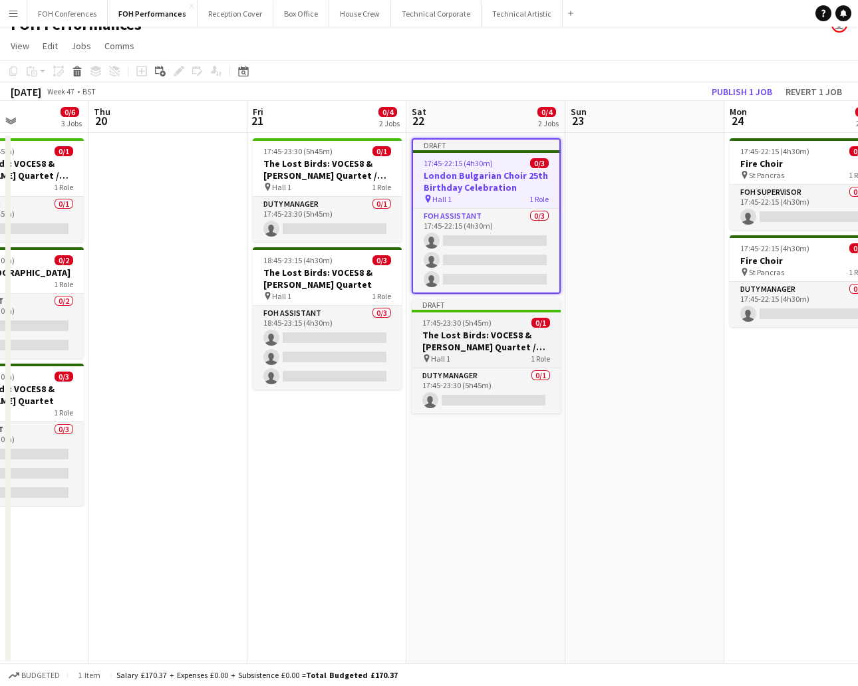
click at [460, 336] on h3 "The Lost Birds: VOCES8 & [PERSON_NAME] Quartet / Sons of [GEOGRAPHIC_DATA]" at bounding box center [485, 341] width 149 height 24
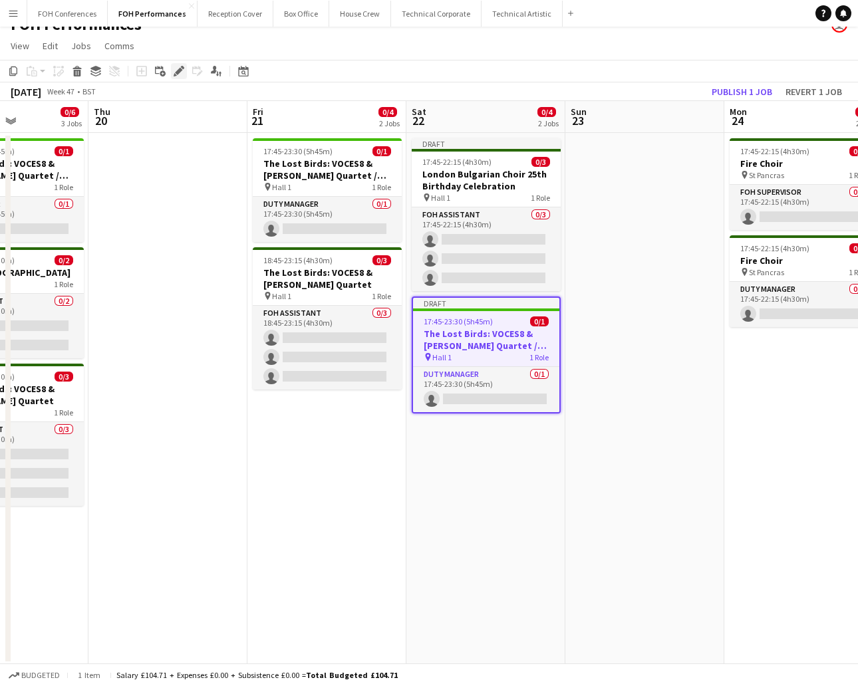
click at [181, 76] on div "Edit" at bounding box center [179, 71] width 16 height 16
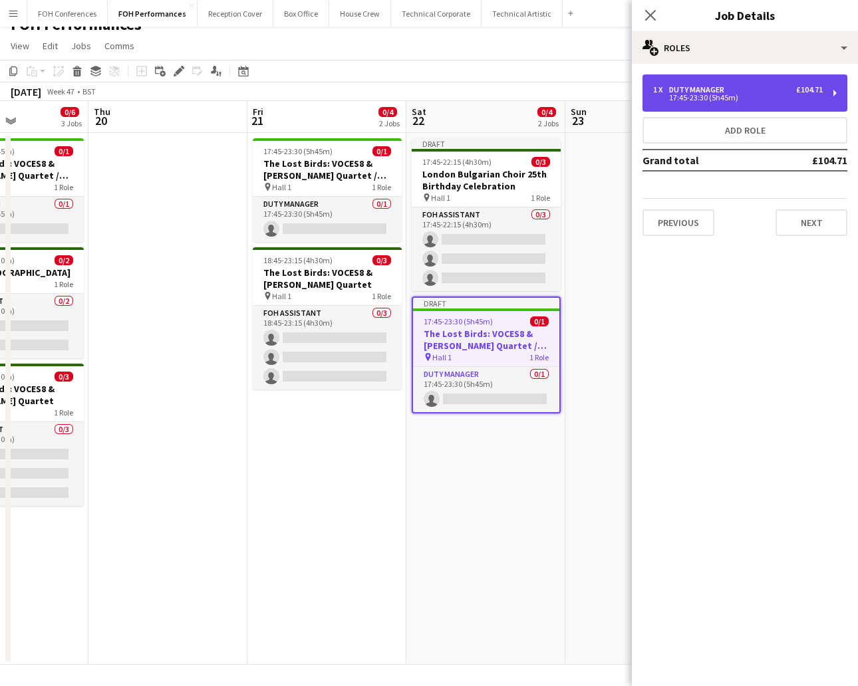
click at [720, 105] on div "1 x Duty Manager £104.71 17:45-23:30 (5h45m)" at bounding box center [744, 92] width 205 height 37
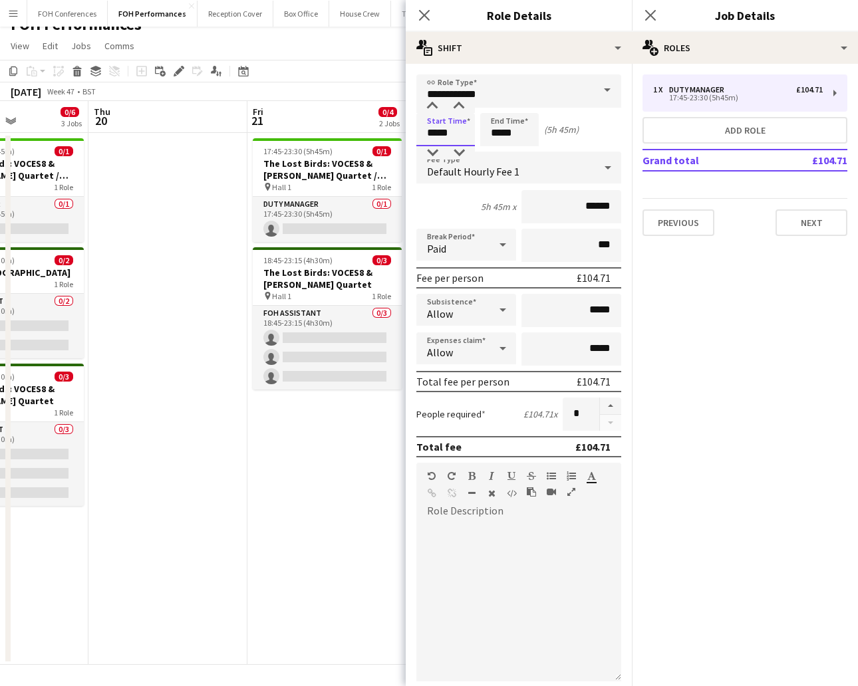
drag, startPoint x: 459, startPoint y: 136, endPoint x: 361, endPoint y: 121, distance: 99.5
click at [372, 120] on body "Menu Boards Boards Boards All jobs Status Workforce Workforce My Workforce Recr…" at bounding box center [429, 335] width 858 height 705
type input "*****"
click at [528, 126] on input "*****" at bounding box center [509, 129] width 58 height 33
type input "*****"
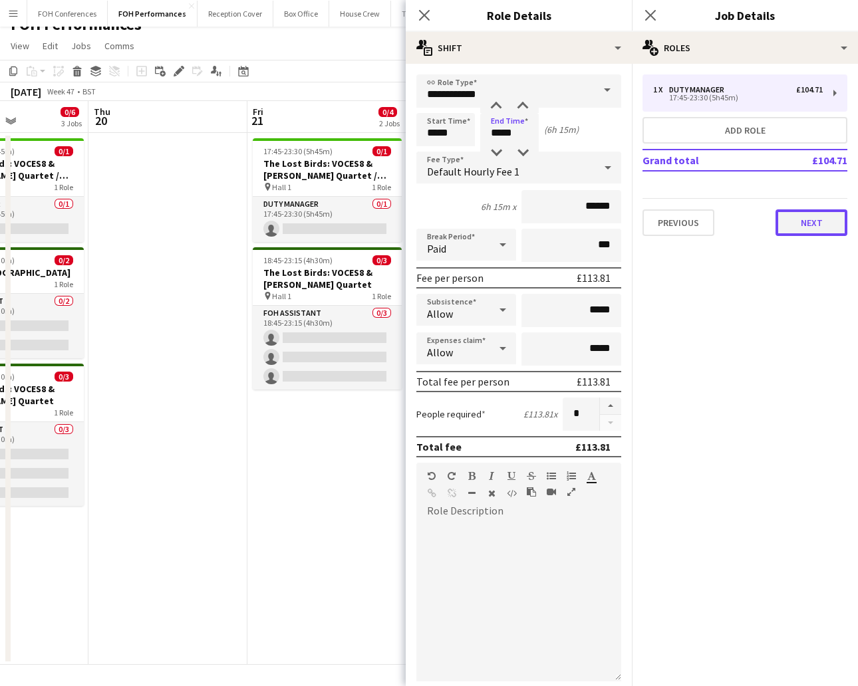
click at [821, 221] on button "Next" at bounding box center [811, 222] width 72 height 27
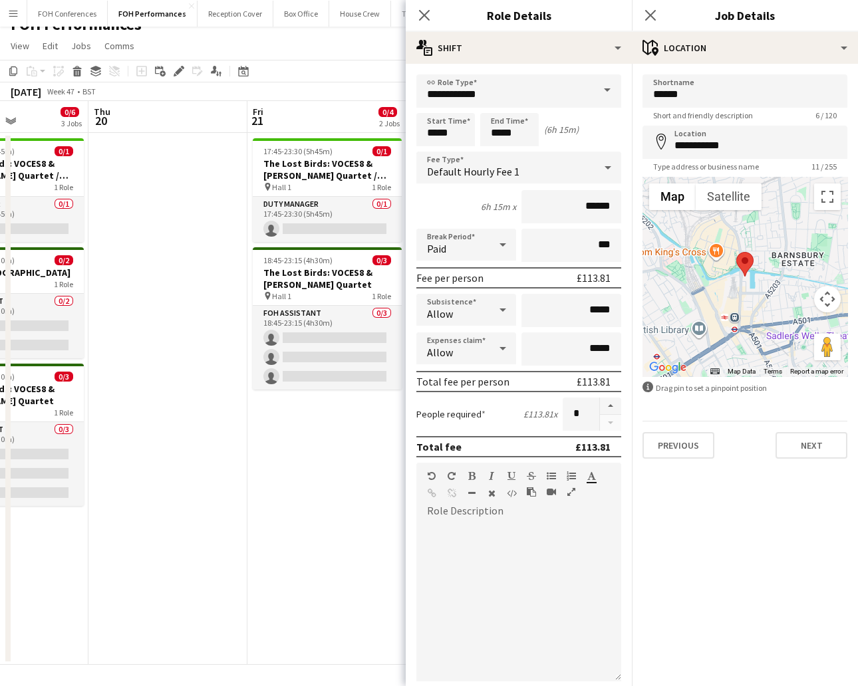
click at [809, 430] on div "Previous Next" at bounding box center [744, 440] width 205 height 38
click at [805, 441] on button "Next" at bounding box center [811, 445] width 72 height 27
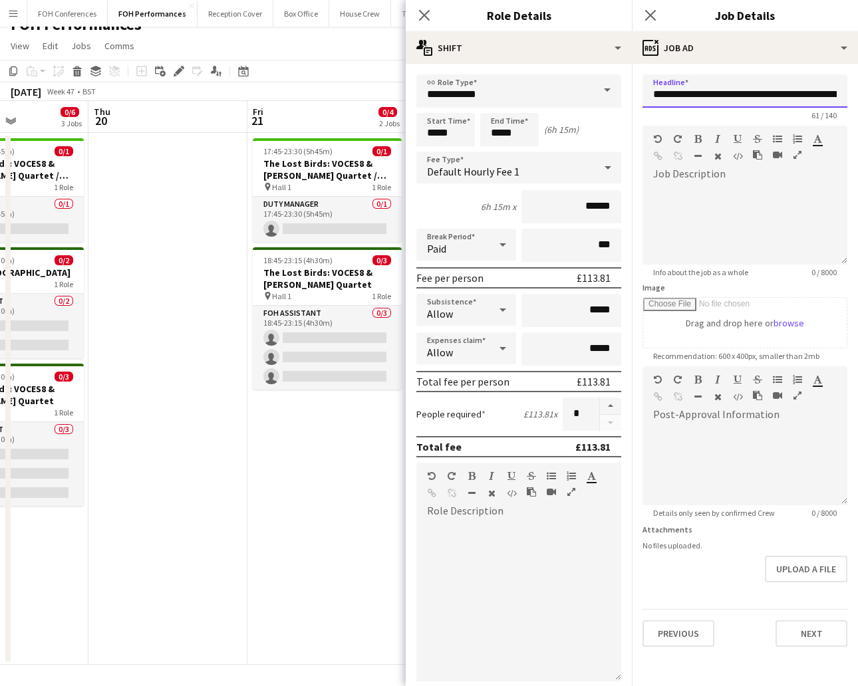
scroll to position [0, 106]
drag, startPoint x: 647, startPoint y: 94, endPoint x: 894, endPoint y: 125, distance: 249.2
click at [857, 125] on html "Menu Boards Boards Boards All jobs Status Workforce Workforce My Workforce Recr…" at bounding box center [429, 335] width 858 height 705
paste input "**********"
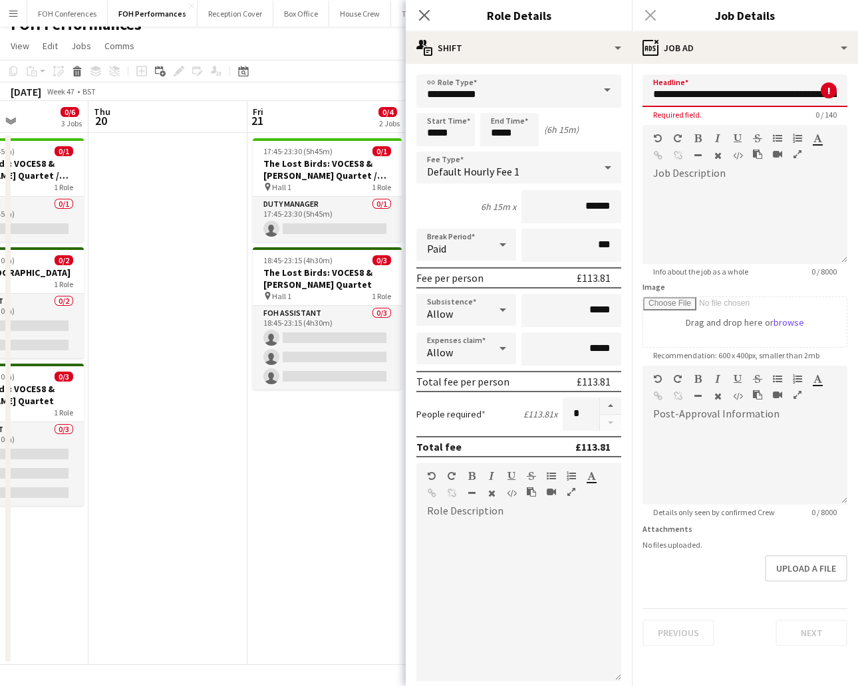
scroll to position [0, 37]
type input "**********"
click at [805, 630] on button "Next" at bounding box center [811, 633] width 72 height 27
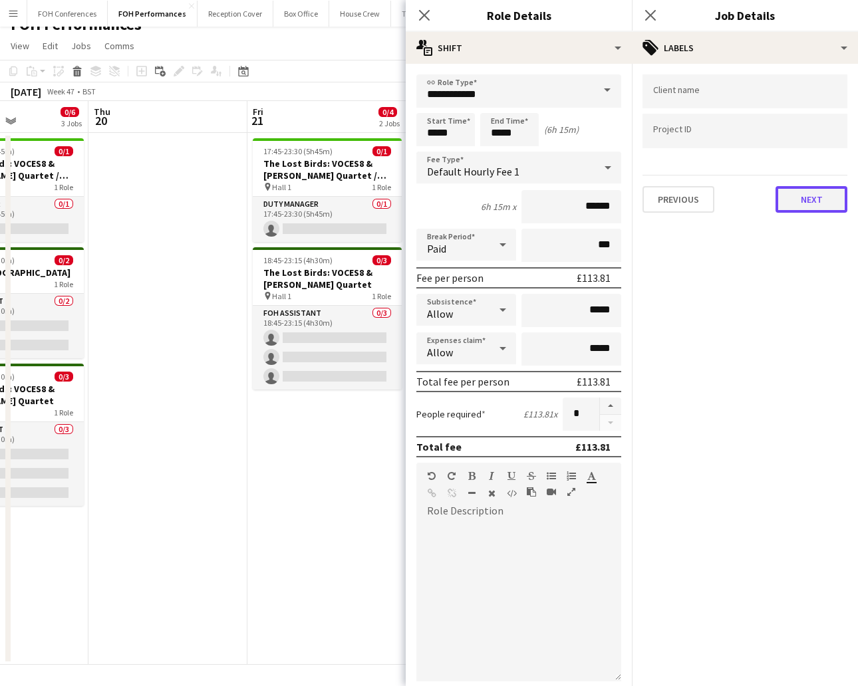
click at [823, 193] on button "Next" at bounding box center [811, 199] width 72 height 27
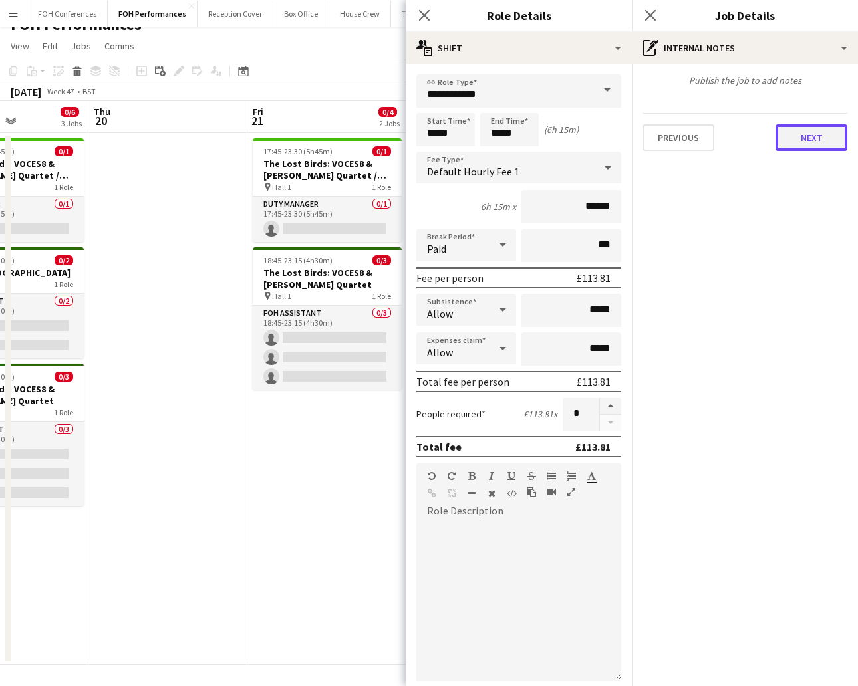
click at [806, 131] on button "Next" at bounding box center [811, 137] width 72 height 27
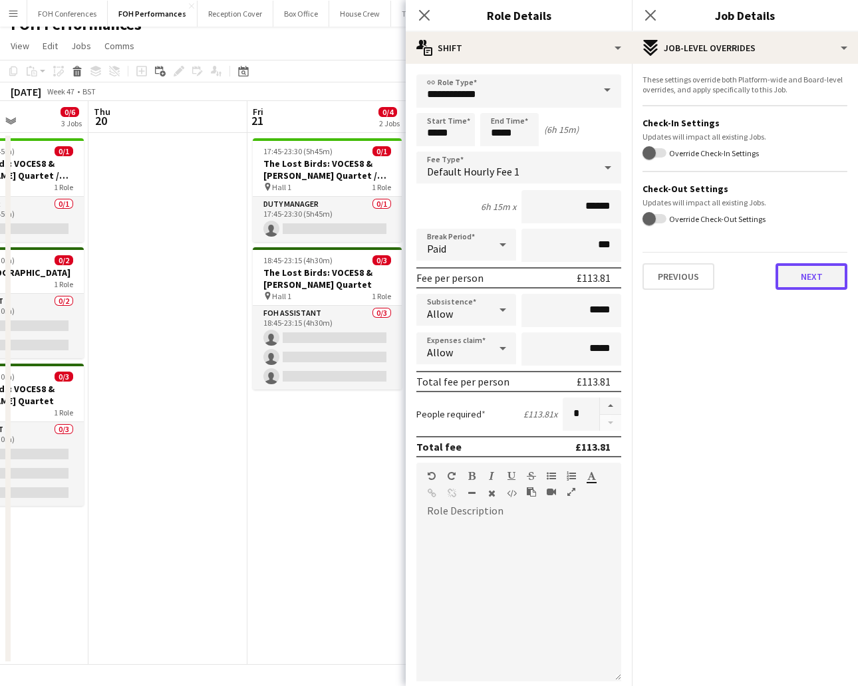
click at [804, 273] on button "Next" at bounding box center [811, 276] width 72 height 27
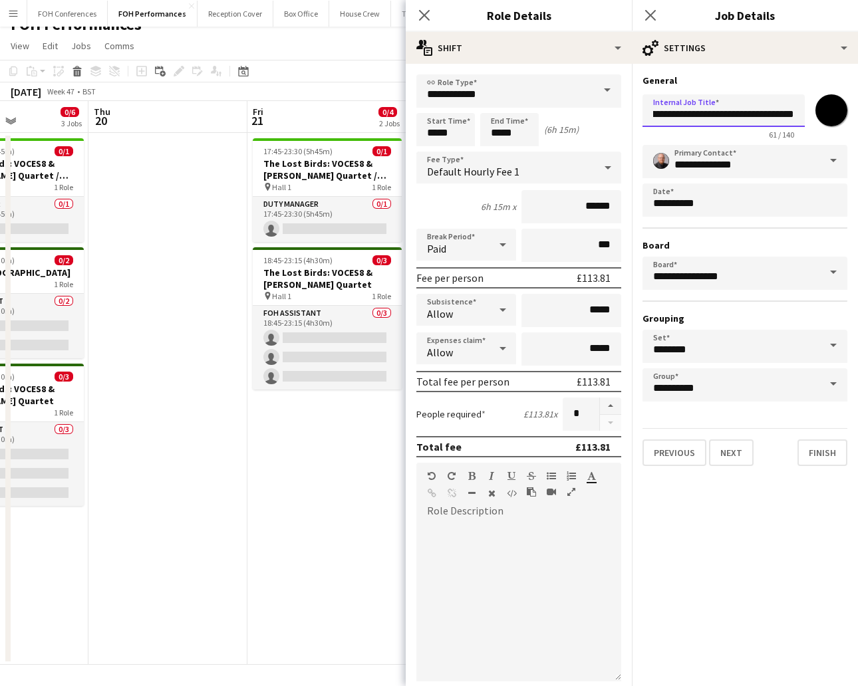
drag, startPoint x: 653, startPoint y: 112, endPoint x: 894, endPoint y: 151, distance: 244.5
click at [857, 151] on html "Menu Boards Boards Boards All jobs Status Workforce Workforce My Workforce Recr…" at bounding box center [429, 335] width 858 height 705
paste input "text"
type input "**********"
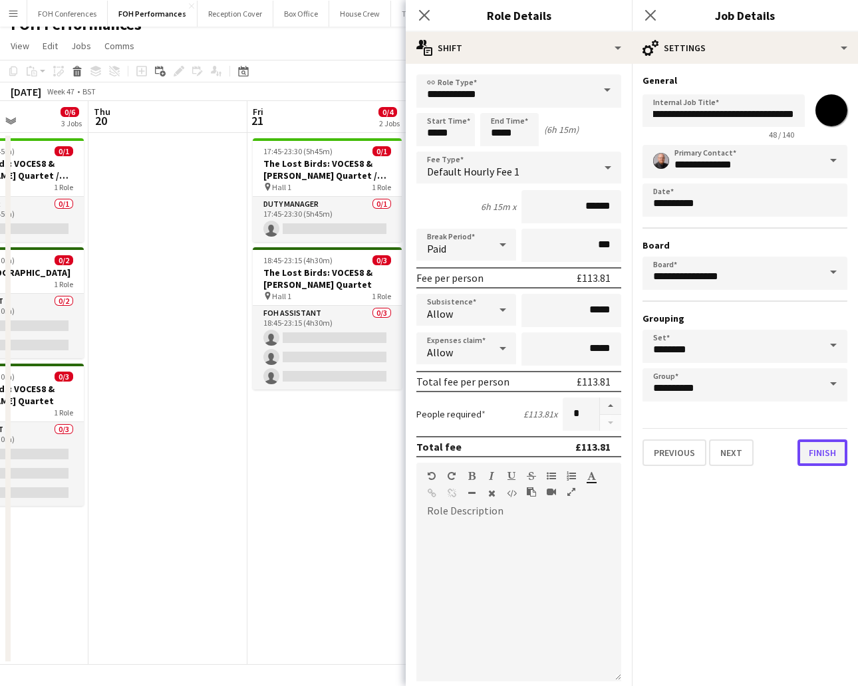
click at [824, 447] on button "Finish" at bounding box center [822, 452] width 50 height 27
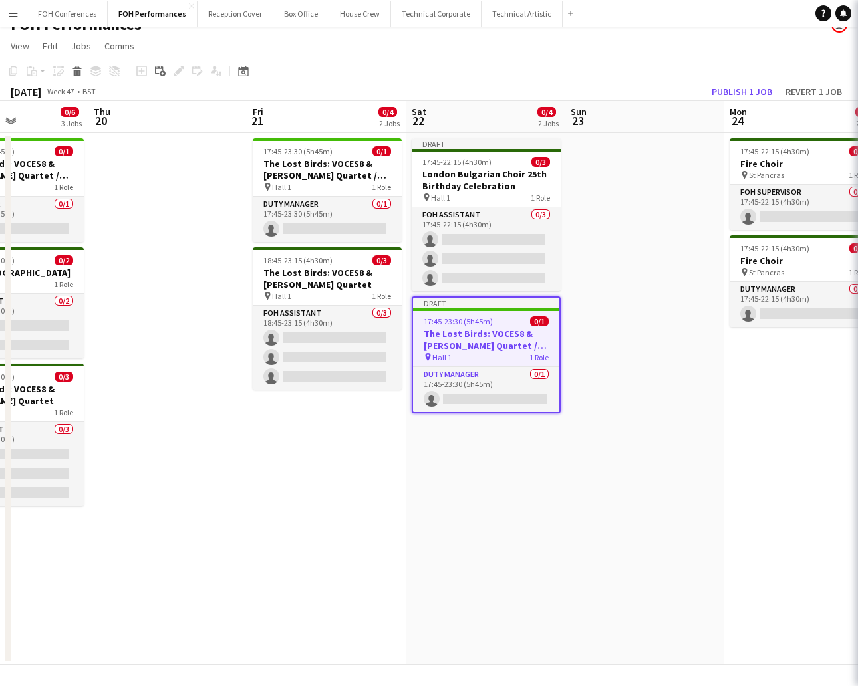
scroll to position [0, 0]
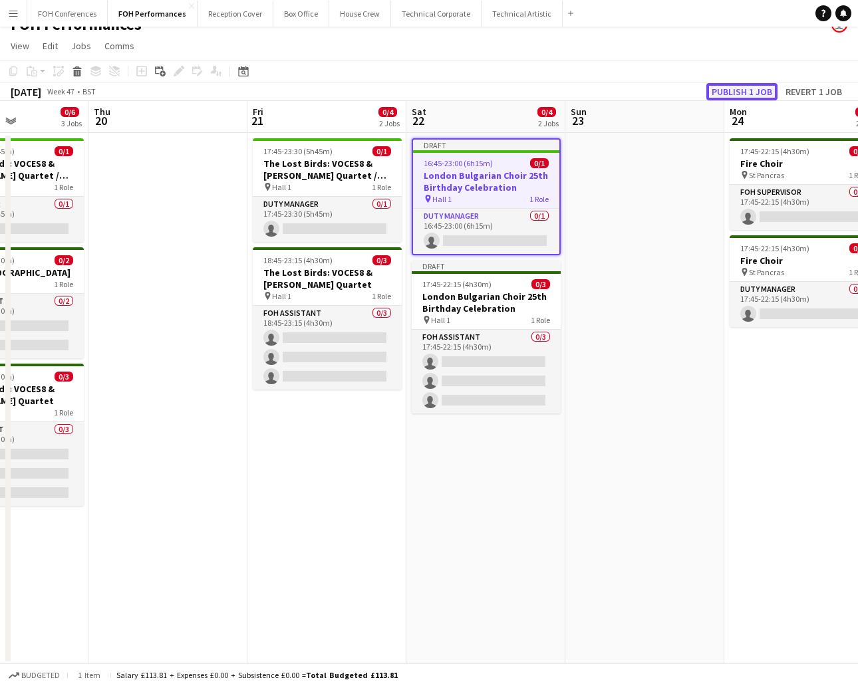
click at [740, 86] on button "Publish 1 job" at bounding box center [741, 91] width 71 height 17
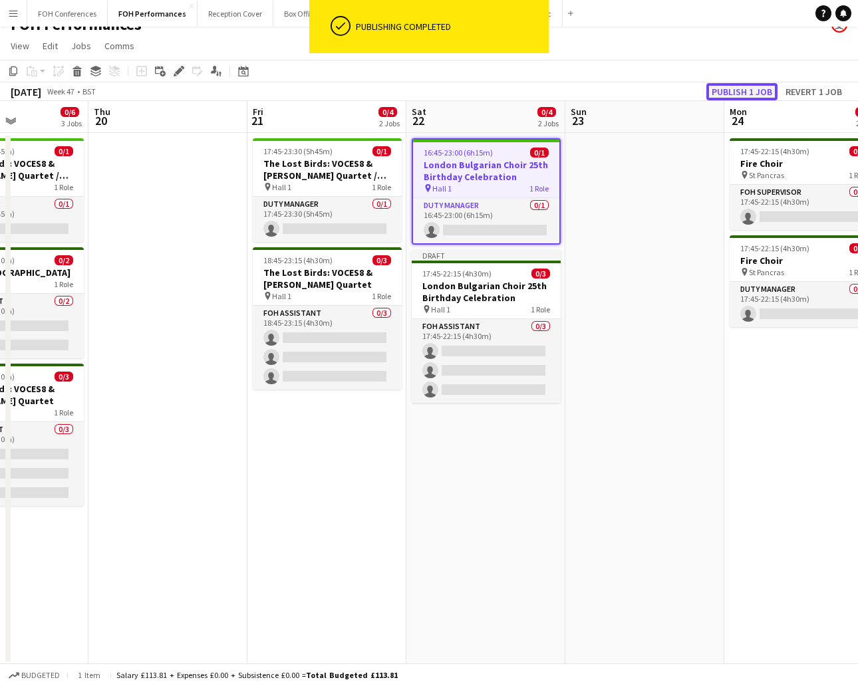
click at [725, 88] on button "Publish 1 job" at bounding box center [741, 91] width 71 height 17
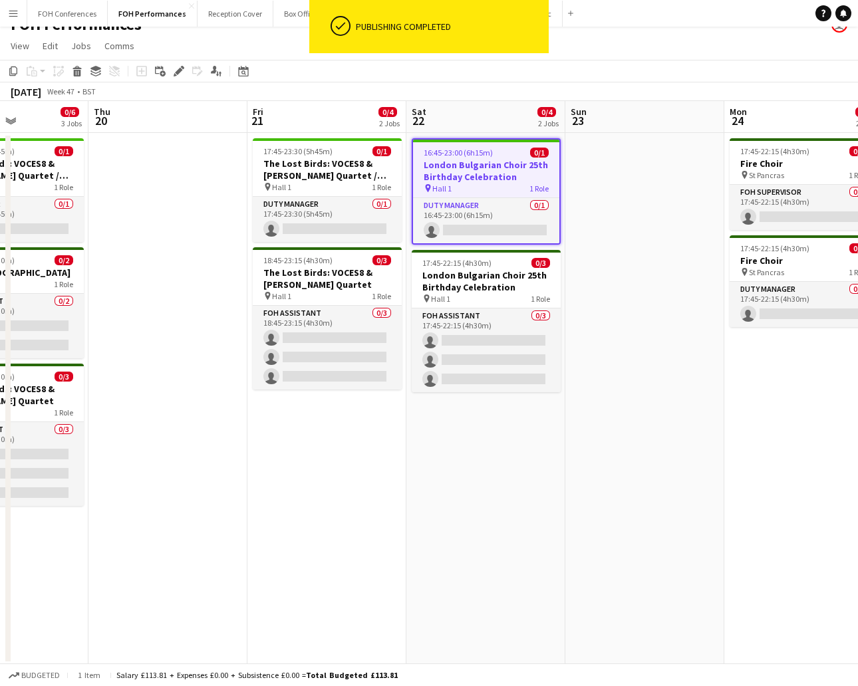
click at [696, 62] on app-toolbar "Copy Paste Paste Ctrl+V Paste with crew Ctrl+Shift+V Paste linked Job [GEOGRAPH…" at bounding box center [429, 71] width 858 height 23
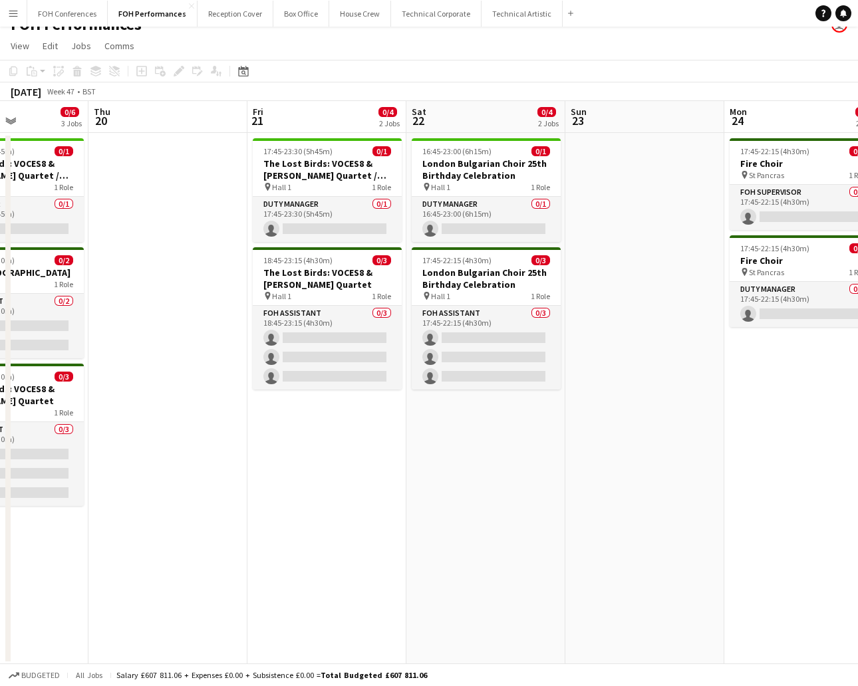
click at [659, 114] on app-board-header-date "Sun 23" at bounding box center [644, 117] width 159 height 32
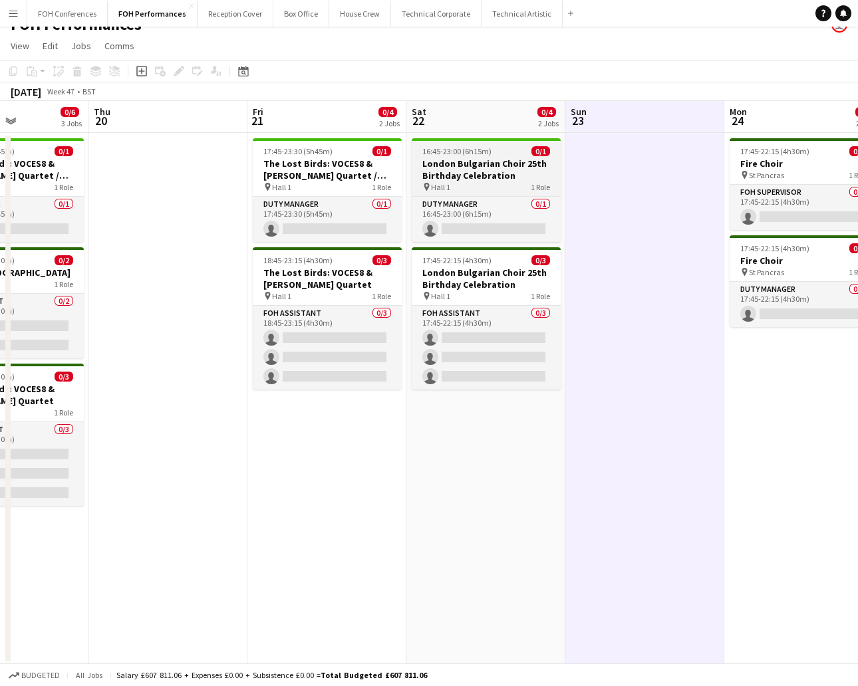
click at [467, 164] on h3 "London Bulgarian Choir 25th Birthday Celebration" at bounding box center [485, 170] width 149 height 24
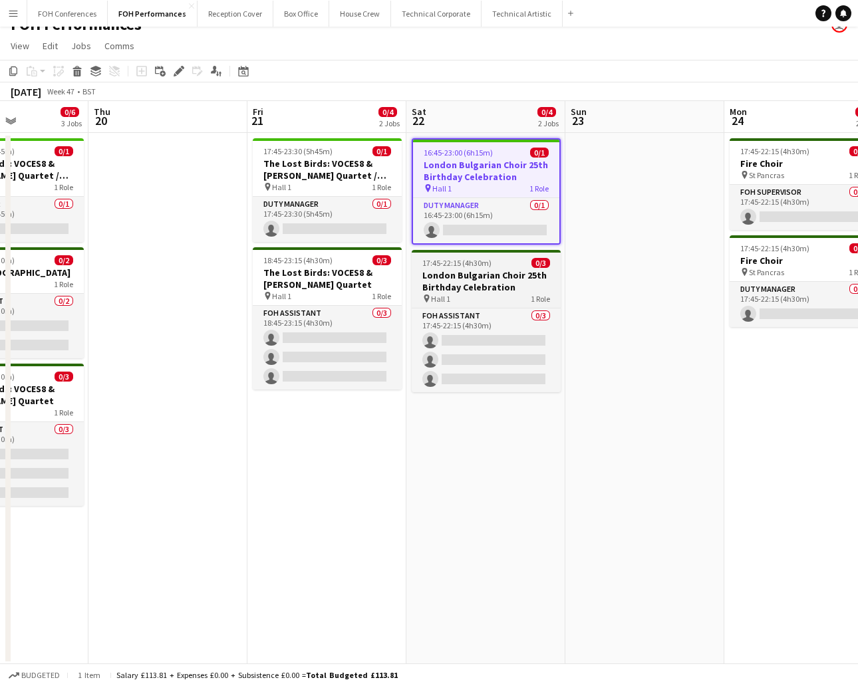
click at [431, 265] on span "17:45-22:15 (4h30m)" at bounding box center [456, 263] width 69 height 10
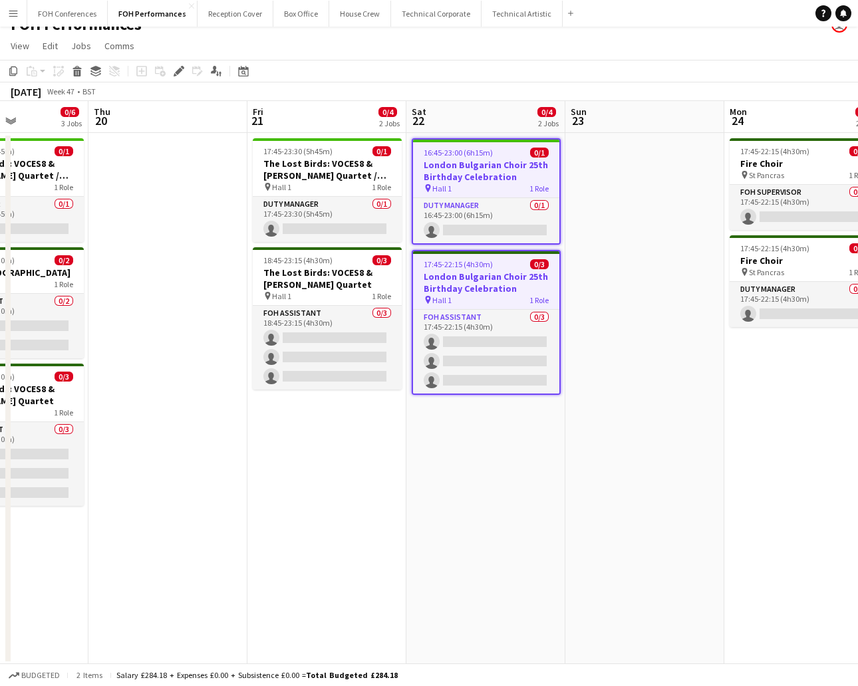
click at [608, 159] on app-date-cell at bounding box center [644, 399] width 159 height 532
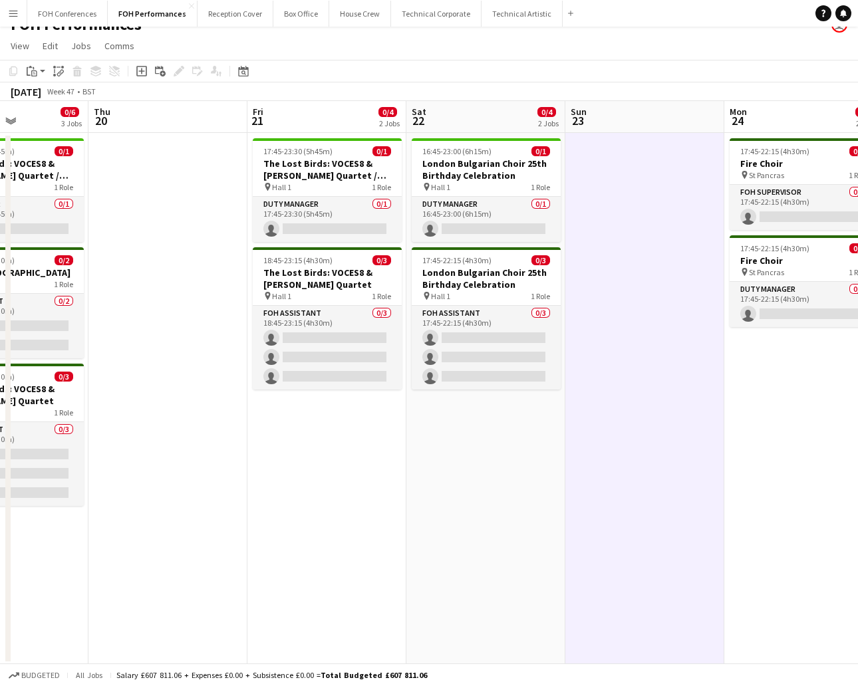
click at [187, 158] on app-date-cell at bounding box center [167, 399] width 159 height 532
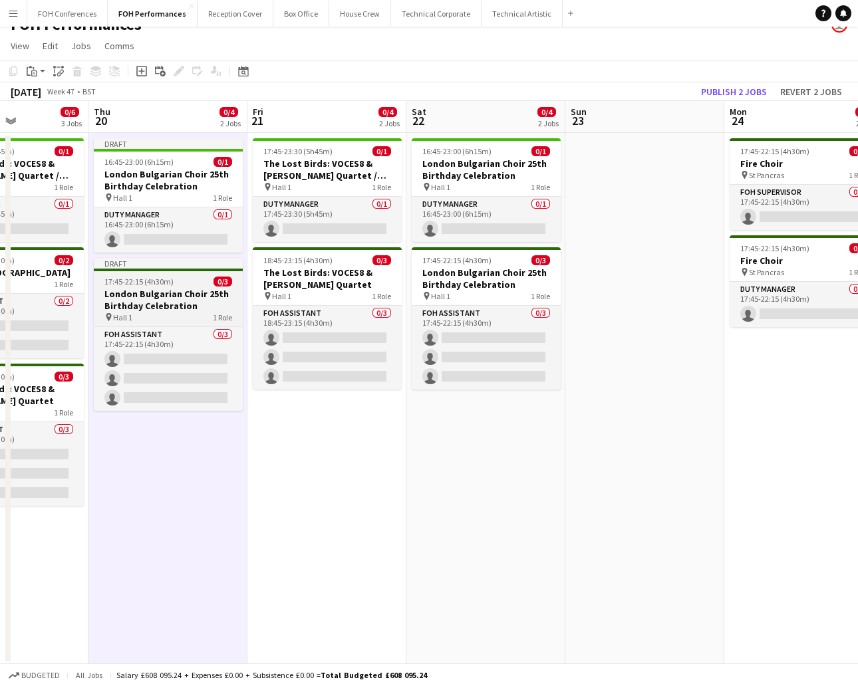
click at [175, 277] on div "17:45-22:15 (4h30m) 0/3" at bounding box center [168, 282] width 149 height 10
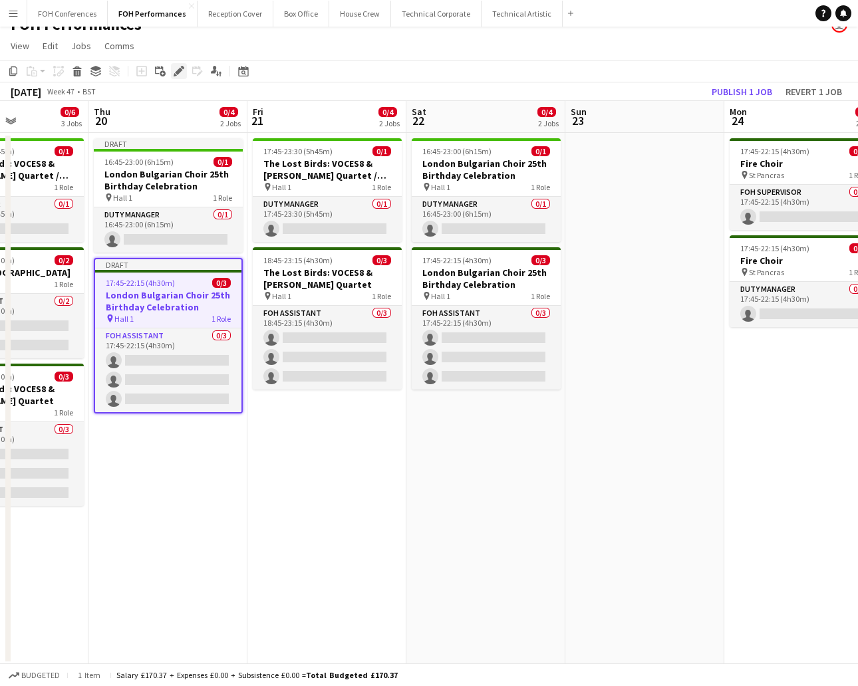
click at [180, 71] on icon "Edit" at bounding box center [178, 71] width 11 height 11
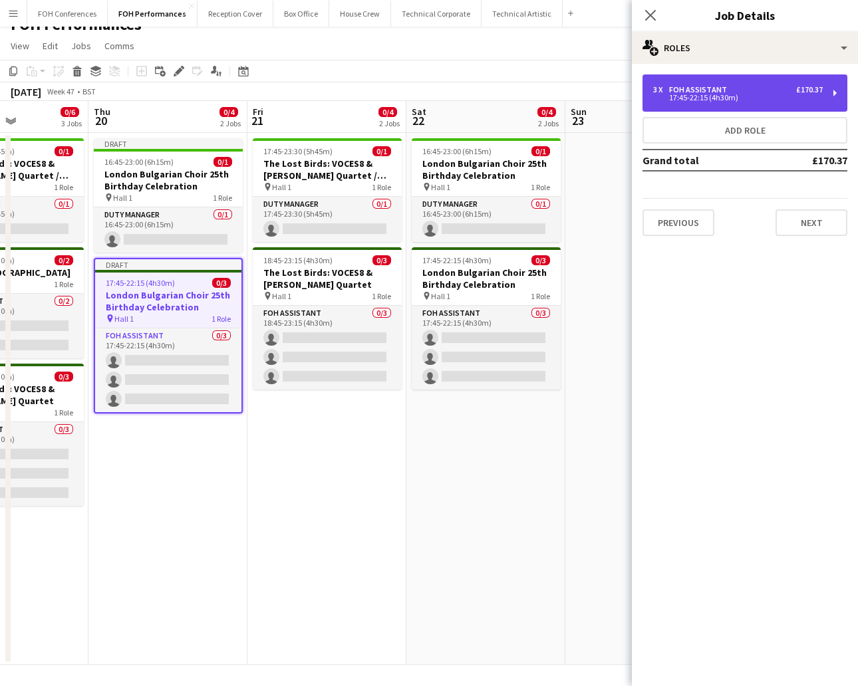
click at [759, 102] on div "3 x FOH Assistant £170.37 17:45-22:15 (4h30m)" at bounding box center [744, 92] width 205 height 37
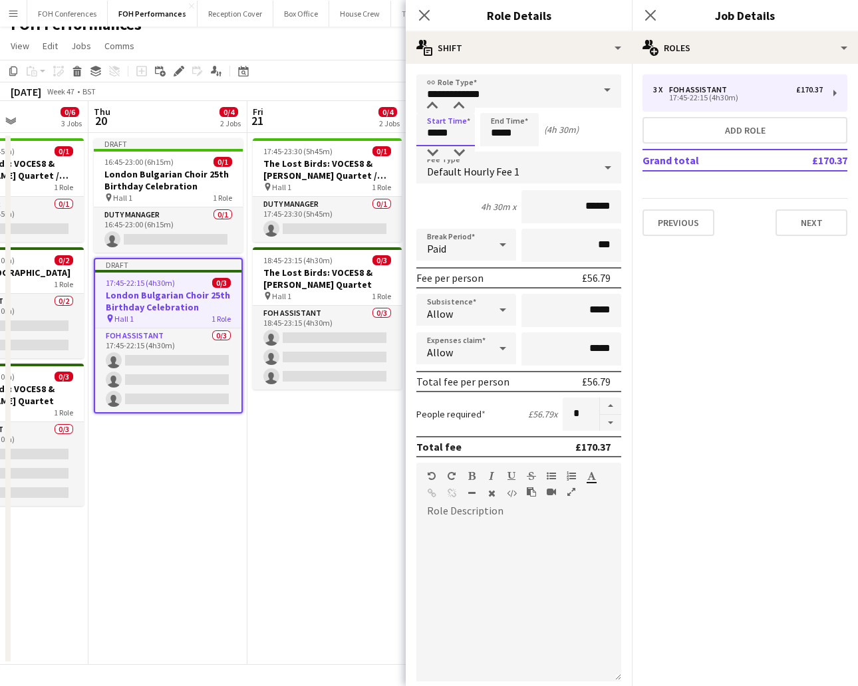
drag, startPoint x: 460, startPoint y: 136, endPoint x: 332, endPoint y: 119, distance: 128.7
click at [332, 119] on body "Menu Boards Boards Boards All jobs Status Workforce Workforce My Workforce Recr…" at bounding box center [429, 335] width 858 height 705
type input "*****"
drag, startPoint x: 532, startPoint y: 138, endPoint x: 474, endPoint y: 136, distance: 58.5
click at [474, 136] on div "Start Time ***** End Time ***** (5h 30m)" at bounding box center [518, 129] width 205 height 33
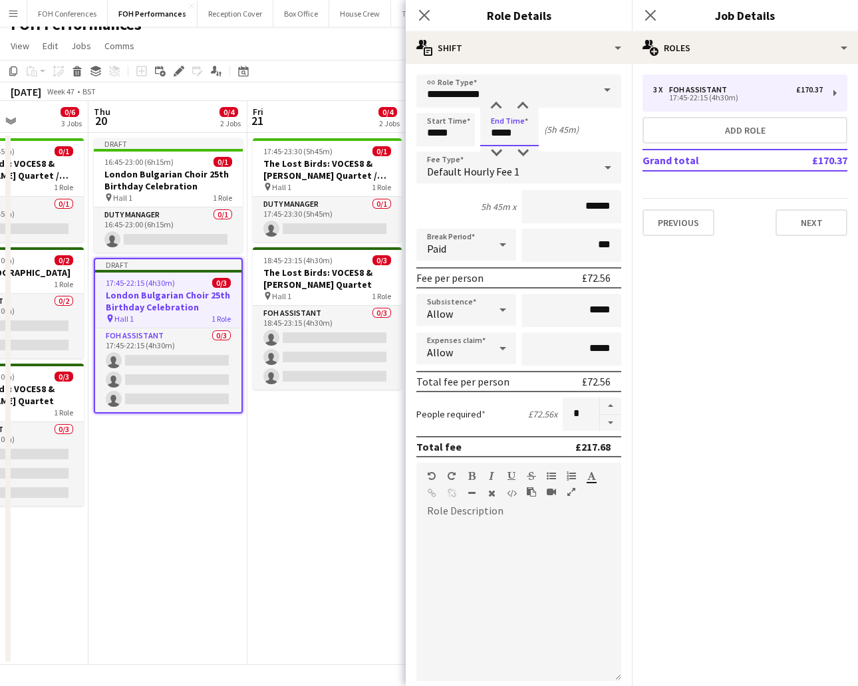
type input "*****"
click at [832, 213] on button "Next" at bounding box center [811, 222] width 72 height 27
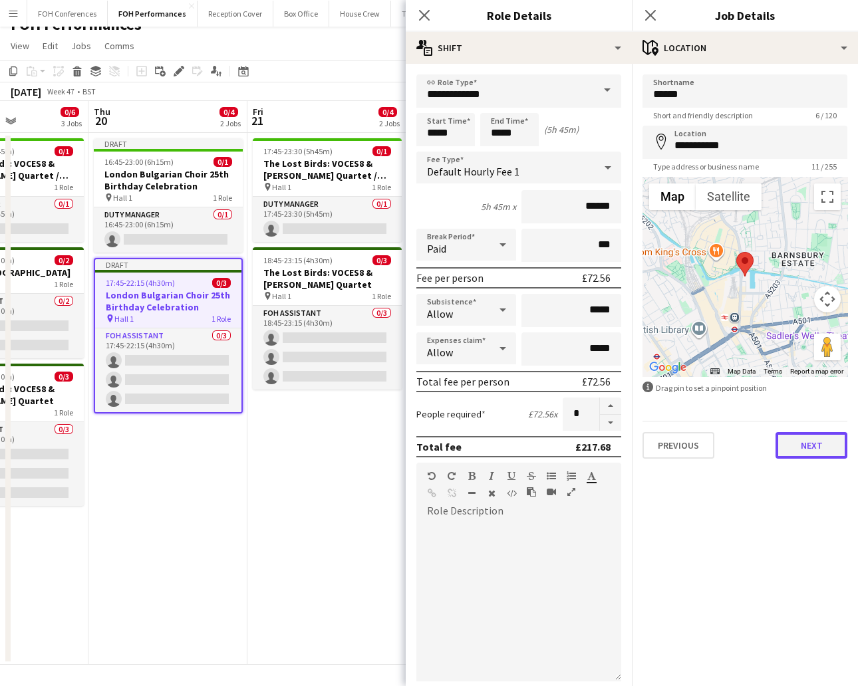
click at [829, 432] on button "Next" at bounding box center [811, 445] width 72 height 27
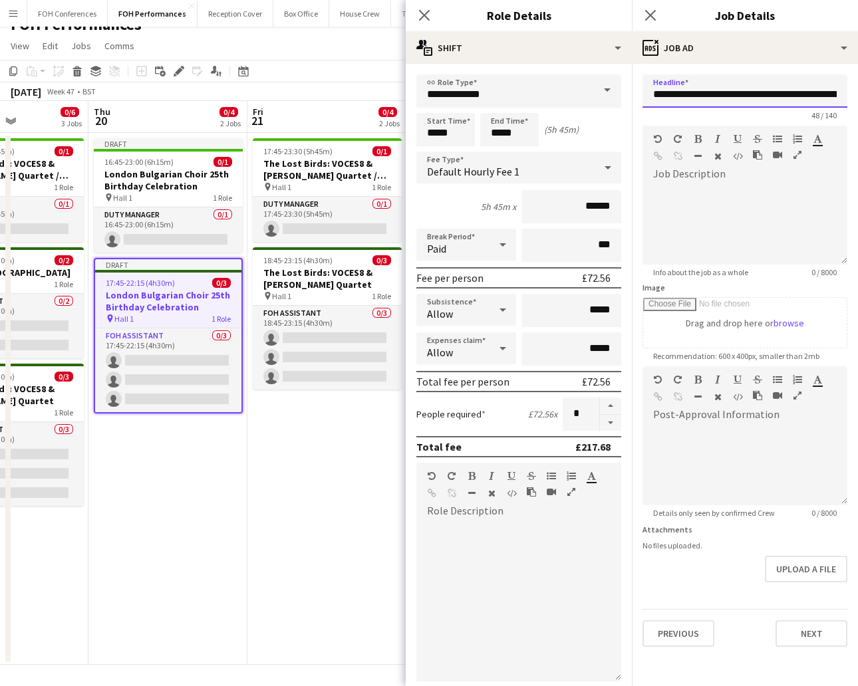
scroll to position [0, 53]
drag, startPoint x: 651, startPoint y: 96, endPoint x: 894, endPoint y: 121, distance: 243.9
click at [857, 121] on html "Menu Boards Boards Boards All jobs Status Workforce Workforce My Workforce Recr…" at bounding box center [429, 335] width 858 height 705
drag, startPoint x: 825, startPoint y: 96, endPoint x: 651, endPoint y: 79, distance: 175.0
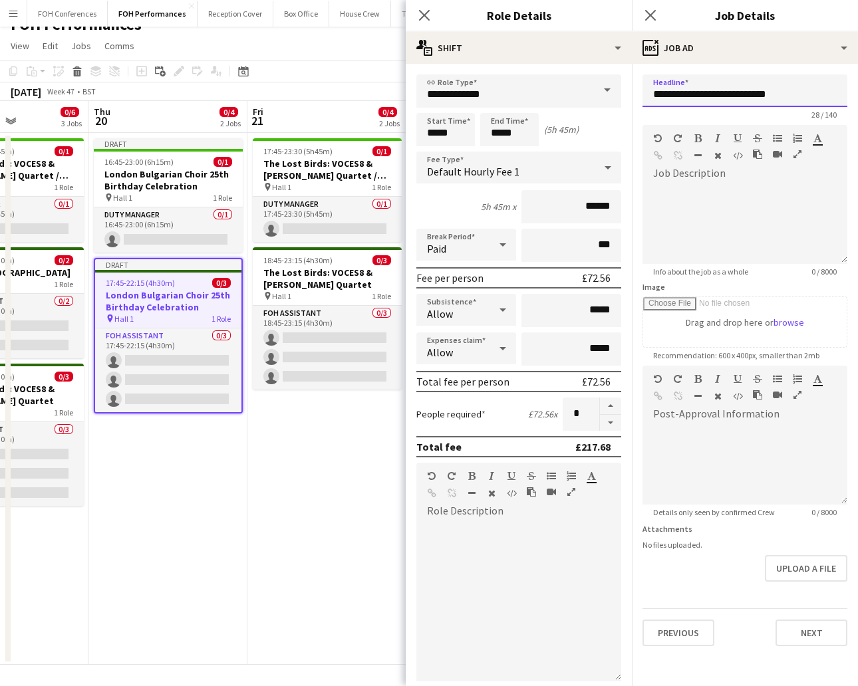
click at [651, 79] on input "**********" at bounding box center [744, 90] width 205 height 33
type input "**********"
click at [814, 624] on button "Next" at bounding box center [811, 633] width 72 height 27
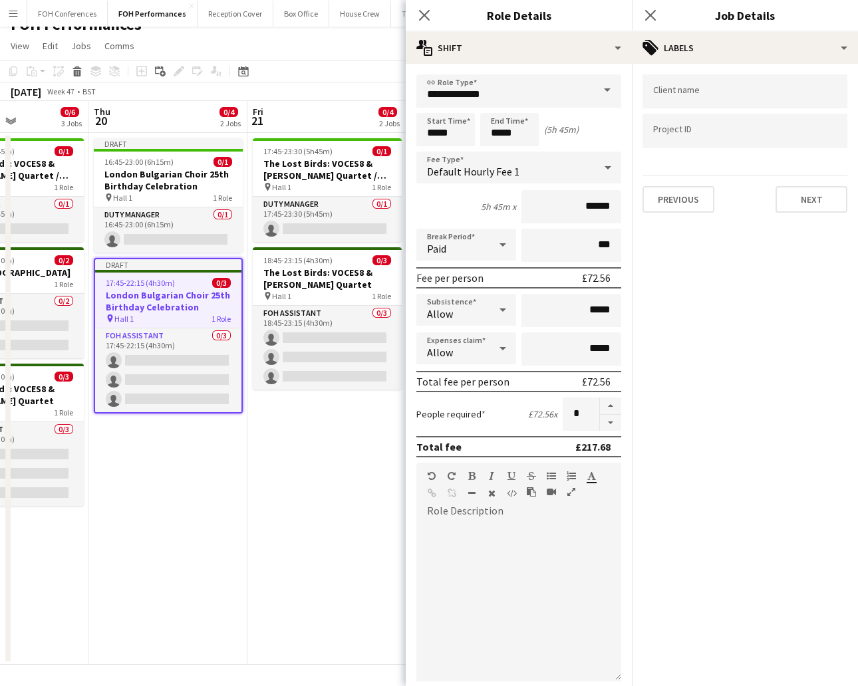
click at [812, 213] on div "Client name Project ID Previous Next" at bounding box center [744, 144] width 226 height 160
click at [803, 195] on button "Next" at bounding box center [811, 199] width 72 height 27
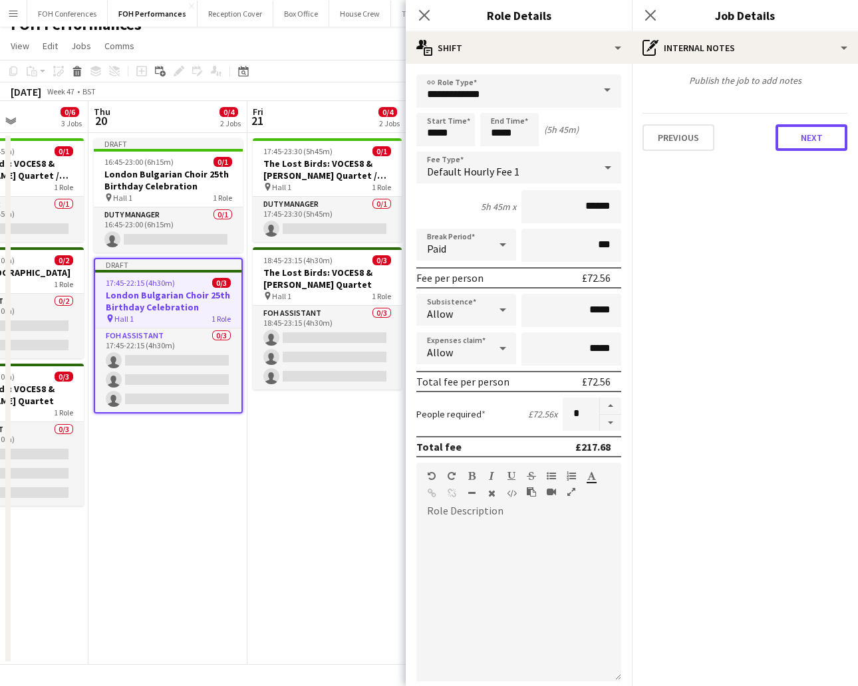
click at [805, 132] on button "Next" at bounding box center [811, 137] width 72 height 27
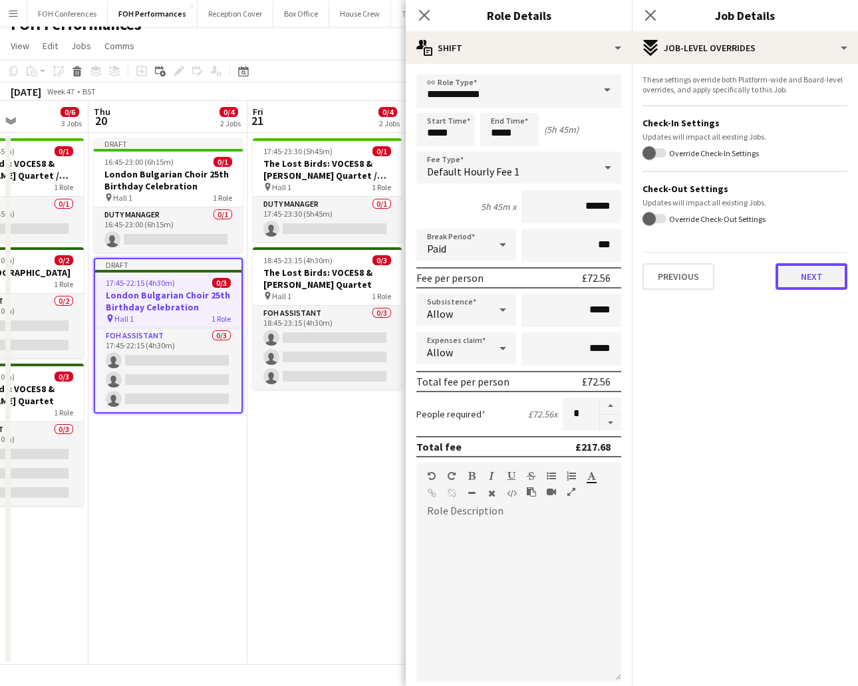
click at [804, 271] on button "Next" at bounding box center [811, 276] width 72 height 27
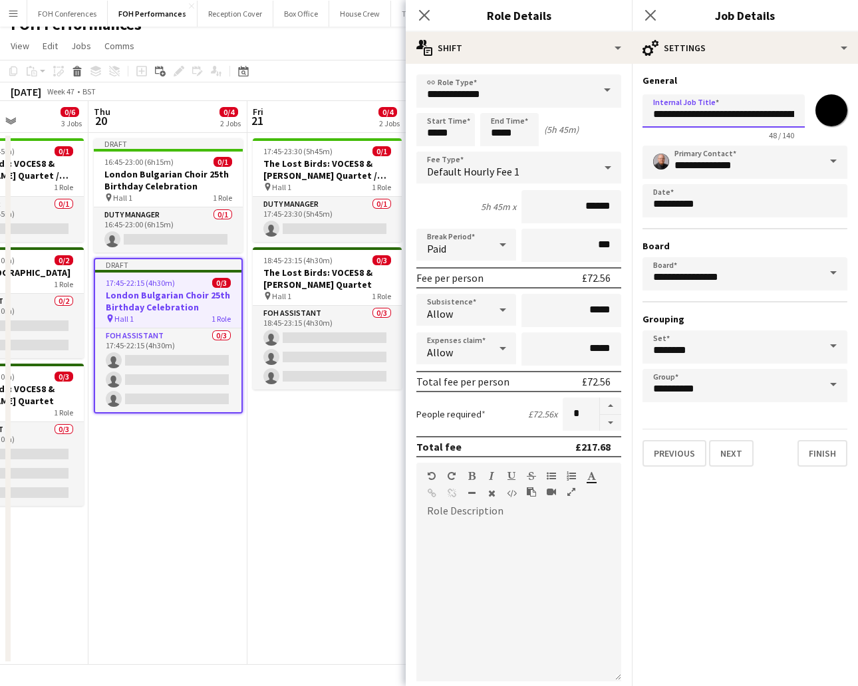
scroll to position [0, 79]
drag, startPoint x: 648, startPoint y: 114, endPoint x: 894, endPoint y: 165, distance: 251.2
click at [857, 165] on html "Menu Boards Boards Boards All jobs Status Workforce Workforce My Workforce Recr…" at bounding box center [429, 335] width 858 height 705
paste input "text"
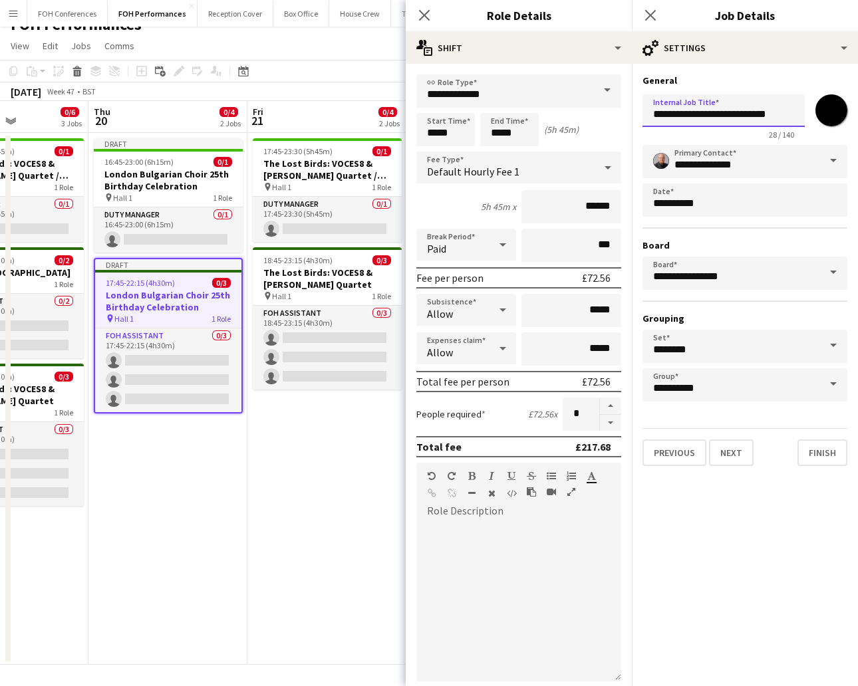
type input "**********"
click at [838, 431] on div "Previous Next Finish" at bounding box center [744, 447] width 205 height 38
click at [819, 450] on button "Finish" at bounding box center [822, 452] width 50 height 27
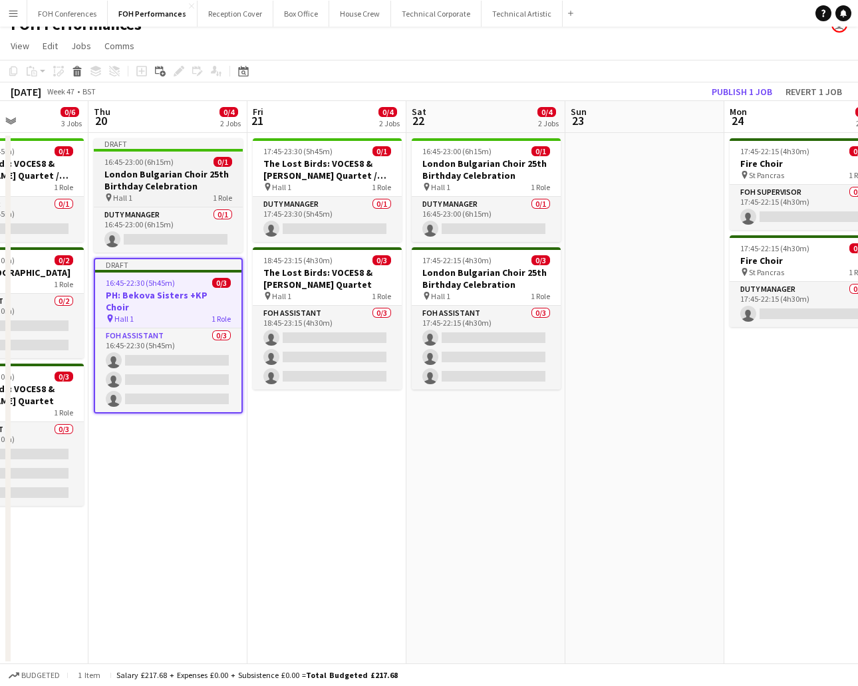
click at [122, 179] on h3 "London Bulgarian Choir 25th Birthday Celebration" at bounding box center [168, 180] width 149 height 24
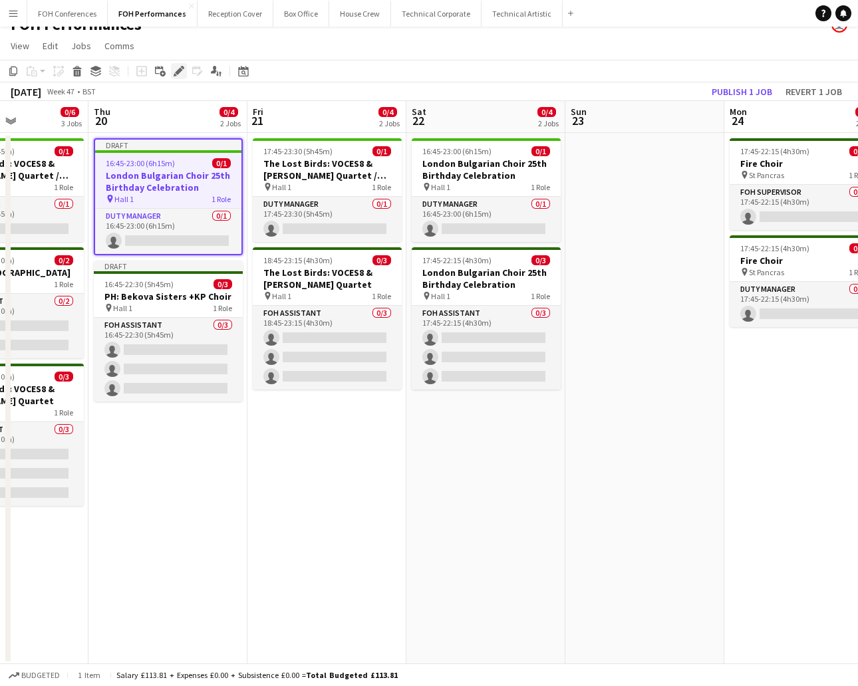
click at [174, 74] on icon at bounding box center [174, 74] width 3 height 3
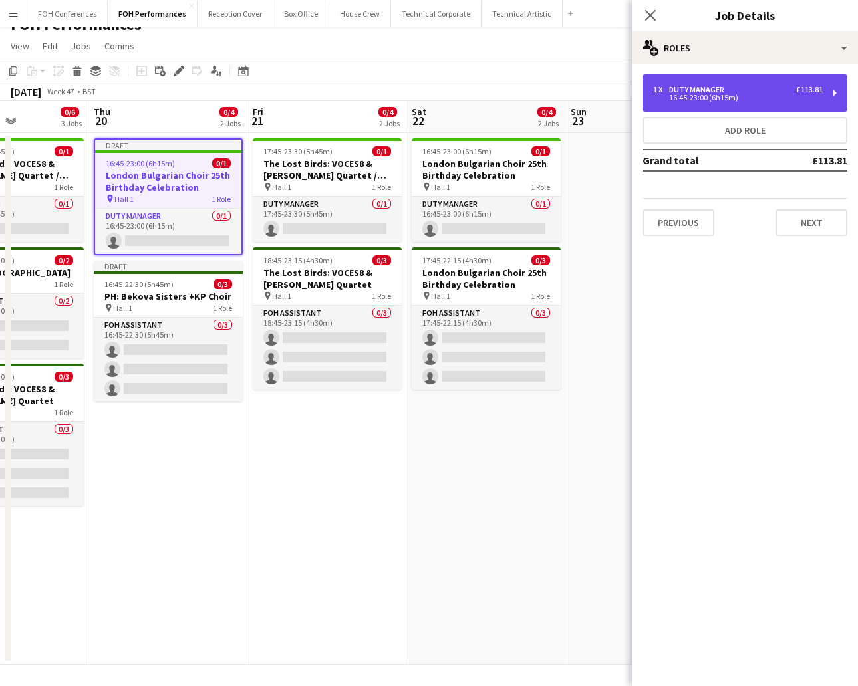
click at [728, 100] on div "16:45-23:00 (6h15m)" at bounding box center [738, 97] width 170 height 7
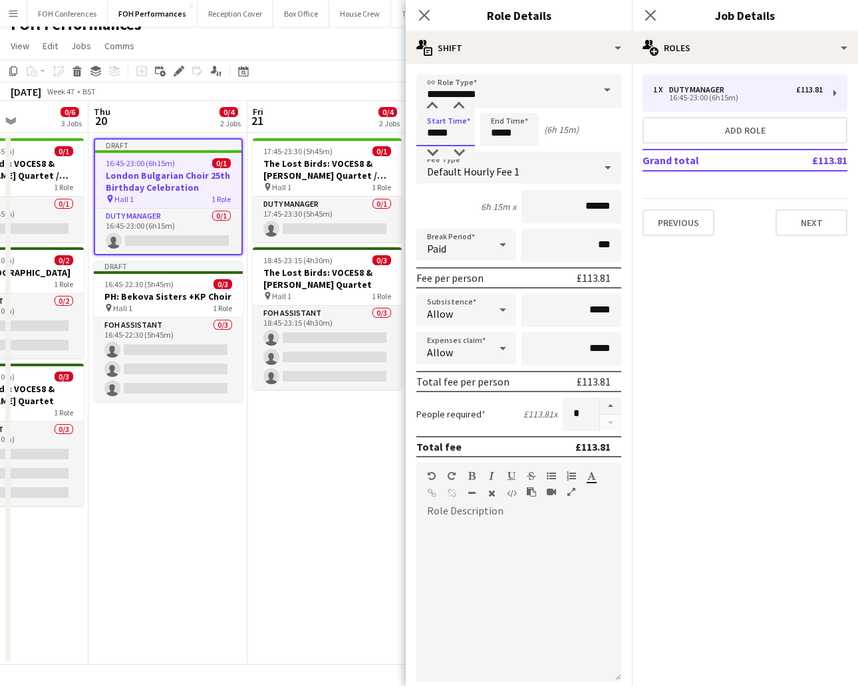
drag, startPoint x: 457, startPoint y: 135, endPoint x: 403, endPoint y: 118, distance: 56.5
click at [403, 118] on body "Menu Boards Boards Boards All jobs Status Workforce Workforce My Workforce Recr…" at bounding box center [429, 335] width 858 height 705
type input "*****"
click at [795, 241] on div "1 x Duty Manager £113.81 16:45-23:00 (6h15m) Add role Grand total £113.81 Previ…" at bounding box center [744, 155] width 226 height 183
click at [795, 223] on button "Next" at bounding box center [811, 222] width 72 height 27
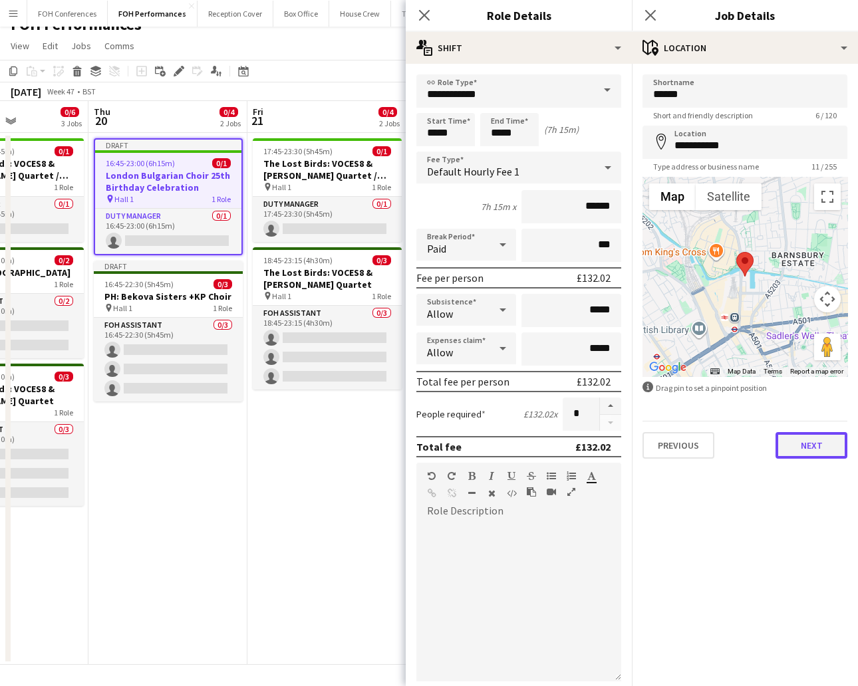
click at [800, 433] on button "Next" at bounding box center [811, 445] width 72 height 27
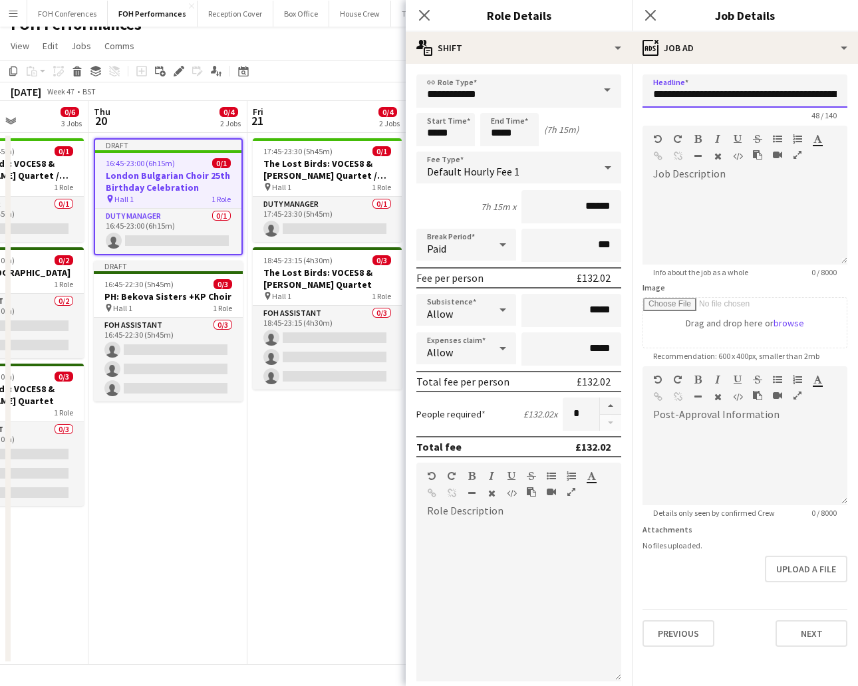
scroll to position [0, 53]
drag, startPoint x: 655, startPoint y: 90, endPoint x: 894, endPoint y: 99, distance: 238.8
click at [857, 99] on html "Menu Boards Boards Boards All jobs Status Workforce Workforce My Workforce Recr…" at bounding box center [429, 335] width 858 height 705
type input "*"
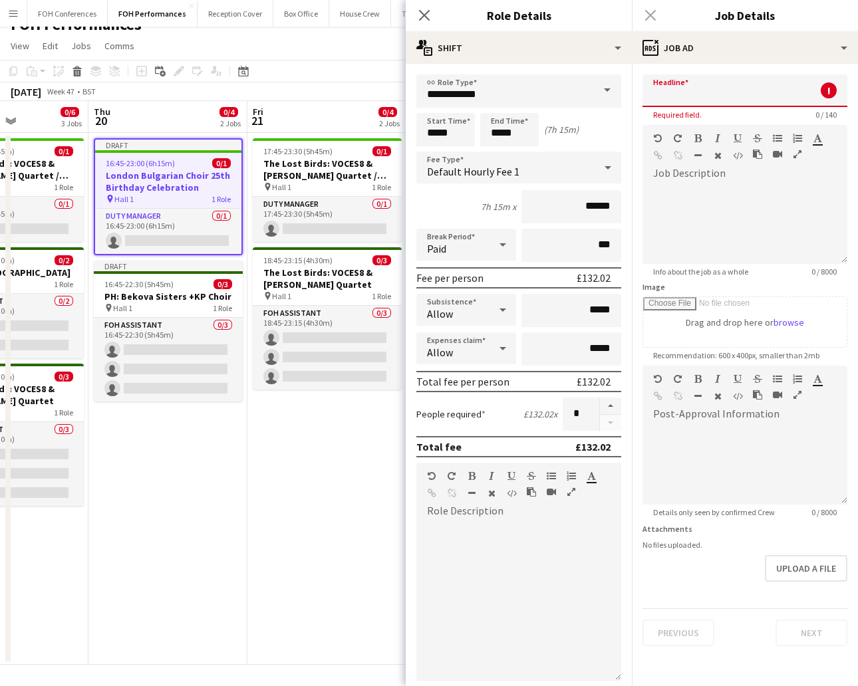
paste input "**********"
type input "**********"
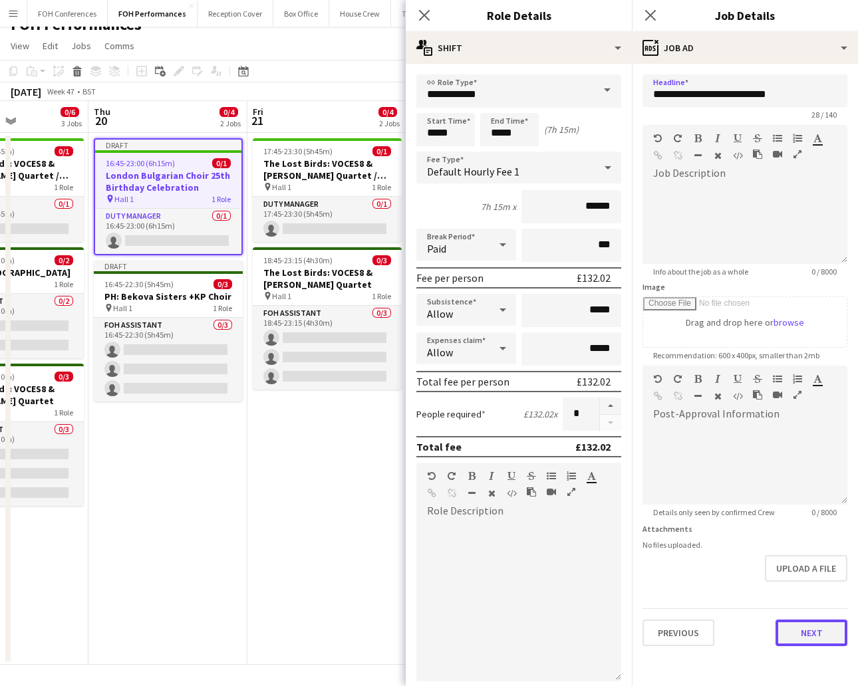
click at [817, 625] on button "Next" at bounding box center [811, 633] width 72 height 27
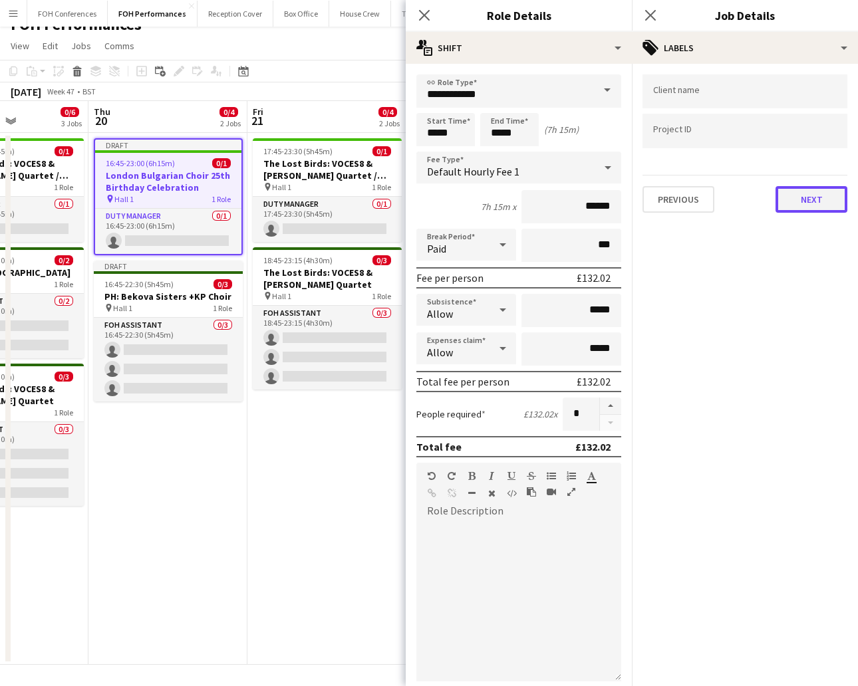
click at [812, 197] on button "Next" at bounding box center [811, 199] width 72 height 27
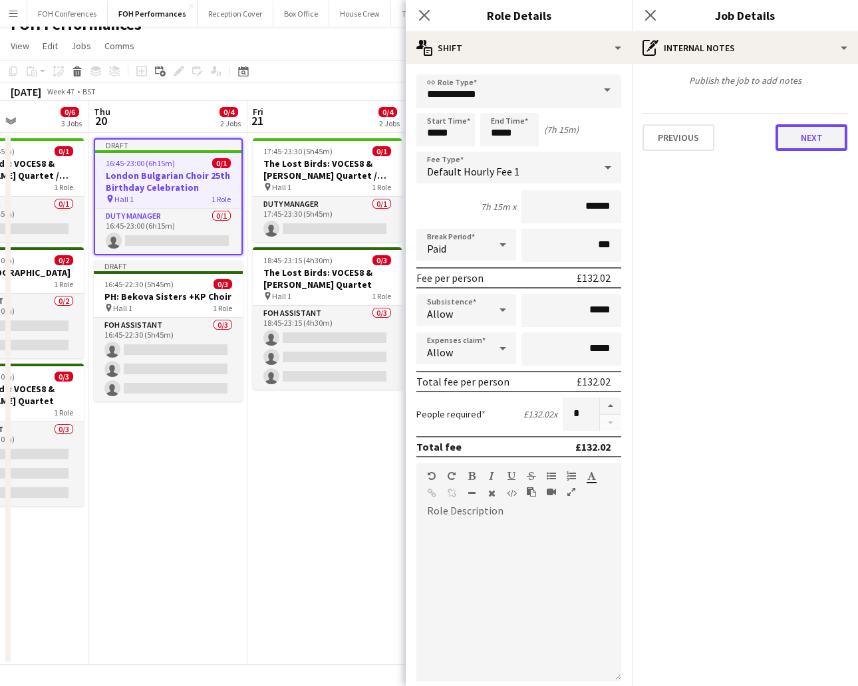
click at [795, 134] on button "Next" at bounding box center [811, 137] width 72 height 27
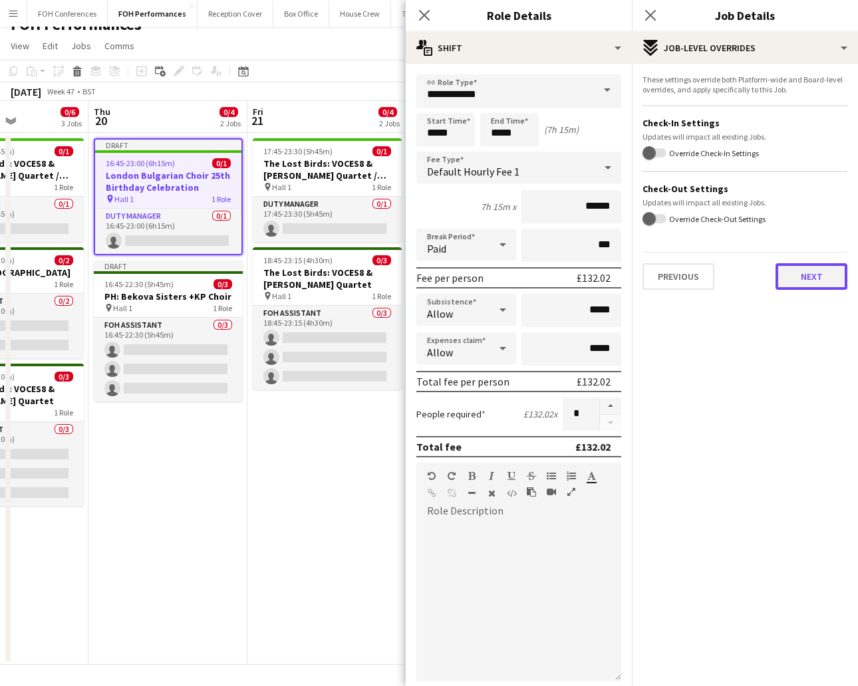
click at [812, 283] on button "Next" at bounding box center [811, 276] width 72 height 27
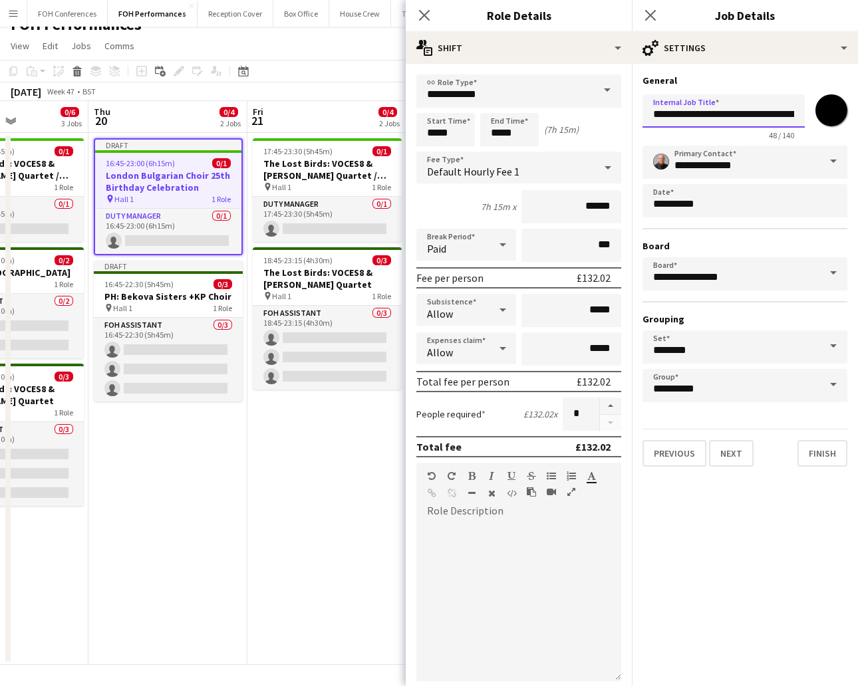
scroll to position [0, 79]
drag, startPoint x: 651, startPoint y: 107, endPoint x: 894, endPoint y: 147, distance: 245.9
click at [857, 147] on html "Menu Boards Boards Boards All jobs Status Workforce Workforce My Workforce Recr…" at bounding box center [429, 335] width 858 height 705
paste input "text"
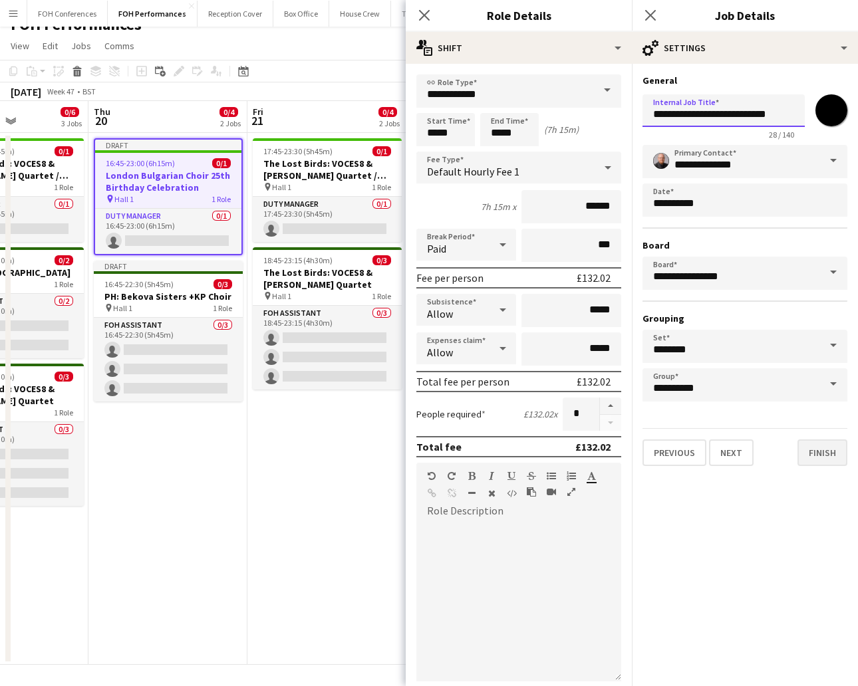
type input "**********"
click at [828, 439] on button "Finish" at bounding box center [822, 452] width 50 height 27
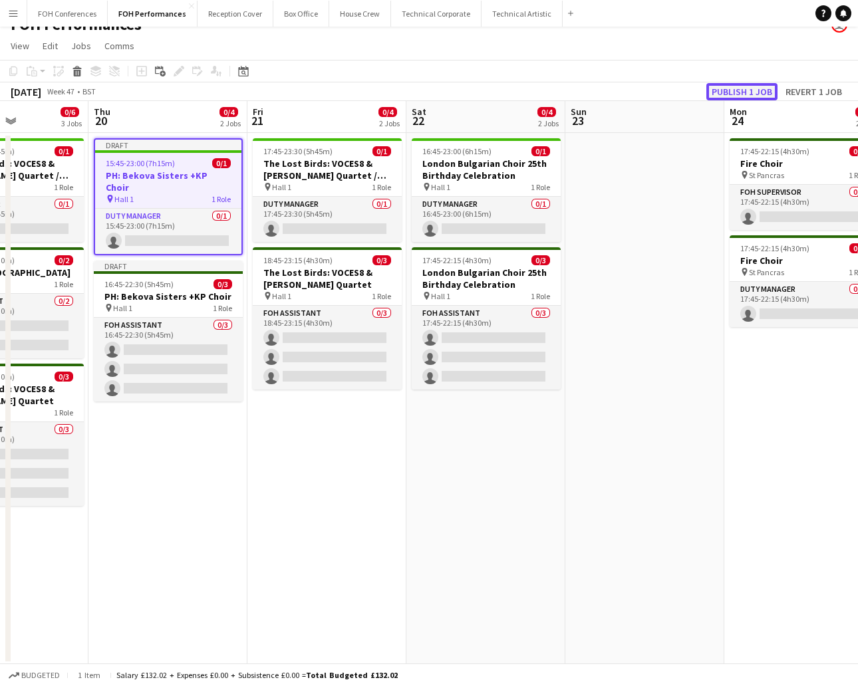
click at [728, 84] on button "Publish 1 job" at bounding box center [741, 91] width 71 height 17
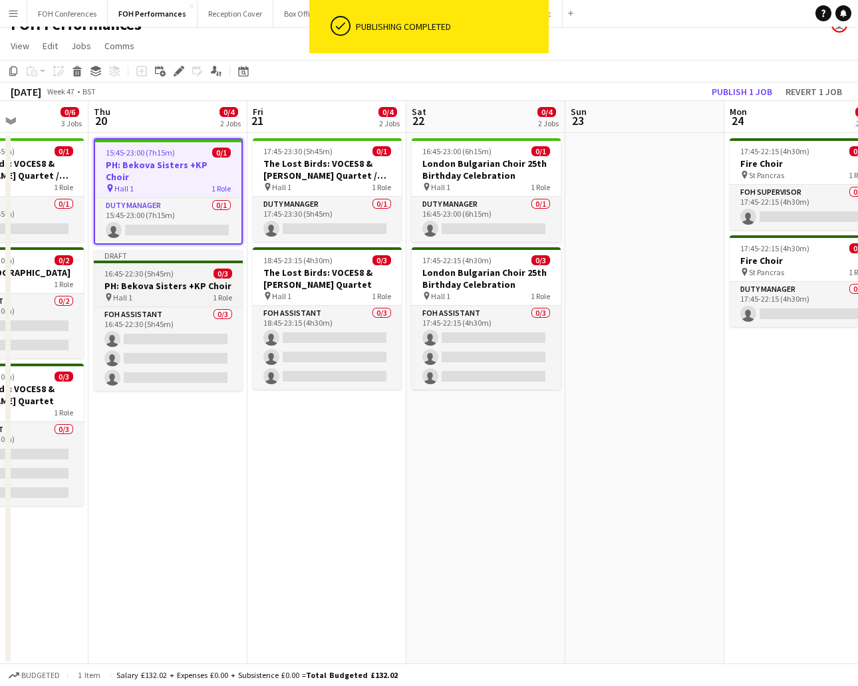
click at [162, 292] on div "pin Hall 1 1 Role" at bounding box center [168, 297] width 149 height 11
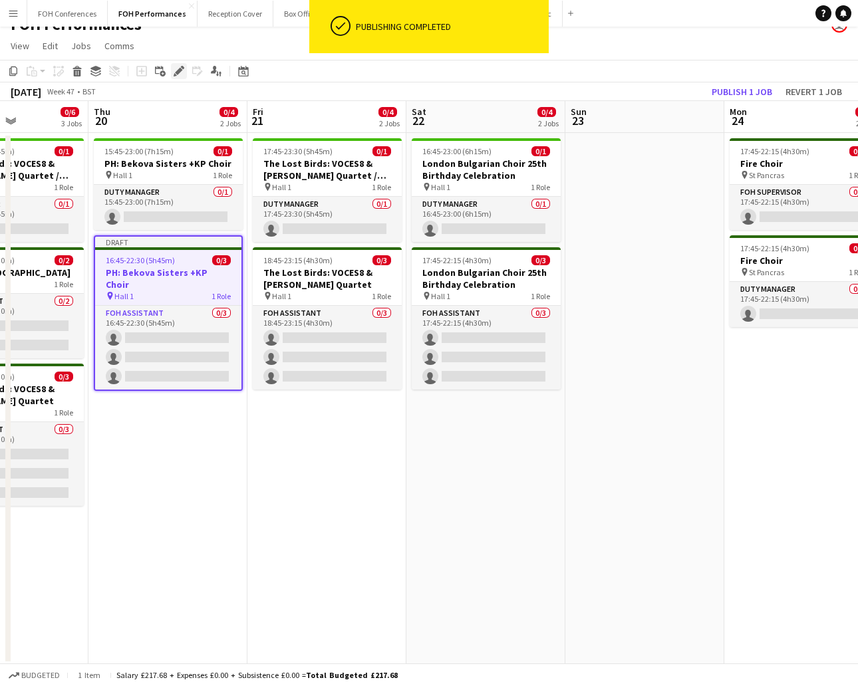
click at [171, 67] on div "Edit" at bounding box center [179, 71] width 16 height 16
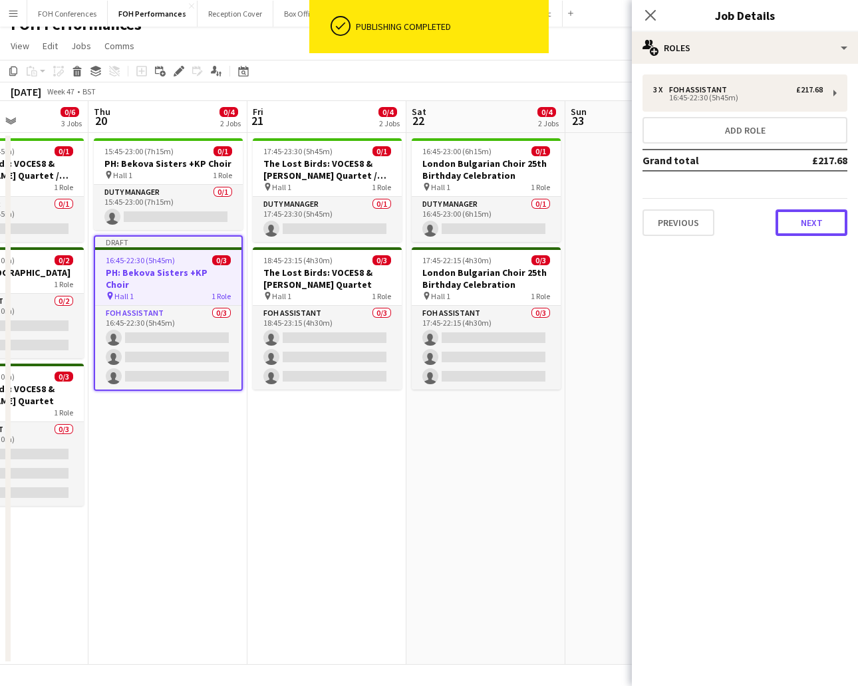
click at [804, 217] on button "Next" at bounding box center [811, 222] width 72 height 27
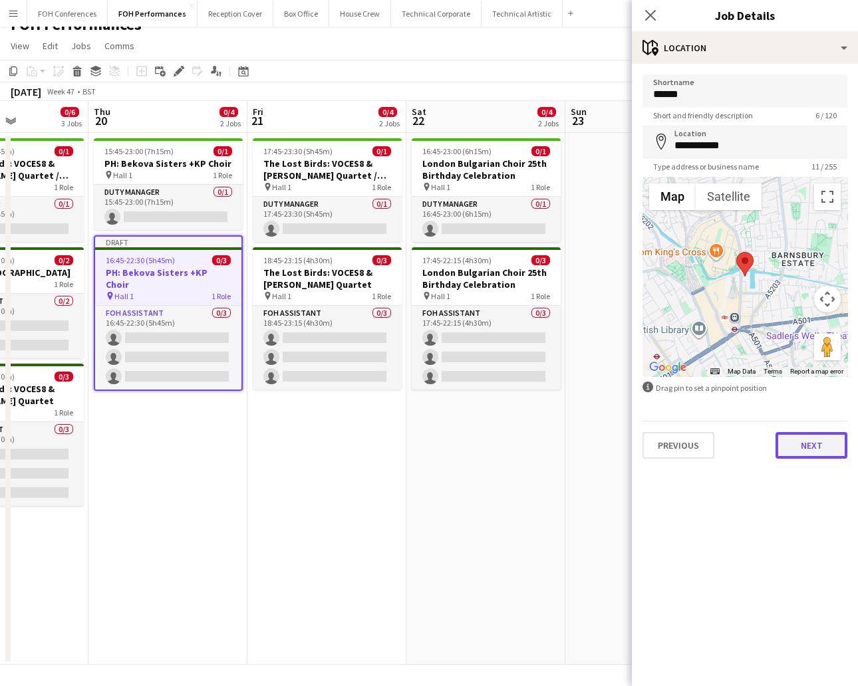
click at [799, 441] on button "Next" at bounding box center [811, 445] width 72 height 27
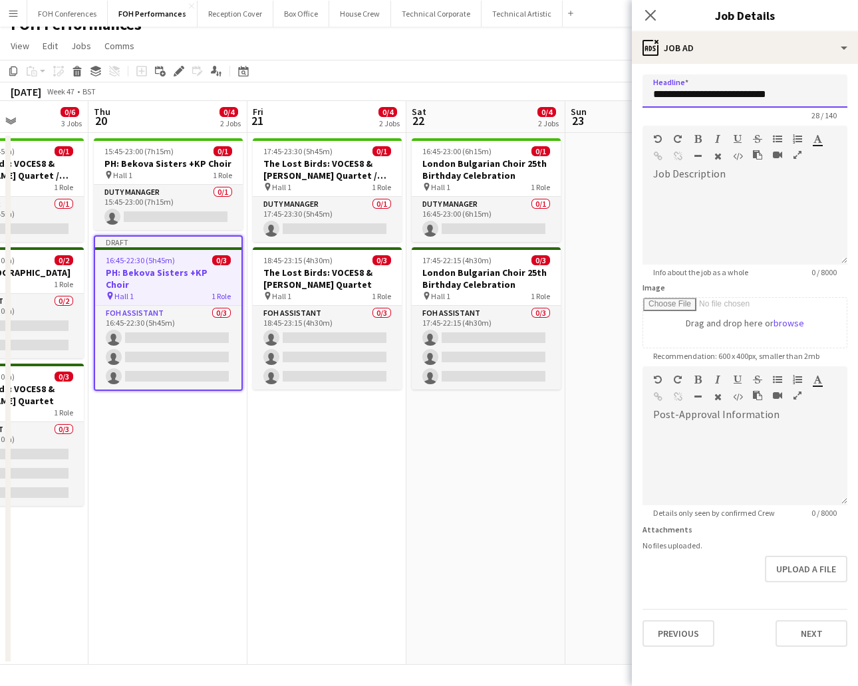
drag, startPoint x: 784, startPoint y: 95, endPoint x: 760, endPoint y: 99, distance: 23.6
click at [760, 99] on input "**********" at bounding box center [744, 90] width 205 height 33
drag, startPoint x: 780, startPoint y: 89, endPoint x: 635, endPoint y: 78, distance: 145.4
click at [635, 78] on form "**********" at bounding box center [744, 360] width 226 height 572
type input "**********"
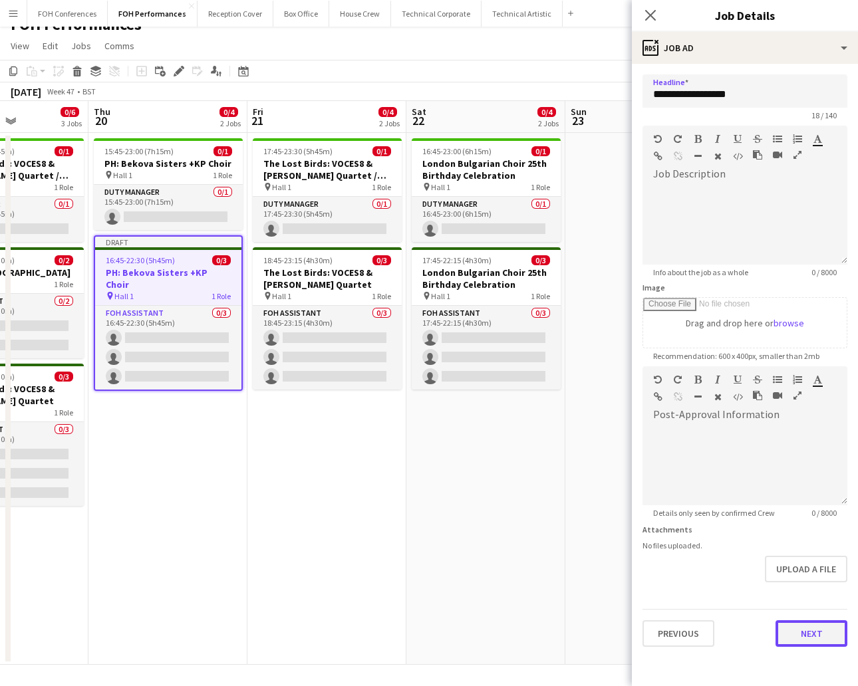
click at [810, 632] on button "Next" at bounding box center [811, 633] width 72 height 27
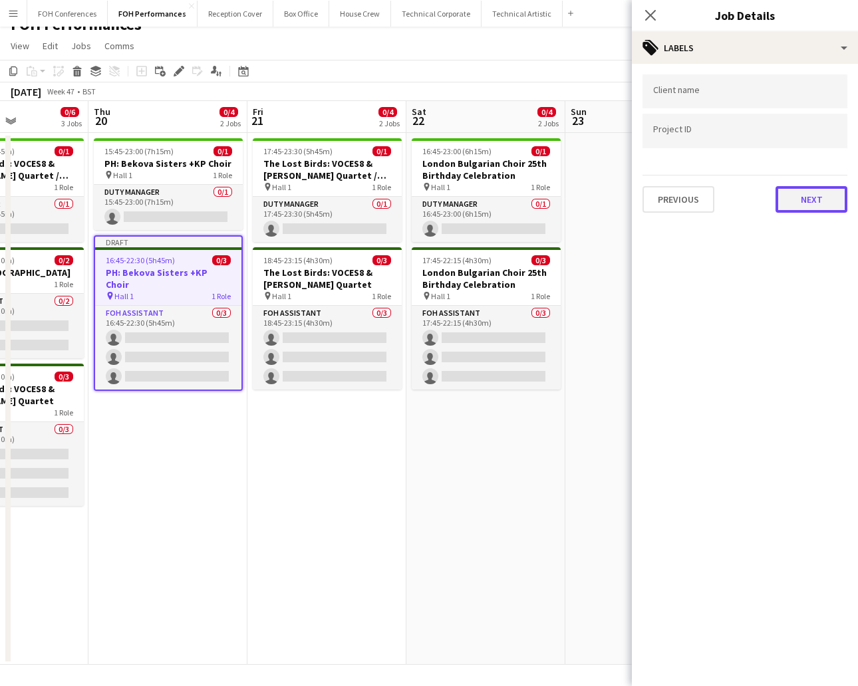
click at [800, 189] on button "Next" at bounding box center [811, 199] width 72 height 27
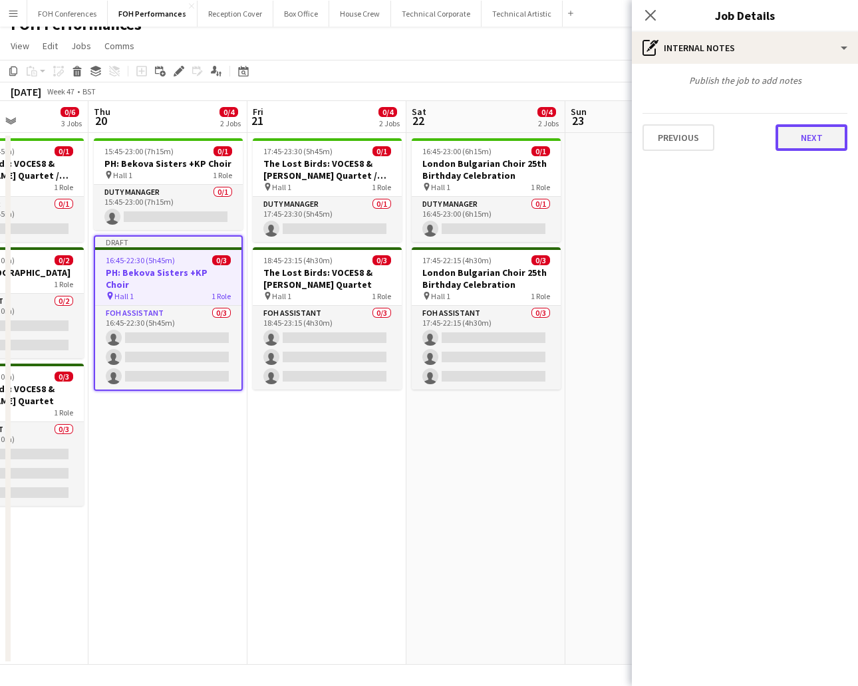
click at [812, 139] on button "Next" at bounding box center [811, 137] width 72 height 27
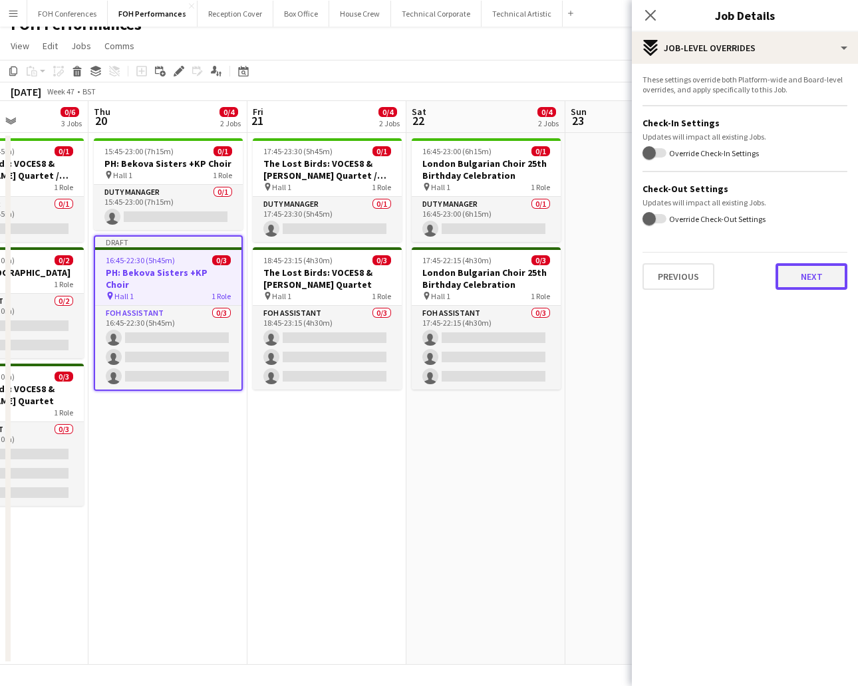
click at [828, 275] on button "Next" at bounding box center [811, 276] width 72 height 27
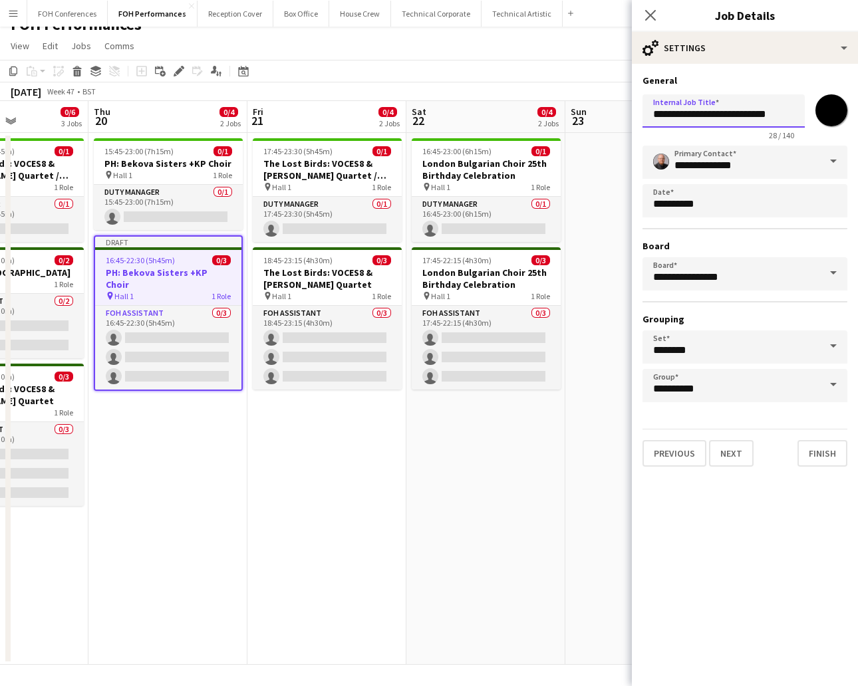
drag, startPoint x: 782, startPoint y: 118, endPoint x: 615, endPoint y: 114, distance: 167.6
click at [615, 114] on body "Menu Boards Boards Boards All jobs Status Workforce Workforce My Workforce Recr…" at bounding box center [429, 335] width 858 height 705
paste input "text"
type input "**********"
click at [821, 446] on button "Finish" at bounding box center [822, 453] width 50 height 27
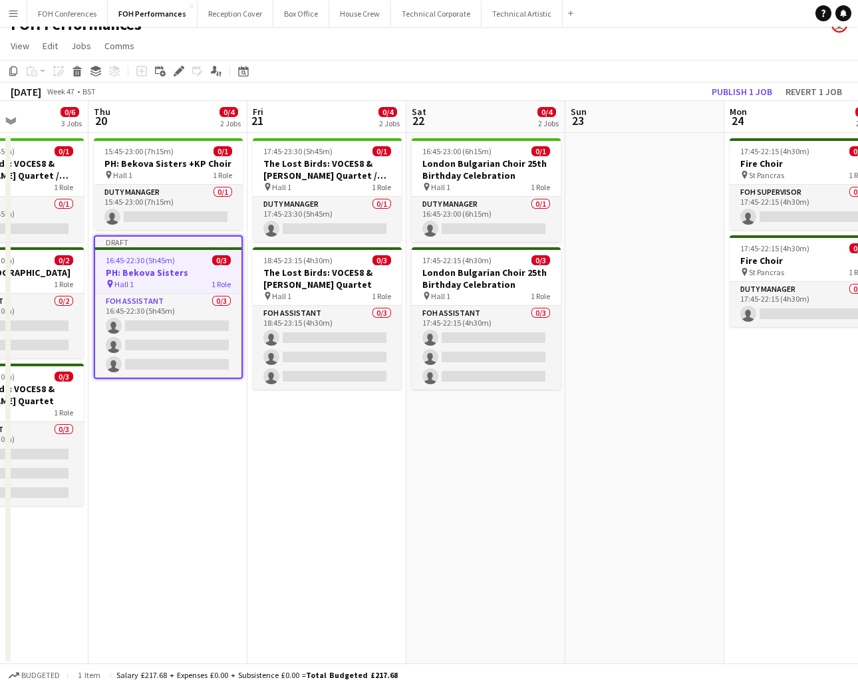
click at [513, 51] on app-page-menu "View Day view expanded Day view collapsed Month view Date picker Jump to [DATE]…" at bounding box center [429, 47] width 858 height 25
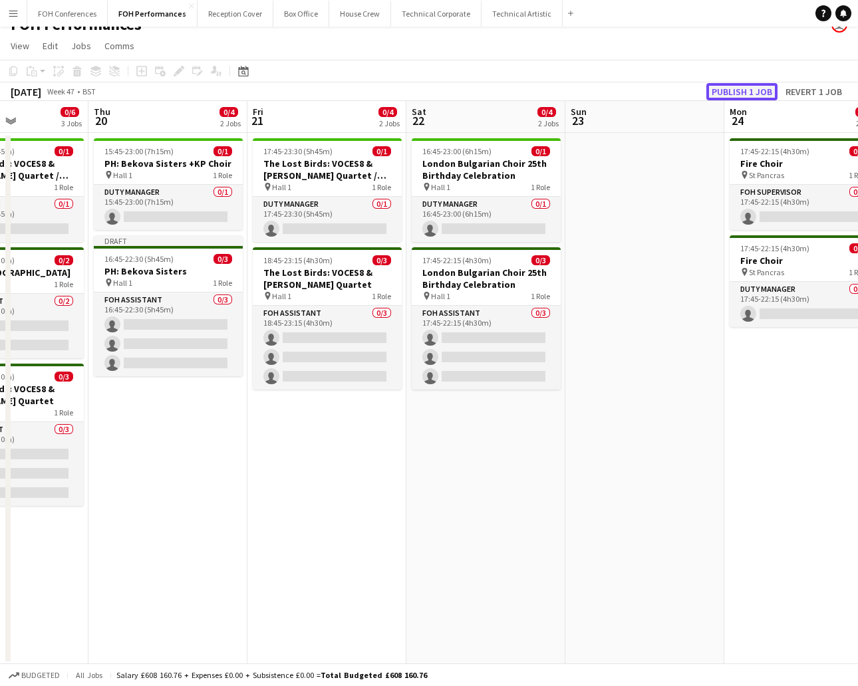
click at [760, 94] on button "Publish 1 job" at bounding box center [741, 91] width 71 height 17
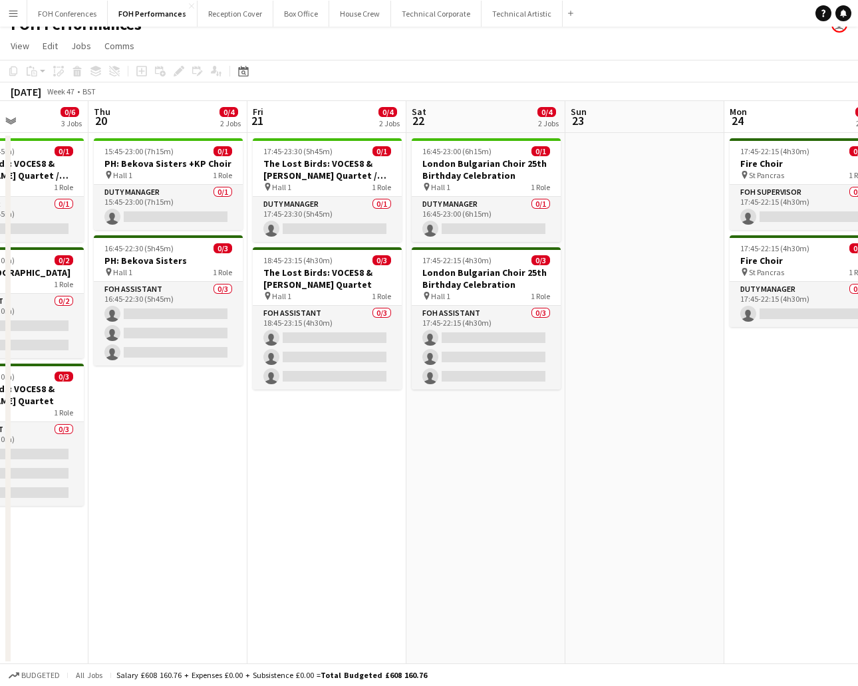
click at [715, 72] on app-toolbar "Copy Paste Paste Ctrl+V Paste with crew Ctrl+Shift+V Paste linked Job [GEOGRAPH…" at bounding box center [429, 71] width 858 height 23
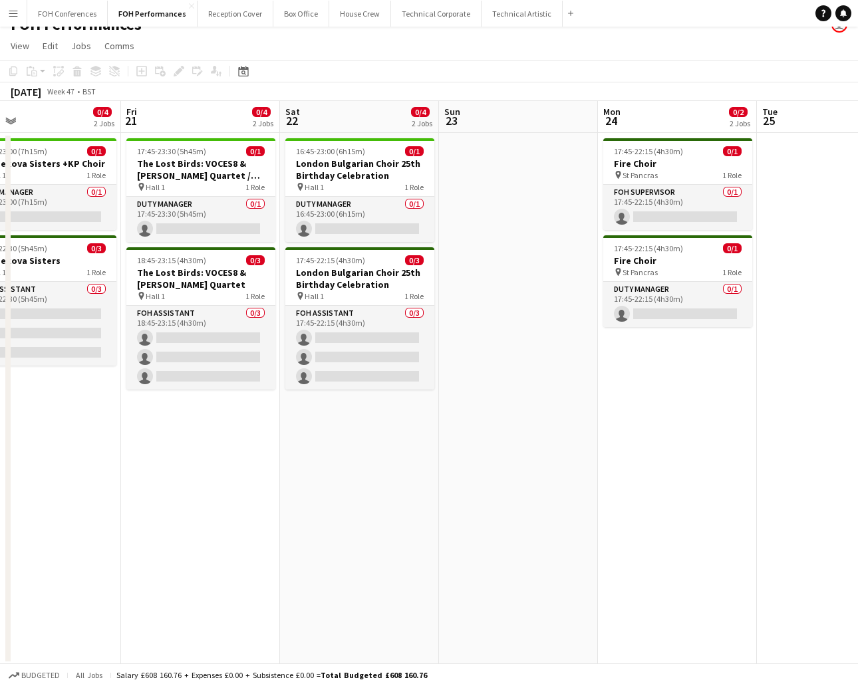
drag, startPoint x: 748, startPoint y: 118, endPoint x: 784, endPoint y: 134, distance: 38.7
click at [784, 134] on app-calendar-viewport "Tue 18 Wed 19 0/6 3 Jobs Thu 20 0/4 2 Jobs Fri 21 0/4 2 Jobs Sat 22 0/4 2 Jobs …" at bounding box center [429, 383] width 858 height 564
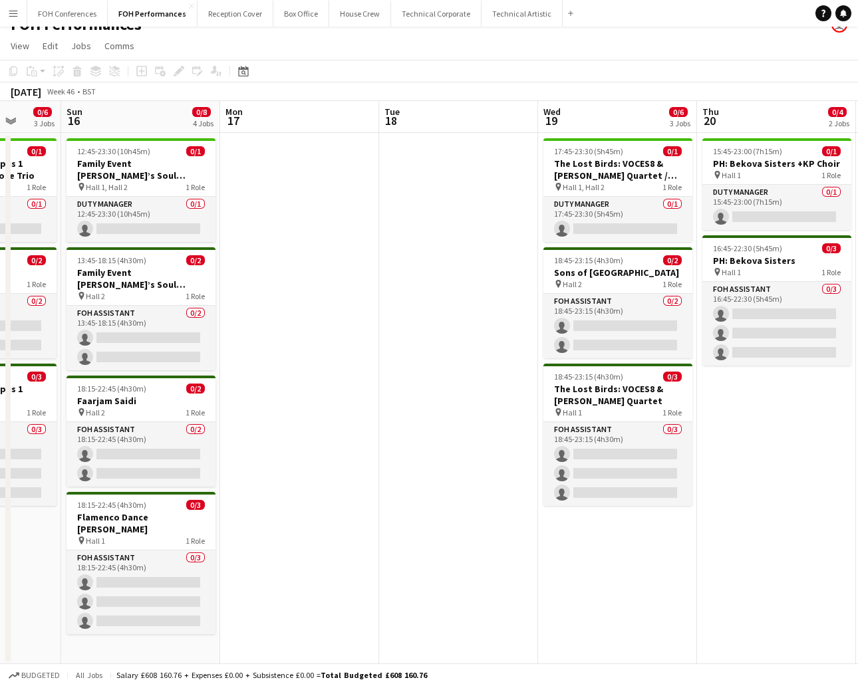
drag, startPoint x: 186, startPoint y: 114, endPoint x: 759, endPoint y: 132, distance: 573.3
click at [759, 132] on app-calendar-viewport "Thu 13 Fri 14 0/4 2 Jobs Sat 15 0/6 3 Jobs Sun 16 0/8 4 Jobs Mon 17 Tue 18 Wed …" at bounding box center [429, 383] width 858 height 564
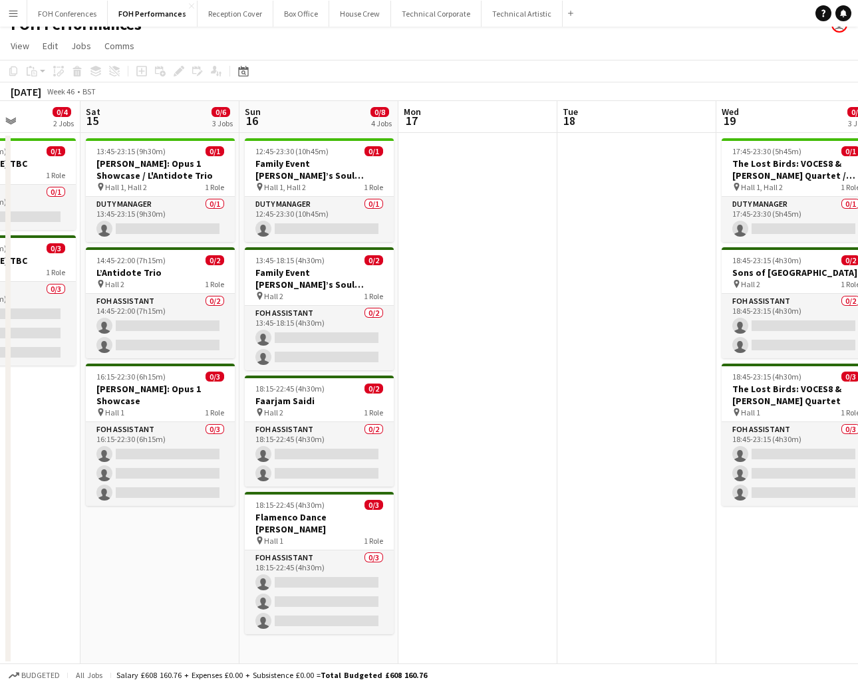
drag, startPoint x: 165, startPoint y: 135, endPoint x: 894, endPoint y: 155, distance: 729.5
click at [857, 155] on html "Menu Boards Boards Boards All jobs Status Workforce Workforce My Workforce Recr…" at bounding box center [429, 335] width 858 height 705
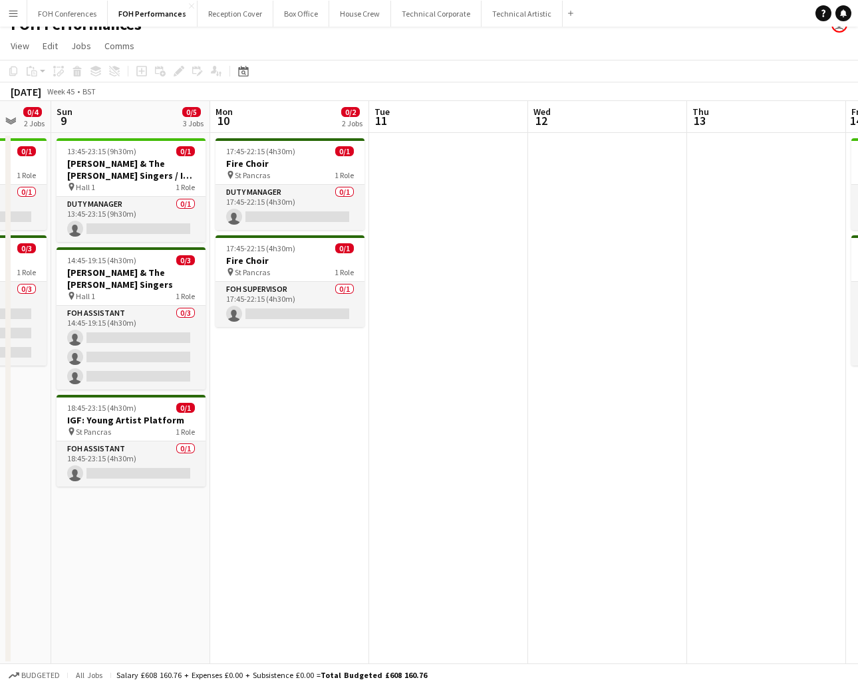
scroll to position [0, 386]
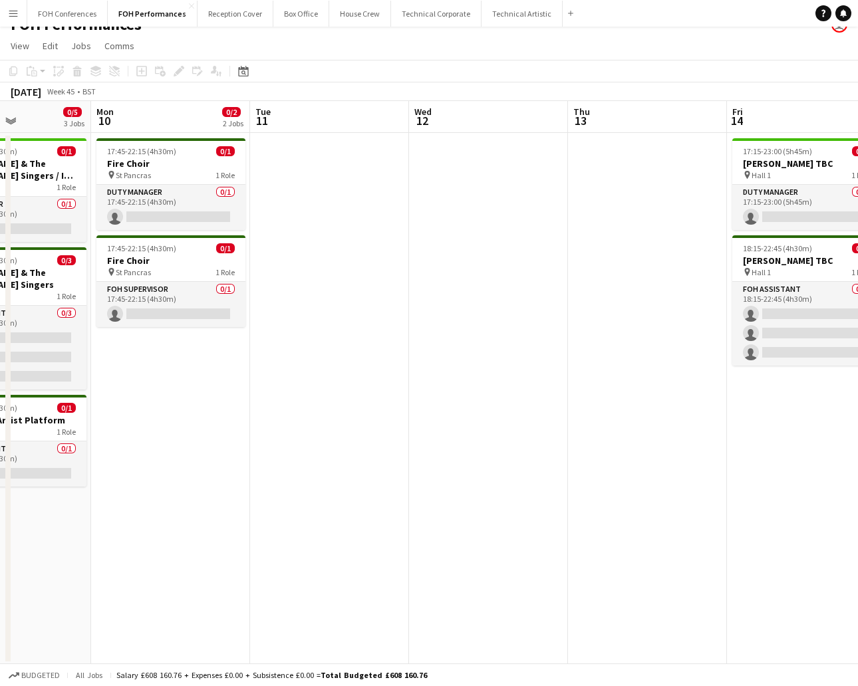
drag, startPoint x: 204, startPoint y: 123, endPoint x: 894, endPoint y: 129, distance: 690.0
click at [857, 129] on html "Menu Boards Boards Boards All jobs Status Workforce Workforce My Workforce Recr…" at bounding box center [429, 335] width 858 height 705
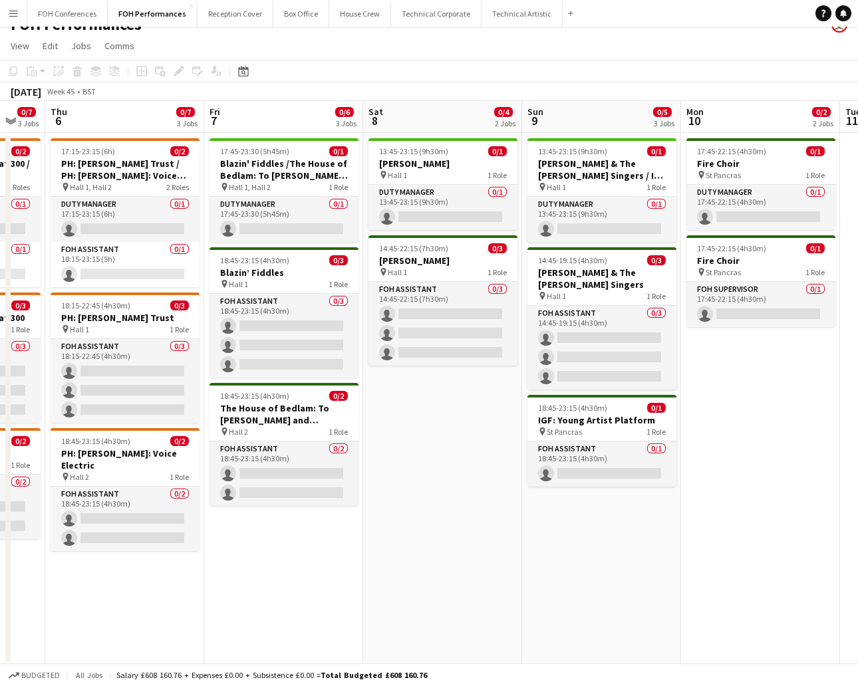
drag, startPoint x: 134, startPoint y: 129, endPoint x: 780, endPoint y: 120, distance: 646.2
click at [780, 120] on app-calendar-viewport "Tue 4 Wed 5 0/7 3 Jobs Thu 6 0/7 3 Jobs Fri 7 0/6 3 Jobs Sat 8 0/4 2 Jobs Sun 9…" at bounding box center [429, 383] width 858 height 564
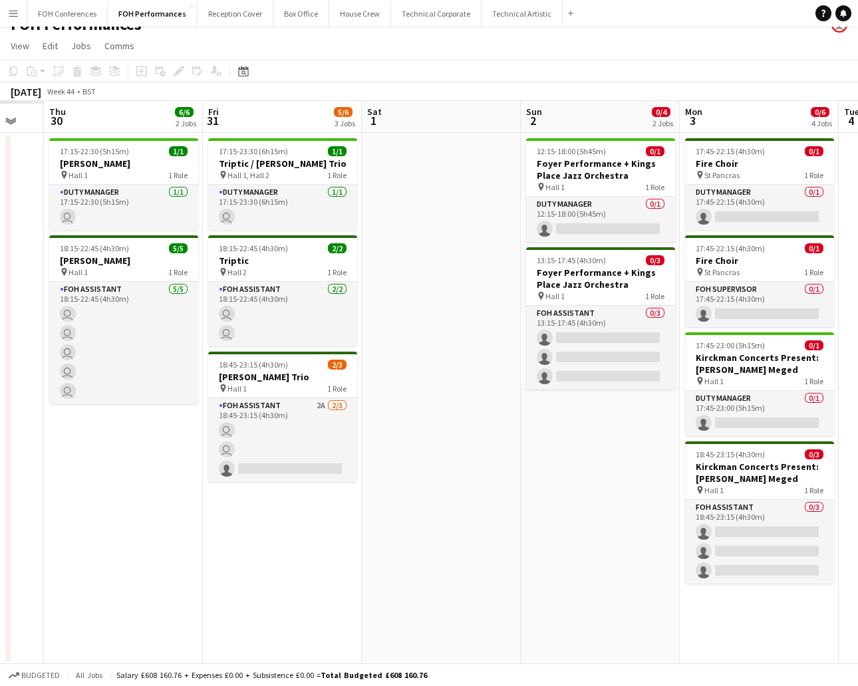
scroll to position [0, 397]
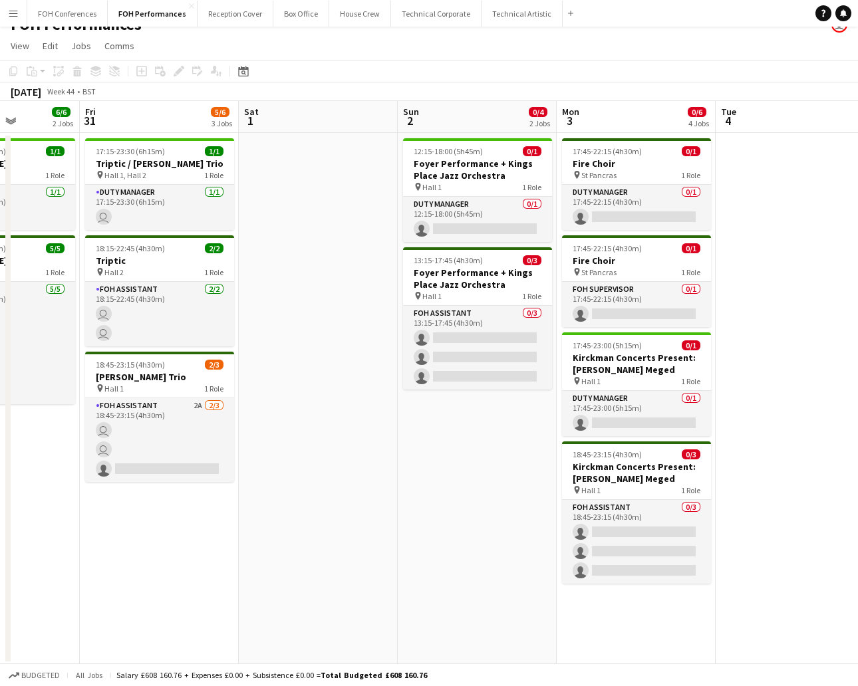
drag, startPoint x: 169, startPoint y: 124, endPoint x: 782, endPoint y: 111, distance: 613.7
click at [782, 111] on app-calendar-viewport "Tue 28 Wed 29 Thu 30 6/6 2 Jobs Fri 31 5/6 3 Jobs Sat 1 Sun 2 0/4 2 Jobs Mon 3 …" at bounding box center [429, 383] width 858 height 564
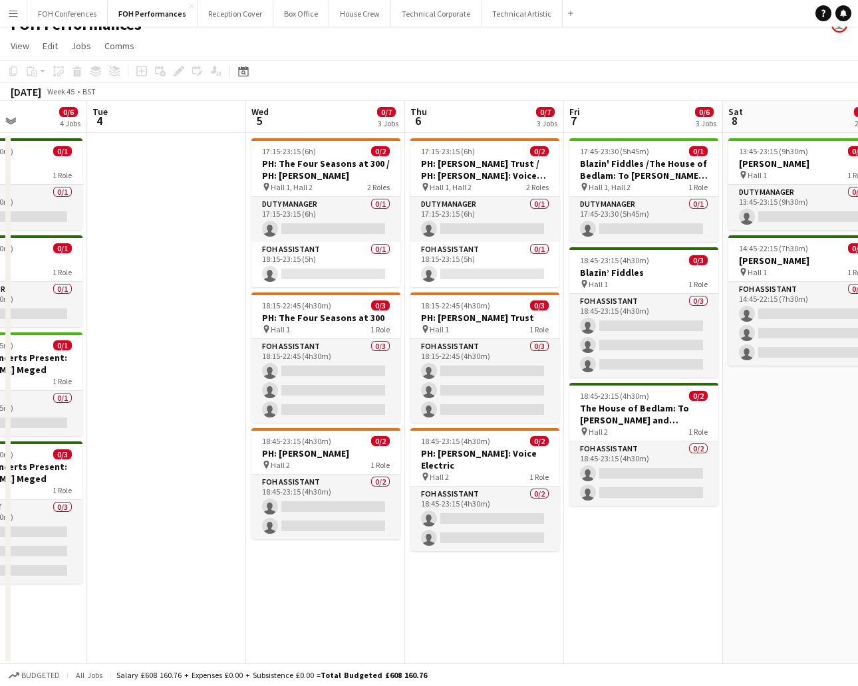
drag, startPoint x: 681, startPoint y: 122, endPoint x: 551, endPoint y: 129, distance: 129.8
click at [55, 122] on app-calendar-viewport "Sat 1 Sun 2 0/4 2 Jobs Mon 3 0/6 4 Jobs Tue 4 Wed 5 0/7 3 Jobs Thu 6 0/7 3 Jobs…" at bounding box center [429, 383] width 858 height 564
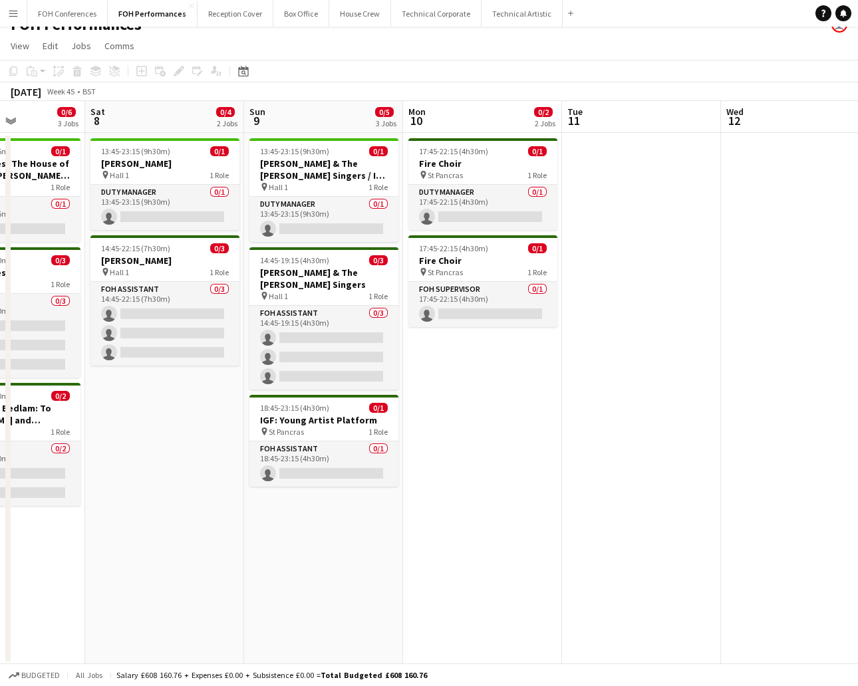
drag, startPoint x: 816, startPoint y: 126, endPoint x: 386, endPoint y: 123, distance: 430.1
click at [55, 123] on app-calendar-viewport "Wed 5 0/7 3 Jobs Thu 6 0/7 3 Jobs Fri 7 0/6 3 Jobs Sat 8 0/4 2 Jobs Sun 9 0/5 3…" at bounding box center [429, 383] width 858 height 564
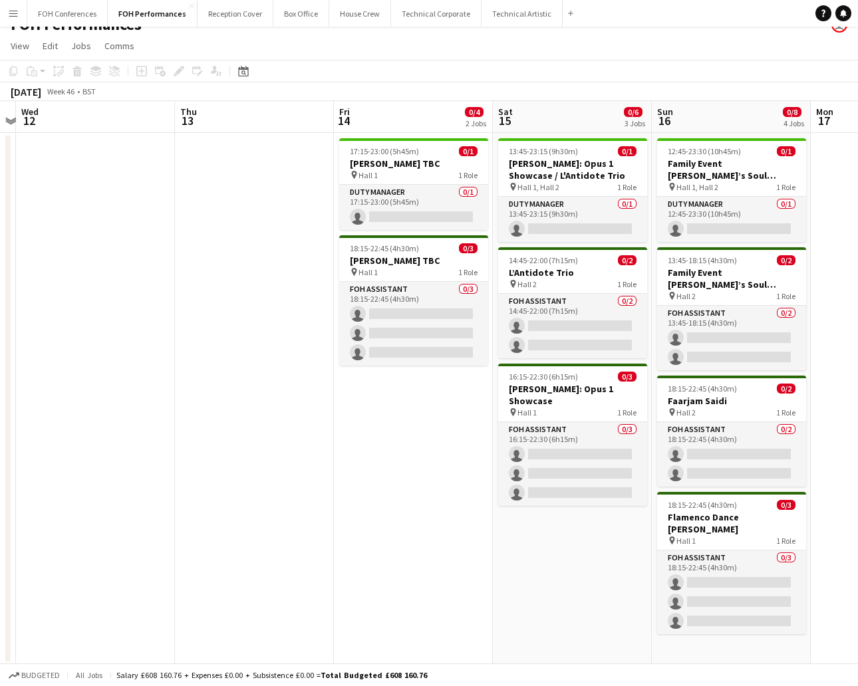
scroll to position [0, 618]
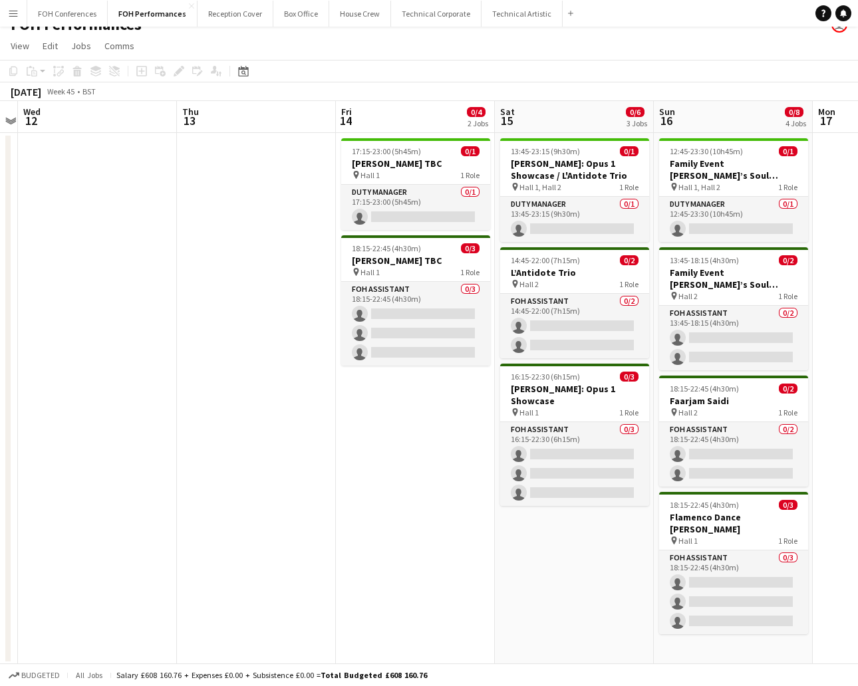
drag, startPoint x: 712, startPoint y: 123, endPoint x: 131, endPoint y: 127, distance: 581.0
click at [131, 127] on app-calendar-viewport "Sat 8 0/4 2 Jobs Sun 9 0/5 3 Jobs Mon 10 0/2 2 Jobs Tue 11 Wed 12 Thu 13 Fri 14…" at bounding box center [429, 383] width 858 height 564
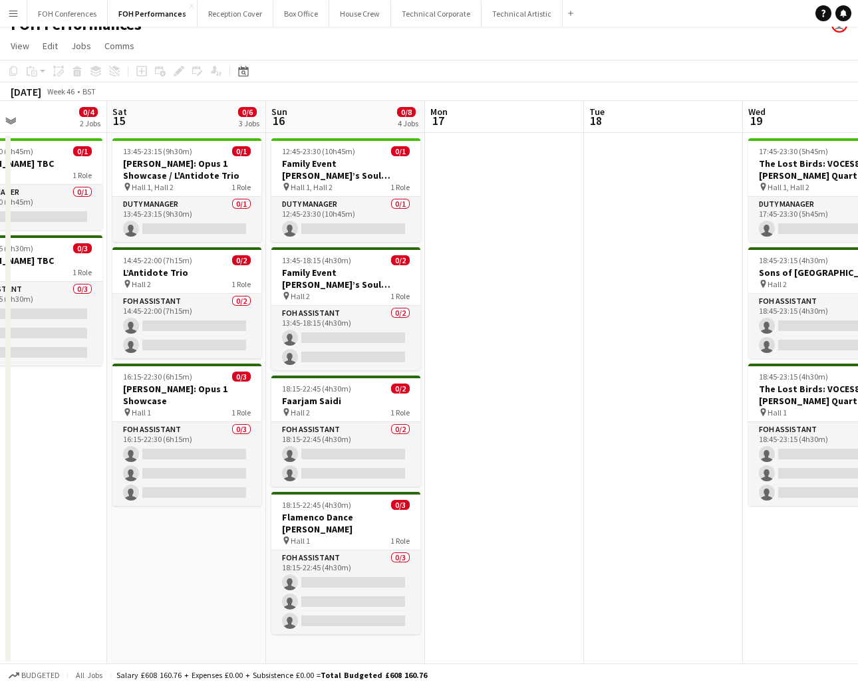
drag, startPoint x: 721, startPoint y: 132, endPoint x: 309, endPoint y: 121, distance: 412.3
click at [309, 121] on app-calendar-viewport "Tue 11 Wed 12 Thu 13 Fri 14 0/4 2 Jobs Sat 15 0/6 3 Jobs Sun 16 0/8 4 Jobs Mon …" at bounding box center [429, 383] width 858 height 564
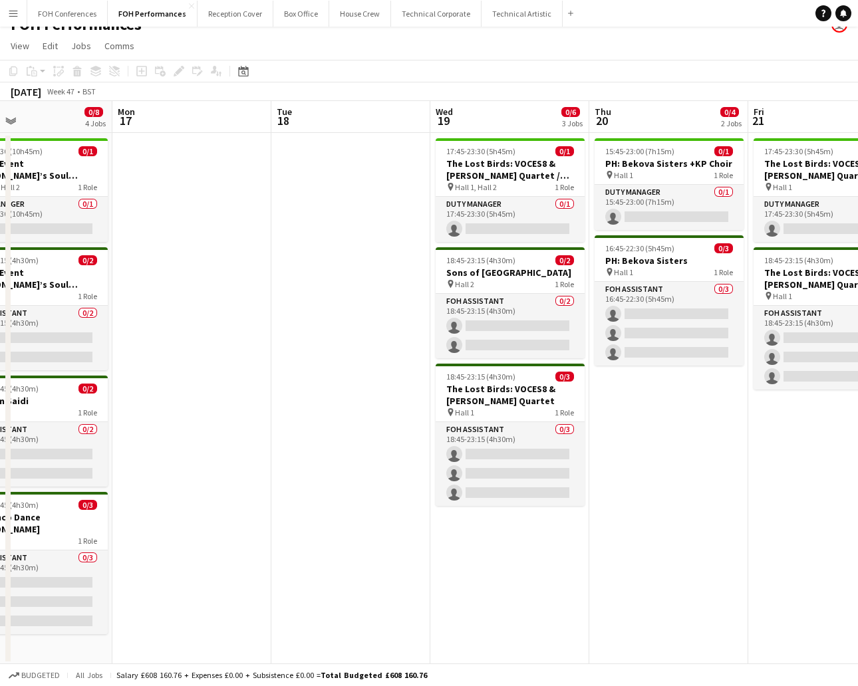
drag, startPoint x: 789, startPoint y: 129, endPoint x: 172, endPoint y: 122, distance: 616.9
click at [172, 122] on app-calendar-viewport "Fri 14 0/4 2 Jobs Sat 15 0/6 3 Jobs Sun 16 0/8 4 Jobs Mon 17 Tue 18 Wed 19 0/6 …" at bounding box center [429, 383] width 858 height 564
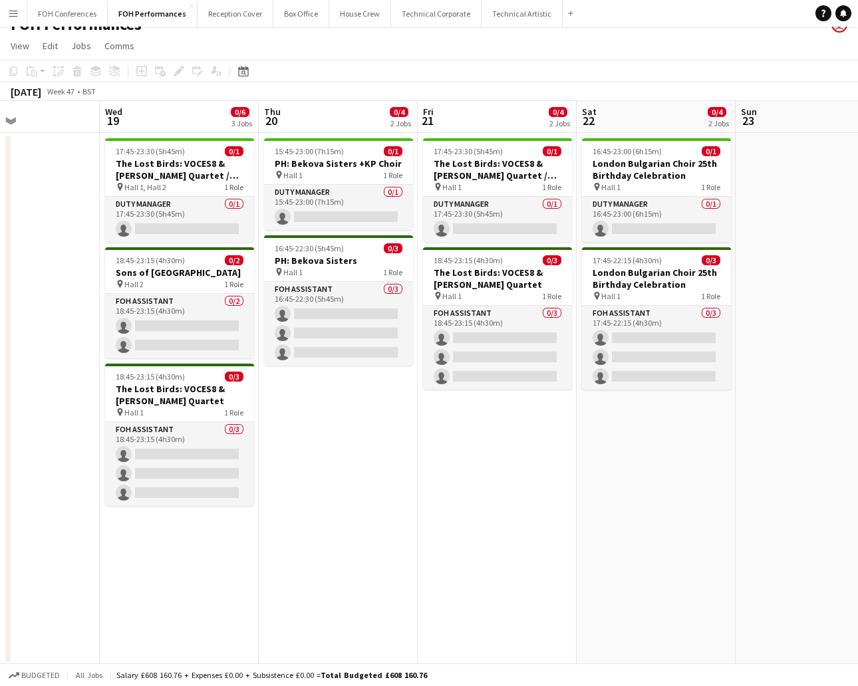
click at [429, 82] on div "[DATE] Week 47 • BST" at bounding box center [429, 91] width 858 height 19
click at [66, 13] on button "FOH Conferences Close" at bounding box center [67, 14] width 80 height 26
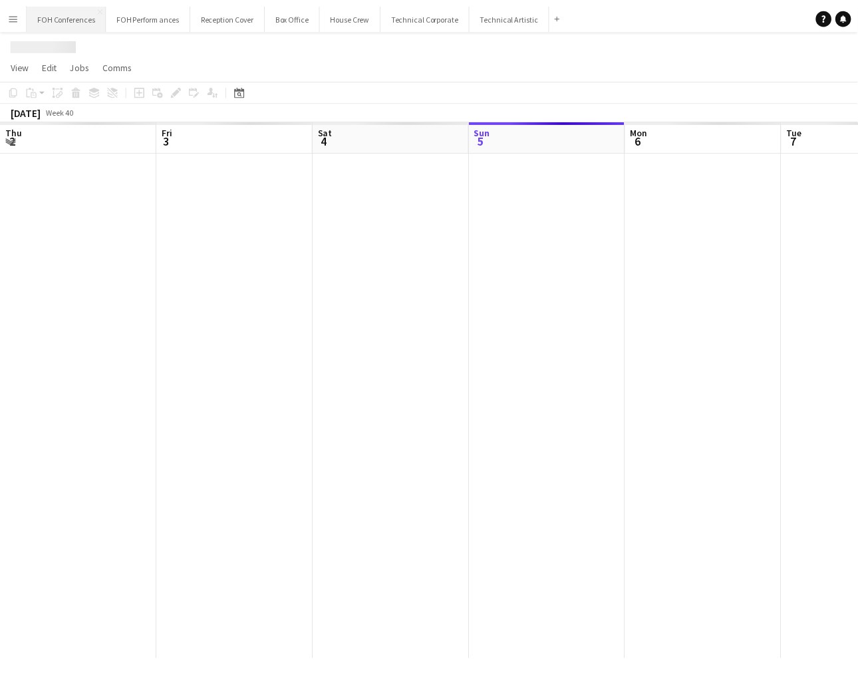
scroll to position [0, 317]
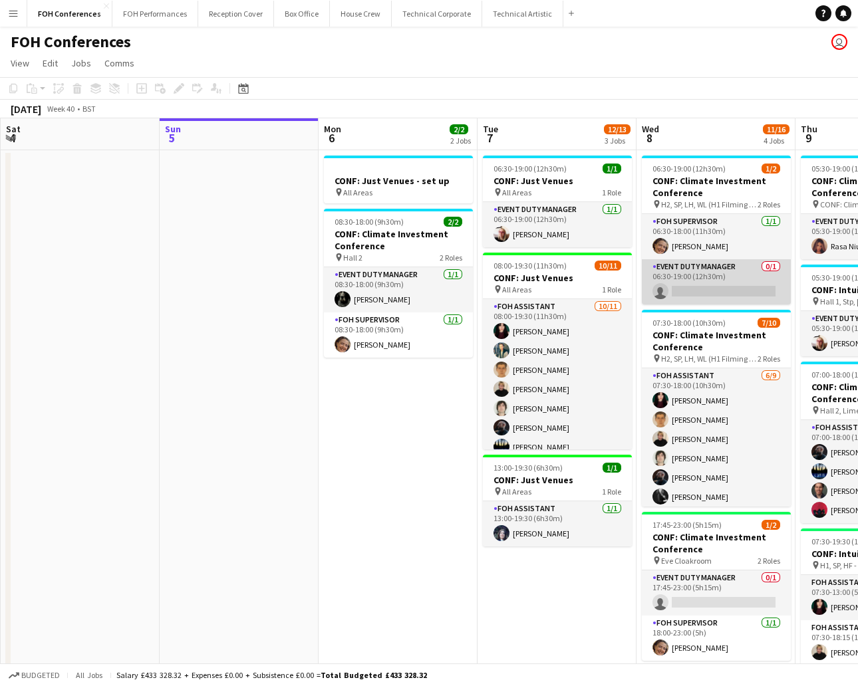
click at [695, 283] on app-card-role "Event Duty Manager 0/1 06:30-19:00 (12h30m) single-neutral-actions" at bounding box center [715, 281] width 149 height 45
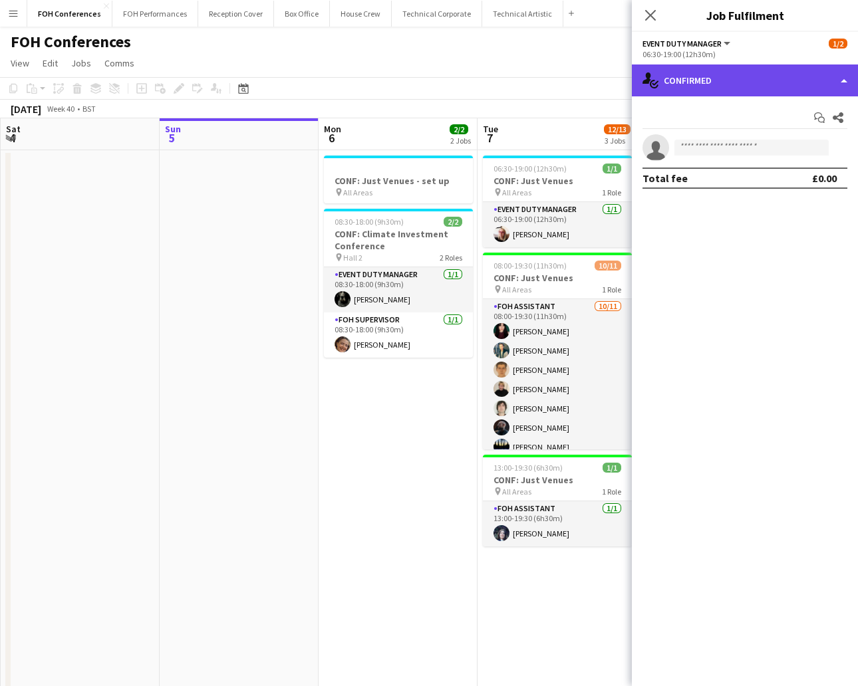
click at [725, 71] on div "single-neutral-actions-check-2 Confirmed" at bounding box center [744, 80] width 226 height 32
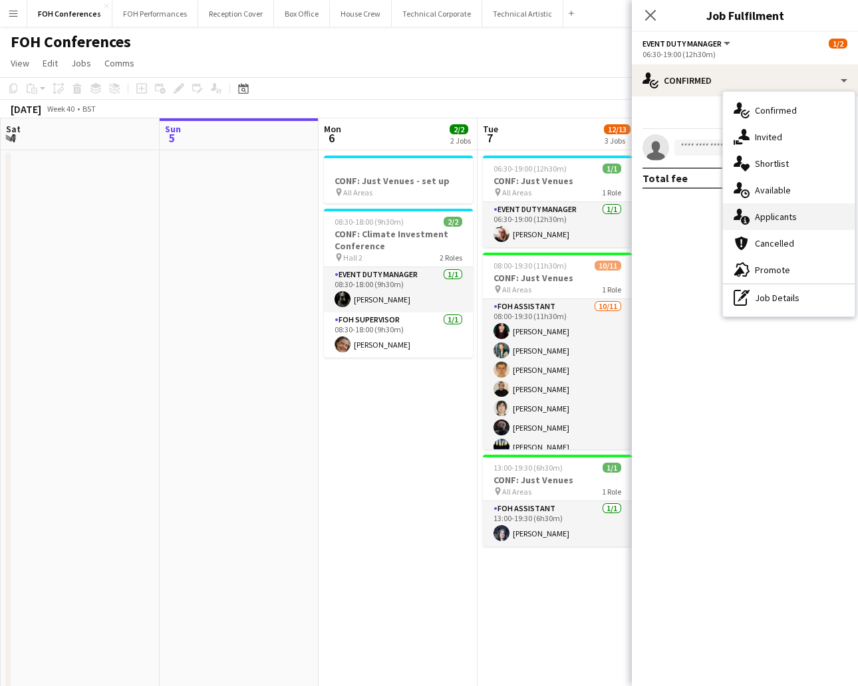
click at [760, 213] on span "Applicants" at bounding box center [775, 217] width 42 height 12
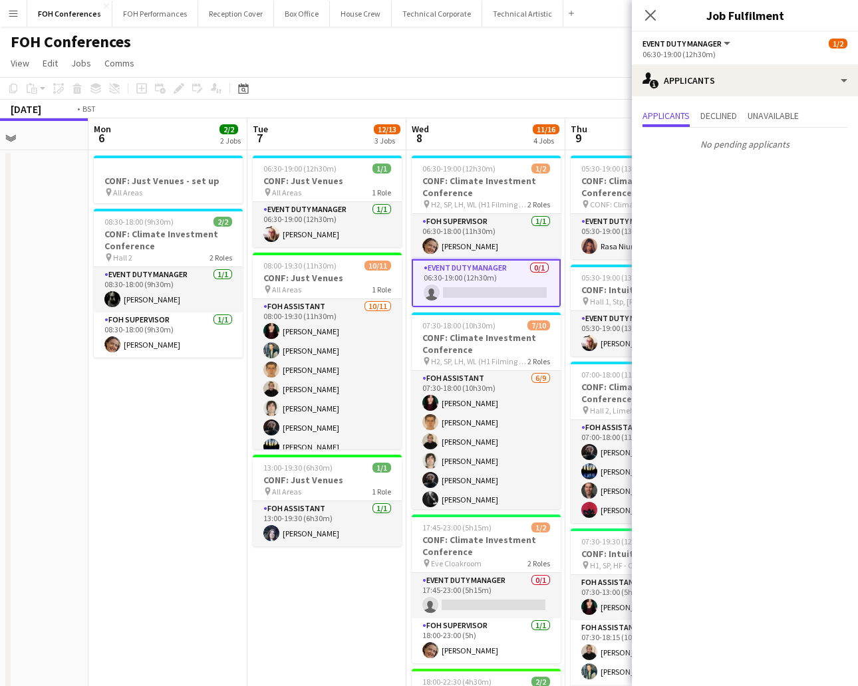
scroll to position [0, 537]
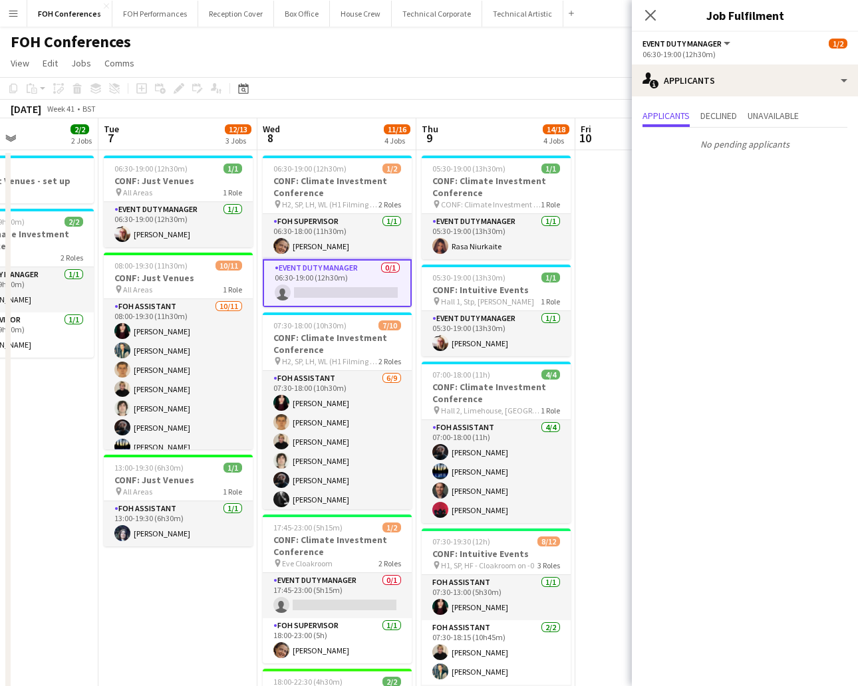
drag, startPoint x: 407, startPoint y: 139, endPoint x: 7, endPoint y: 138, distance: 400.8
click at [7, 138] on app-calendar "Copy Paste Paste Ctrl+V Paste with crew Ctrl+Shift+V Paste linked Job [GEOGRAPH…" at bounding box center [429, 448] width 858 height 742
click at [348, 609] on app-card-role "Event Duty Manager 0/1 17:45-23:00 (5h15m) single-neutral-actions" at bounding box center [337, 595] width 149 height 45
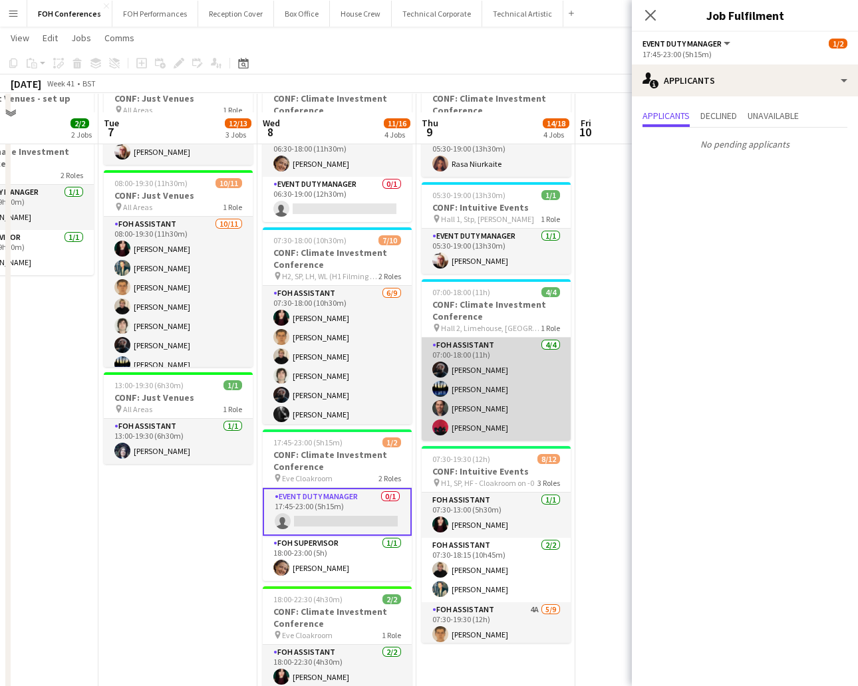
scroll to position [0, 0]
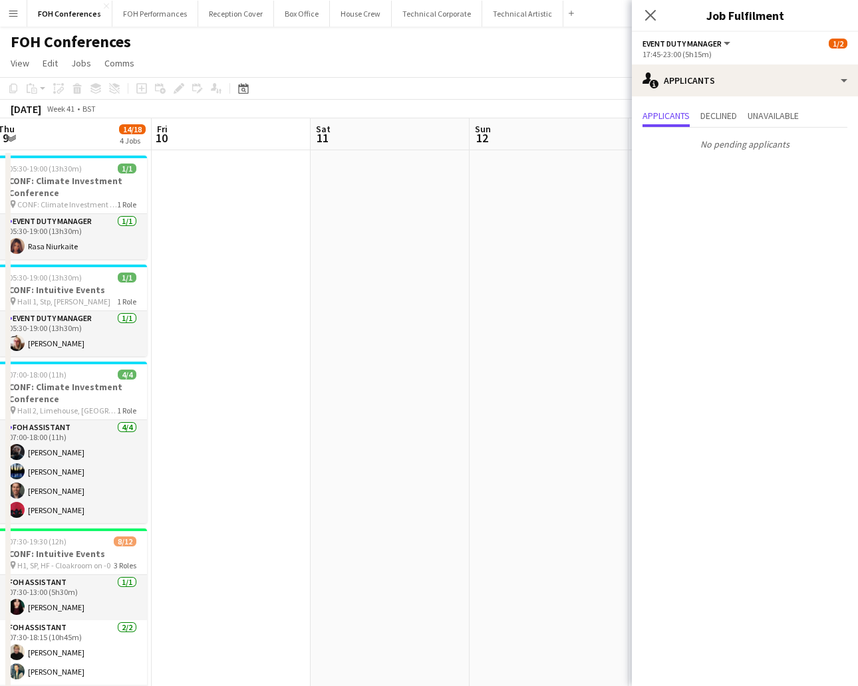
drag, startPoint x: 492, startPoint y: 138, endPoint x: 60, endPoint y: 138, distance: 431.4
click at [60, 138] on app-calendar-viewport "Mon 6 2/2 2 Jobs Tue 7 12/13 3 Jobs Wed 8 11/16 4 Jobs Thu 9 14/18 4 Jobs Fri 1…" at bounding box center [429, 573] width 858 height 910
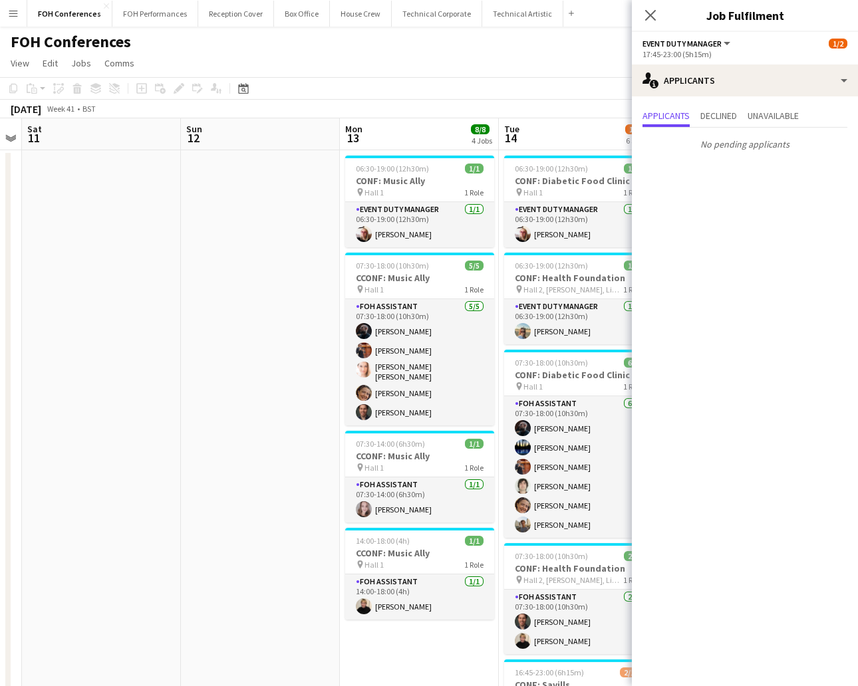
scroll to position [0, 465]
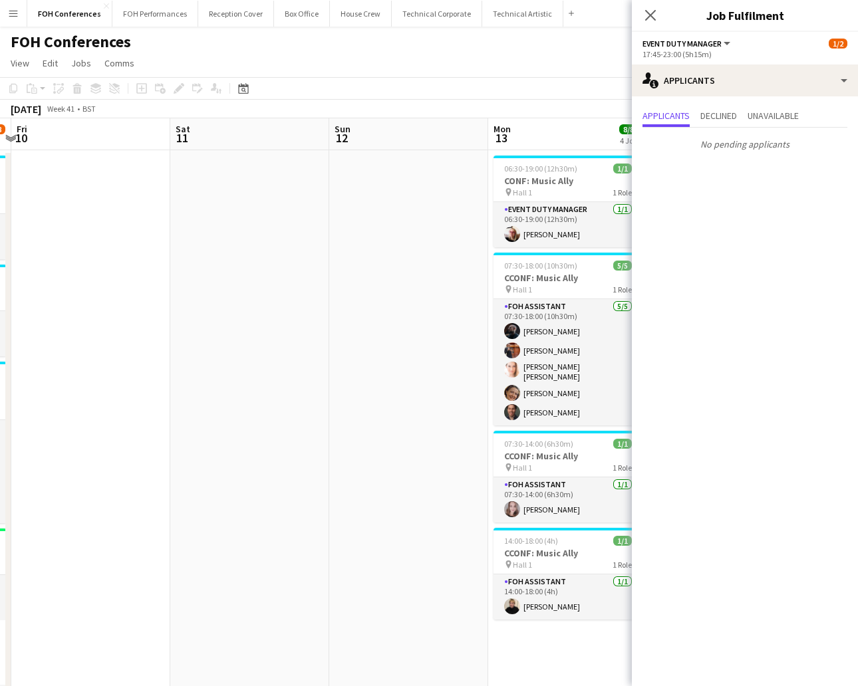
drag, startPoint x: 538, startPoint y: 125, endPoint x: 247, endPoint y: 134, distance: 291.3
click at [247, 134] on app-calendar-viewport "Tue 7 12/13 3 Jobs Wed 8 11/16 4 Jobs Thu 9 14/18 4 Jobs Fri 10 Sat 11 Sun 12 M…" at bounding box center [429, 573] width 858 height 910
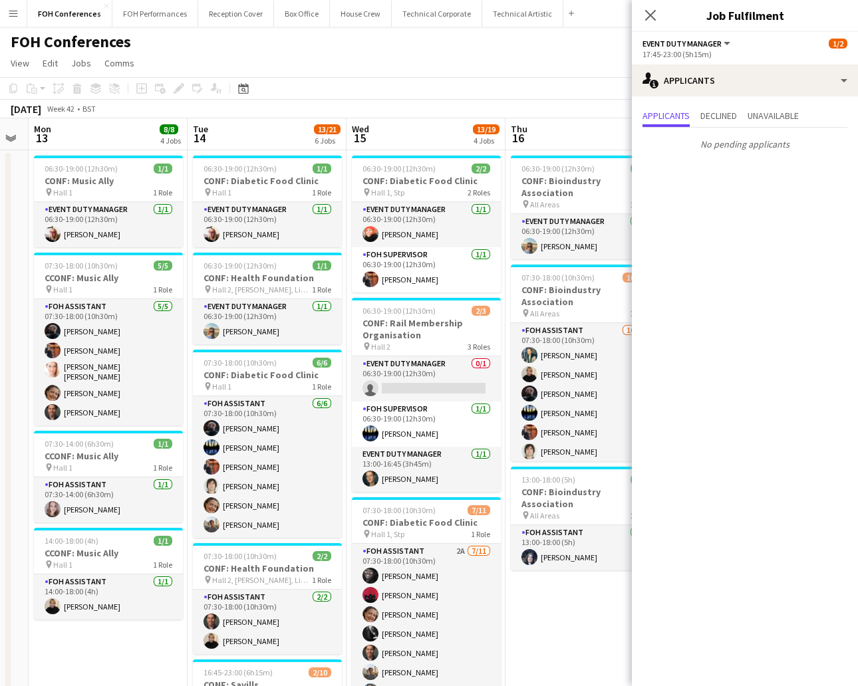
scroll to position [0, 552]
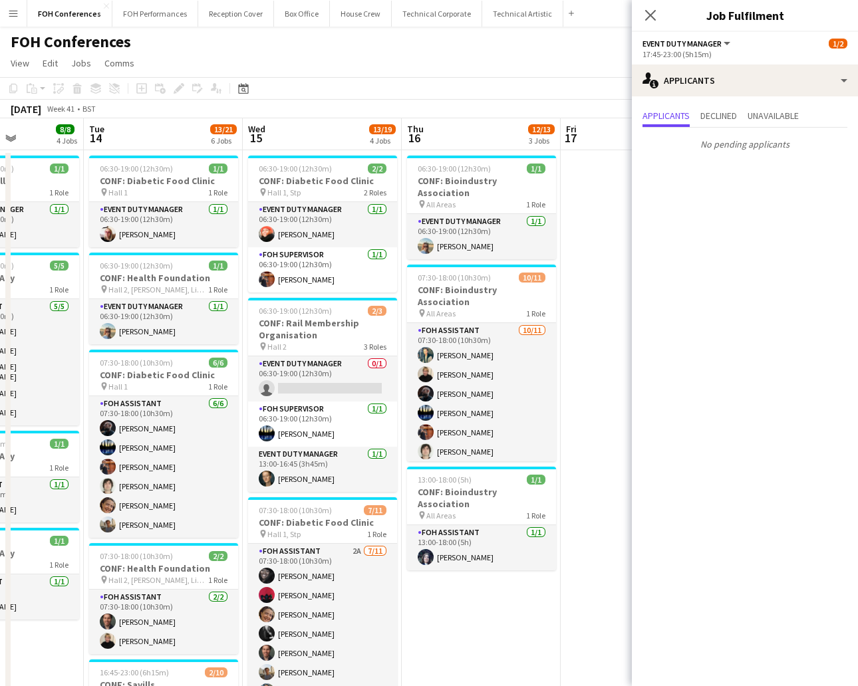
drag, startPoint x: 535, startPoint y: 137, endPoint x: 148, endPoint y: 130, distance: 386.9
click at [148, 130] on app-calendar-viewport "Fri 10 Sat 11 Sun 12 Mon 13 8/8 4 Jobs Tue 14 13/21 6 Jobs Wed 15 13/19 4 Jobs …" at bounding box center [429, 573] width 858 height 910
click at [294, 386] on app-card-role "Event Duty Manager 0/1 06:30-19:00 (12h30m) single-neutral-actions" at bounding box center [322, 378] width 149 height 45
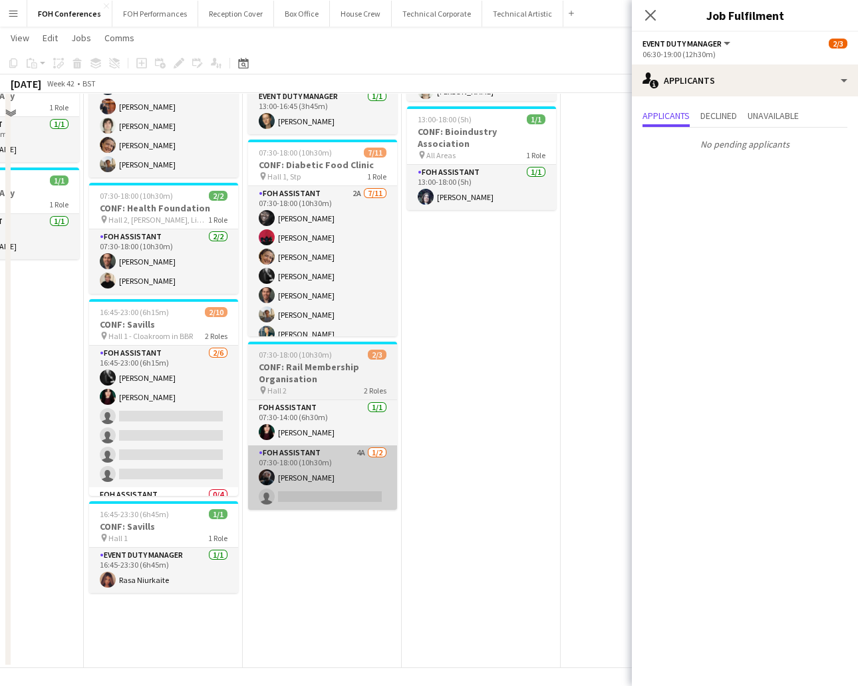
scroll to position [364, 0]
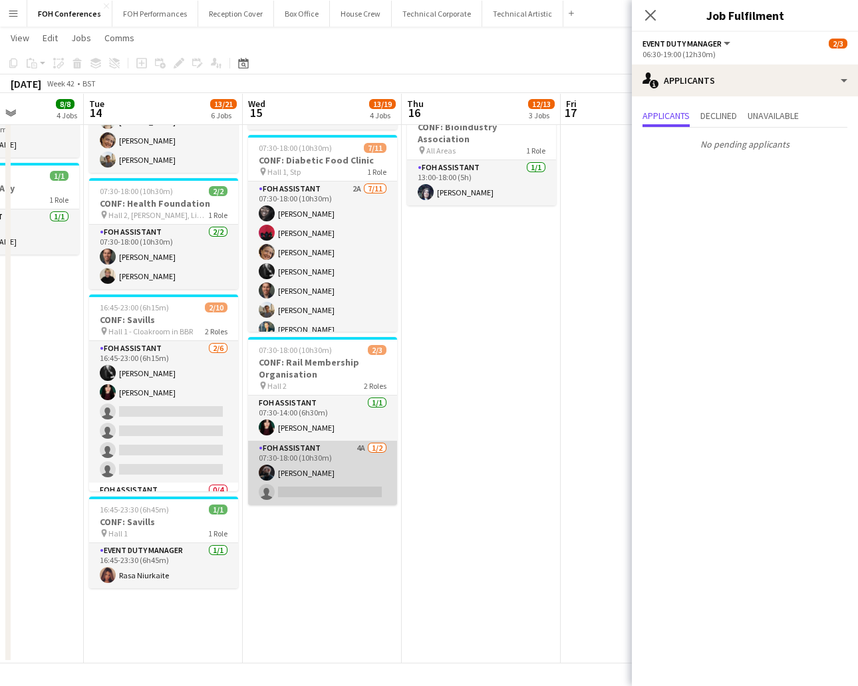
click at [334, 482] on app-card-role "FOH Assistant 4A [DATE] 07:30-18:00 (10h30m) [PERSON_NAME] single-neutral-actio…" at bounding box center [322, 473] width 149 height 64
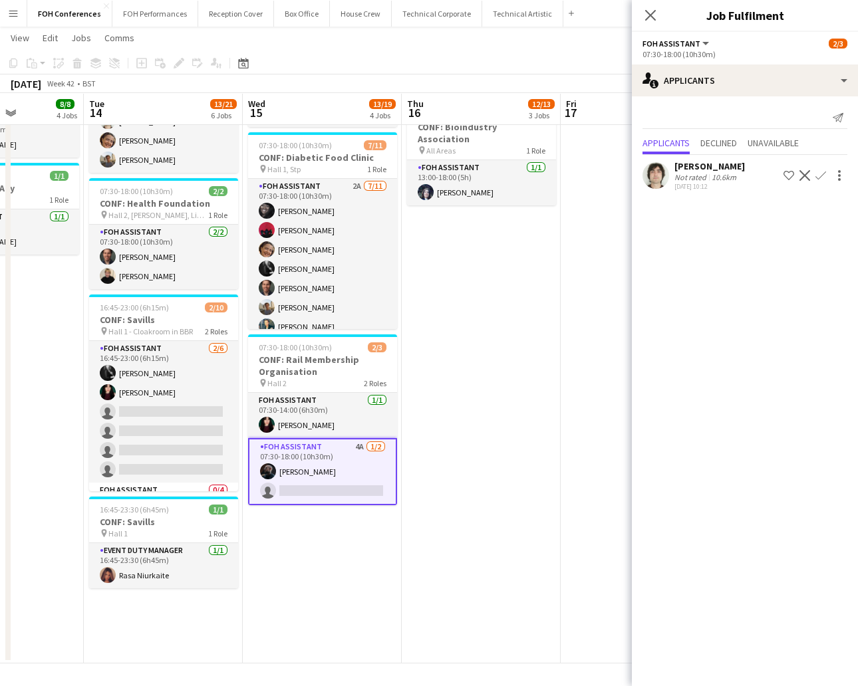
click at [815, 179] on app-icon "Confirm" at bounding box center [820, 175] width 11 height 11
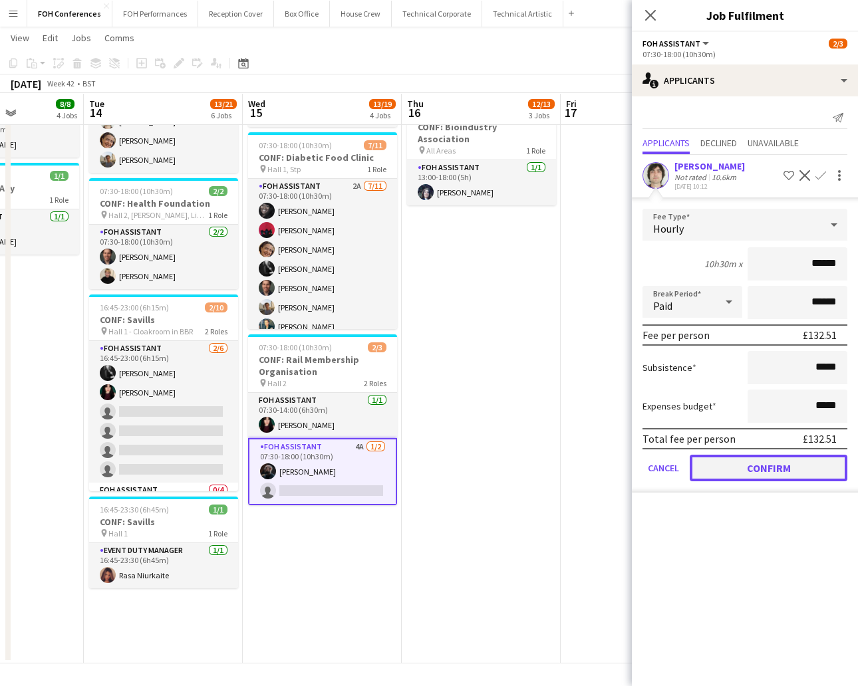
click at [764, 461] on button "Confirm" at bounding box center [768, 468] width 158 height 27
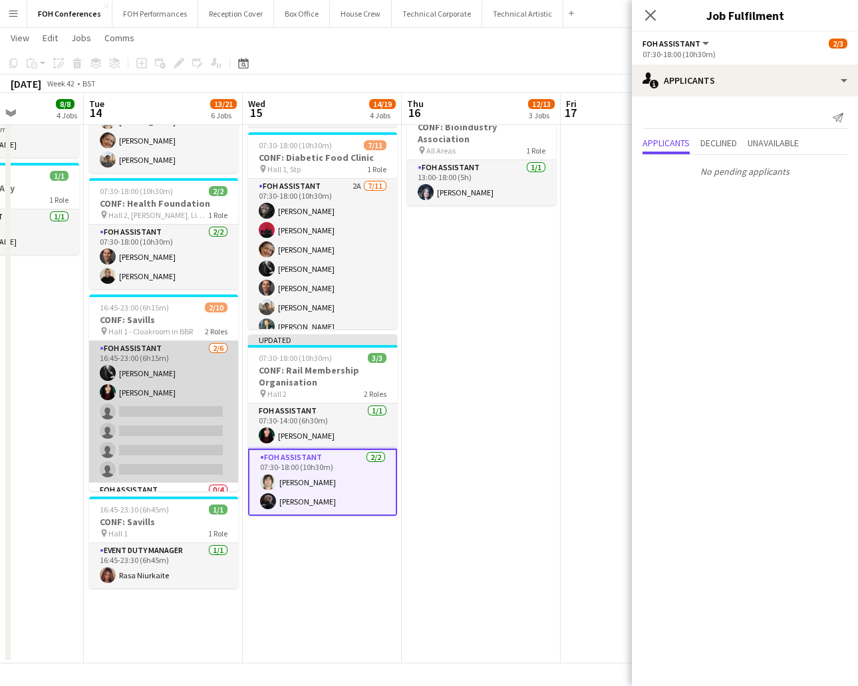
click at [170, 418] on app-card-role "FOH Assistant [DATE] 16:45-23:00 (6h15m) [PERSON_NAME] [PERSON_NAME] single-neu…" at bounding box center [163, 412] width 149 height 142
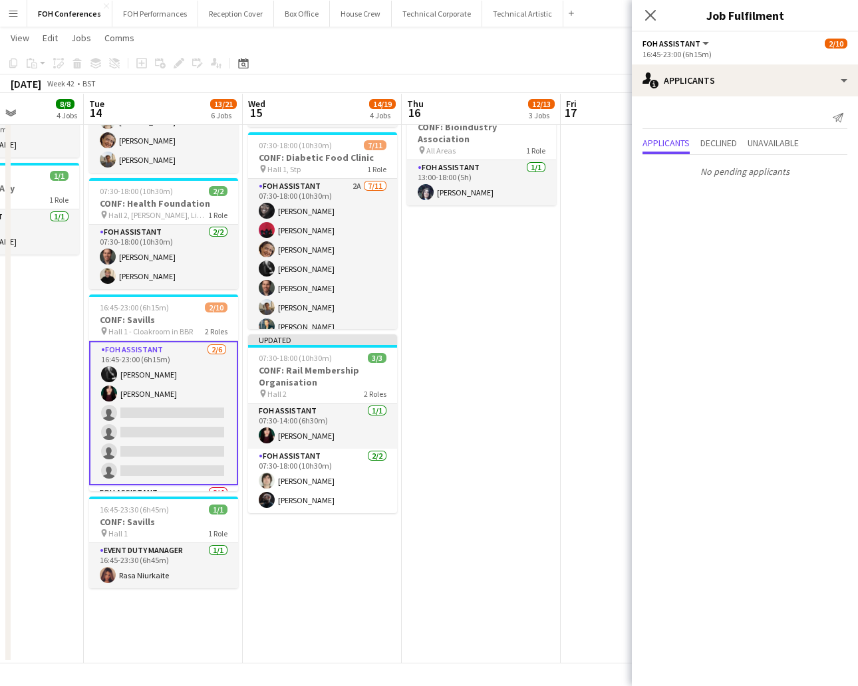
click at [476, 59] on app-toolbar "Copy Paste Paste Ctrl+V Paste with crew Ctrl+Shift+V Paste linked Job [GEOGRAPH…" at bounding box center [429, 63] width 858 height 23
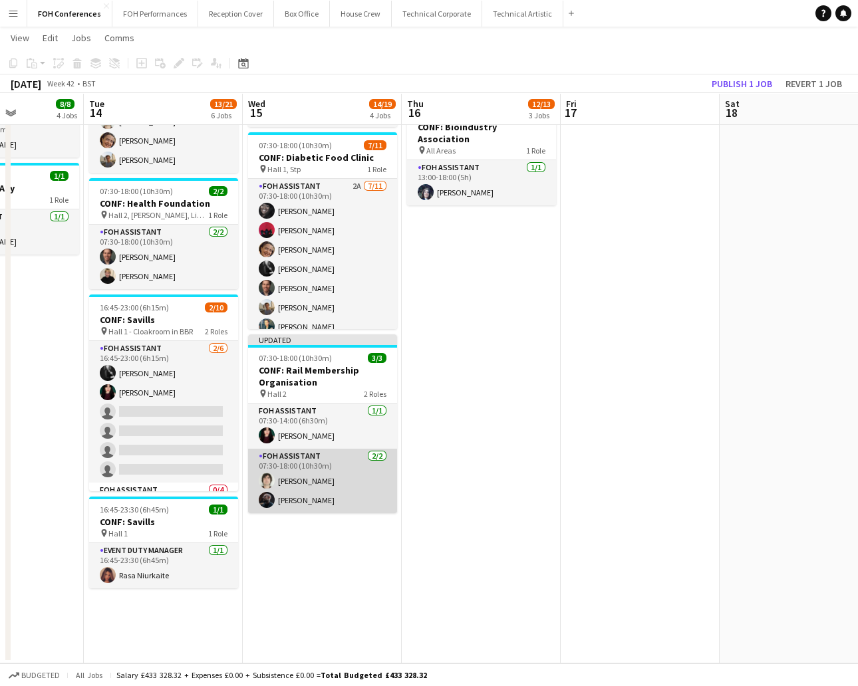
click at [302, 476] on app-card-role "FOH Assistant [DATE] 07:30-18:00 (10h30m) [PERSON_NAME] [PERSON_NAME]" at bounding box center [322, 481] width 149 height 64
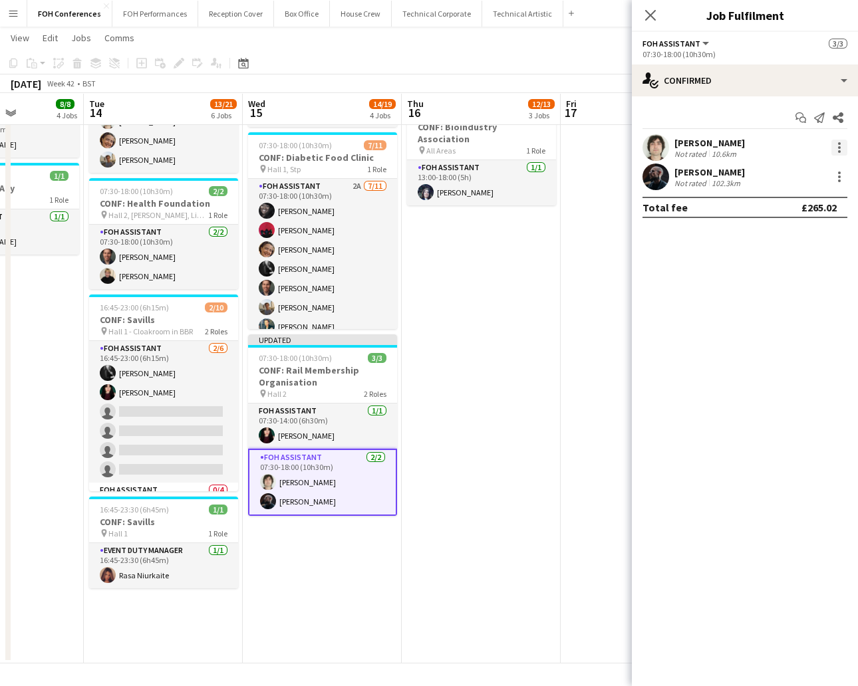
click at [836, 148] on div at bounding box center [839, 148] width 16 height 16
click at [695, 143] on div at bounding box center [429, 343] width 858 height 686
click at [836, 144] on div at bounding box center [839, 148] width 16 height 16
click at [568, 65] on div at bounding box center [429, 343] width 858 height 686
click at [545, 35] on app-page-menu "View Day view expanded Day view collapsed Month view Date picker Jump to [DATE]…" at bounding box center [429, 39] width 858 height 25
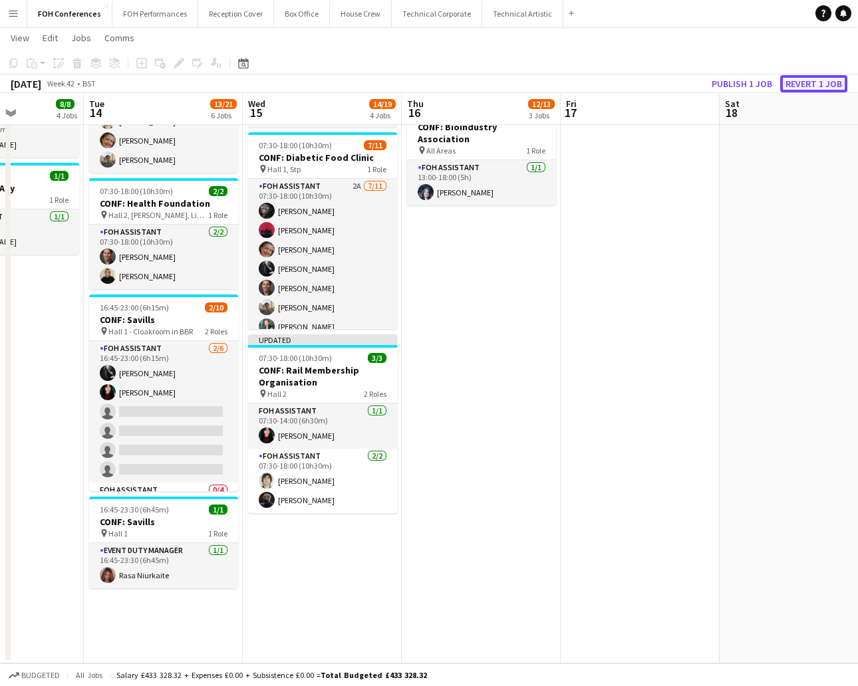
click at [804, 77] on button "Revert 1 job" at bounding box center [813, 83] width 67 height 17
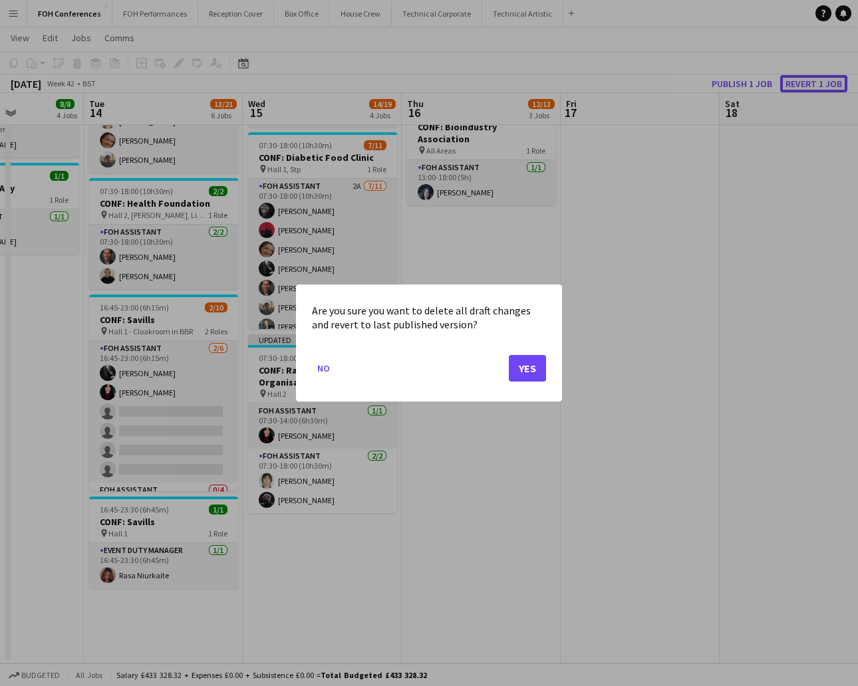
scroll to position [0, 0]
click at [533, 373] on button "Yes" at bounding box center [527, 368] width 37 height 27
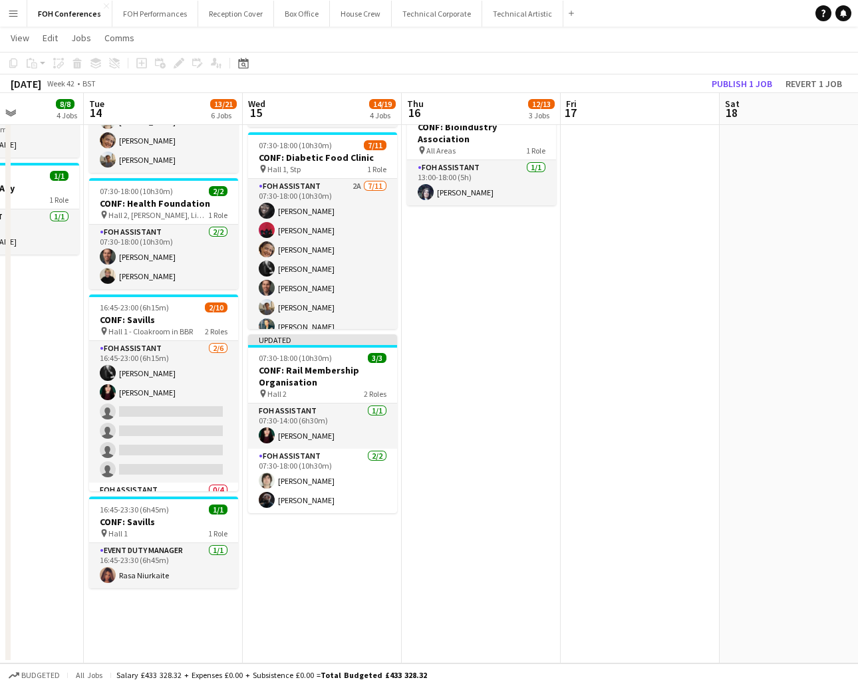
scroll to position [364, 0]
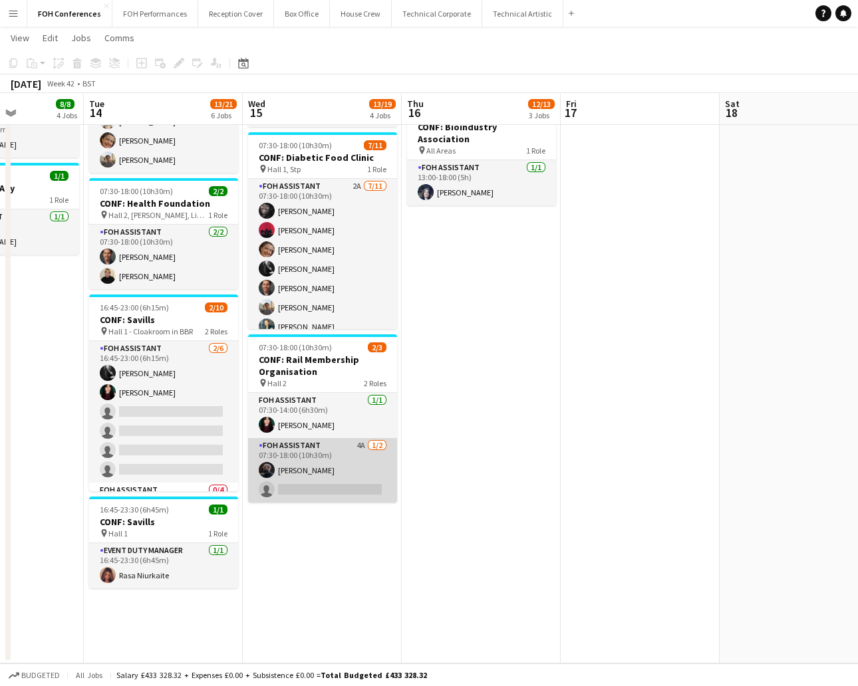
click at [286, 486] on app-card-role "FOH Assistant 4A [DATE] 07:30-18:00 (10h30m) [PERSON_NAME] single-neutral-actio…" at bounding box center [322, 470] width 149 height 64
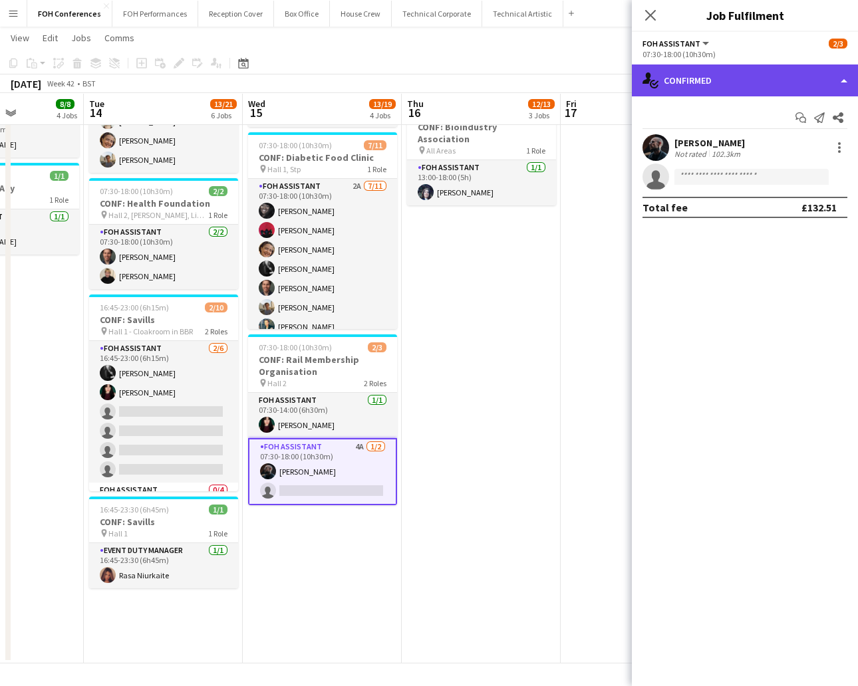
click at [709, 86] on div "single-neutral-actions-check-2 Confirmed" at bounding box center [744, 80] width 226 height 32
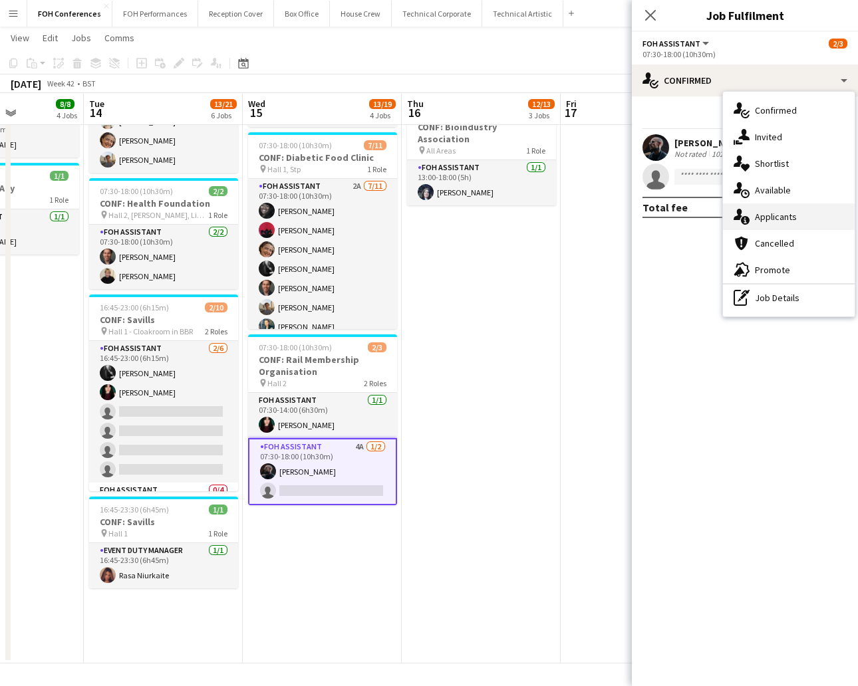
click at [767, 214] on span "Applicants" at bounding box center [775, 217] width 42 height 12
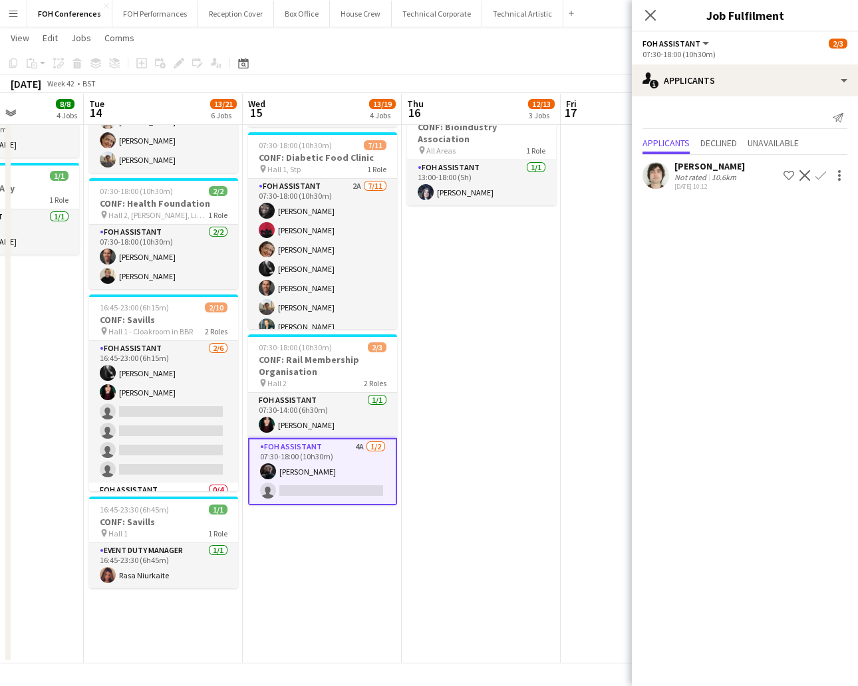
click at [596, 59] on app-toolbar "Copy Paste Paste Ctrl+V Paste with crew Ctrl+Shift+V Paste linked Job [GEOGRAPH…" at bounding box center [429, 63] width 858 height 23
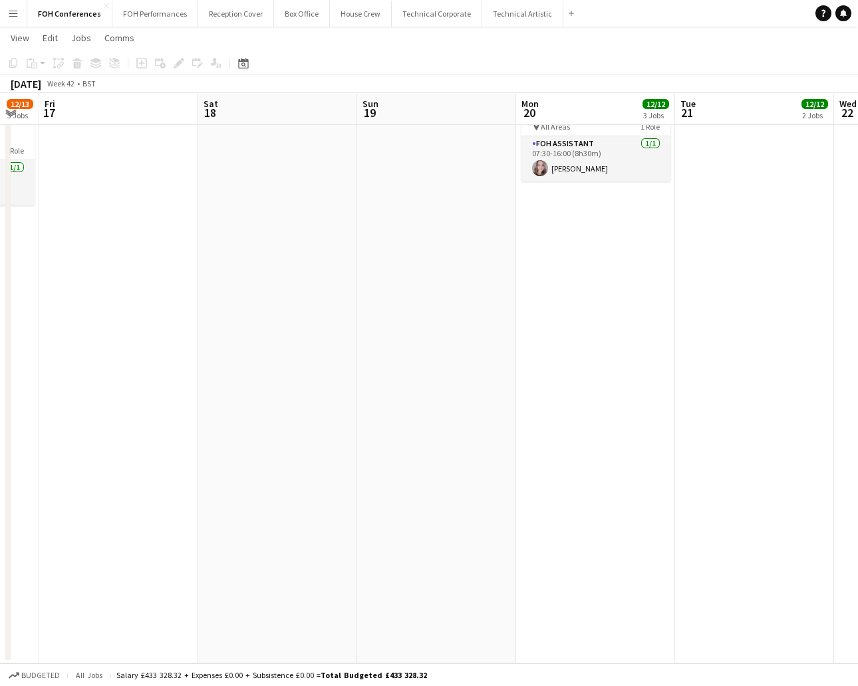
drag, startPoint x: 776, startPoint y: 105, endPoint x: 198, endPoint y: 158, distance: 580.0
click at [198, 158] on app-calendar-viewport "Mon 13 8/8 4 Jobs Tue 14 13/21 6 Jobs Wed 15 13/19 4 Jobs Thu 16 12/13 3 Jobs F…" at bounding box center [429, 175] width 858 height 975
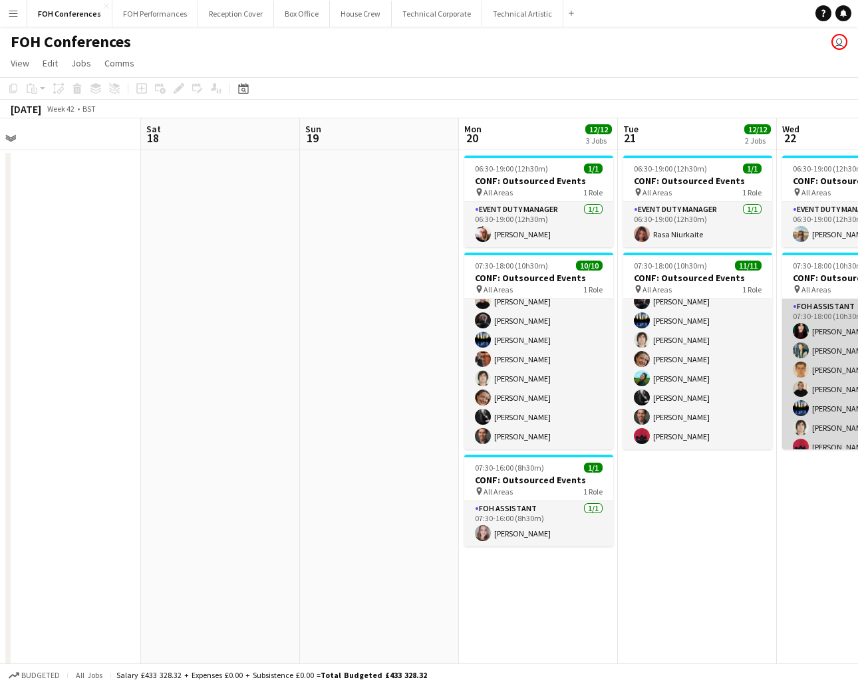
scroll to position [88, 0]
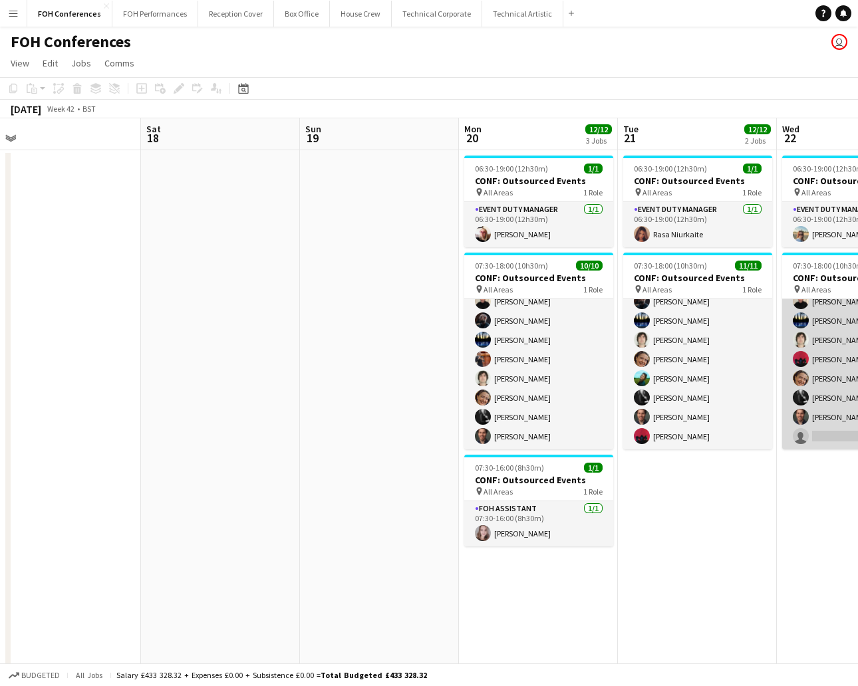
click at [846, 429] on app-card-role "FOH Assistant [DATE] 07:30-18:00 (10h30m) [PERSON_NAME] [PERSON_NAME] [PERSON_N…" at bounding box center [856, 330] width 149 height 238
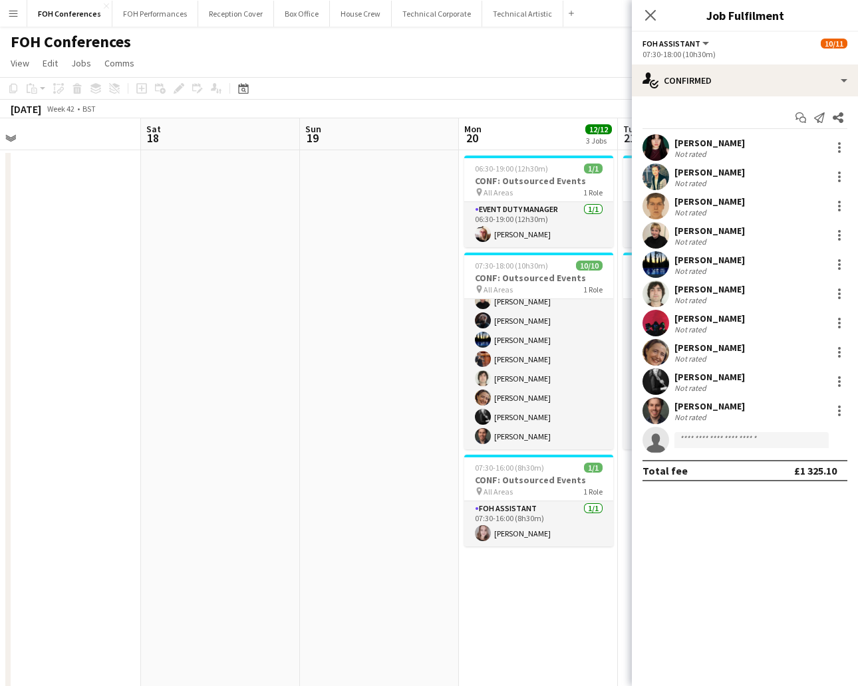
scroll to position [89, 0]
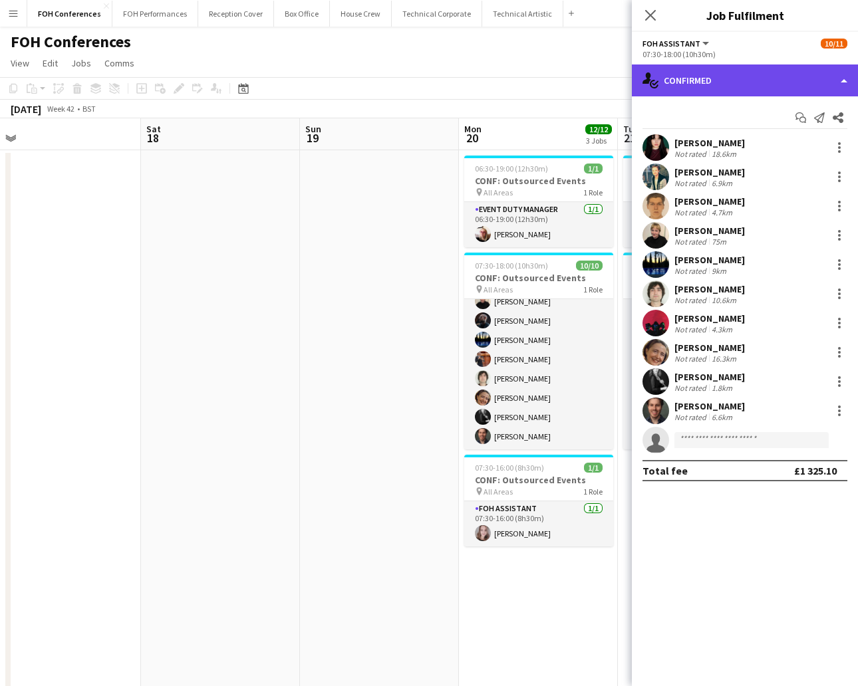
click at [755, 88] on div "single-neutral-actions-check-2 Confirmed" at bounding box center [744, 80] width 226 height 32
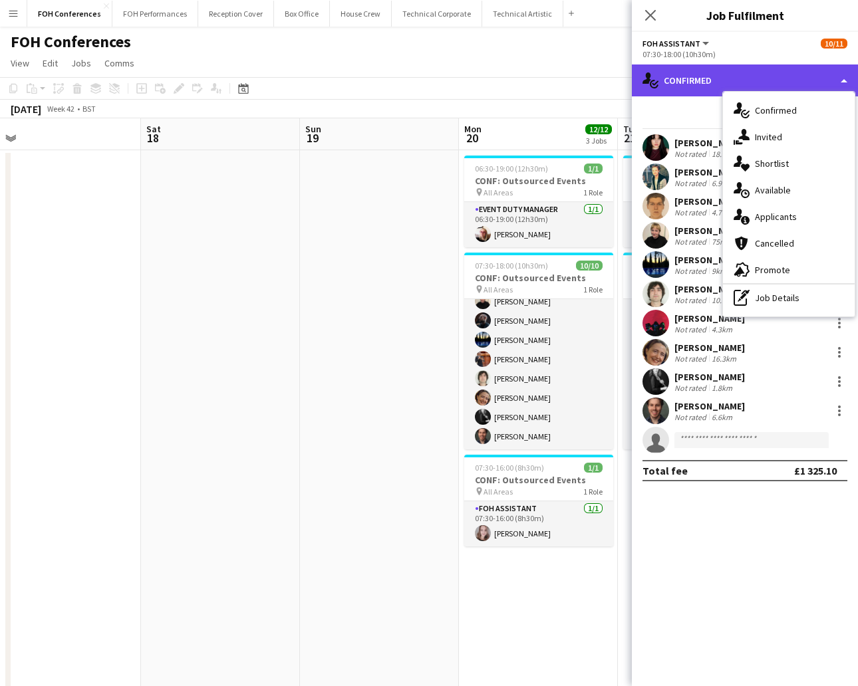
click at [755, 88] on div "single-neutral-actions-check-2 Confirmed" at bounding box center [744, 80] width 226 height 32
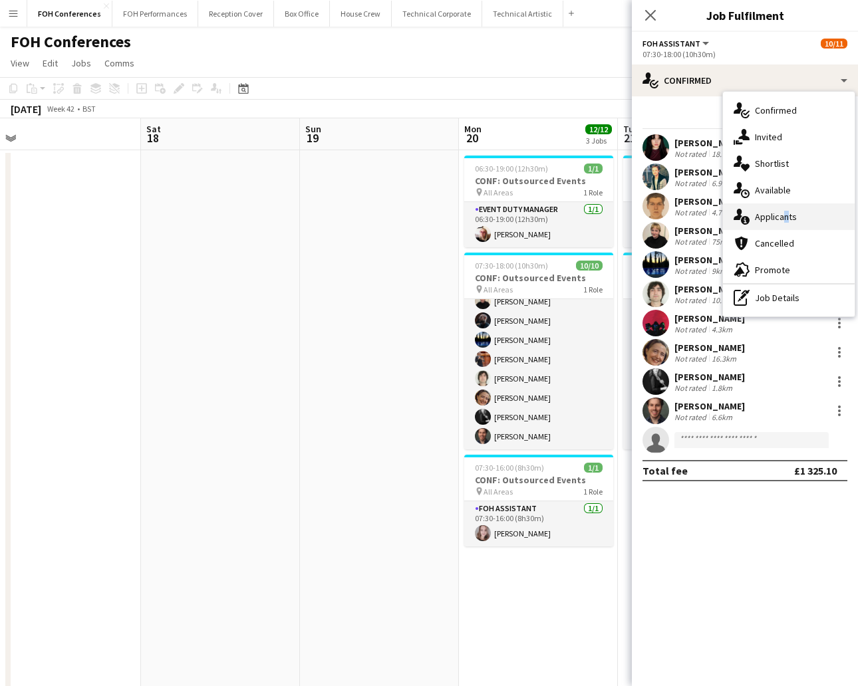
drag, startPoint x: 755, startPoint y: 88, endPoint x: 782, endPoint y: 211, distance: 126.6
click at [782, 211] on span "Applicants" at bounding box center [775, 217] width 42 height 12
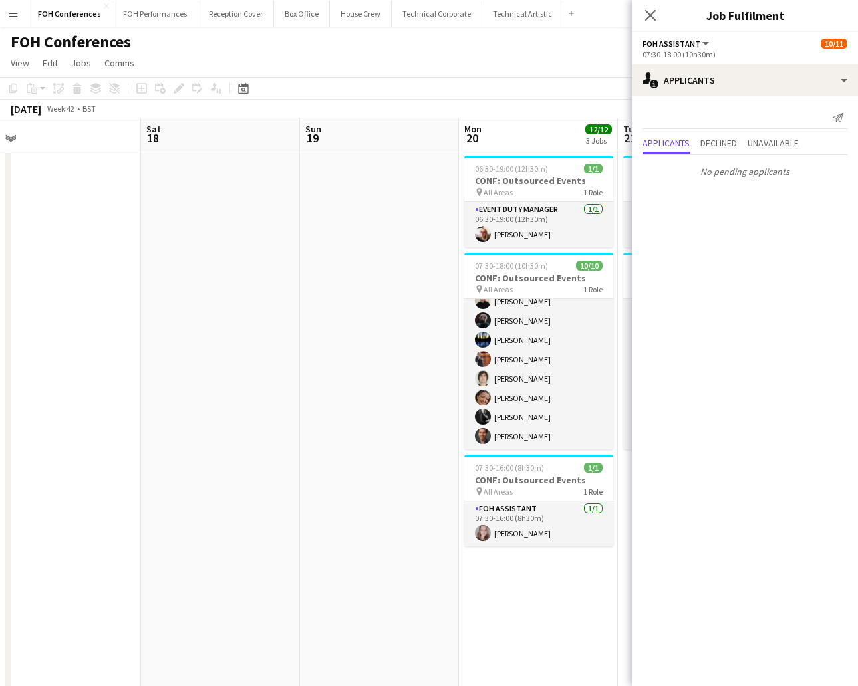
click at [564, 55] on app-page-menu "View Day view expanded Day view collapsed Month view Date picker Jump to [DATE]…" at bounding box center [429, 64] width 858 height 25
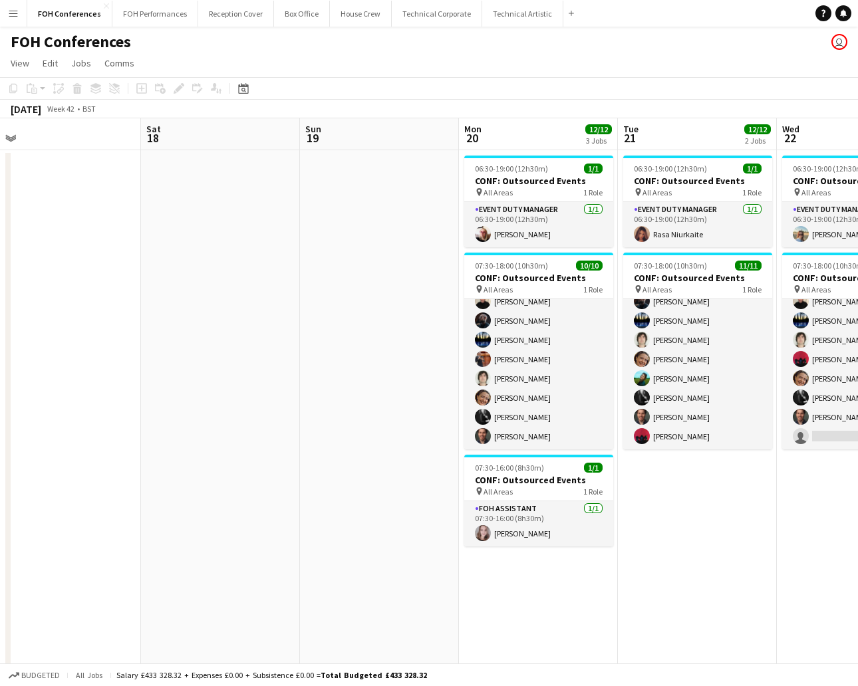
scroll to position [88, 0]
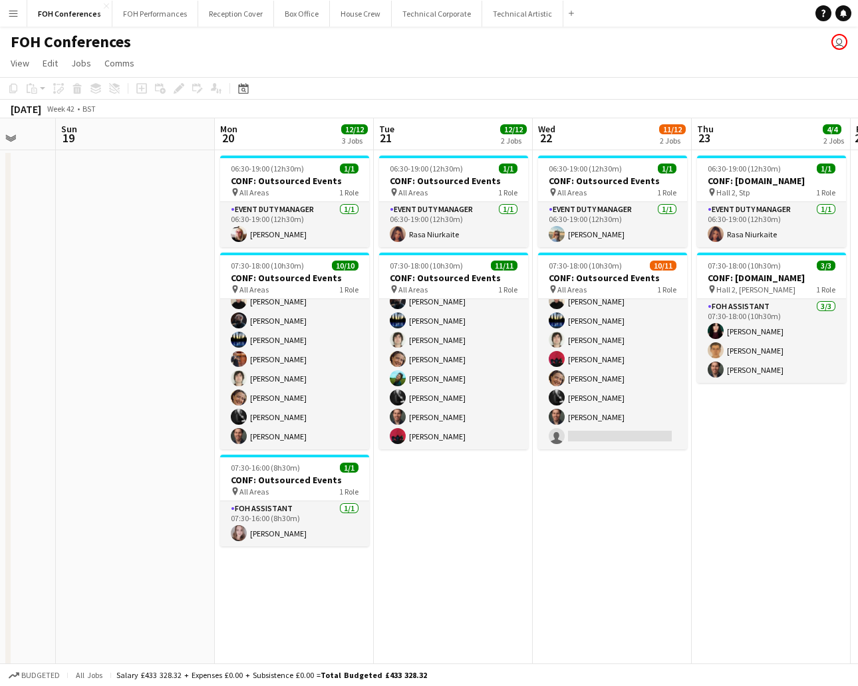
drag, startPoint x: 777, startPoint y: 128, endPoint x: 869, endPoint y: 181, distance: 106.0
click at [857, 181] on html "Menu Boards Boards Boards All jobs Status Workforce Workforce My Workforce Recr…" at bounding box center [429, 525] width 858 height 1051
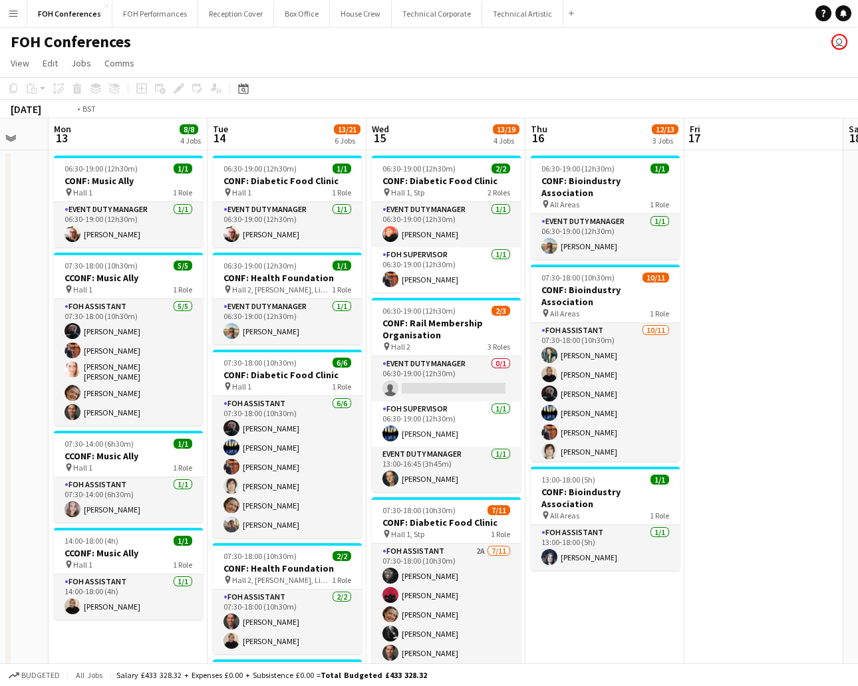
scroll to position [0, 326]
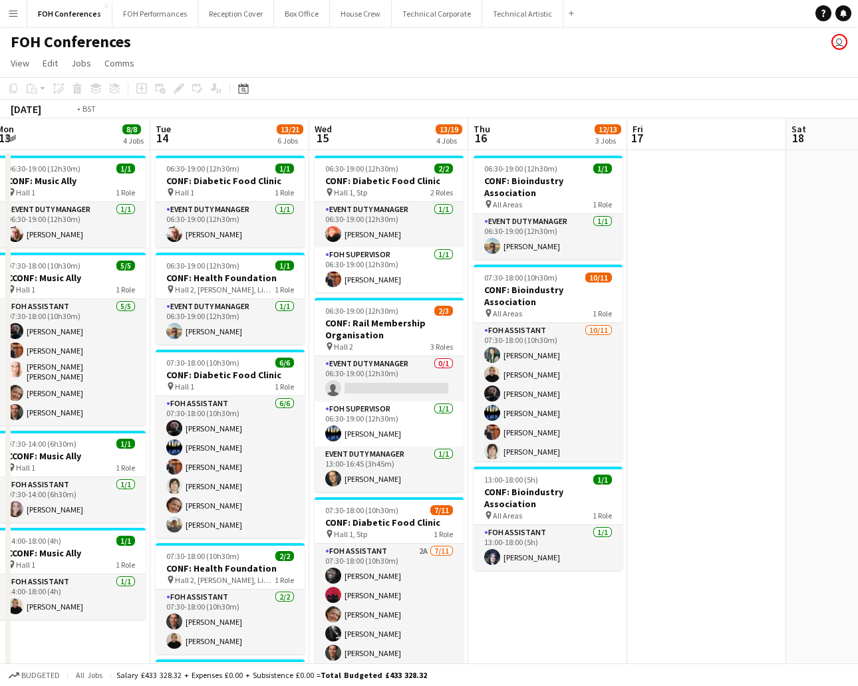
drag, startPoint x: 94, startPoint y: 139, endPoint x: 894, endPoint y: 261, distance: 809.5
click at [857, 261] on html "Menu Boards Boards Boards All jobs Status Workforce Workforce My Workforce Recr…" at bounding box center [429, 525] width 858 height 1051
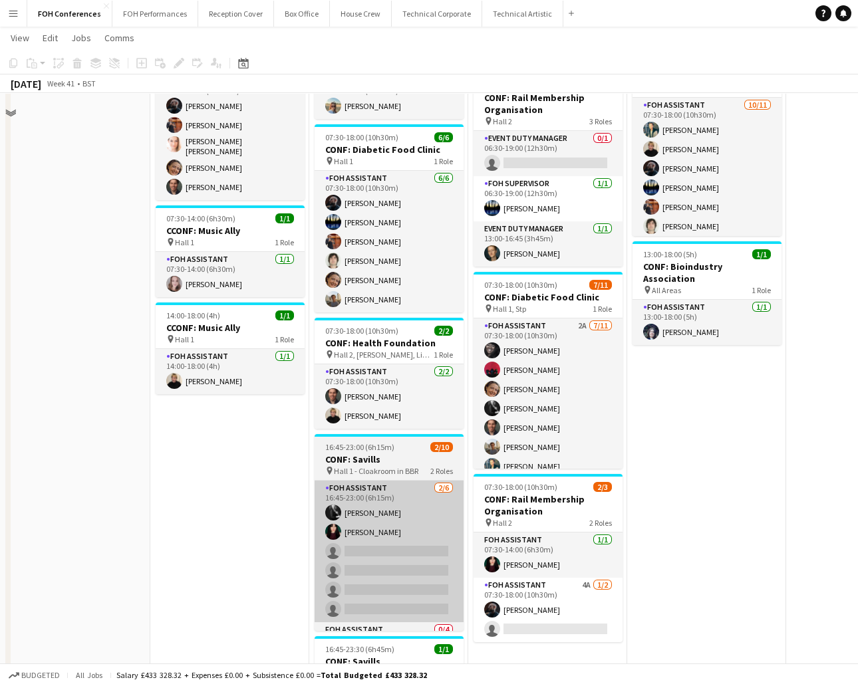
scroll to position [298, 0]
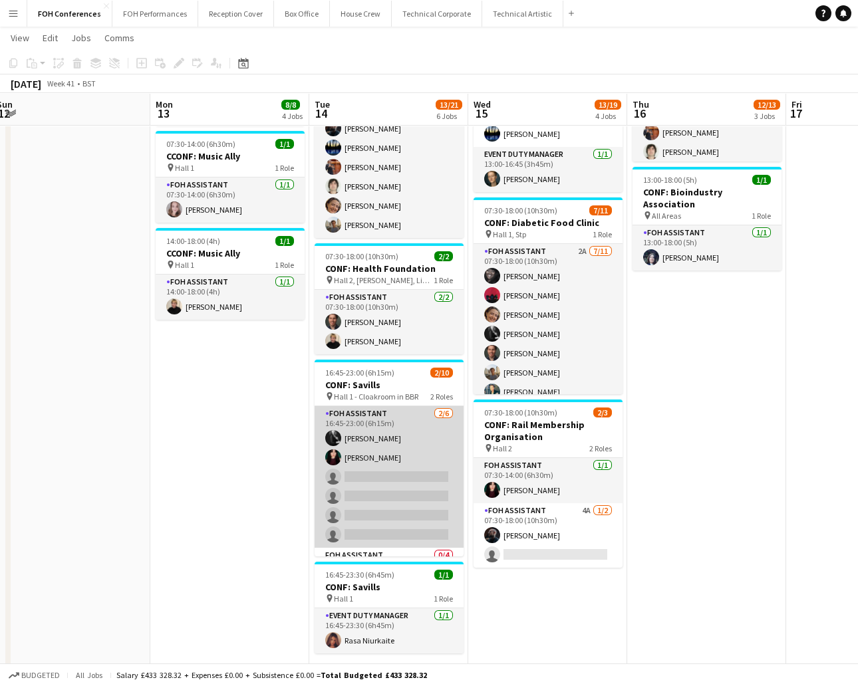
click at [398, 533] on app-card-role "FOH Assistant [DATE] 16:45-23:00 (6h15m) [PERSON_NAME] [PERSON_NAME] single-neu…" at bounding box center [388, 477] width 149 height 142
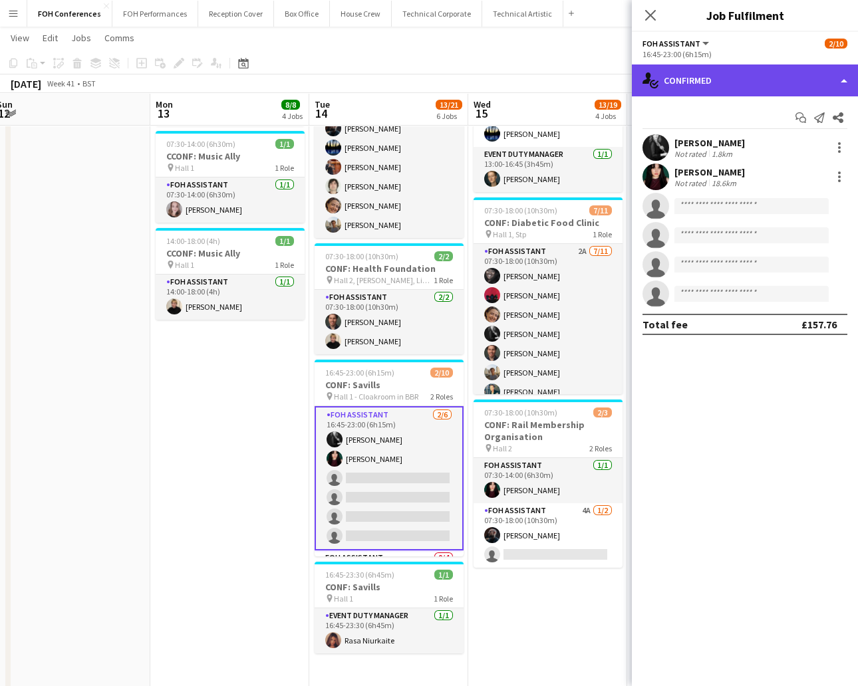
click at [687, 82] on div "single-neutral-actions-check-2 Confirmed" at bounding box center [744, 80] width 226 height 32
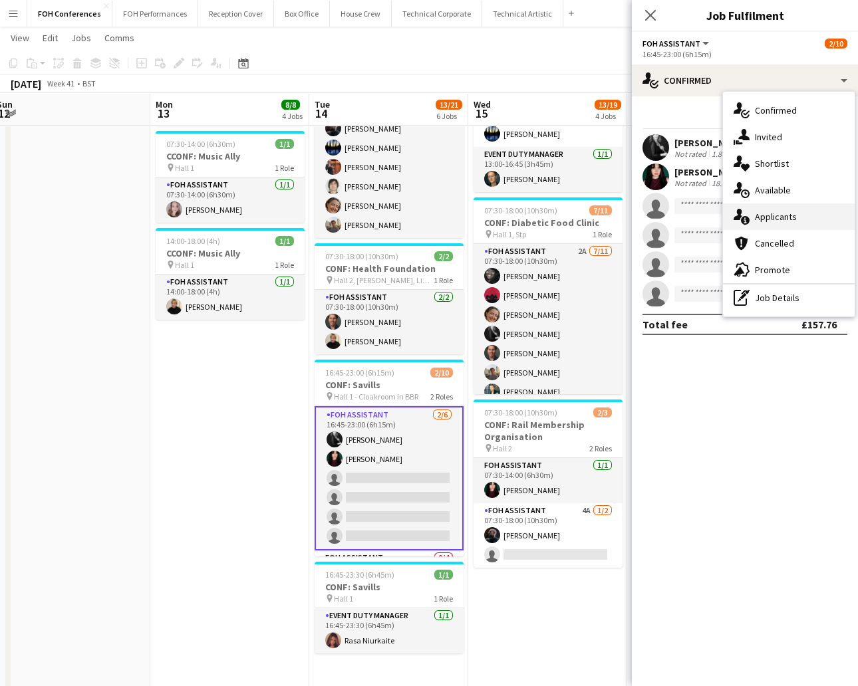
click at [772, 218] on span "Applicants" at bounding box center [775, 217] width 42 height 12
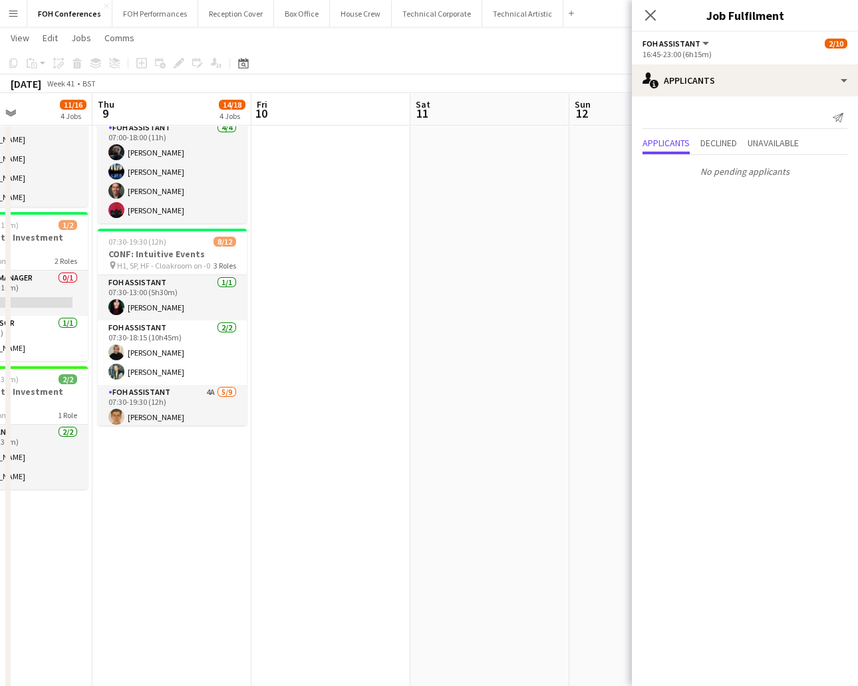
drag, startPoint x: 71, startPoint y: 98, endPoint x: 766, endPoint y: 179, distance: 700.0
click at [766, 179] on body "Menu Boards Boards Boards All jobs Status Workforce Workforce My Workforce Recr…" at bounding box center [429, 227] width 858 height 1050
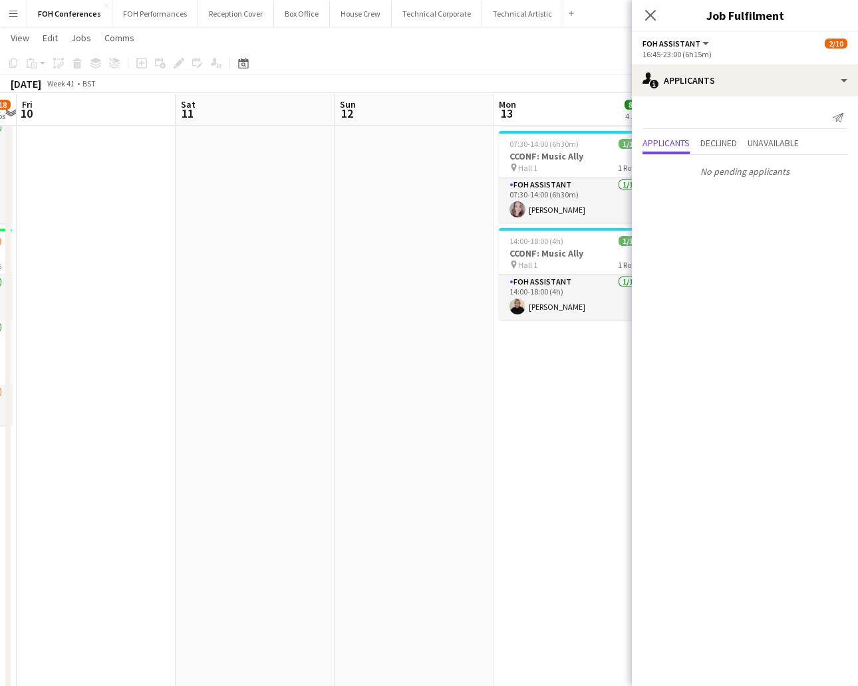
scroll to position [0, 384]
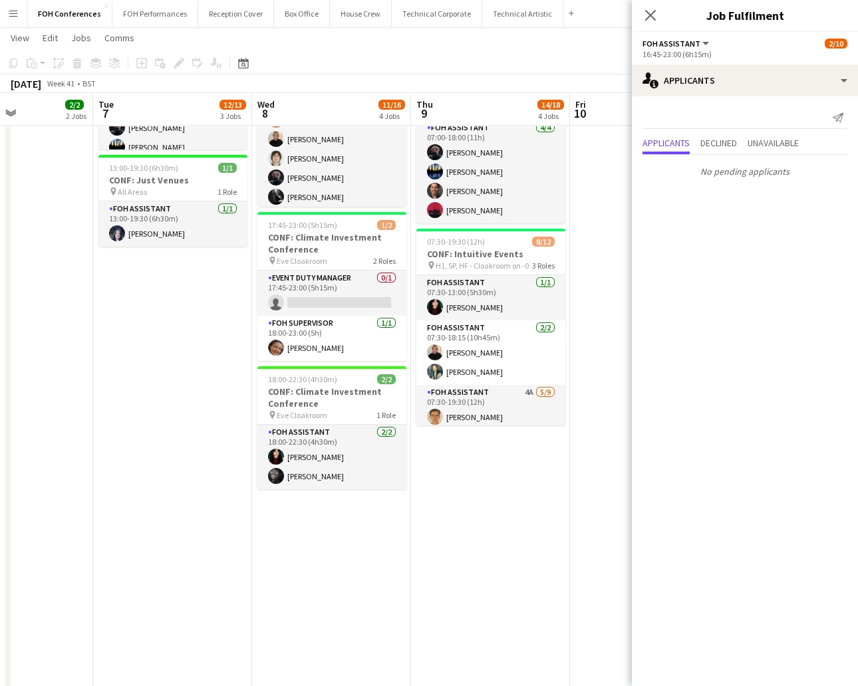
drag, startPoint x: 74, startPoint y: 115, endPoint x: 721, endPoint y: 177, distance: 649.1
click at [721, 177] on body "Menu Boards Boards Boards All jobs Status Workforce Workforce My Workforce Recr…" at bounding box center [429, 227] width 858 height 1050
click at [302, 306] on app-card-role "Event Duty Manager 0/1 17:45-23:00 (5h15m) single-neutral-actions" at bounding box center [331, 293] width 149 height 45
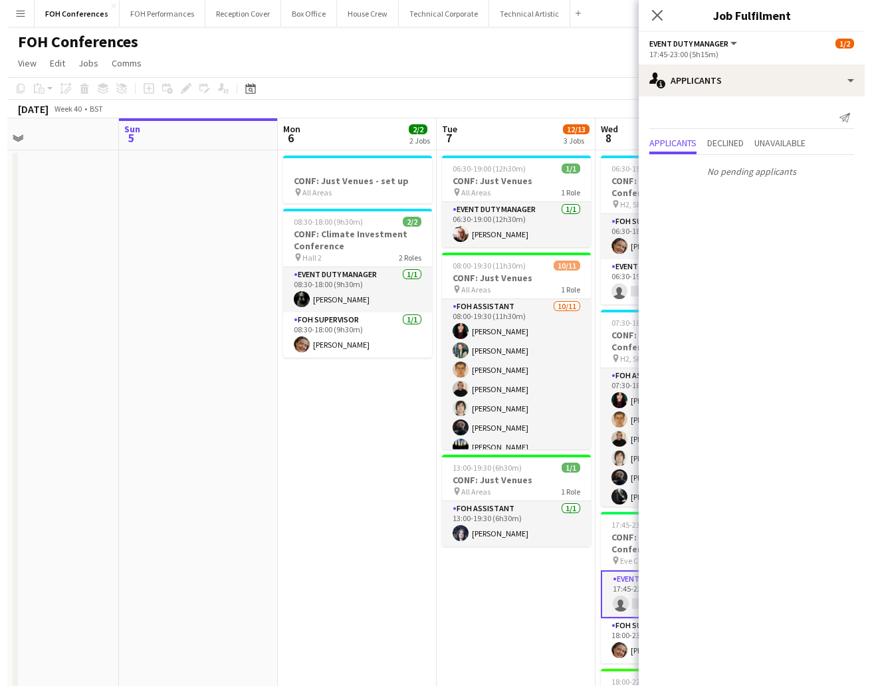
scroll to position [0, 600]
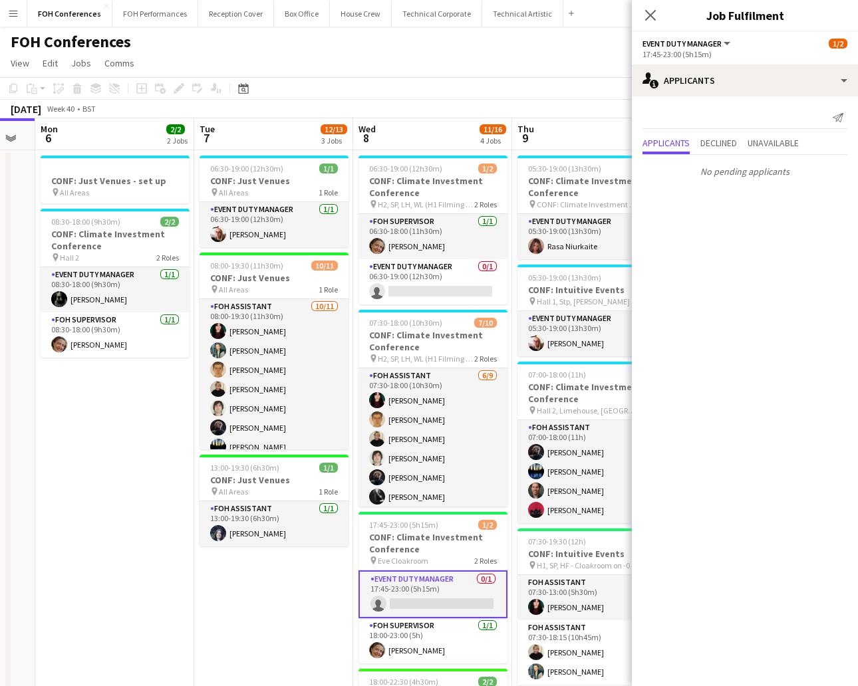
drag, startPoint x: 45, startPoint y: 134, endPoint x: 146, endPoint y: 166, distance: 105.8
click at [146, 166] on app-calendar-viewport "Thu 2 14/15 2 Jobs Fri 3 7/14 3 Jobs Sat 4 Sun 5 Mon 6 2/2 2 Jobs Tue 7 12/13 3…" at bounding box center [429, 573] width 858 height 910
click at [158, 11] on button "FOH Performances Close" at bounding box center [155, 14] width 86 height 26
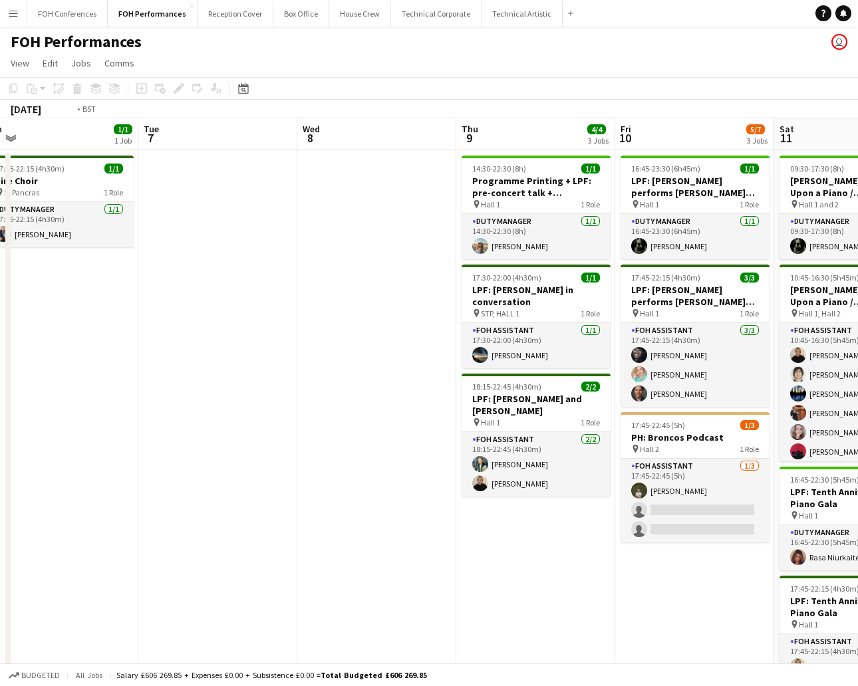
scroll to position [0, 543]
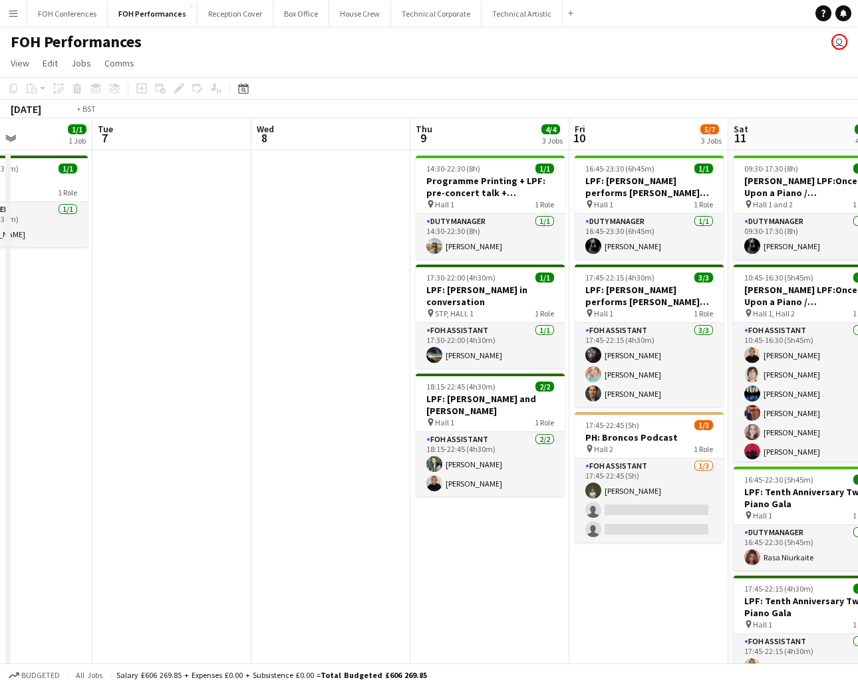
drag, startPoint x: 509, startPoint y: 130, endPoint x: 124, endPoint y: 130, distance: 384.9
click at [124, 130] on app-calendar-viewport "Fri 3 4/4 2 Jobs Sat 4 6/6 3 Jobs Sun 5 6/6 2 Jobs Mon 6 1/1 1 Job Tue 7 Wed 8 …" at bounding box center [429, 452] width 858 height 668
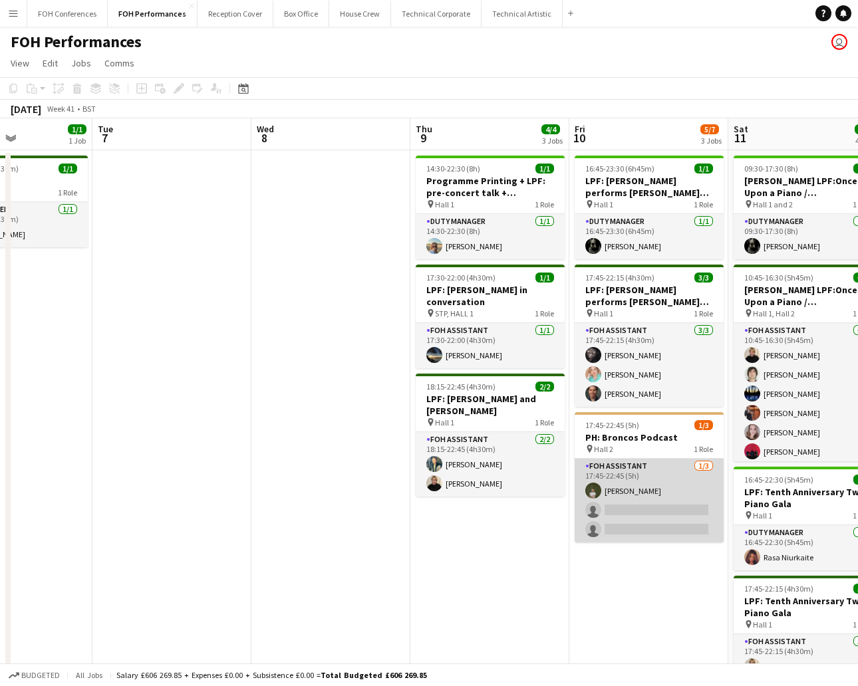
click at [637, 498] on app-card-role "FOH Assistant [DATE] 17:45-22:45 (5h) [PERSON_NAME] single-neutral-actions sing…" at bounding box center [648, 501] width 149 height 84
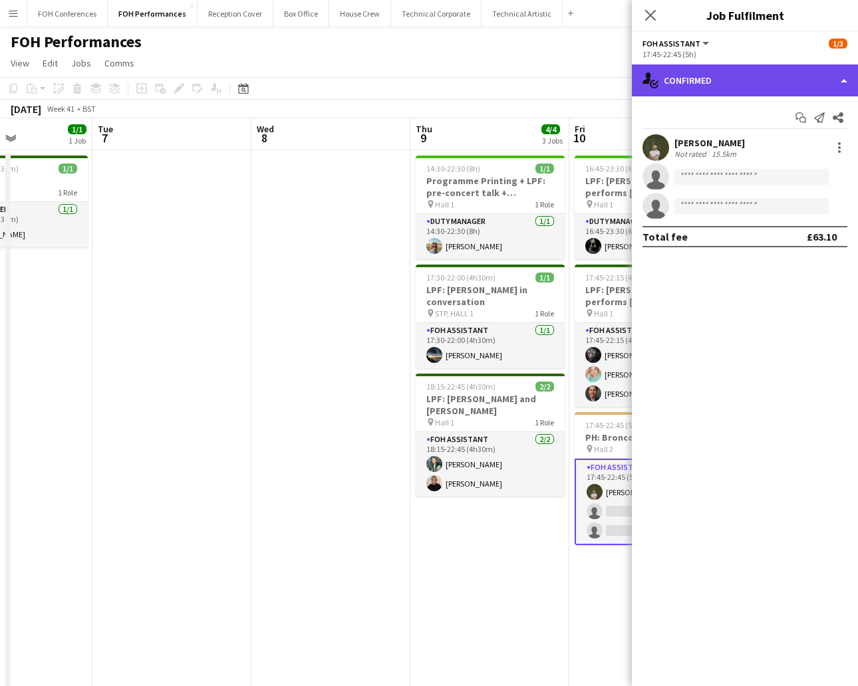
click at [713, 81] on div "single-neutral-actions-check-2 Confirmed" at bounding box center [744, 80] width 226 height 32
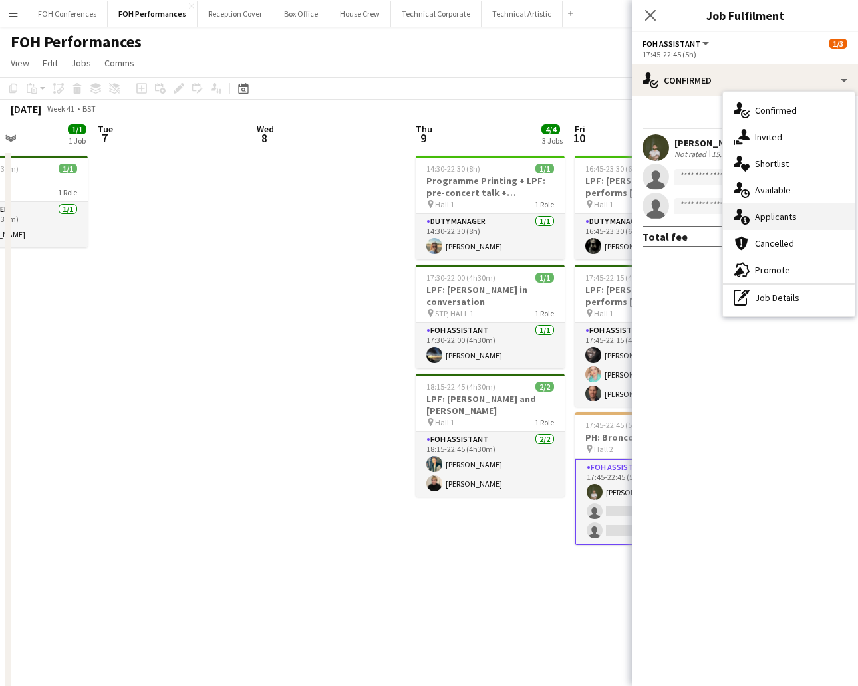
click at [776, 214] on span "Applicants" at bounding box center [775, 217] width 42 height 12
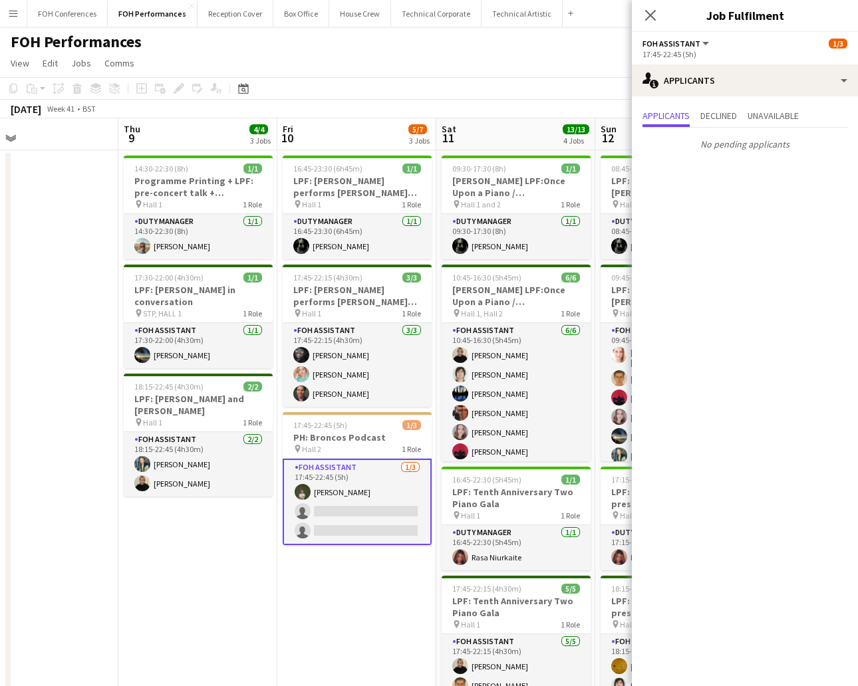
scroll to position [0, 358]
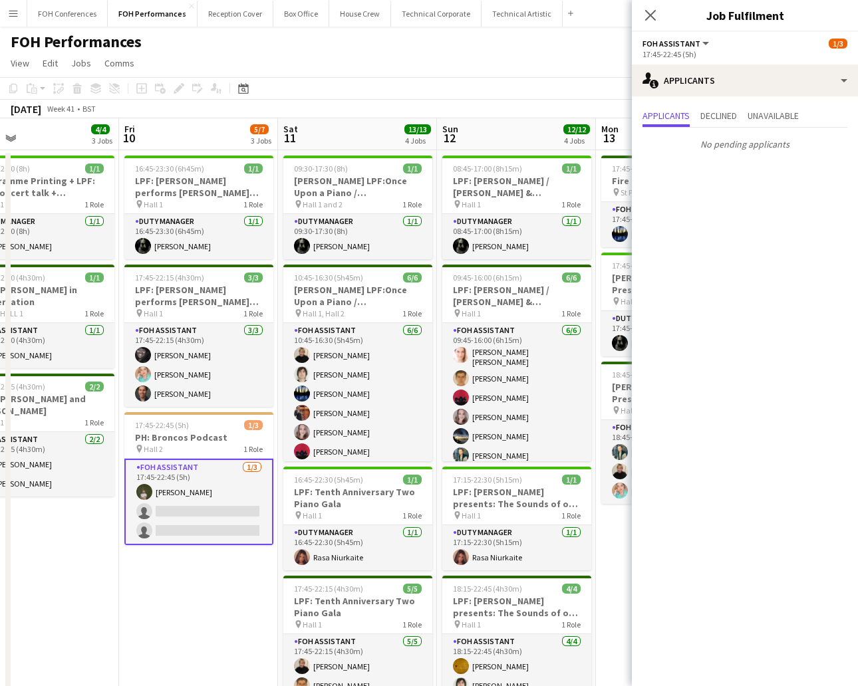
drag, startPoint x: 462, startPoint y: 132, endPoint x: -15, endPoint y: 145, distance: 476.8
click at [0, 145] on html "Menu Boards Boards Boards All jobs Status Workforce Workforce My Workforce Recr…" at bounding box center [429, 404] width 858 height 809
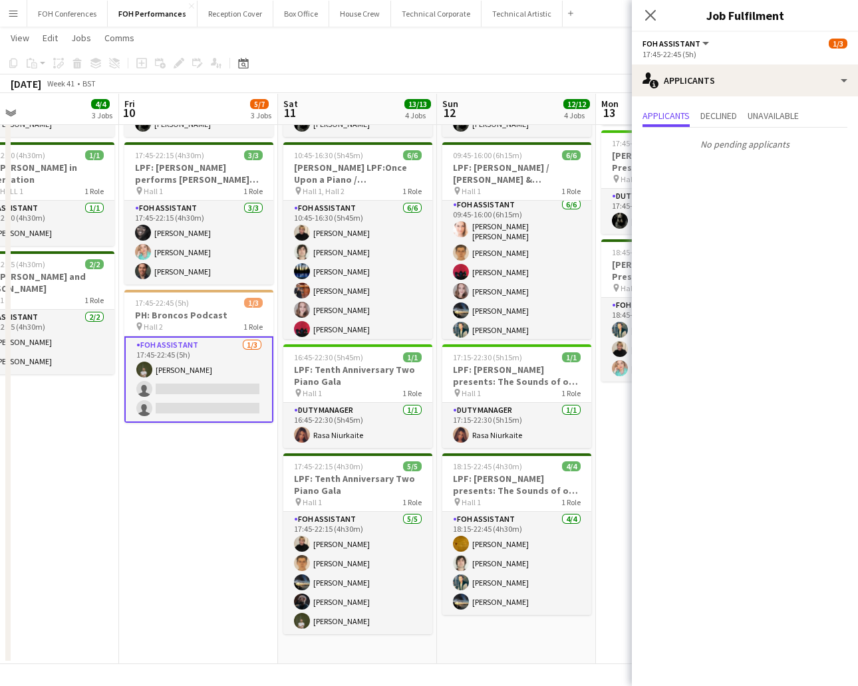
scroll to position [0, 452]
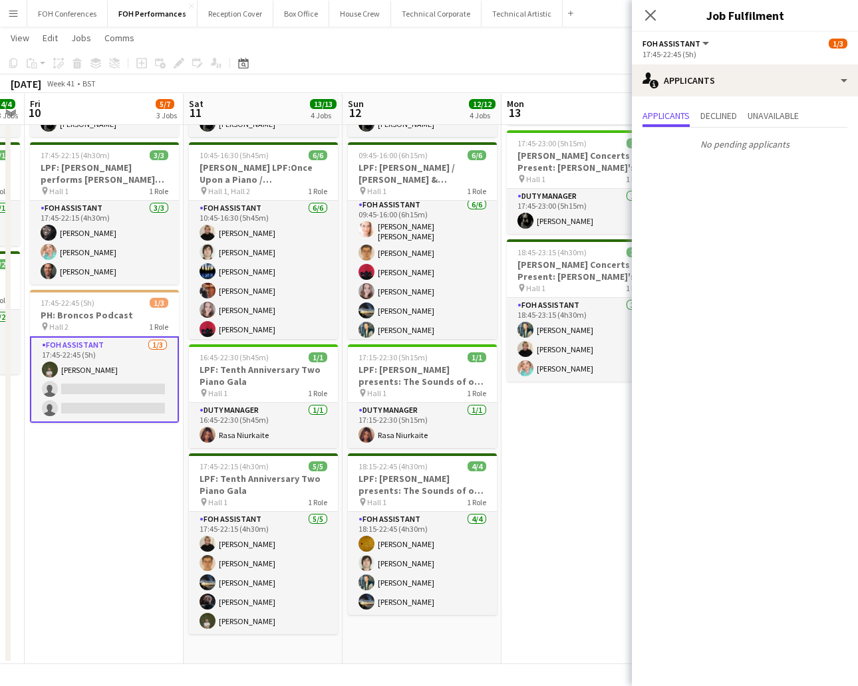
drag, startPoint x: 510, startPoint y: 111, endPoint x: -51, endPoint y: 42, distance: 565.3
click at [0, 42] on html "Menu Boards Boards Boards All jobs Status Workforce Workforce My Workforce Recr…" at bounding box center [429, 283] width 858 height 808
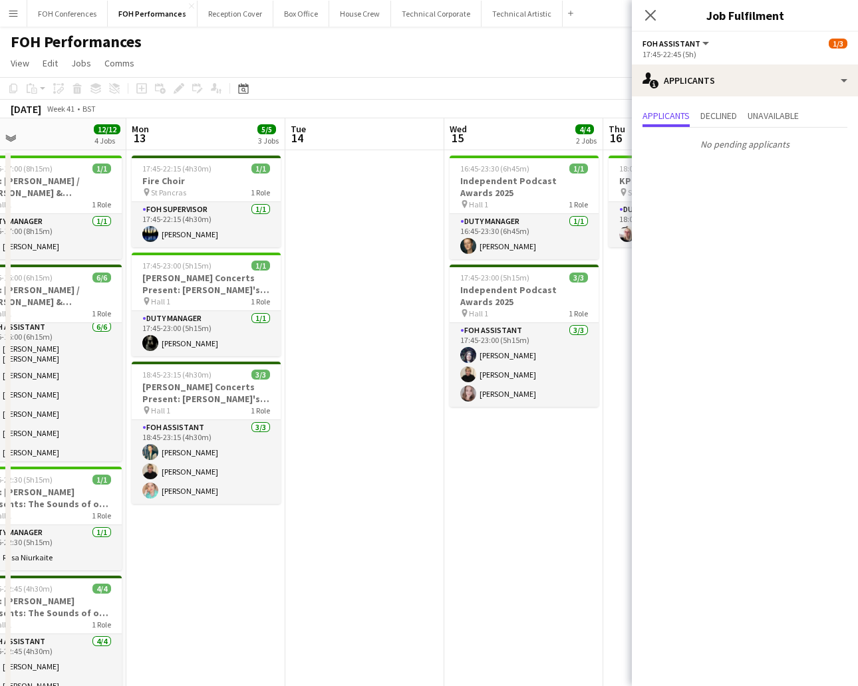
scroll to position [0, 473]
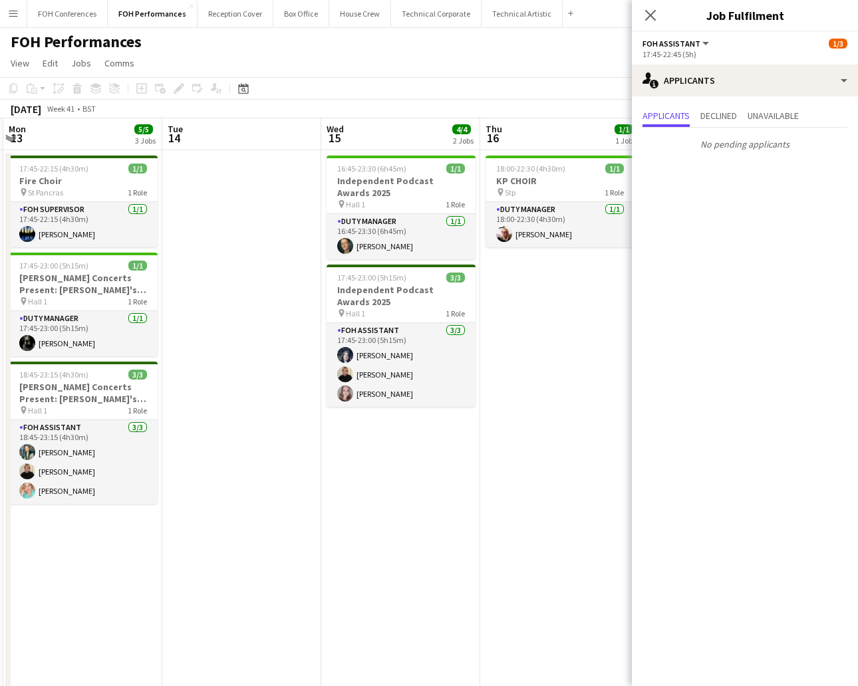
drag, startPoint x: 539, startPoint y: 131, endPoint x: -39, endPoint y: 130, distance: 578.3
click at [0, 130] on html "Menu Boards Boards Boards All jobs Status Workforce Workforce My Workforce Recr…" at bounding box center [429, 404] width 858 height 809
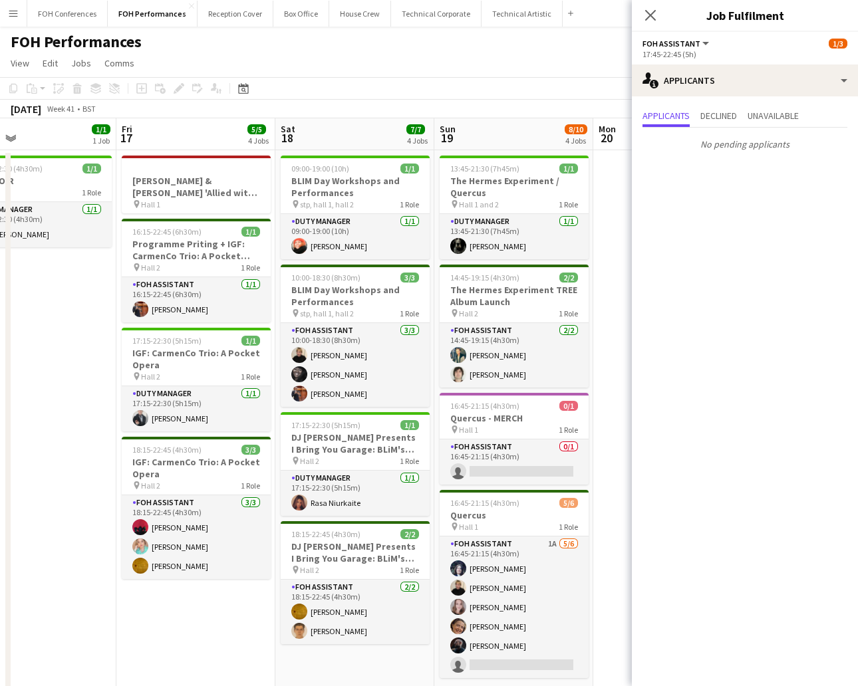
scroll to position [0, 535]
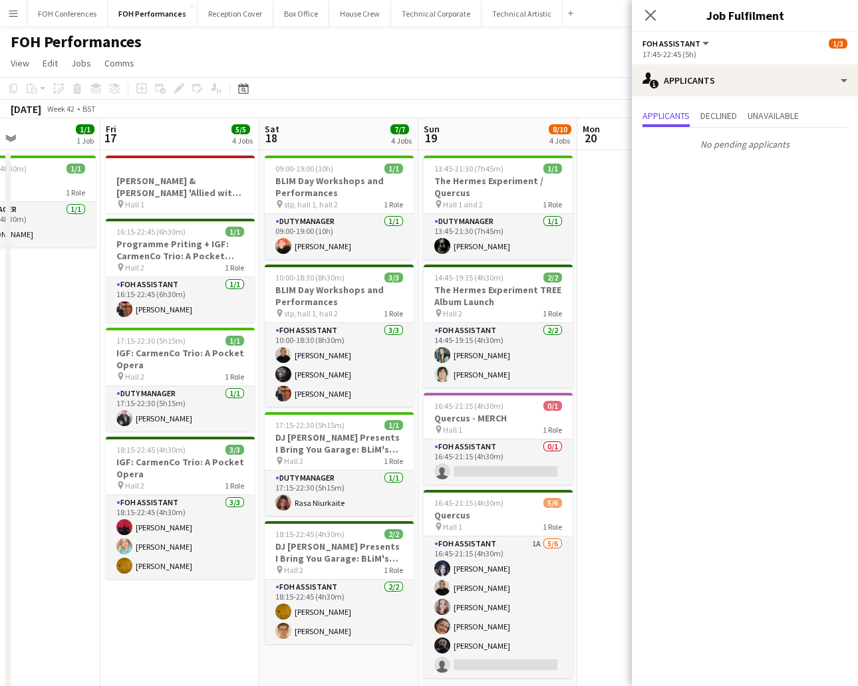
drag, startPoint x: 561, startPoint y: 138, endPoint x: 23, endPoint y: 122, distance: 538.0
click at [23, 122] on app-calendar-viewport "Mon 13 5/5 3 Jobs Tue 14 Wed 15 4/4 2 Jobs Thu 16 1/1 1 Job Fri 17 5/5 4 Jobs S…" at bounding box center [429, 452] width 858 height 668
click at [520, 473] on app-card-role "FOH Assistant 0/1 16:45-21:15 (4h30m) single-neutral-actions" at bounding box center [497, 461] width 149 height 45
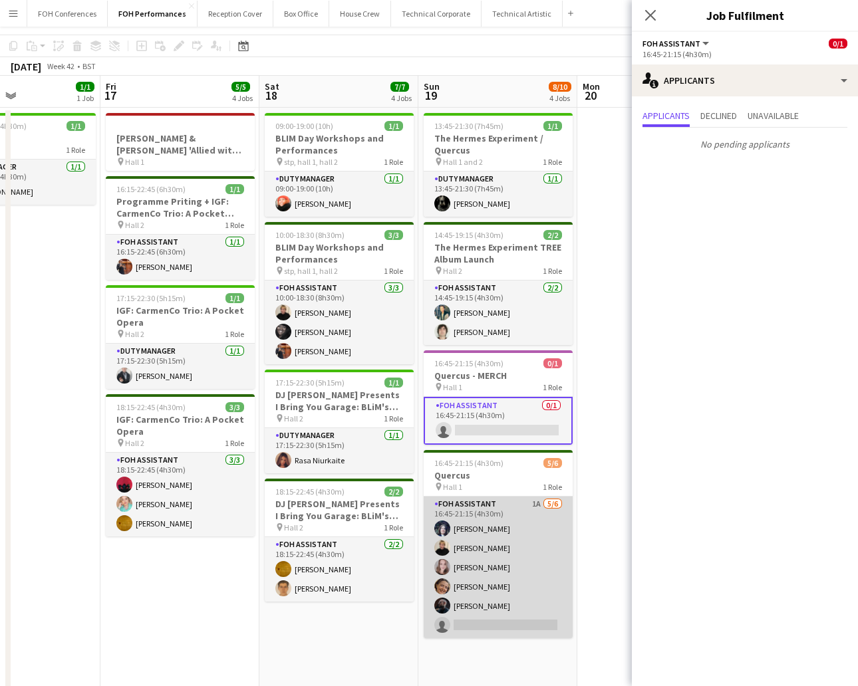
scroll to position [100, 0]
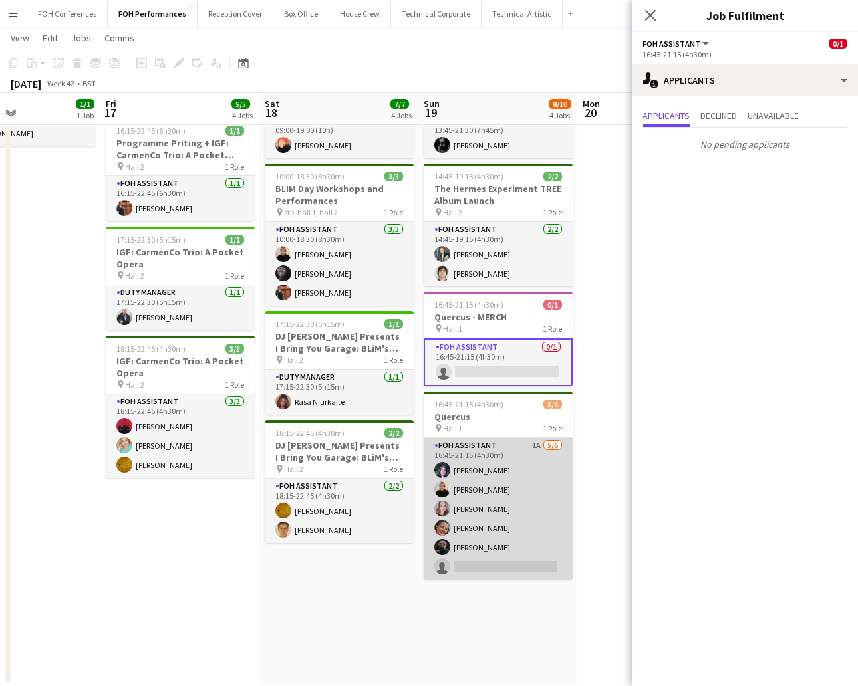
click at [513, 565] on app-card-role "FOH Assistant 1A [DATE] 16:45-21:15 (4h30m) [PERSON_NAME] [PERSON_NAME] [PERSON…" at bounding box center [497, 509] width 149 height 142
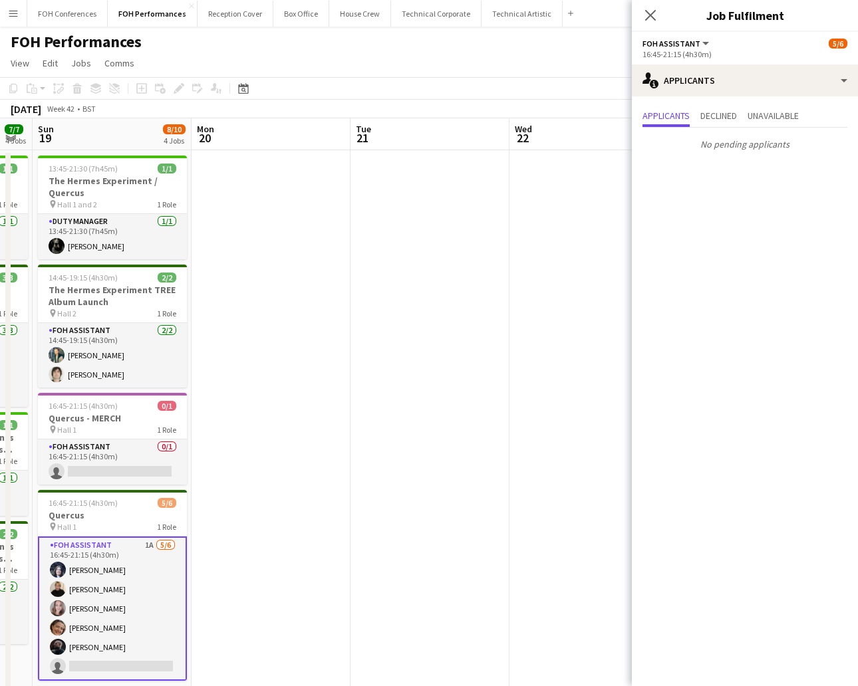
scroll to position [0, 572]
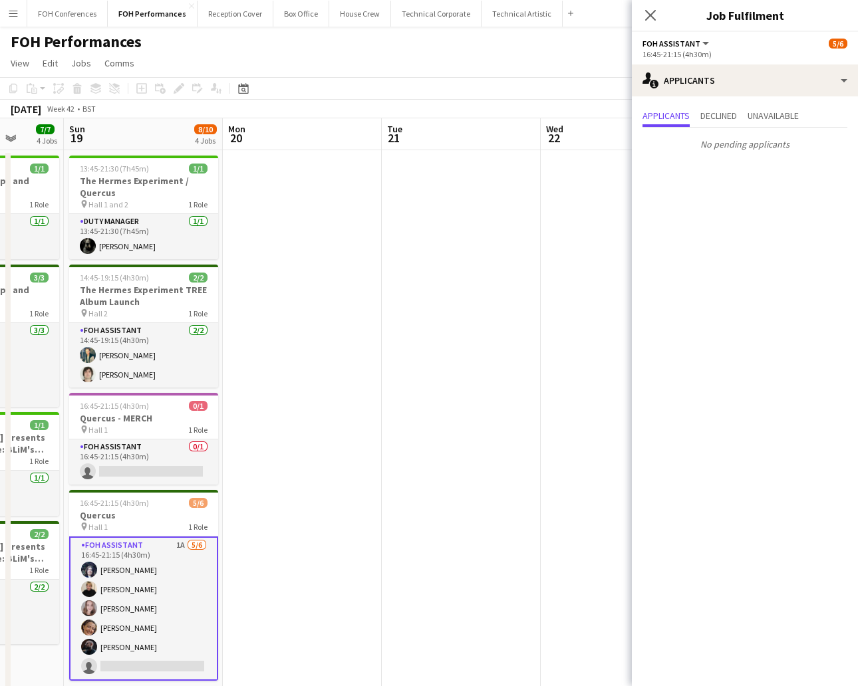
drag, startPoint x: 513, startPoint y: 143, endPoint x: -199, endPoint y: 150, distance: 712.0
click at [0, 150] on html "Menu Boards Boards Boards All jobs Status Workforce Workforce My Workforce Recr…" at bounding box center [429, 404] width 858 height 809
